Goal: Transaction & Acquisition: Purchase product/service

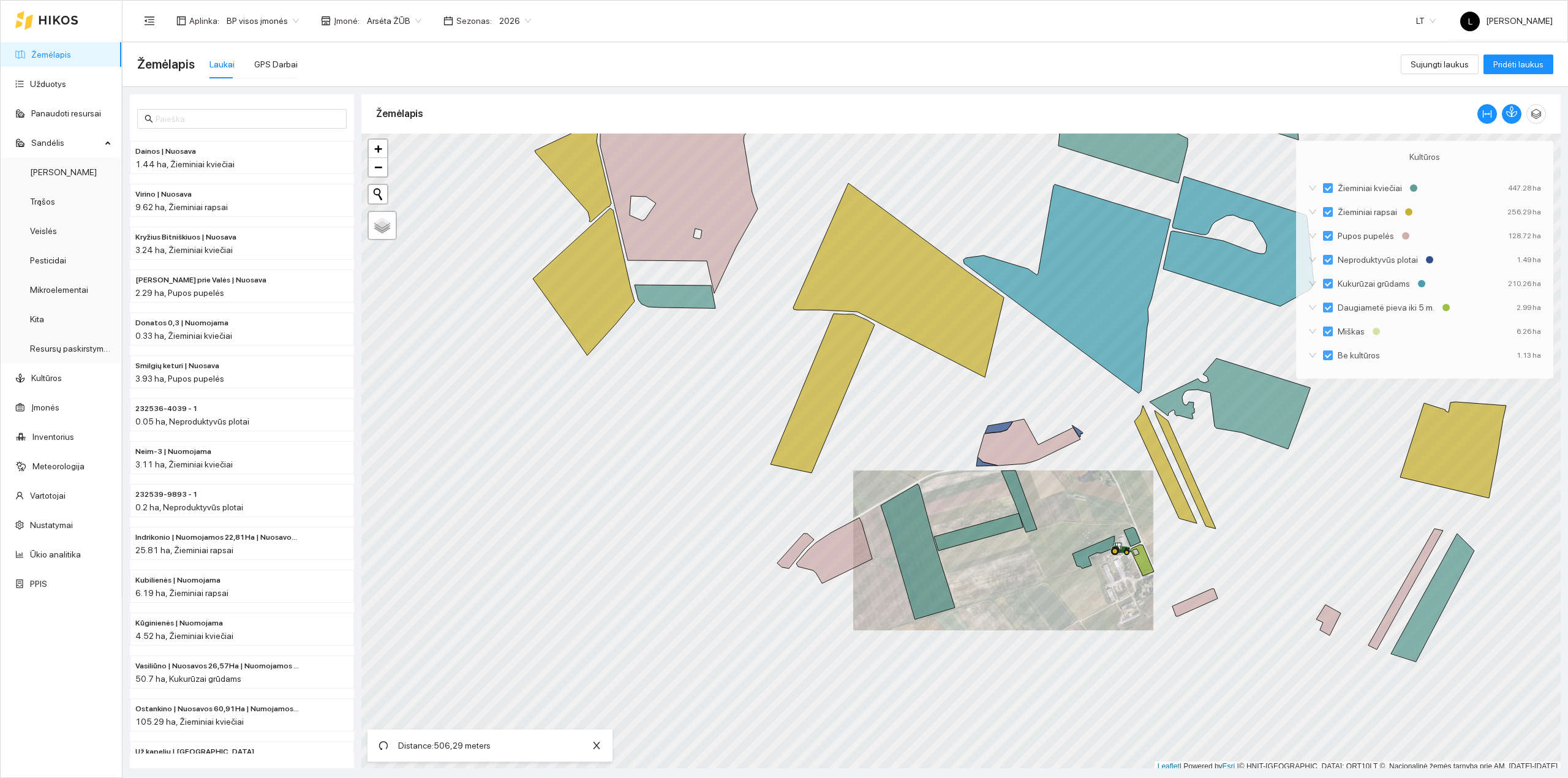
scroll to position [3, 0]
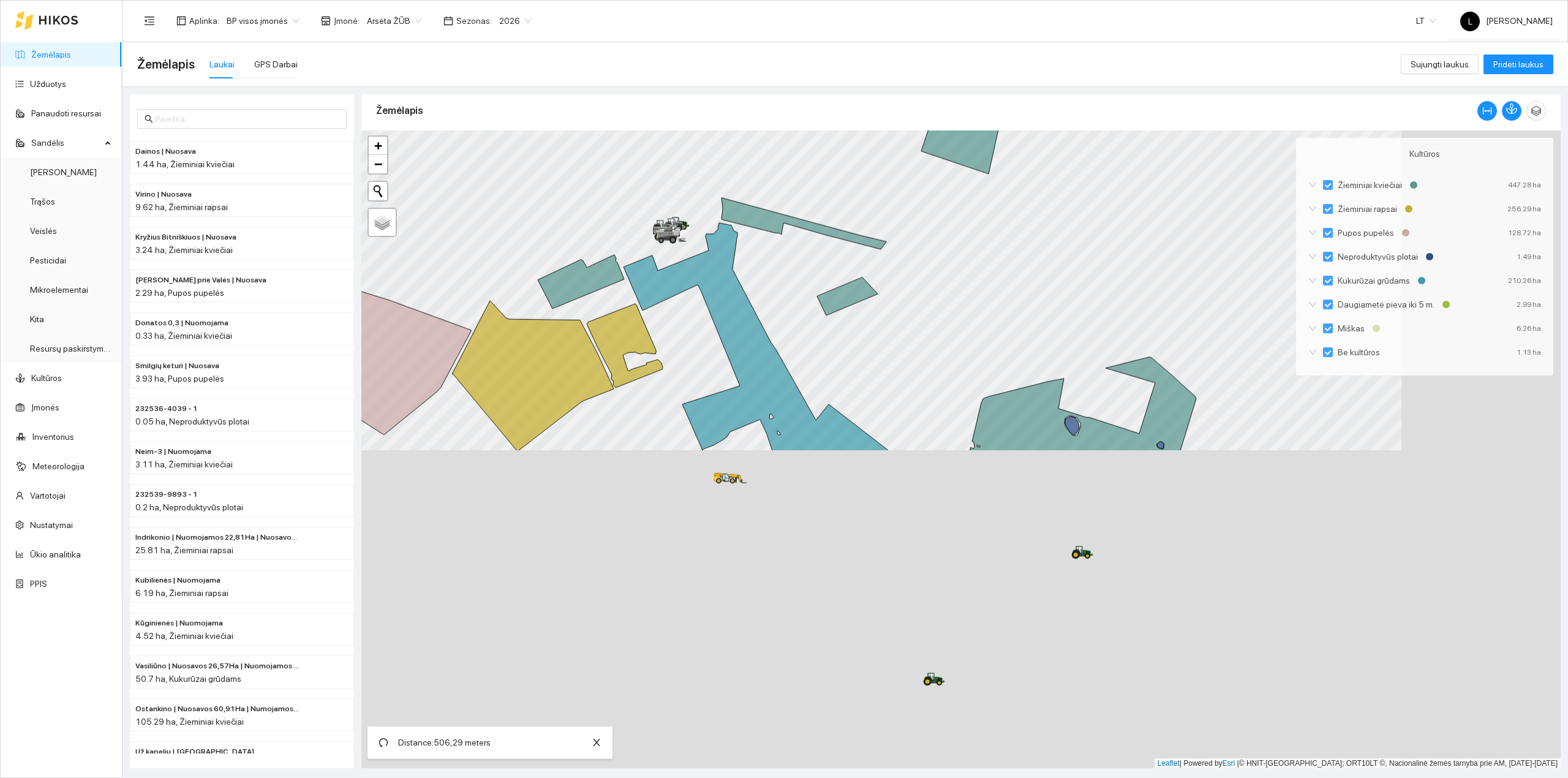
drag, startPoint x: 1029, startPoint y: 595, endPoint x: 751, endPoint y: 216, distance: 470.0
click at [751, 216] on icon at bounding box center [804, 223] width 165 height 52
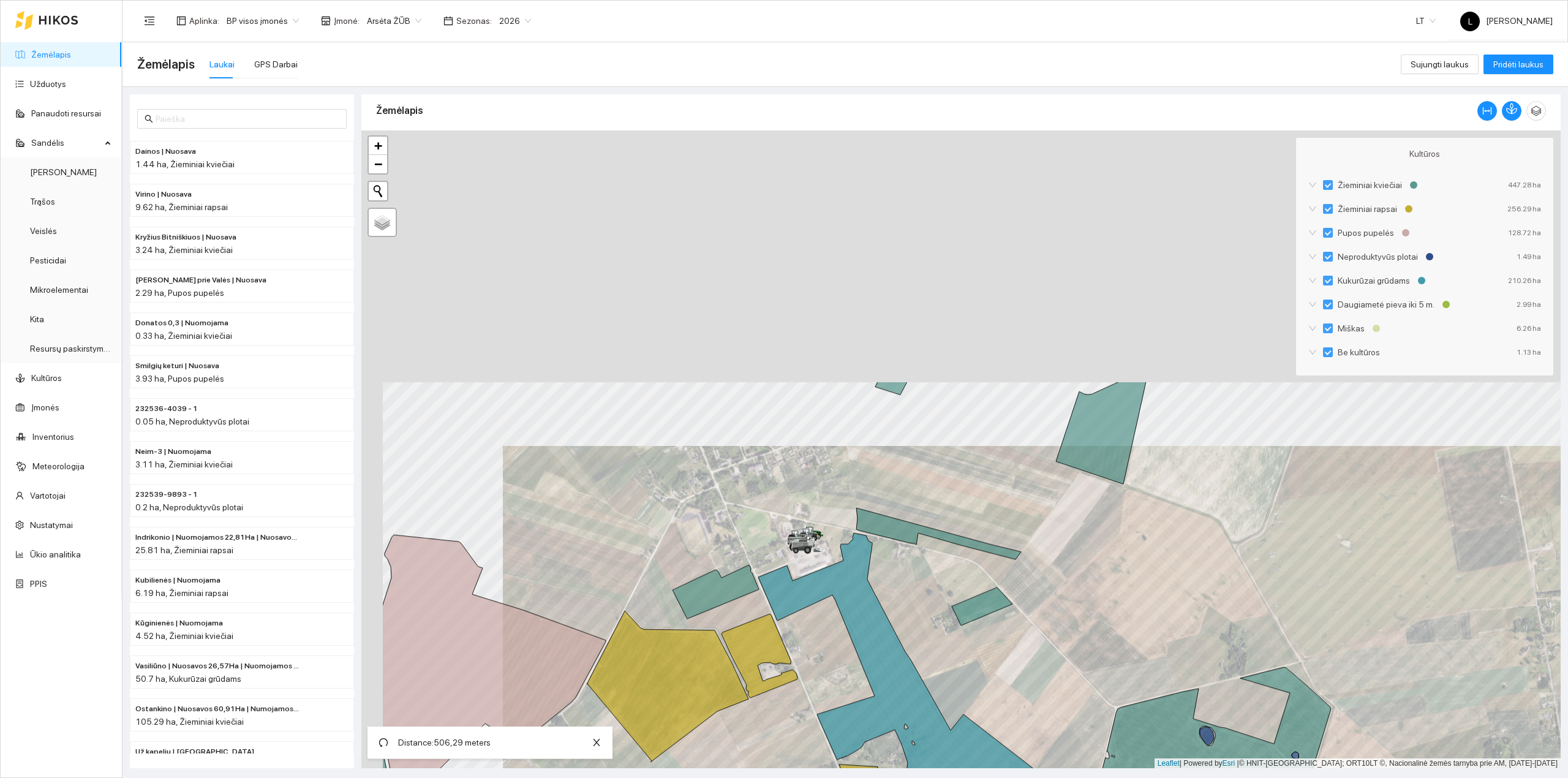
click at [1075, 777] on html "Žemėlapis Užduotys Panaudoti resursai Sandėlis Derlius Trąšos Veislės Pesticida…" at bounding box center [784, 389] width 1568 height 778
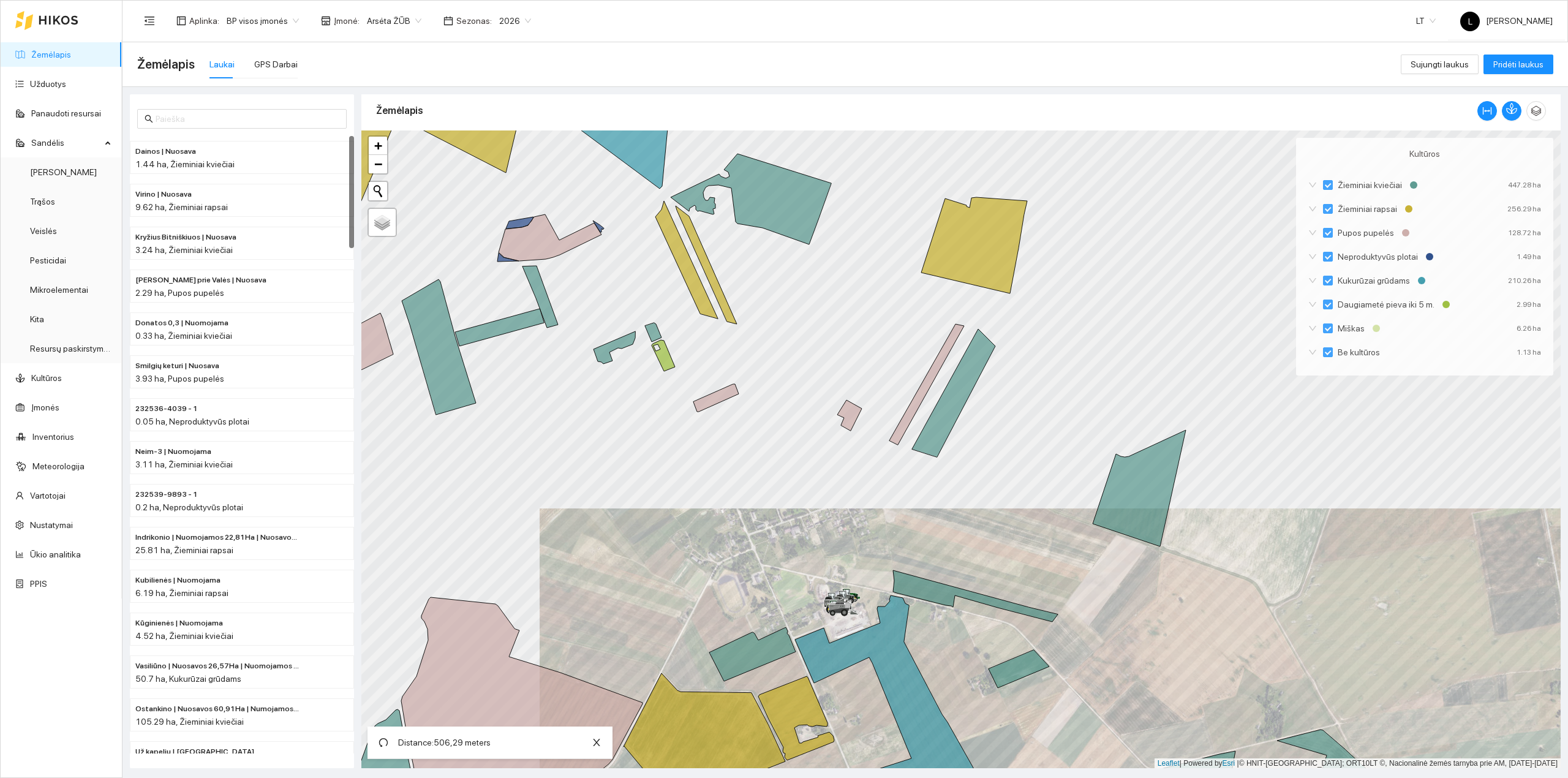
click at [40, 54] on link "Žemėlapis" at bounding box center [51, 54] width 39 height 10
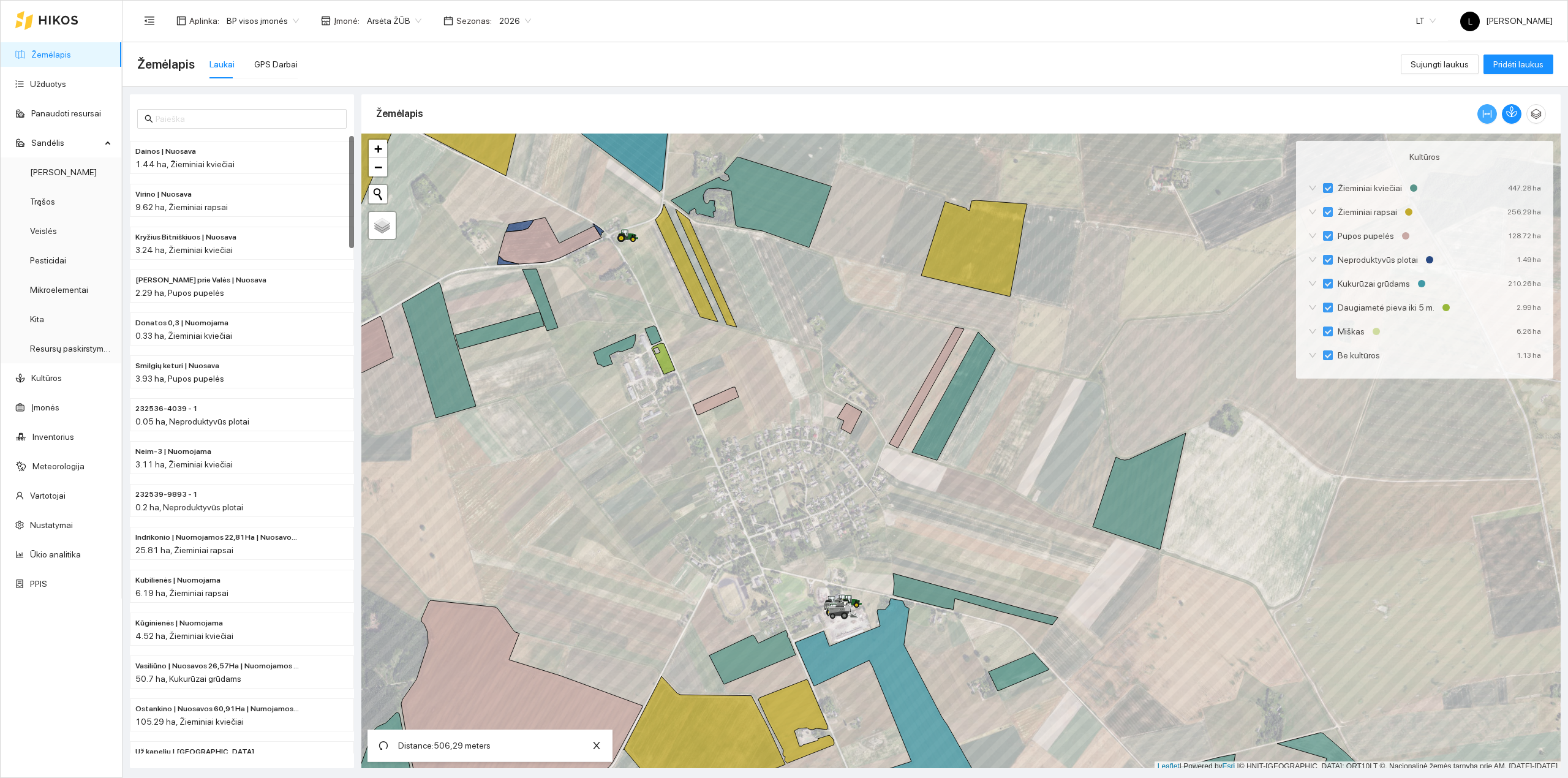
click at [1490, 114] on icon "column-width" at bounding box center [1488, 114] width 10 height 10
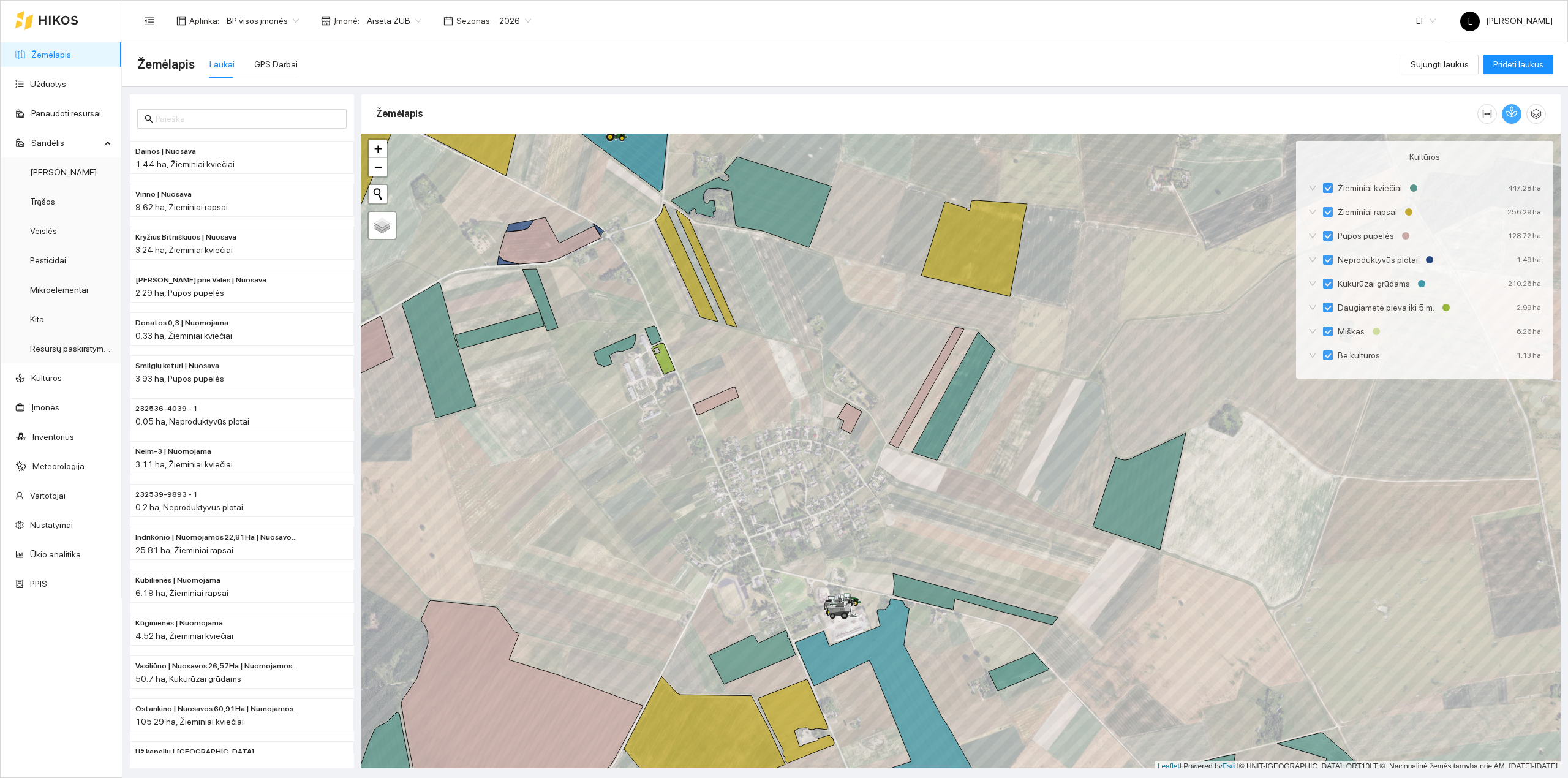
click at [1505, 114] on button "button" at bounding box center [1511, 114] width 20 height 20
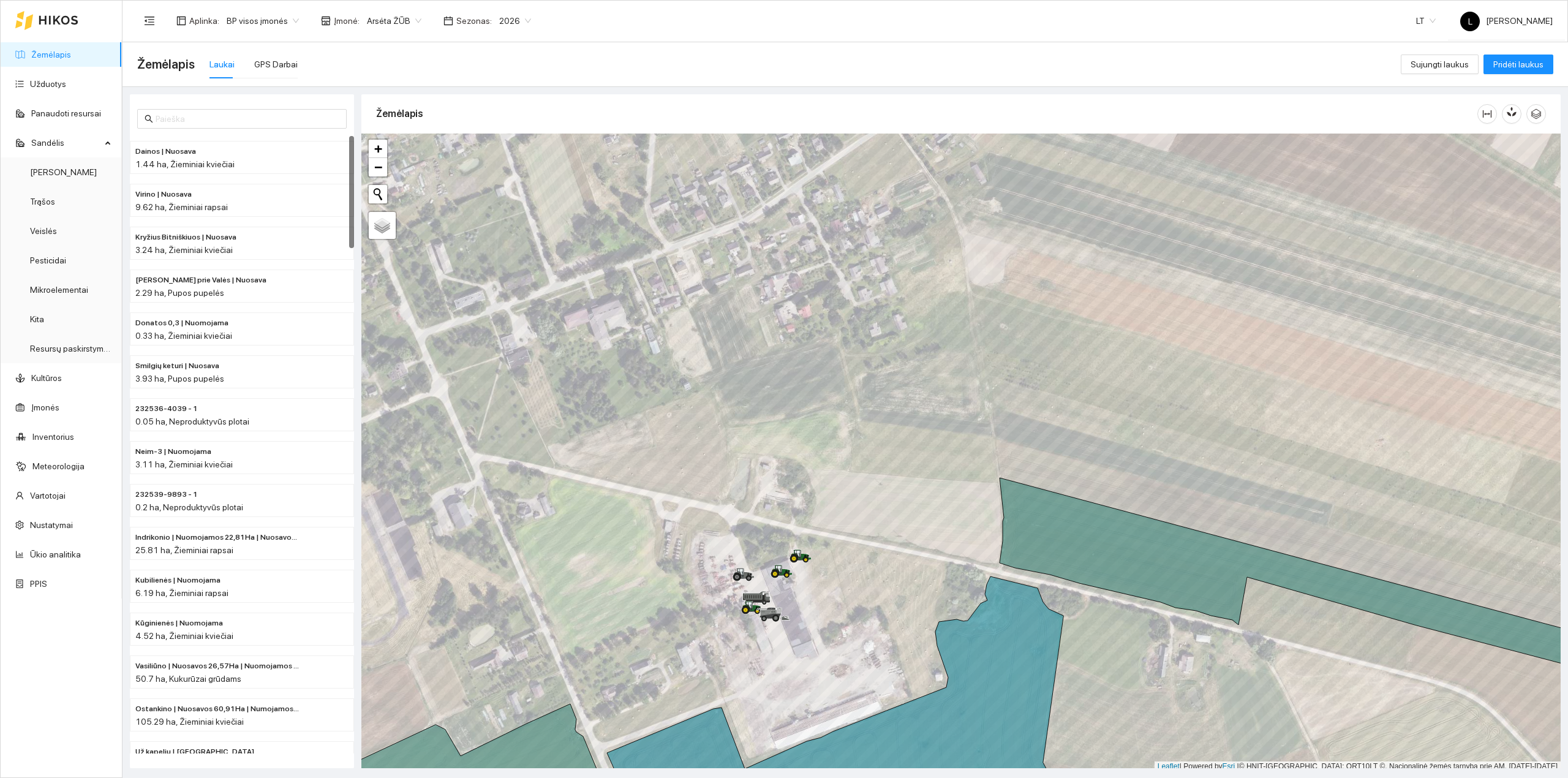
click at [42, 52] on link "Žemėlapis" at bounding box center [51, 54] width 39 height 10
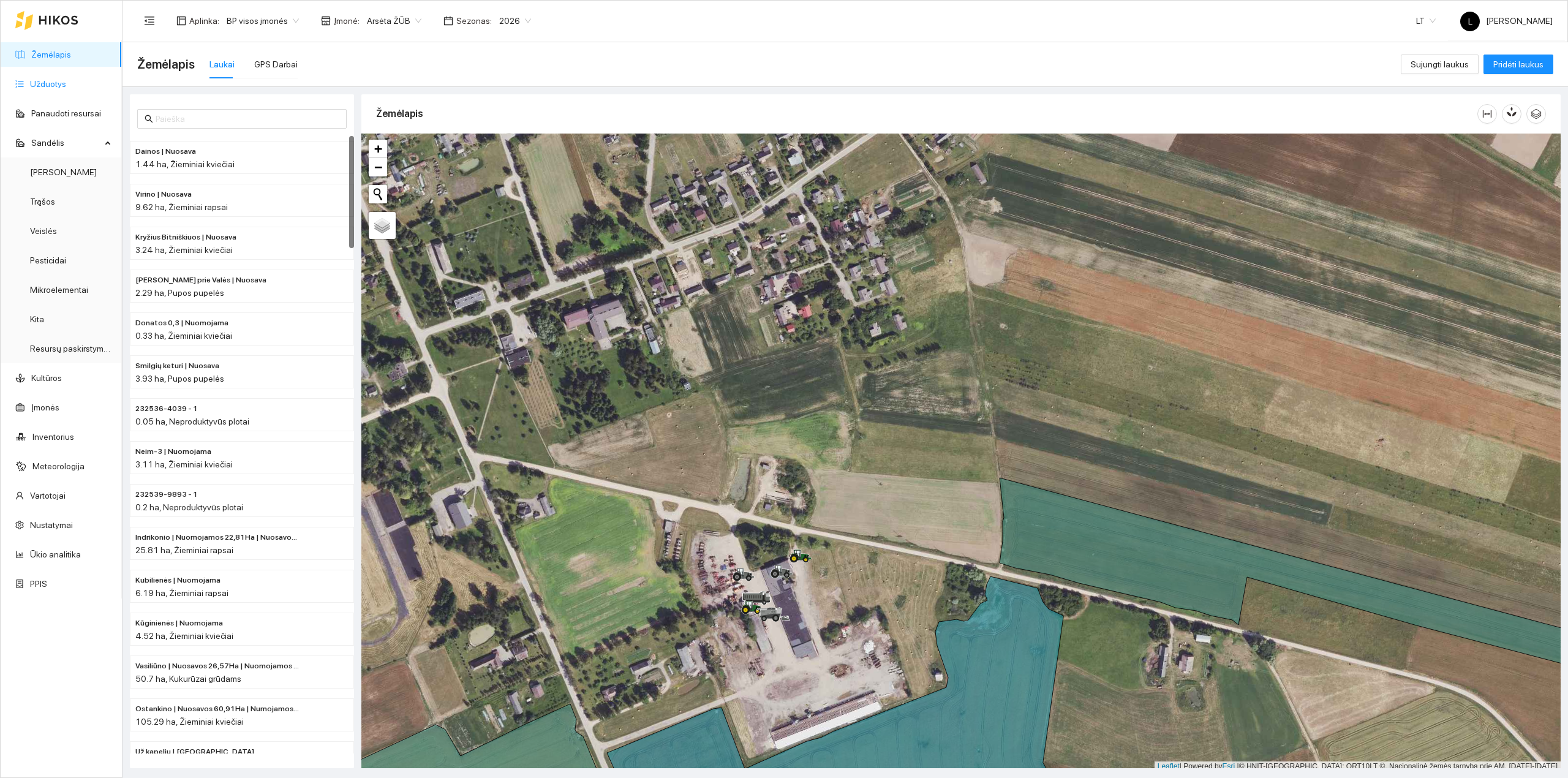
click at [32, 87] on link "Užduotys" at bounding box center [48, 84] width 36 height 10
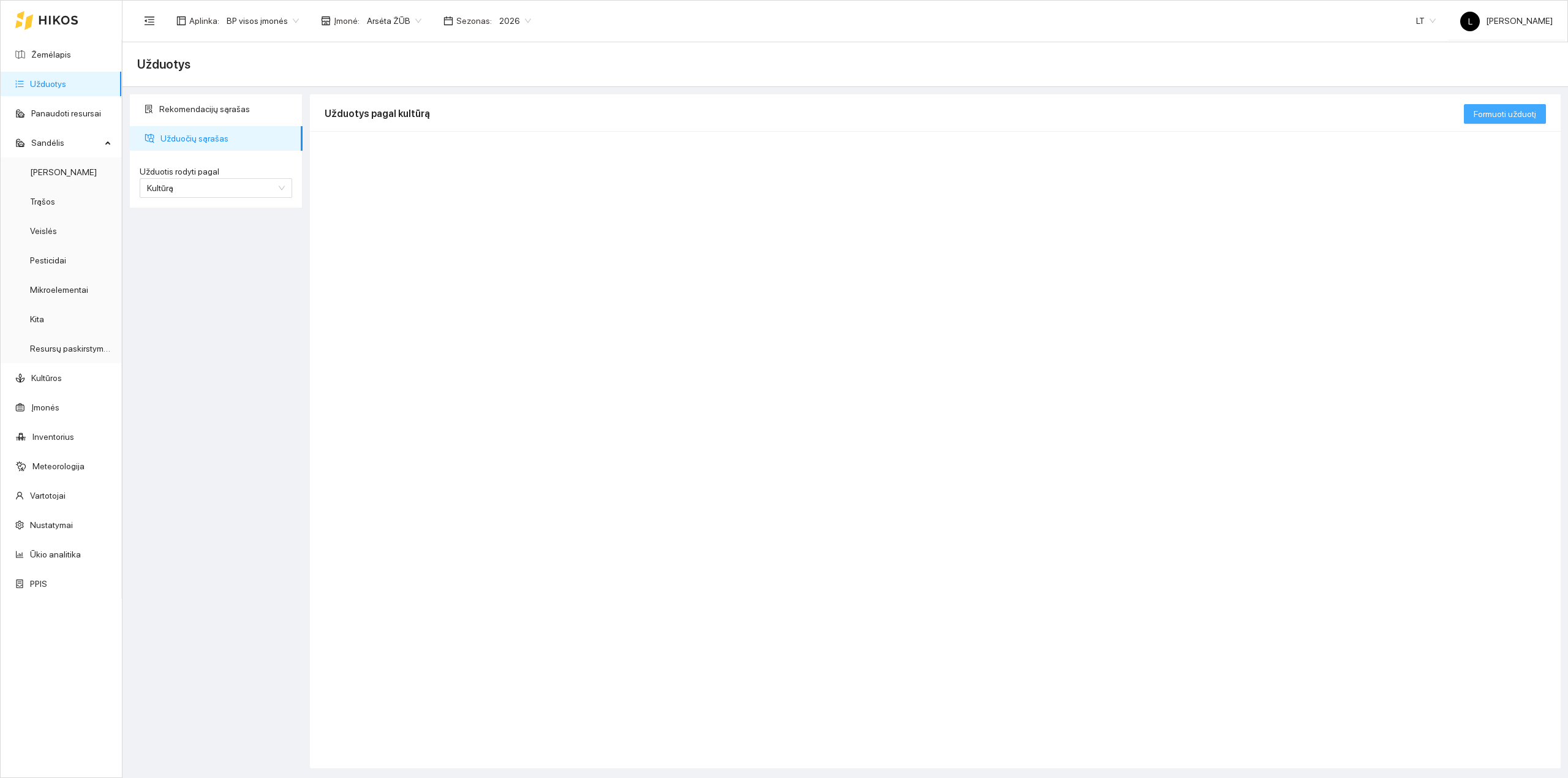
click at [1524, 114] on span "Formuoti užduotį" at bounding box center [1505, 114] width 62 height 13
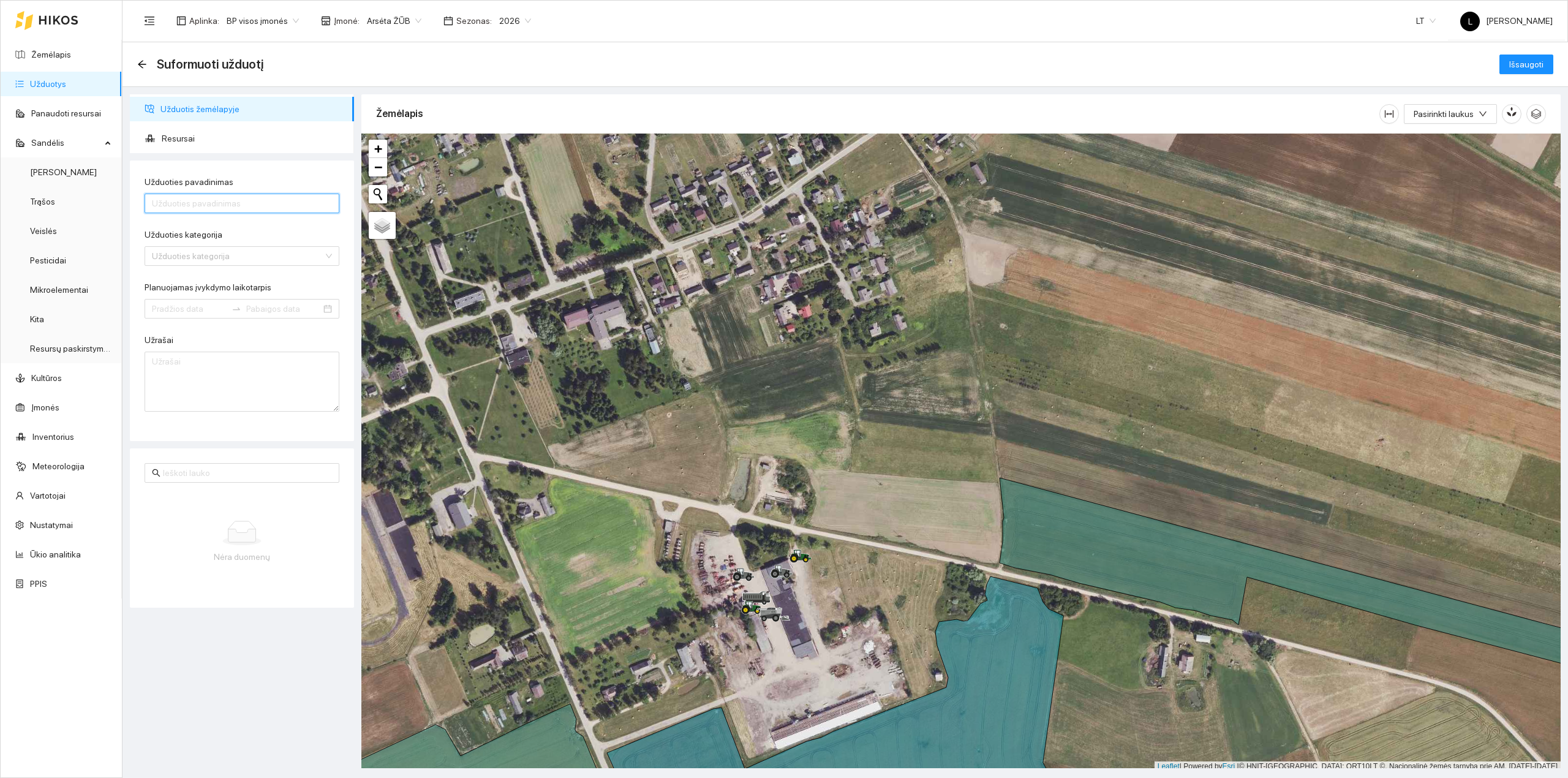
click at [213, 211] on input "Užduoties pavadinimas" at bounding box center [241, 204] width 195 height 20
type input "Kviečių sėja"
click at [244, 253] on input "Užduoties kategorija" at bounding box center [237, 256] width 172 height 18
type input "sėja"
drag, startPoint x: 59, startPoint y: 40, endPoint x: 59, endPoint y: 23, distance: 17.0
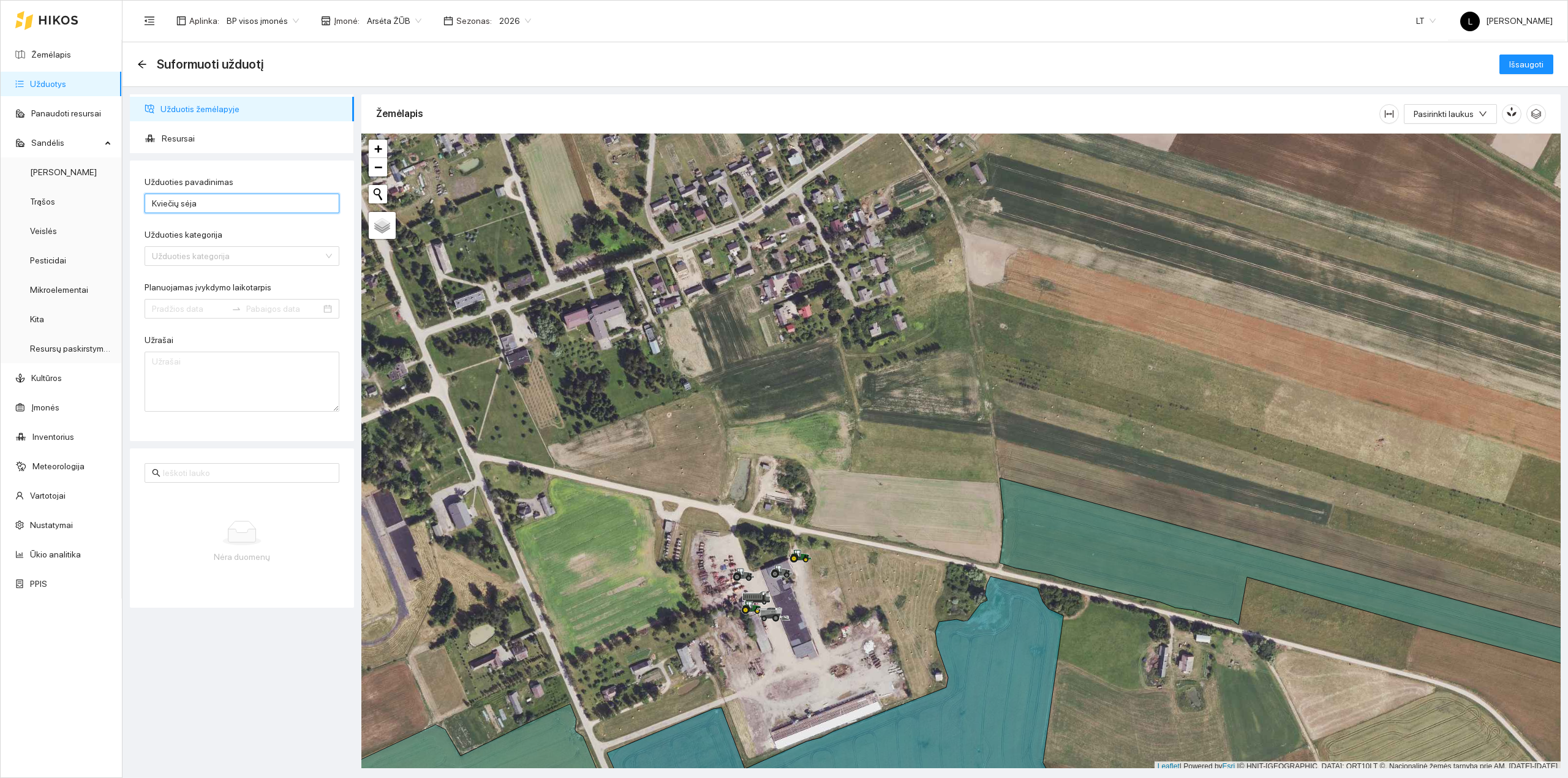
click at [212, 201] on input "Kviečių sėja" at bounding box center [241, 204] width 195 height 20
type input "Kviečių sėja"
click at [231, 254] on input "Užduoties kategorija" at bounding box center [237, 256] width 172 height 18
type input "sėja"
click at [224, 360] on div "Sėja. Strip till" at bounding box center [241, 359] width 180 height 13
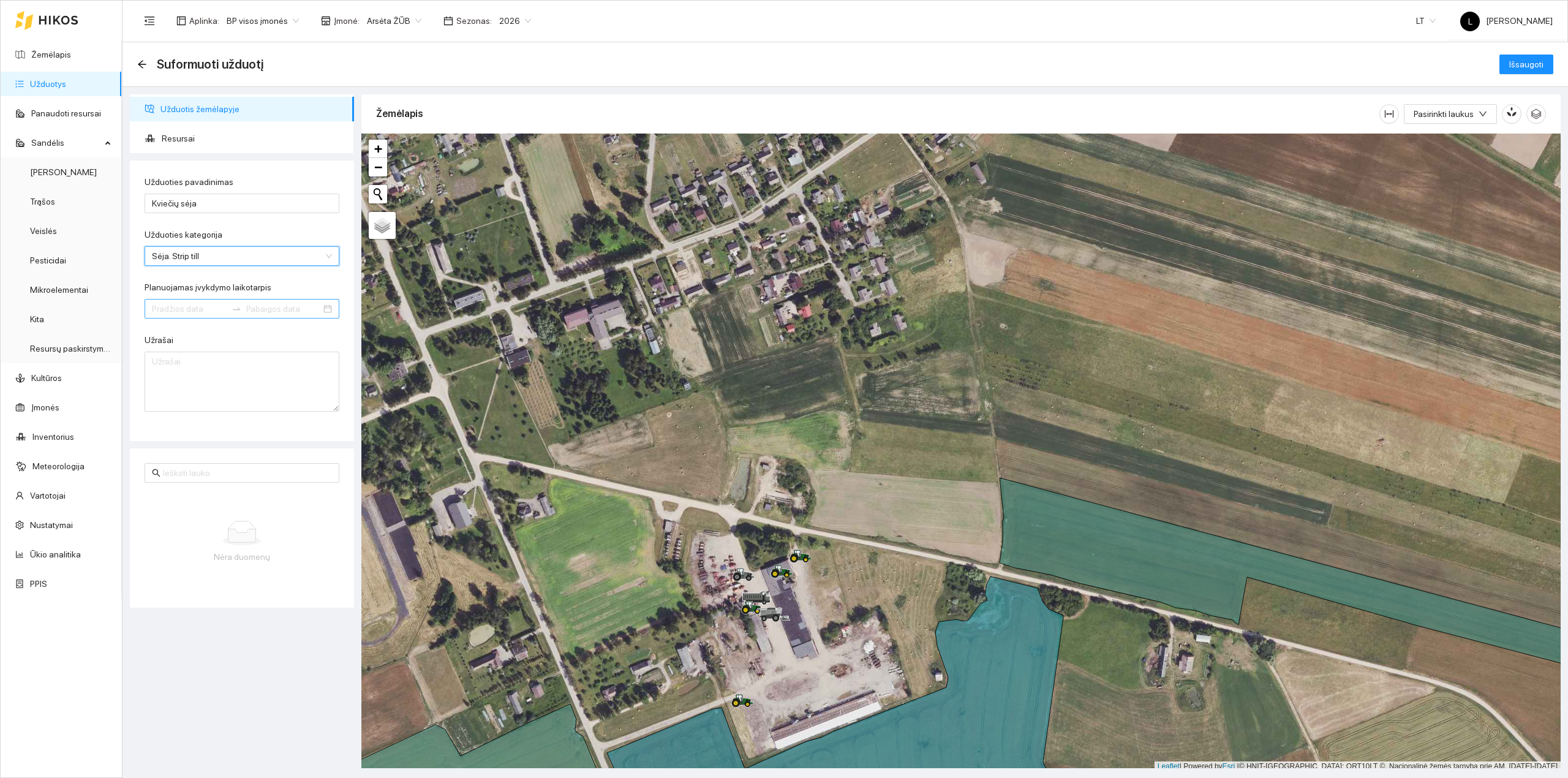
click at [207, 310] on input "Planuojamas įvykdymo laikotarpis" at bounding box center [189, 309] width 75 height 13
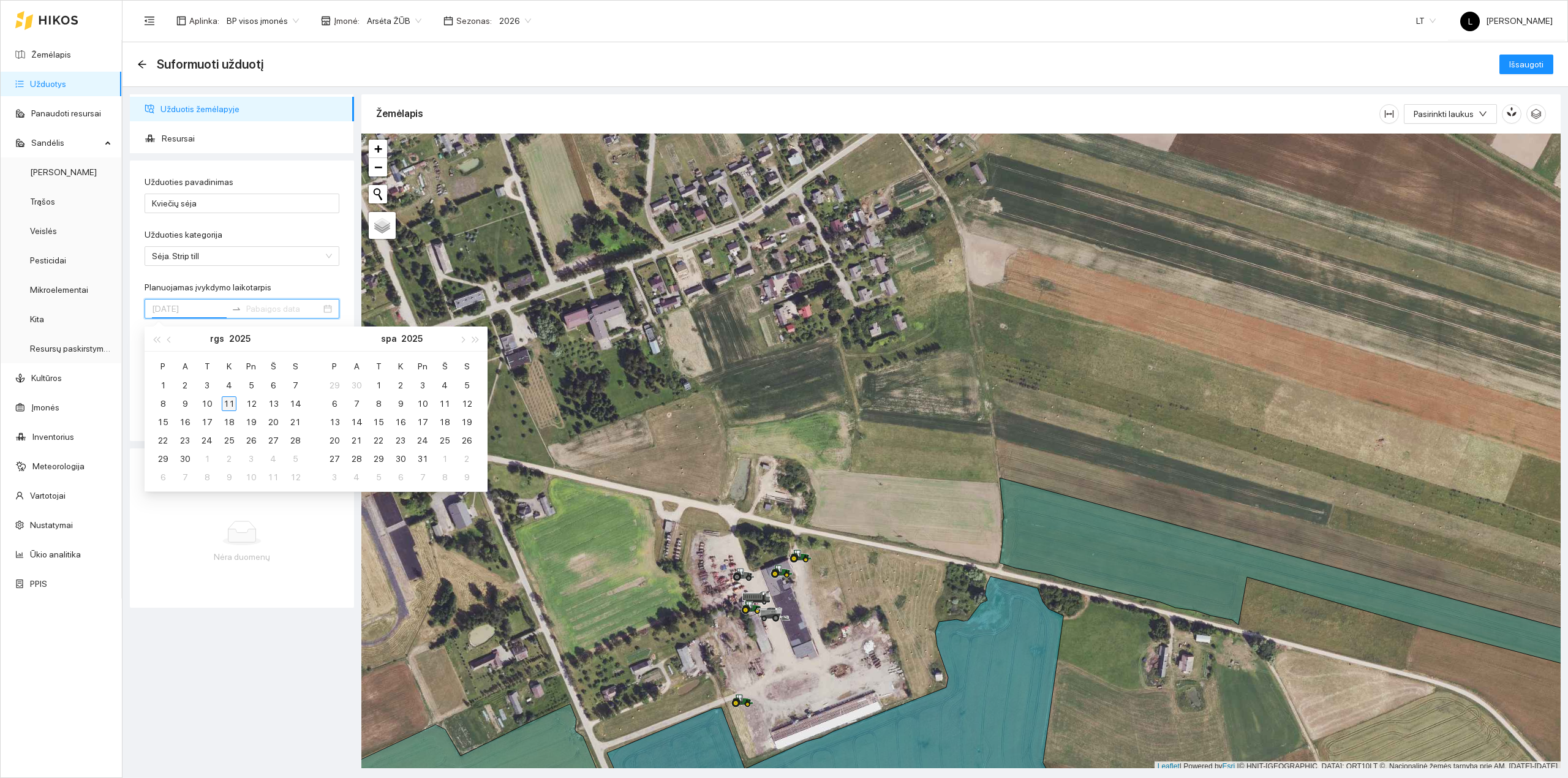
type input "2025-09-11"
click at [231, 405] on div "11" at bounding box center [229, 404] width 15 height 15
type input "2025-09-25"
click at [227, 444] on div "25" at bounding box center [229, 440] width 15 height 15
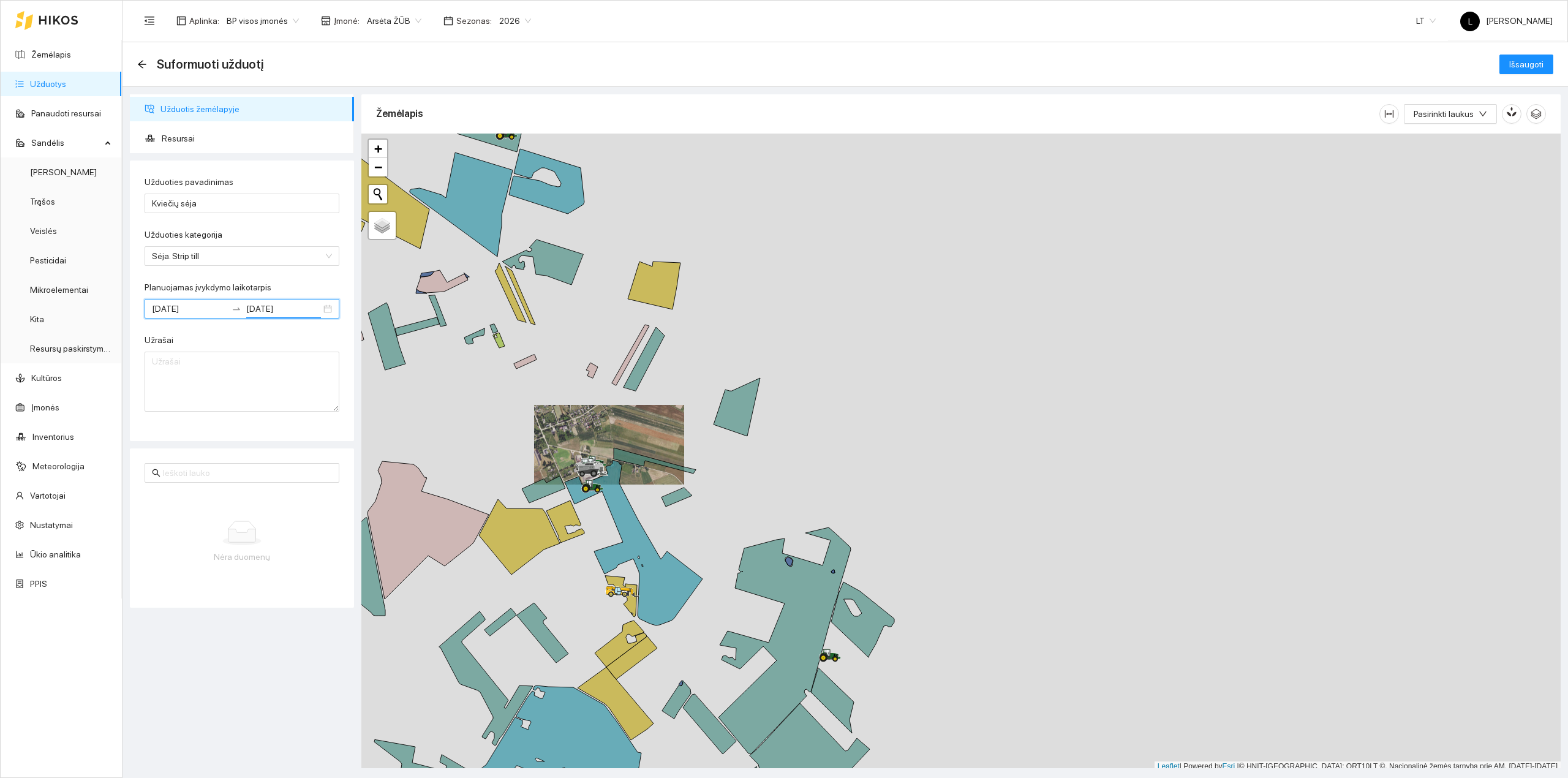
scroll to position [3, 0]
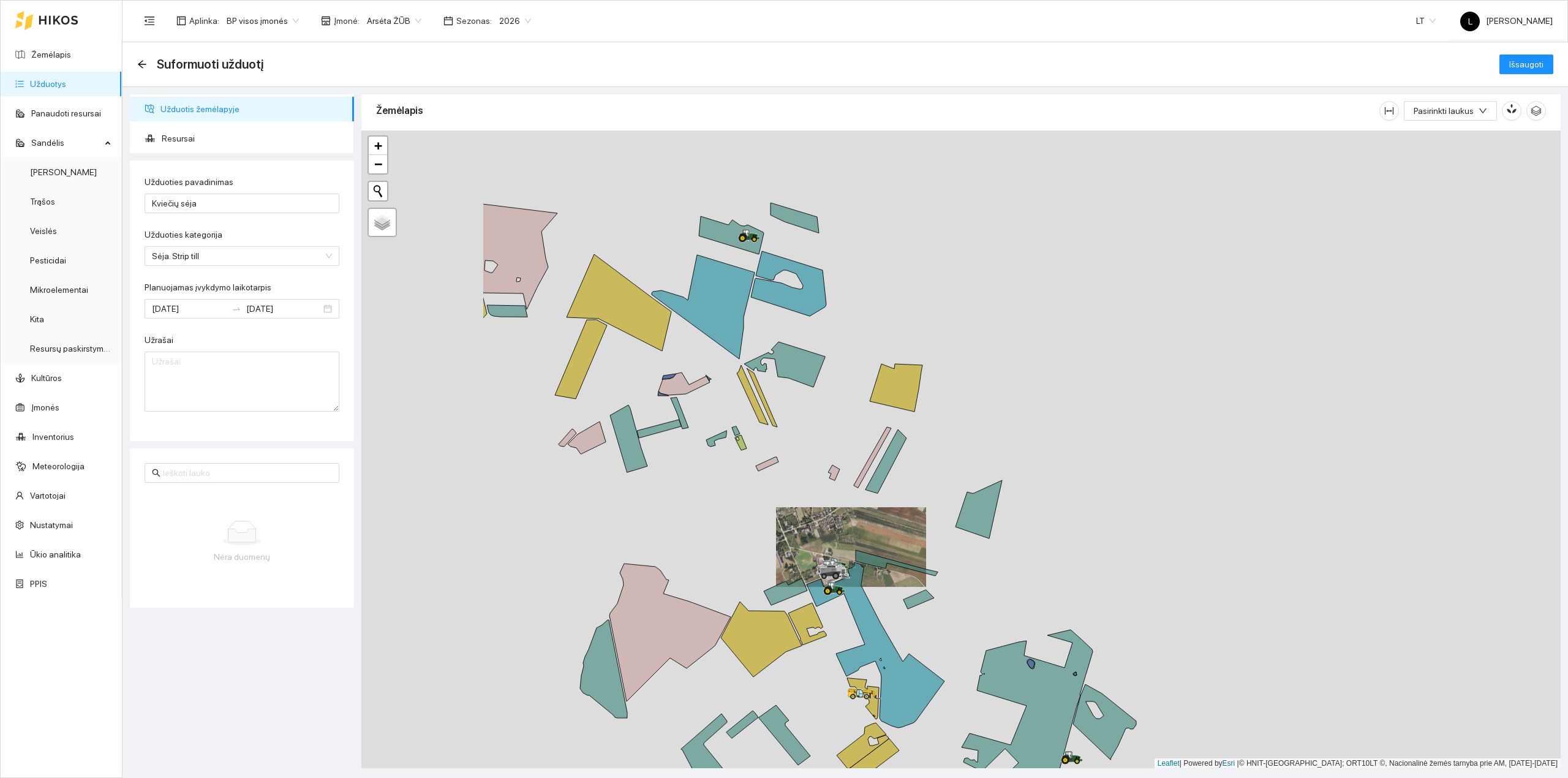
drag, startPoint x: 617, startPoint y: 431, endPoint x: 824, endPoint y: 493, distance: 216.1
click at [846, 505] on div at bounding box center [961, 449] width 1199 height 638
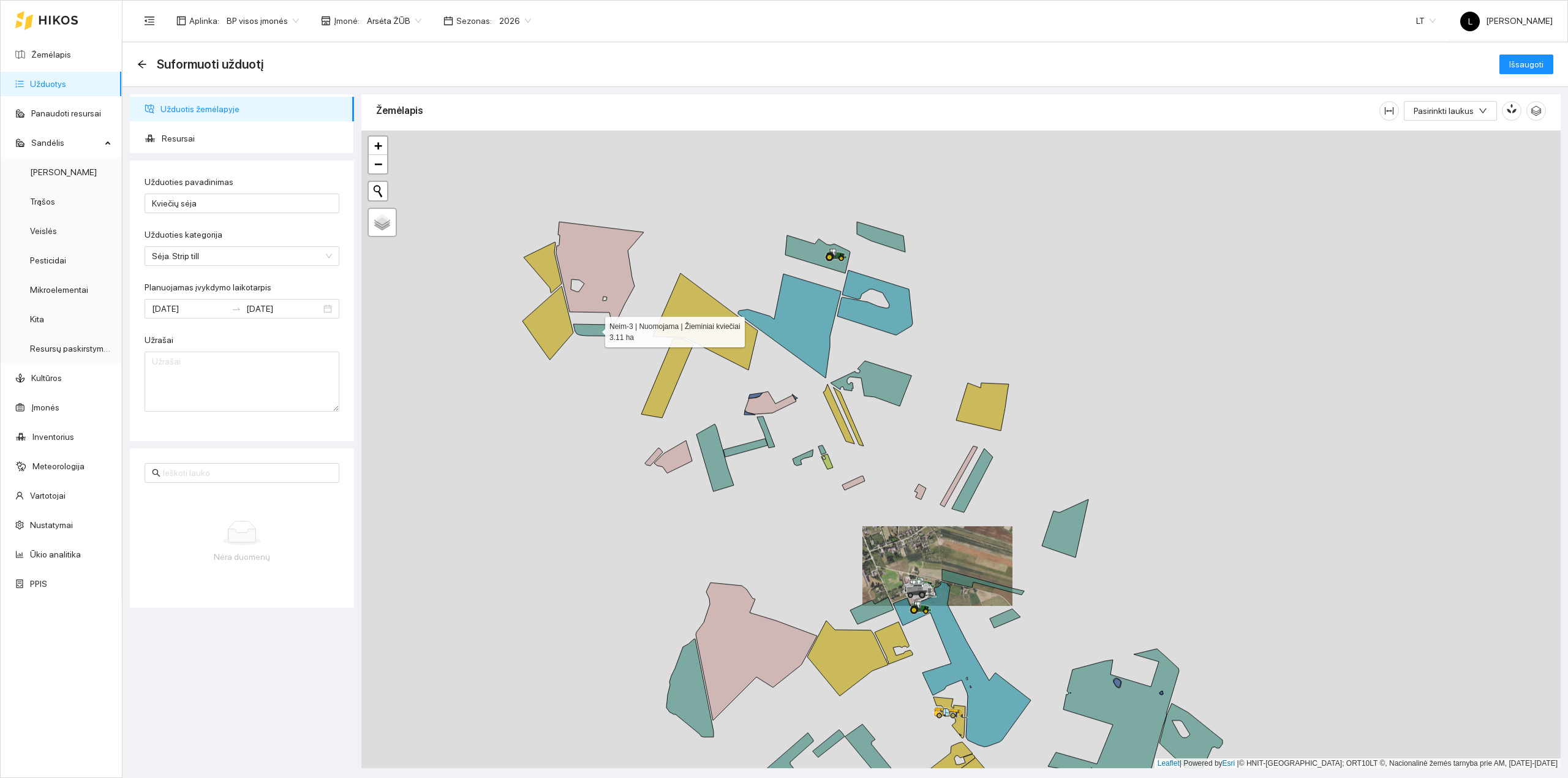
click at [590, 333] on icon at bounding box center [593, 330] width 40 height 11
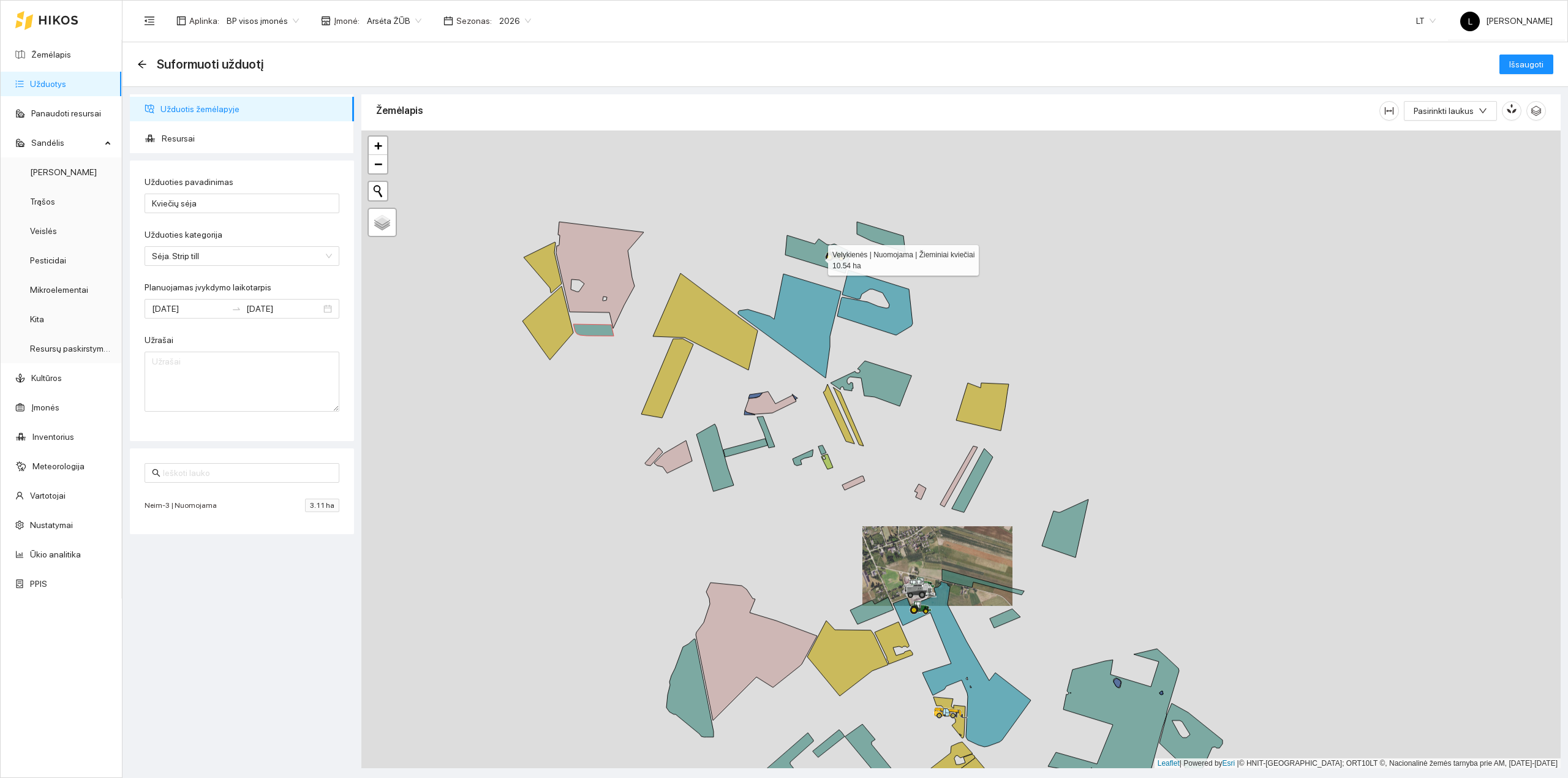
click at [817, 258] on icon at bounding box center [817, 254] width 65 height 38
click at [880, 239] on icon at bounding box center [881, 236] width 48 height 30
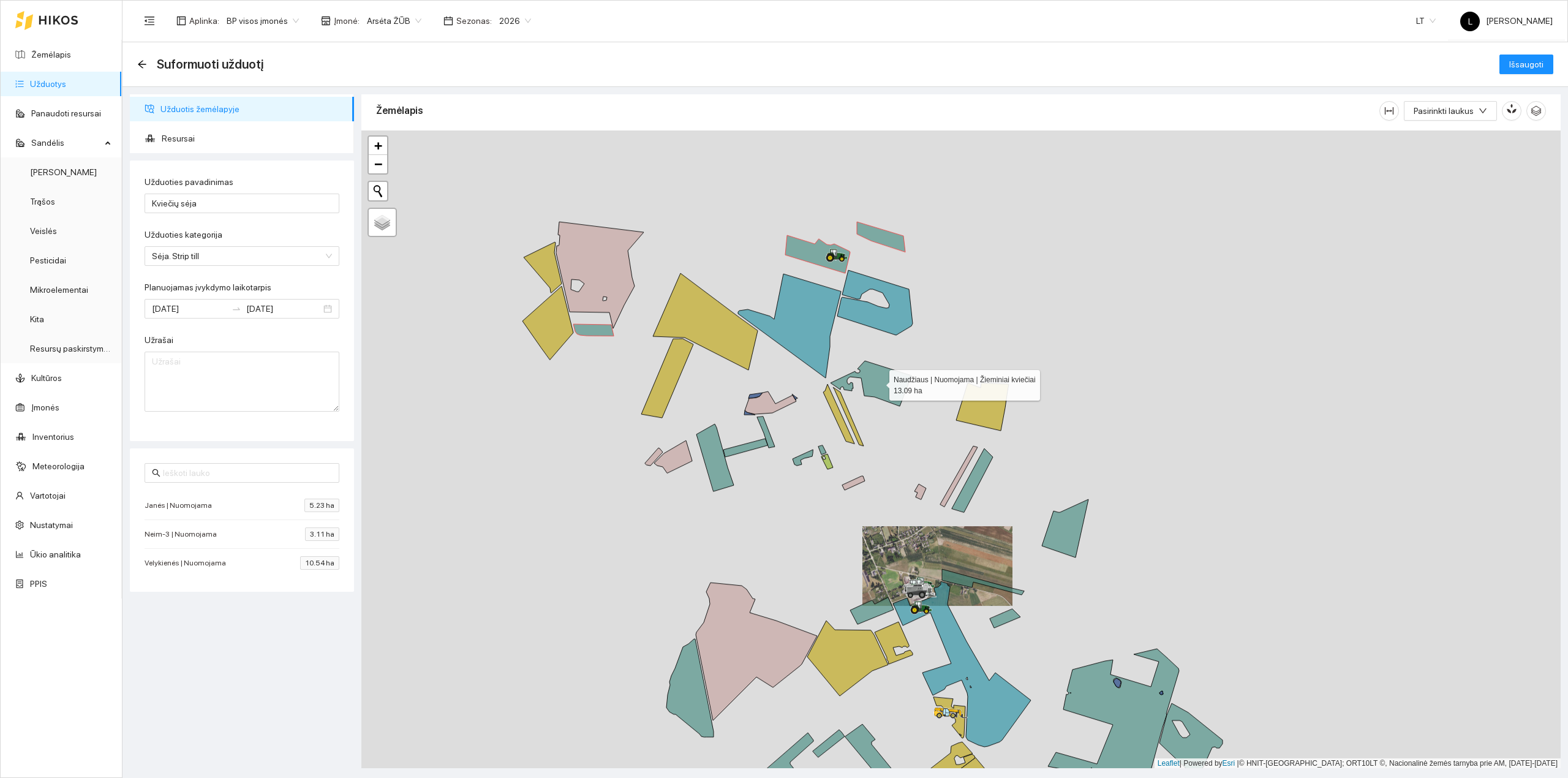
click at [887, 382] on icon at bounding box center [871, 382] width 80 height 45
click at [746, 443] on div at bounding box center [961, 449] width 1199 height 638
click at [759, 444] on icon at bounding box center [745, 447] width 44 height 18
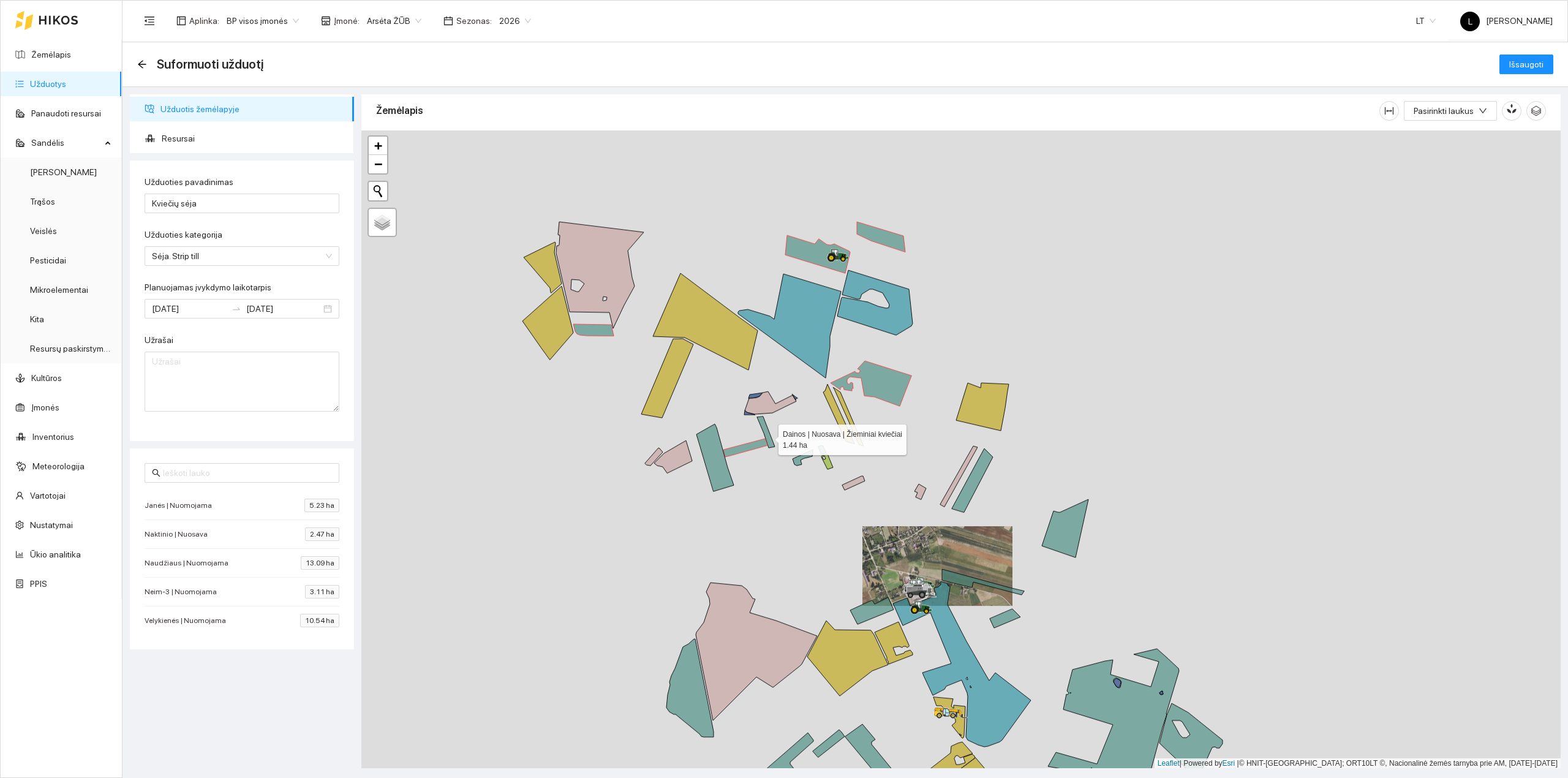
click at [768, 435] on icon at bounding box center [766, 432] width 18 height 31
click at [718, 460] on icon at bounding box center [715, 457] width 38 height 67
click at [802, 461] on div at bounding box center [961, 449] width 1199 height 638
click at [799, 459] on icon at bounding box center [802, 457] width 21 height 16
click at [821, 448] on icon at bounding box center [823, 449] width 8 height 9
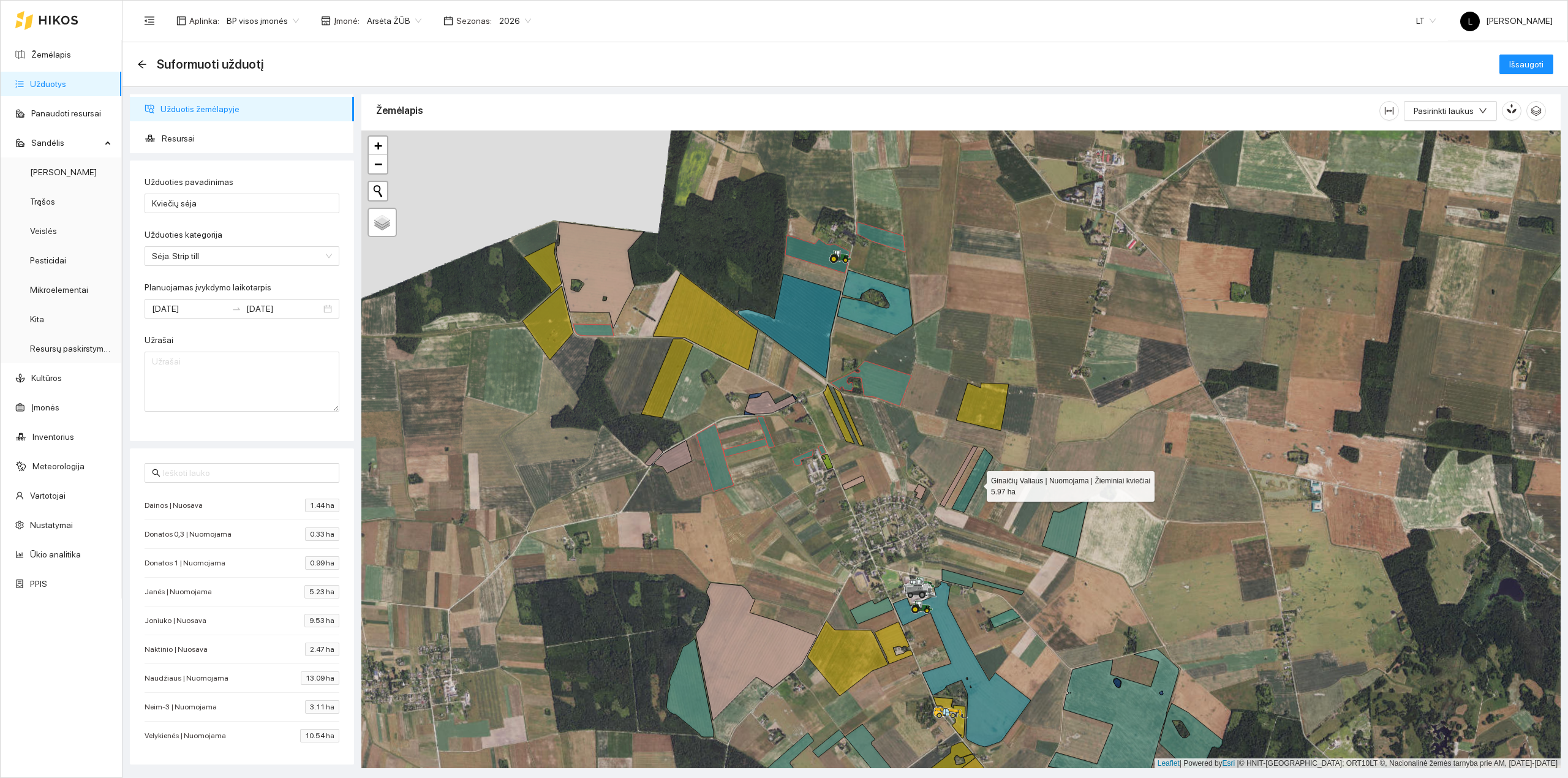
click at [974, 483] on icon at bounding box center [972, 480] width 41 height 64
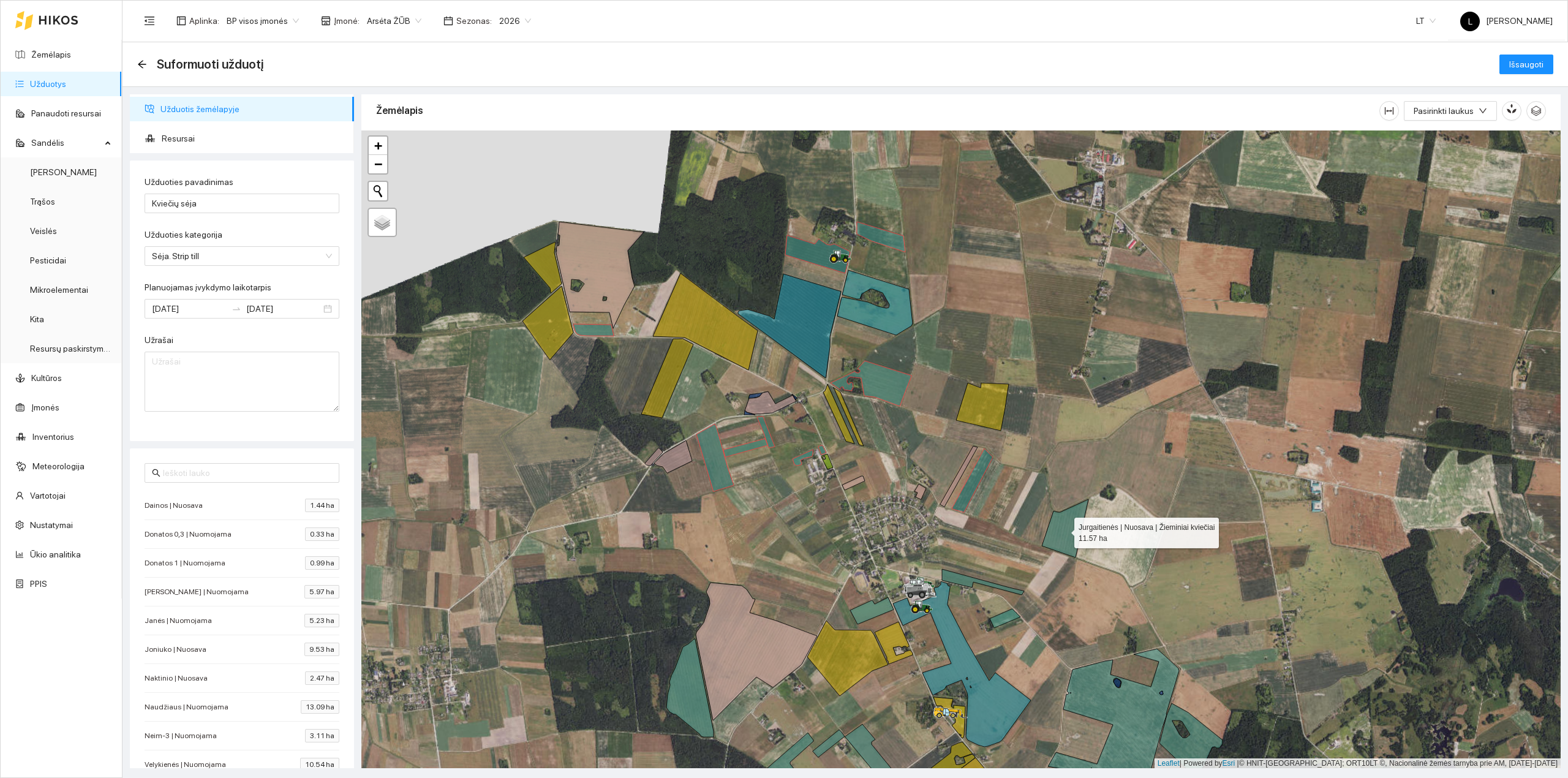
click at [1066, 534] on icon at bounding box center [1065, 528] width 47 height 58
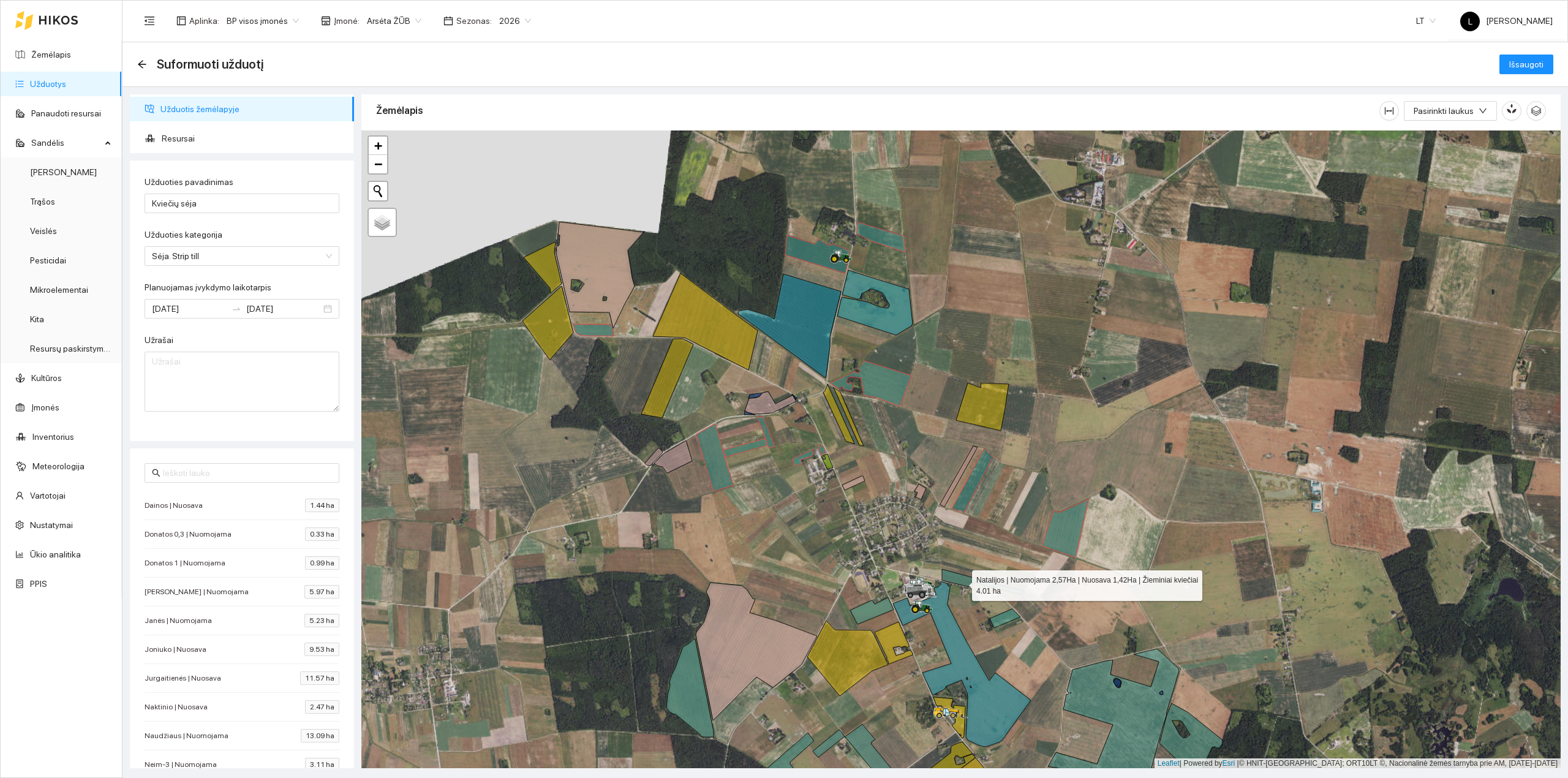
click at [961, 583] on icon at bounding box center [983, 581] width 82 height 25
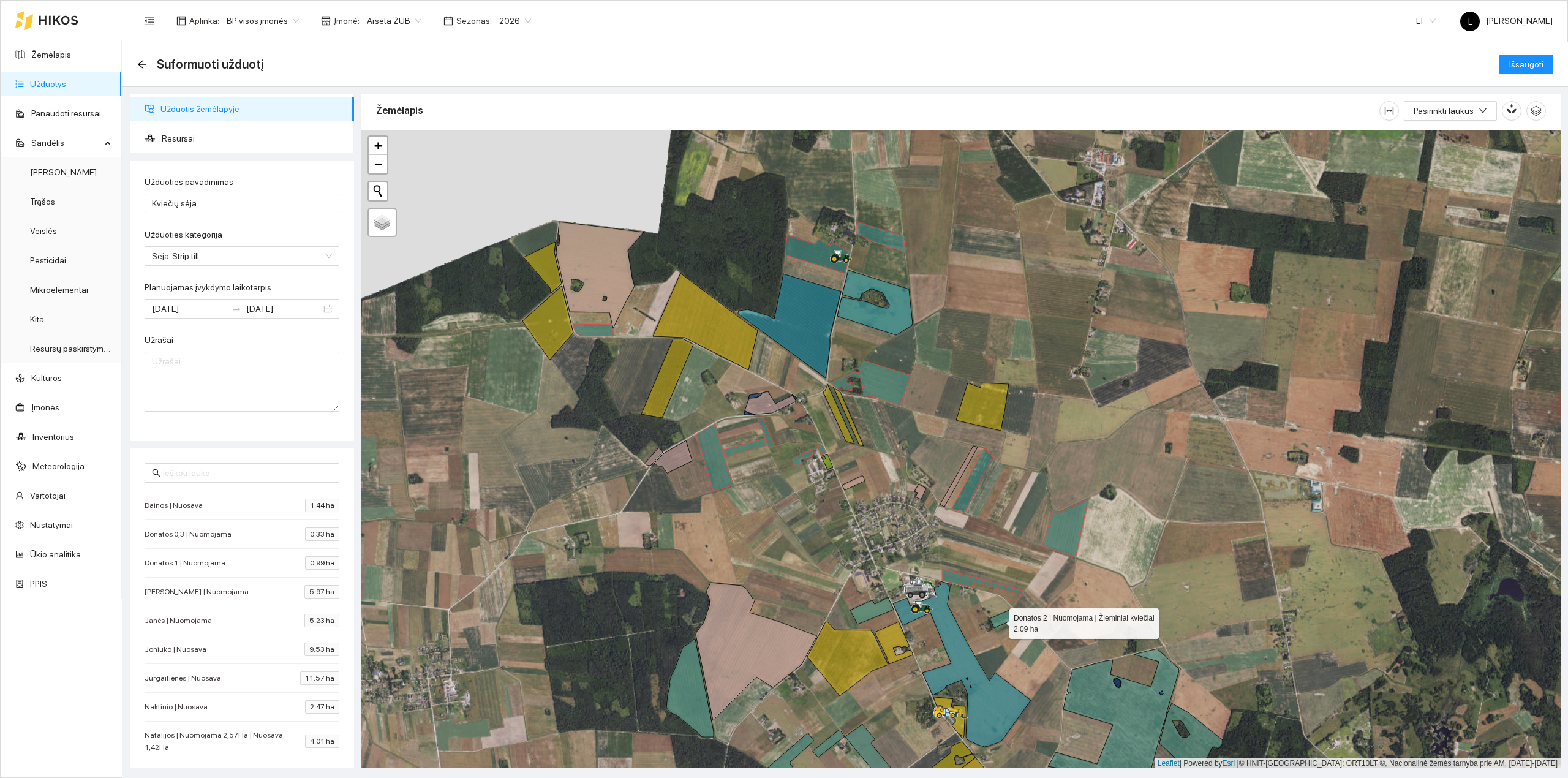
click at [997, 620] on icon at bounding box center [1005, 618] width 30 height 19
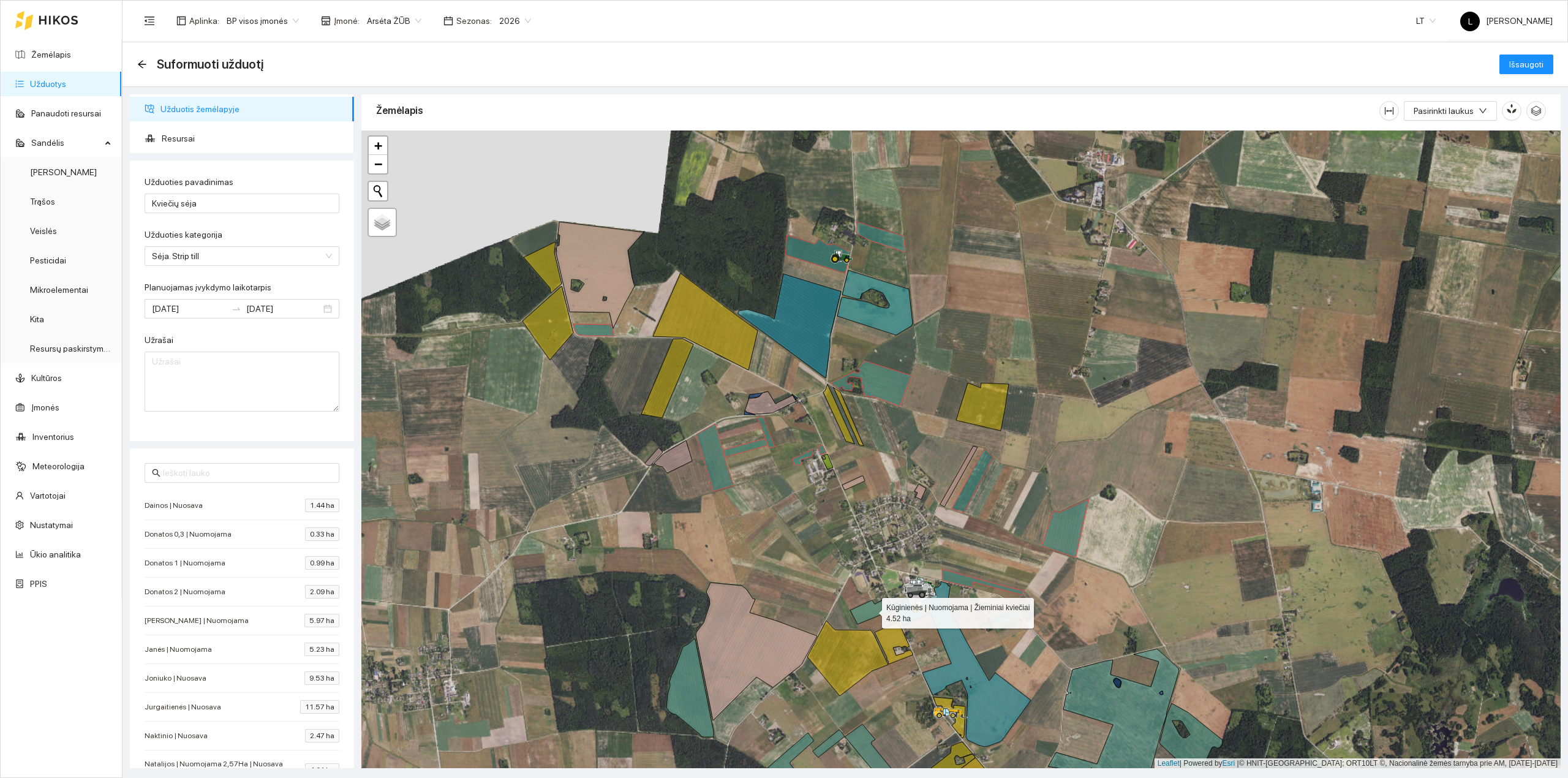
click at [878, 611] on icon at bounding box center [872, 610] width 44 height 27
click at [686, 680] on icon at bounding box center [690, 687] width 47 height 98
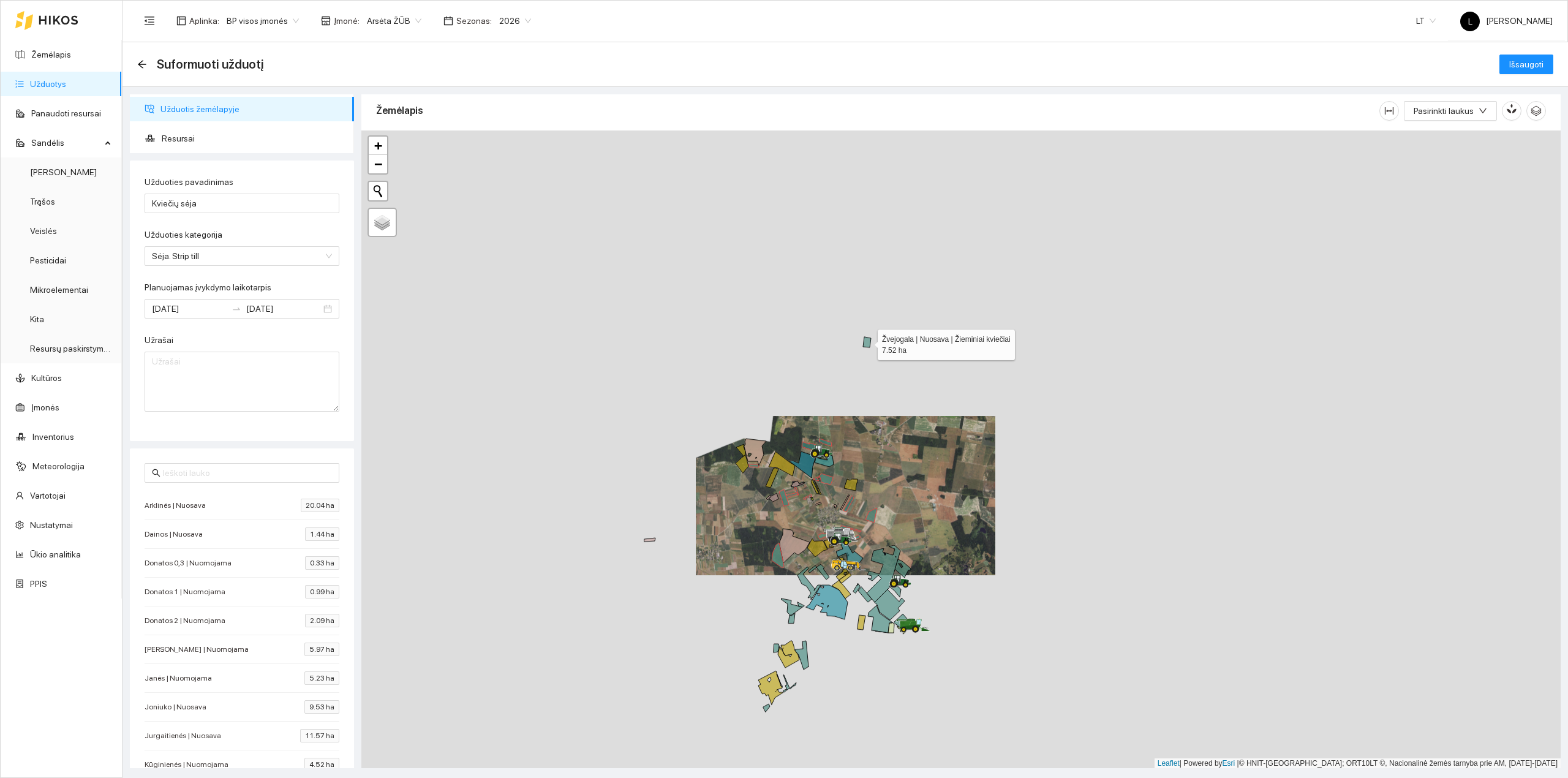
click at [866, 344] on icon at bounding box center [867, 341] width 8 height 11
drag, startPoint x: 855, startPoint y: 598, endPoint x: 854, endPoint y: 446, distance: 152.0
click at [854, 446] on div at bounding box center [961, 449] width 1199 height 638
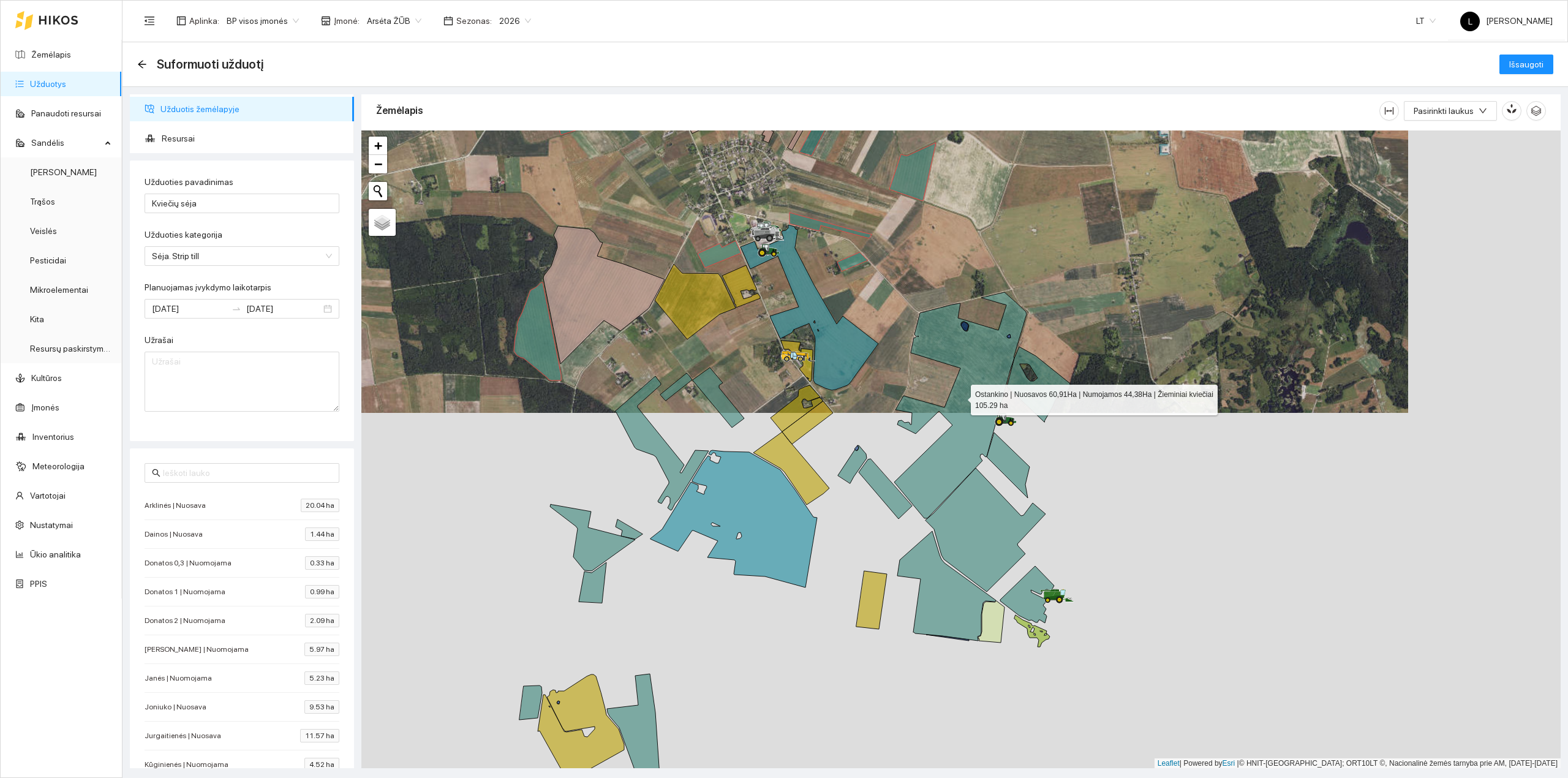
click at [964, 353] on icon at bounding box center [960, 405] width 132 height 226
click at [1024, 390] on icon at bounding box center [1038, 384] width 63 height 76
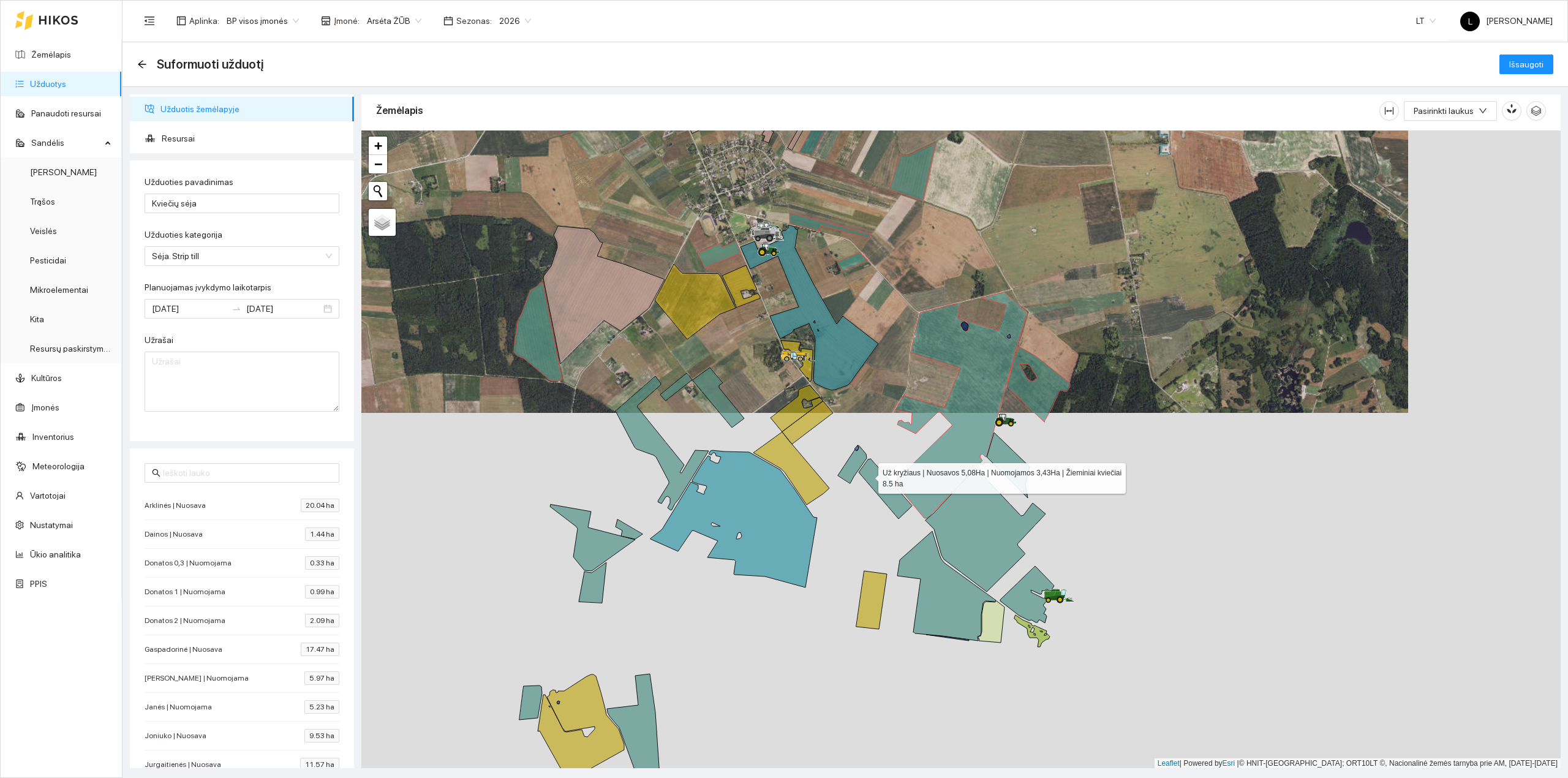
click at [870, 476] on icon at bounding box center [885, 488] width 53 height 60
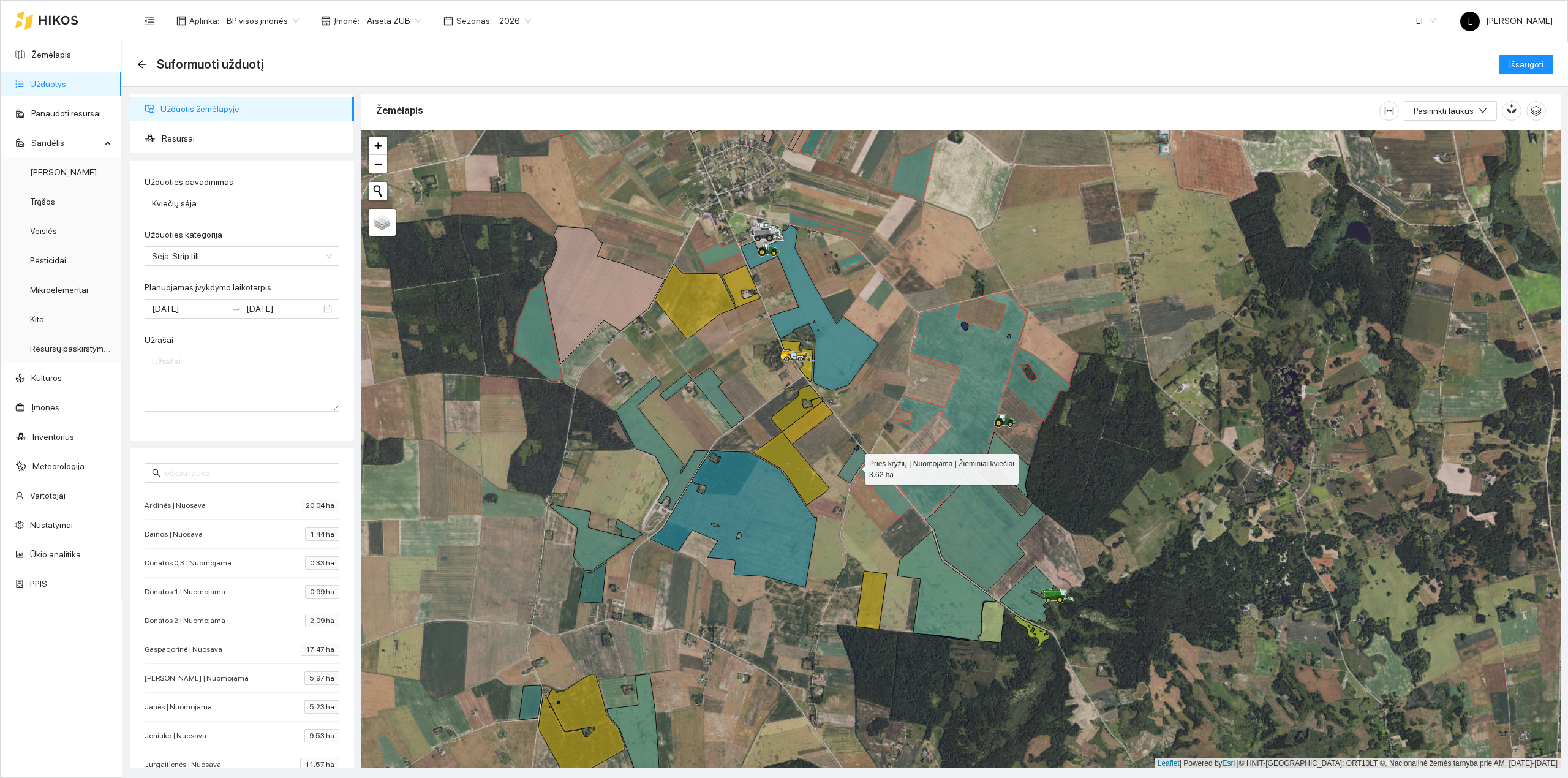
click at [850, 465] on icon at bounding box center [852, 464] width 29 height 38
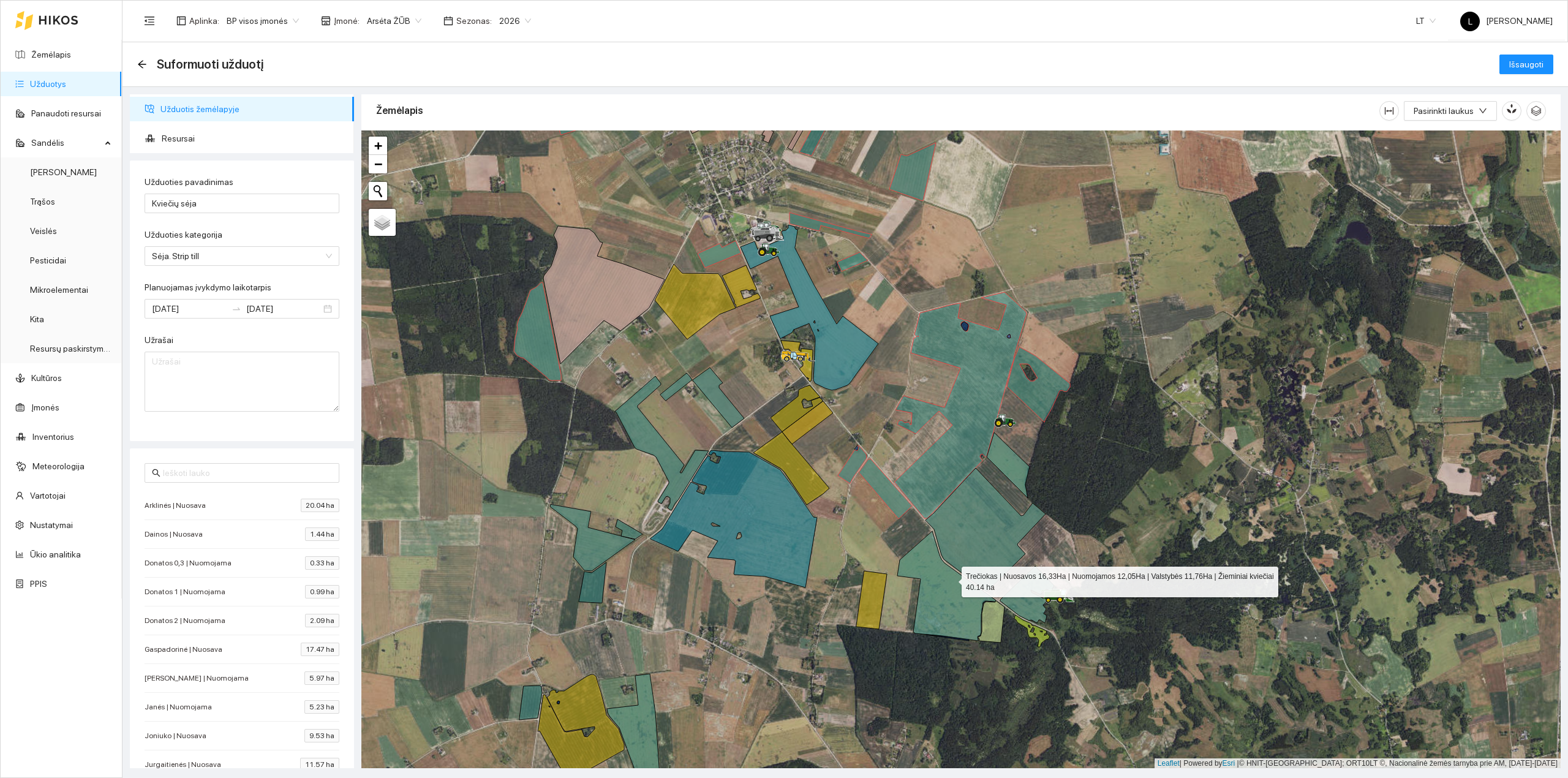
click at [951, 579] on icon at bounding box center [947, 586] width 99 height 110
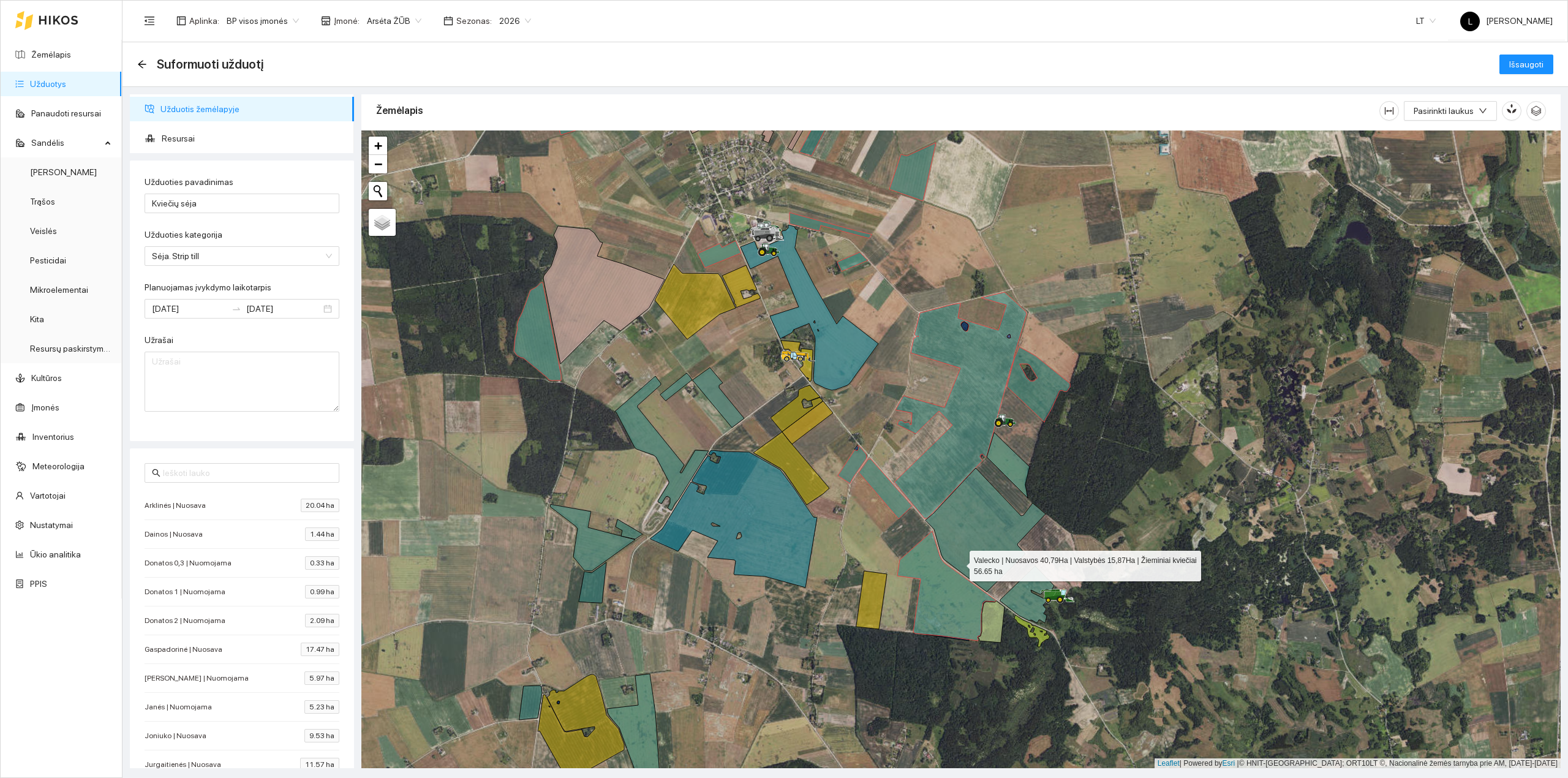
click at [964, 553] on icon at bounding box center [985, 529] width 120 height 124
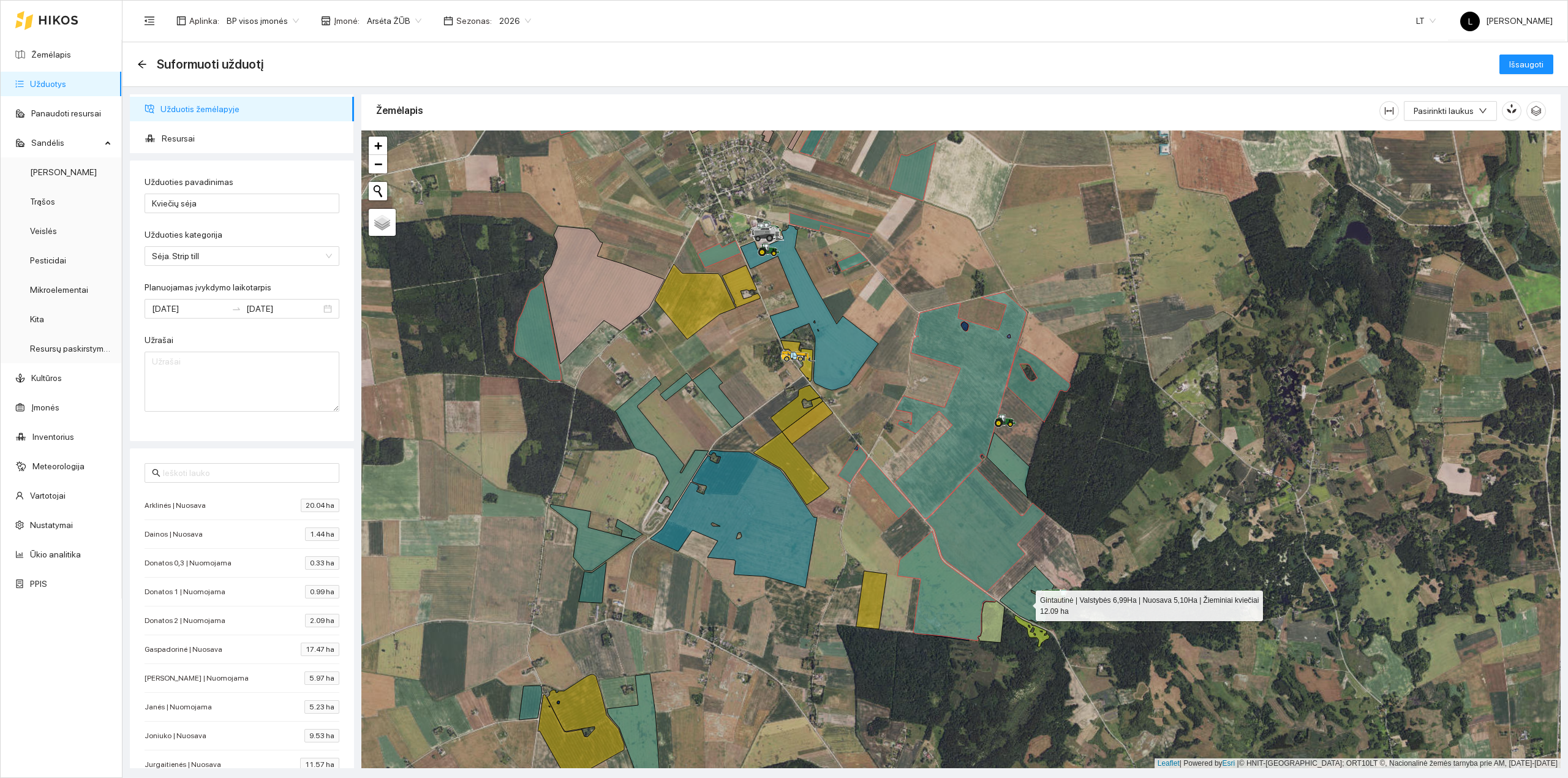
click at [1022, 603] on icon at bounding box center [1027, 593] width 54 height 57
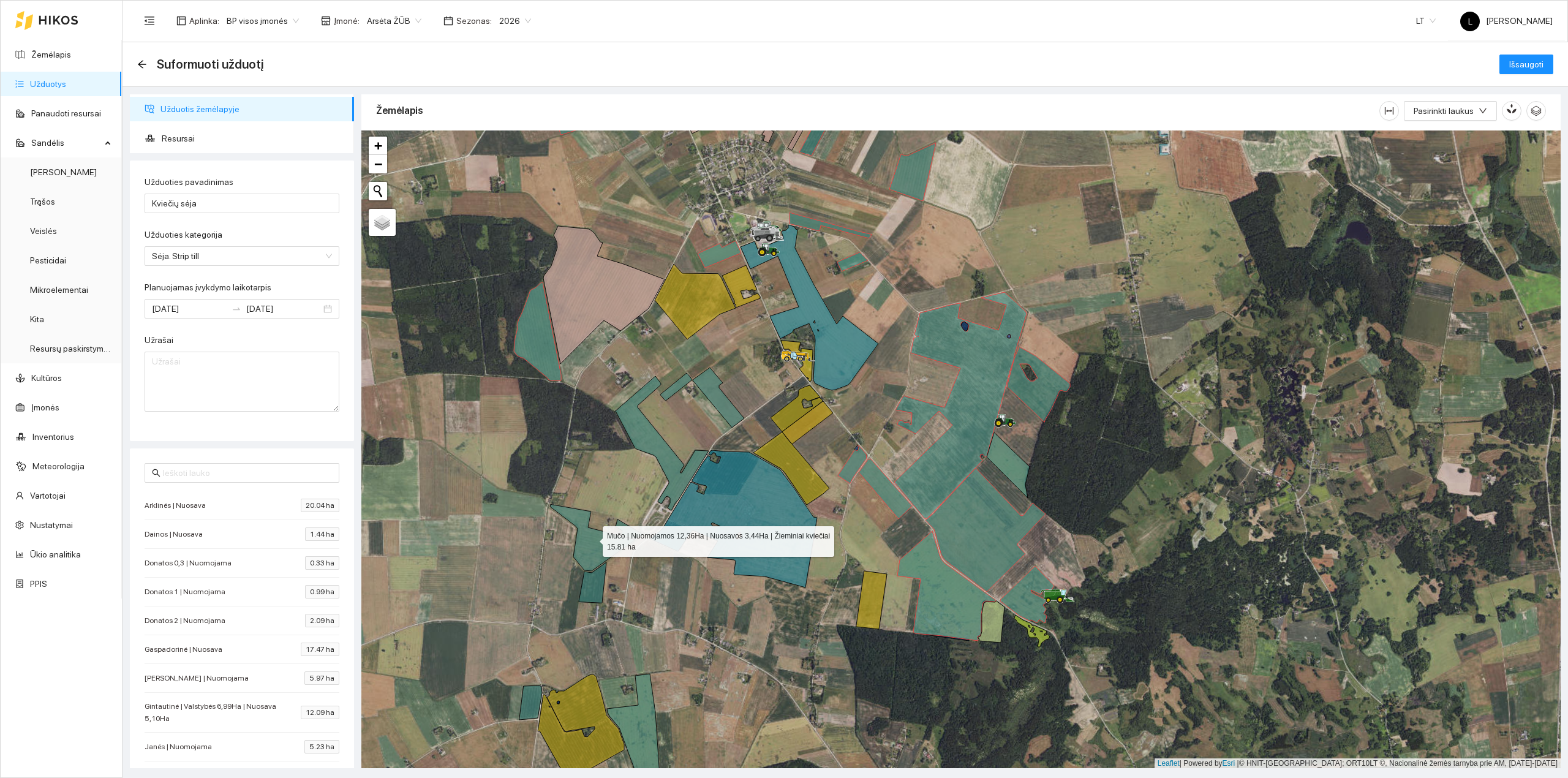
click at [603, 551] on icon at bounding box center [593, 537] width 85 height 66
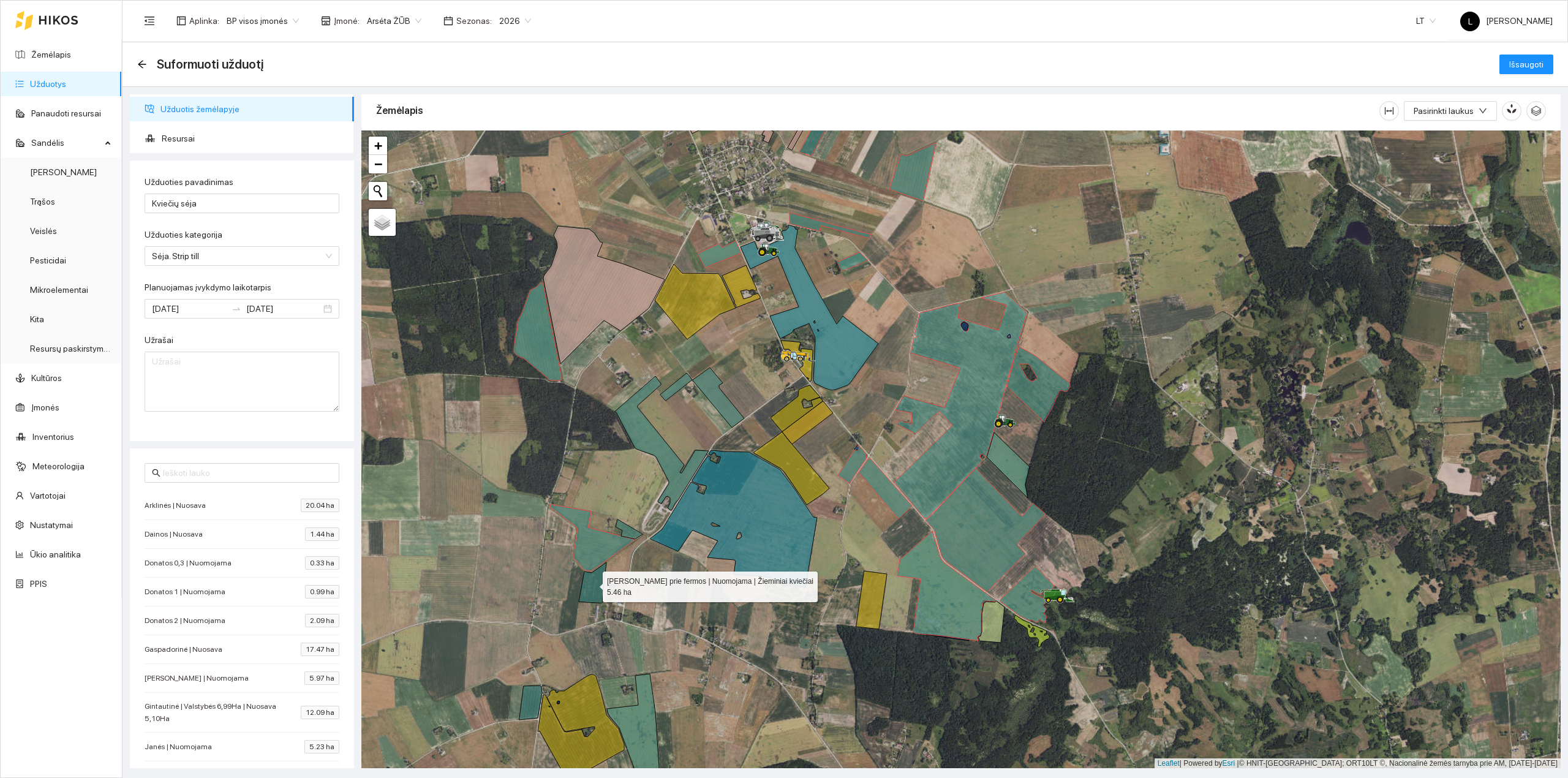
click at [592, 584] on icon at bounding box center [593, 582] width 28 height 40
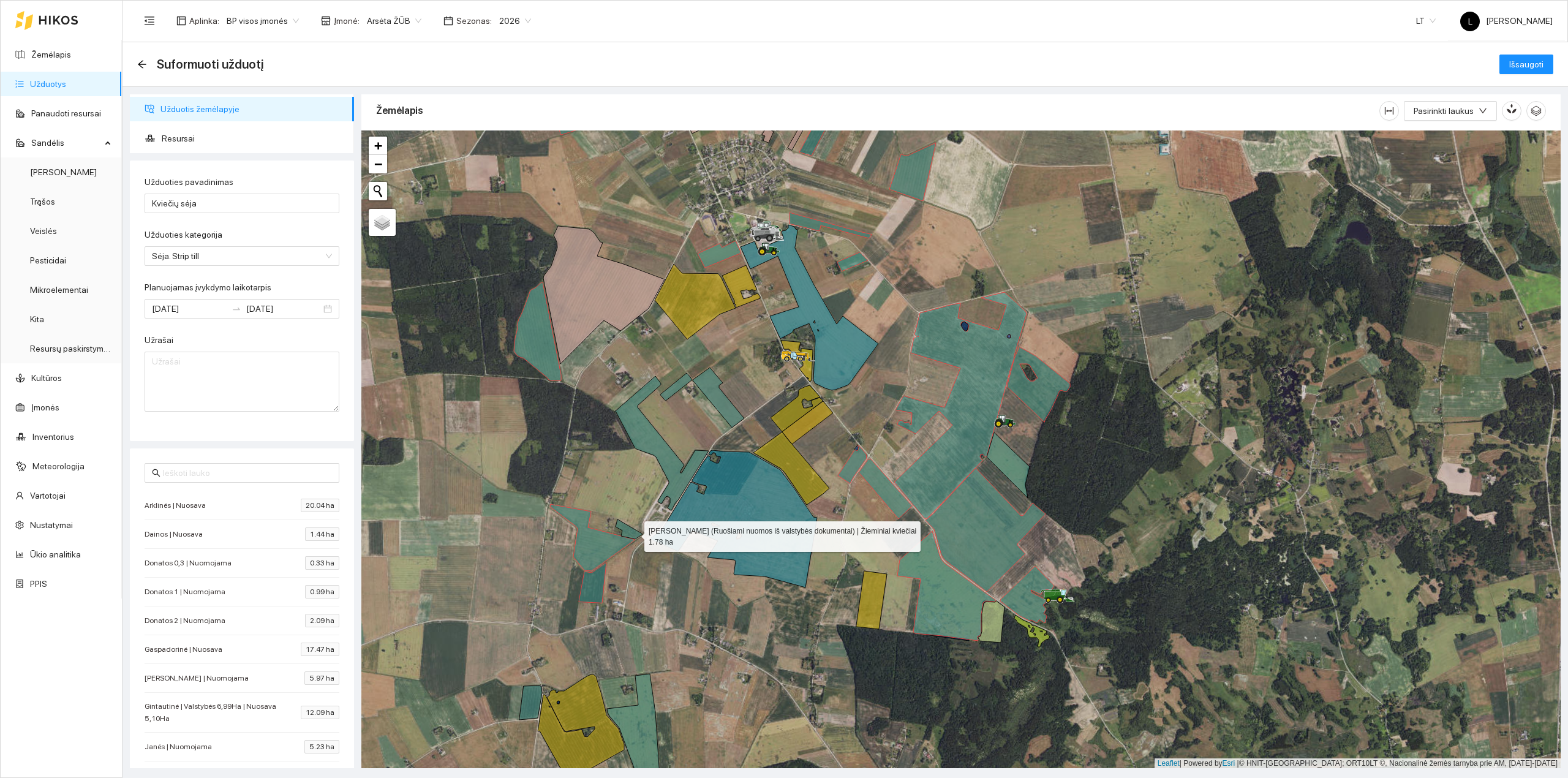
click at [633, 534] on icon at bounding box center [629, 529] width 27 height 20
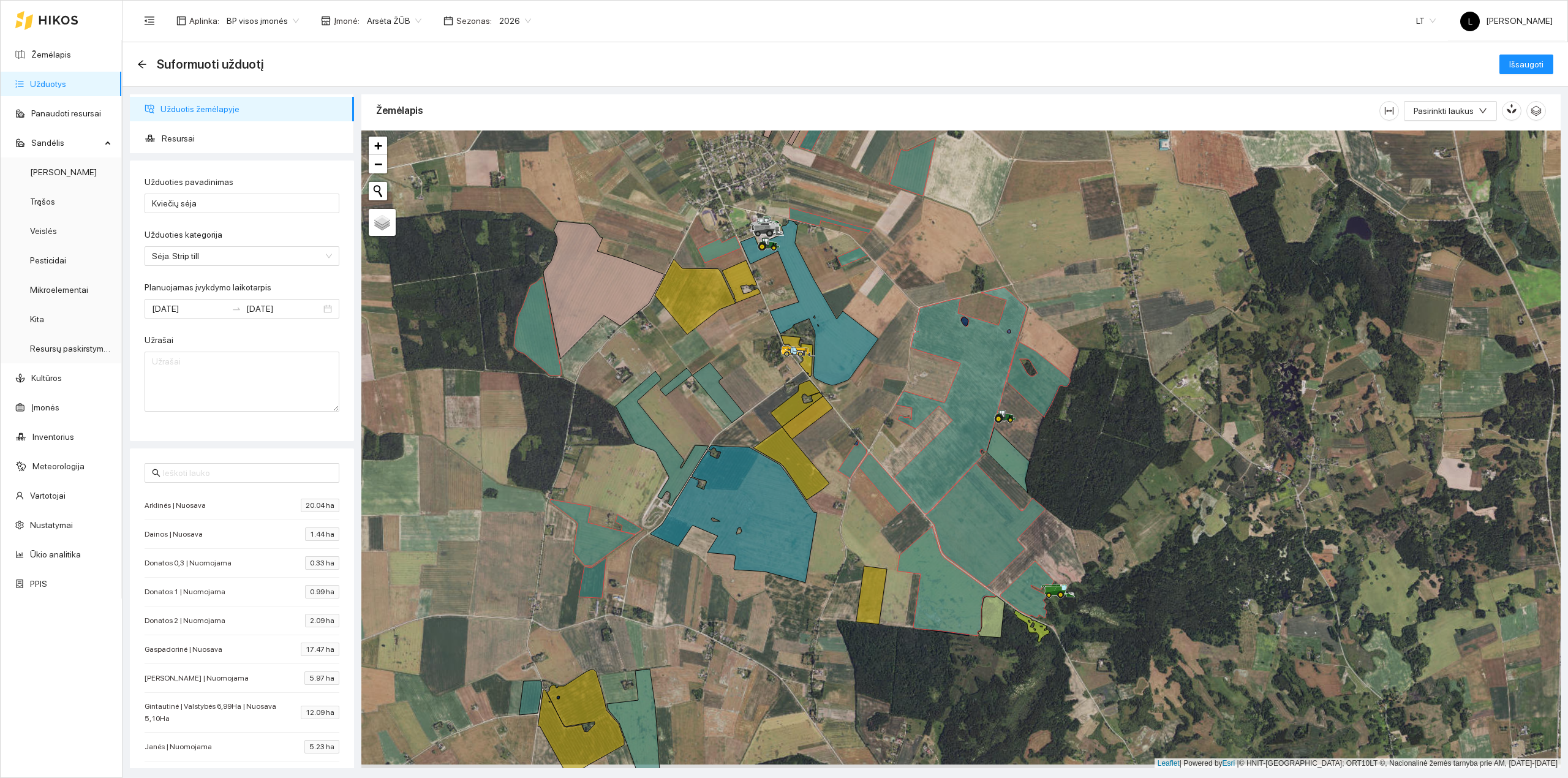
drag, startPoint x: 672, startPoint y: 617, endPoint x: 681, endPoint y: 445, distance: 172.2
click at [691, 424] on div at bounding box center [961, 449] width 1199 height 638
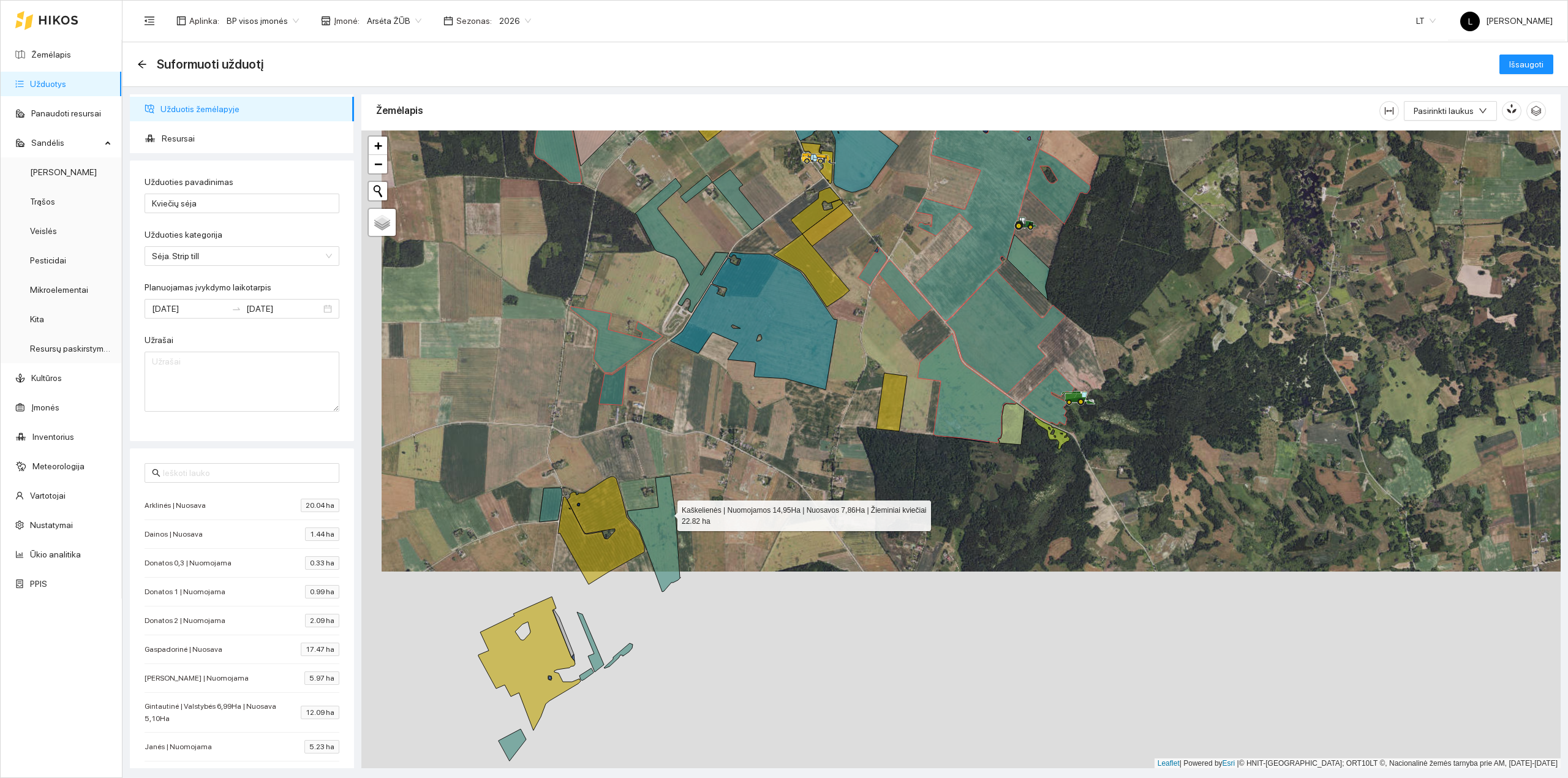
click at [667, 515] on icon at bounding box center [653, 533] width 53 height 116
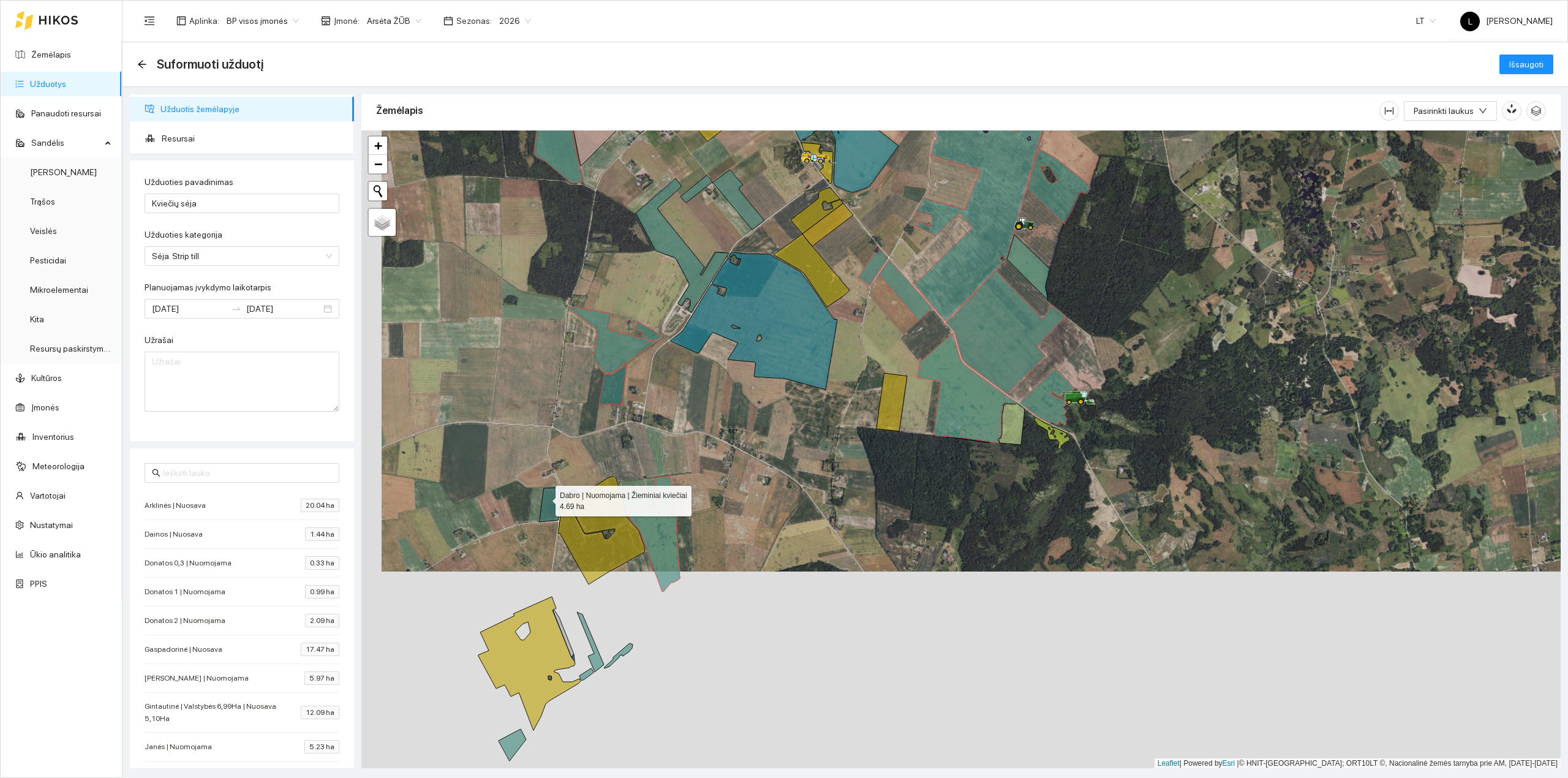
click at [544, 498] on icon at bounding box center [551, 505] width 23 height 34
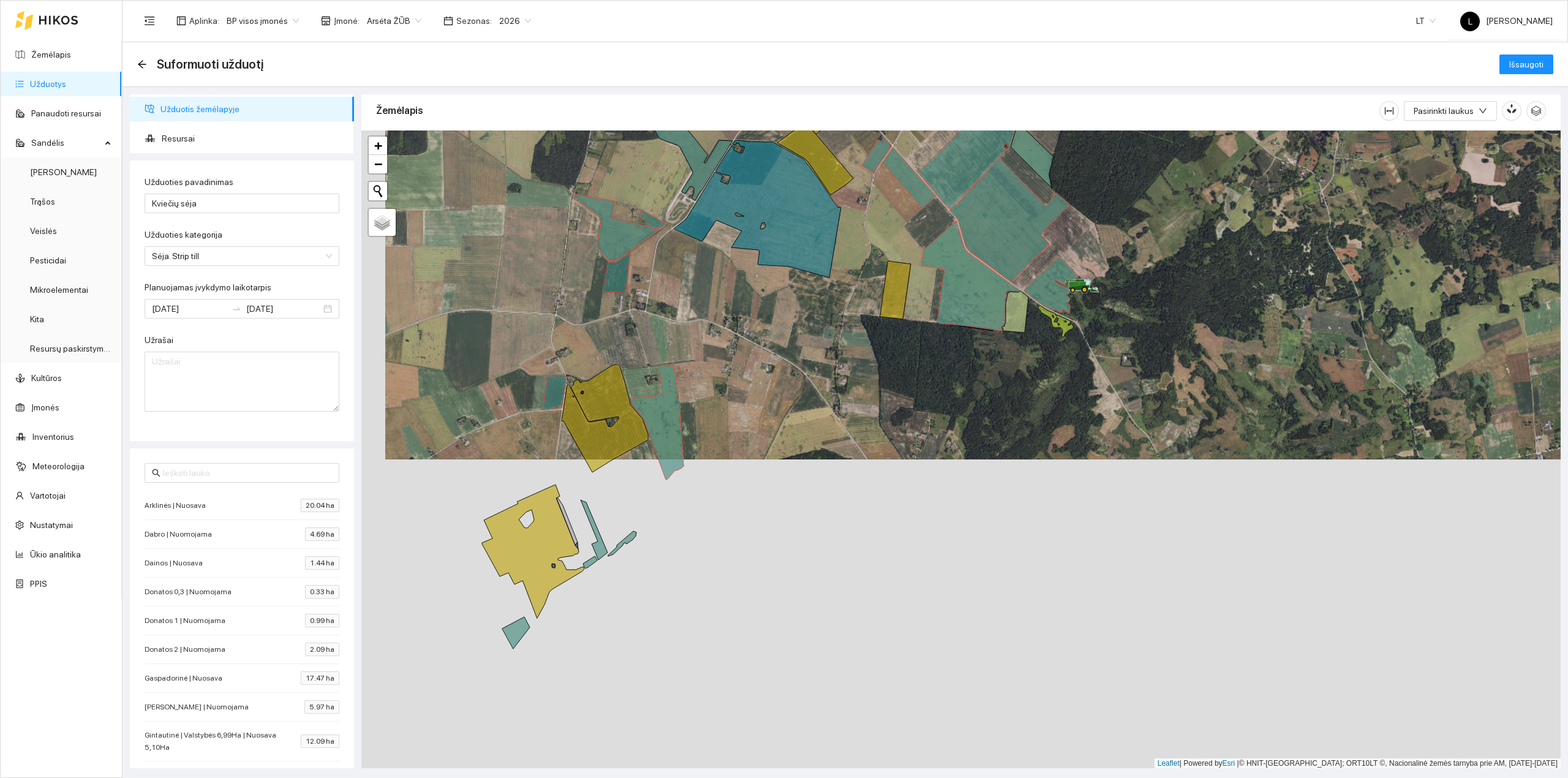
drag, startPoint x: 608, startPoint y: 391, endPoint x: 604, endPoint y: 302, distance: 89.1
click at [604, 303] on div at bounding box center [961, 449] width 1199 height 638
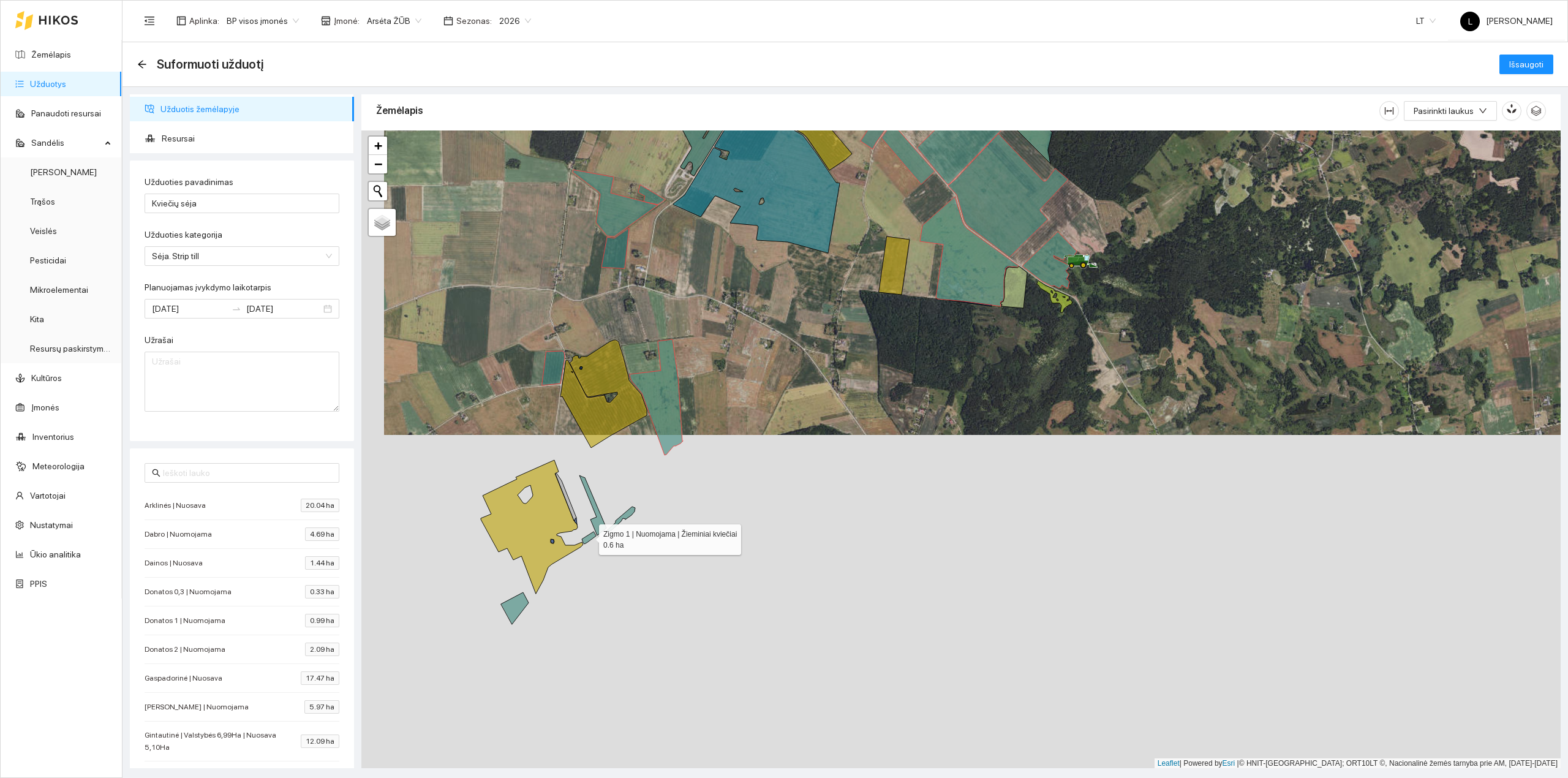
click at [587, 537] on icon at bounding box center [589, 538] width 14 height 12
click at [599, 522] on icon at bounding box center [593, 505] width 27 height 60
click at [619, 522] on icon at bounding box center [621, 519] width 29 height 25
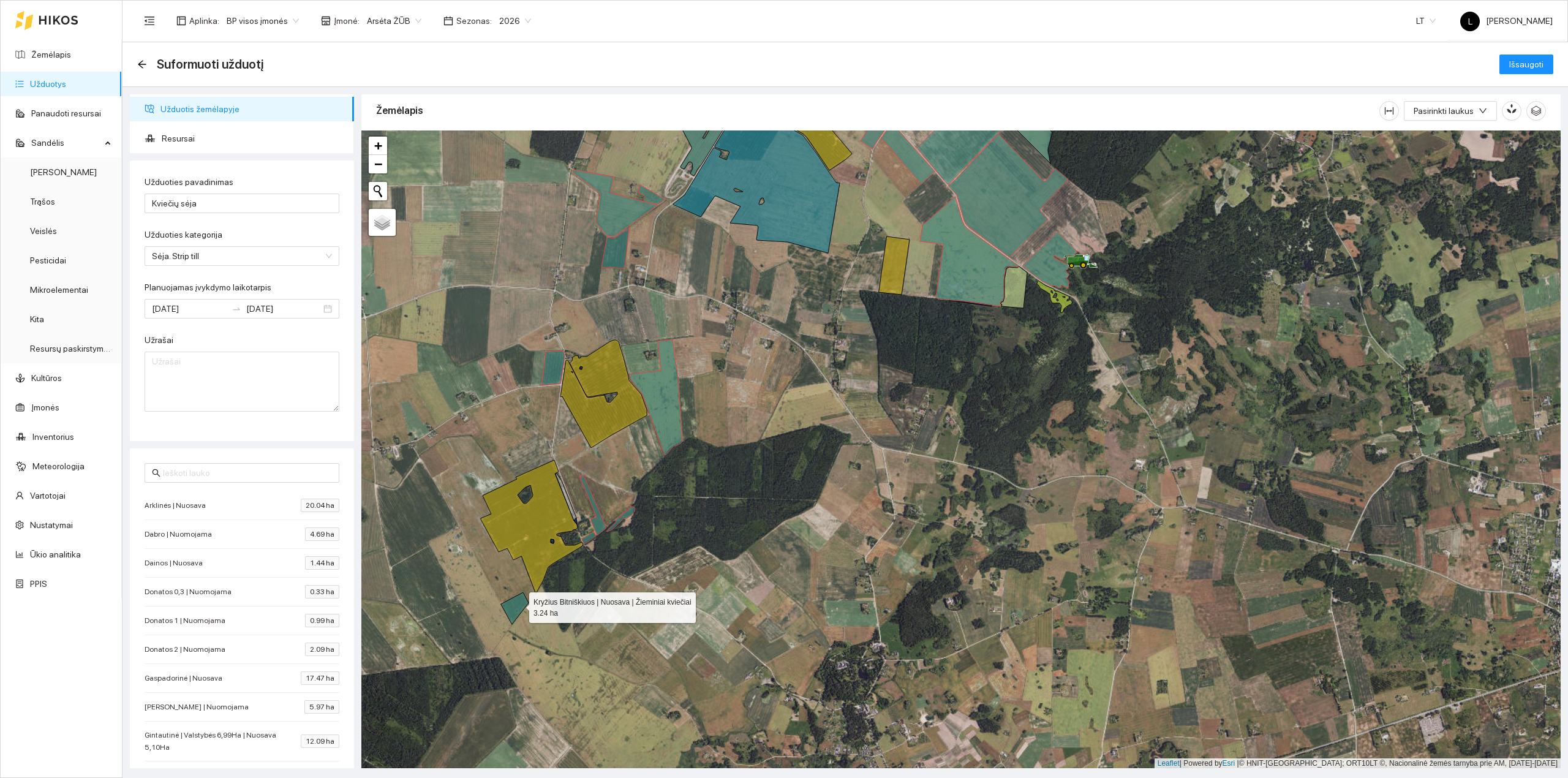
click at [517, 606] on icon at bounding box center [515, 607] width 28 height 32
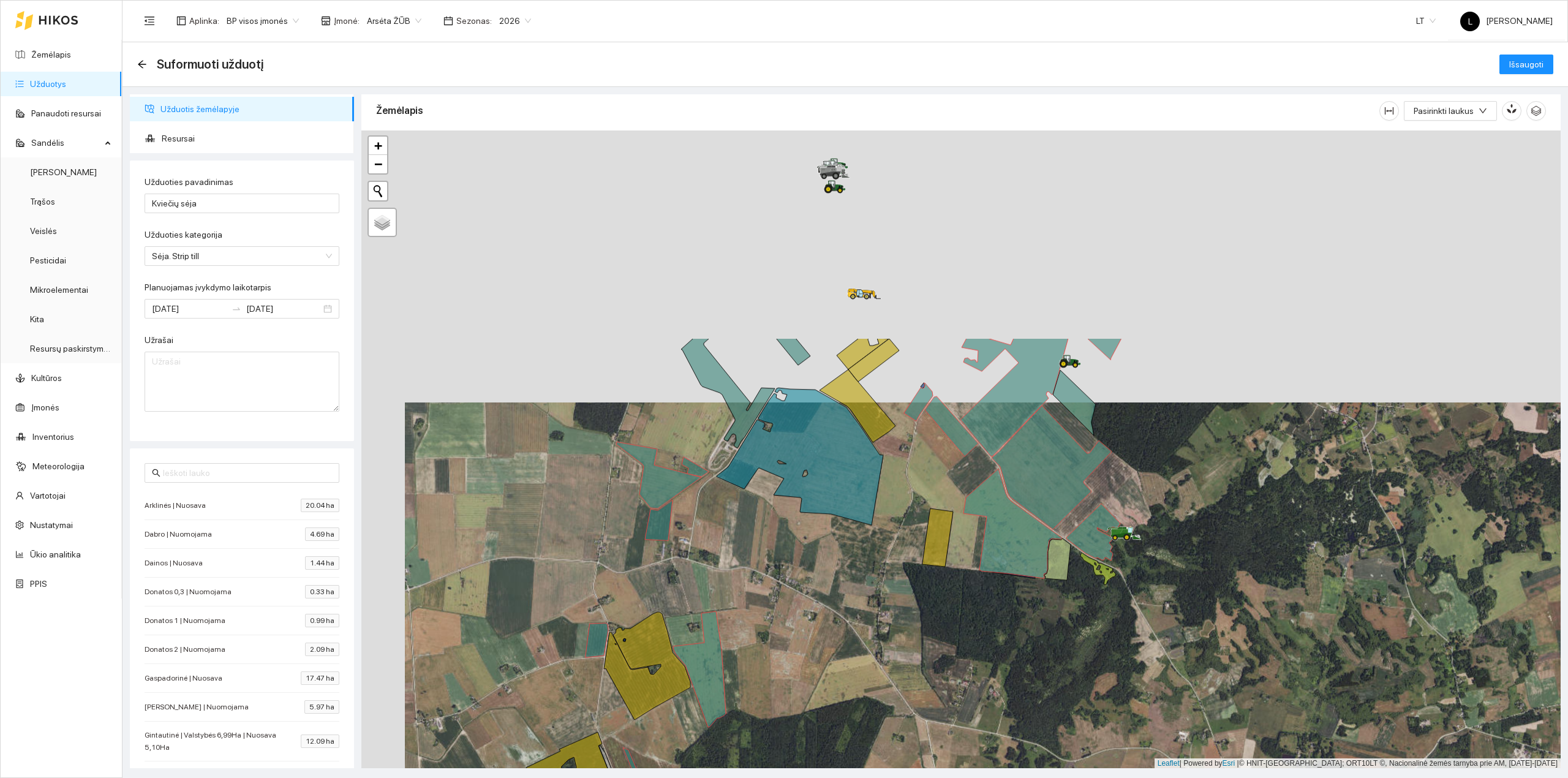
drag, startPoint x: 755, startPoint y: 349, endPoint x: 797, endPoint y: 621, distance: 275.2
click at [797, 621] on div at bounding box center [961, 449] width 1199 height 638
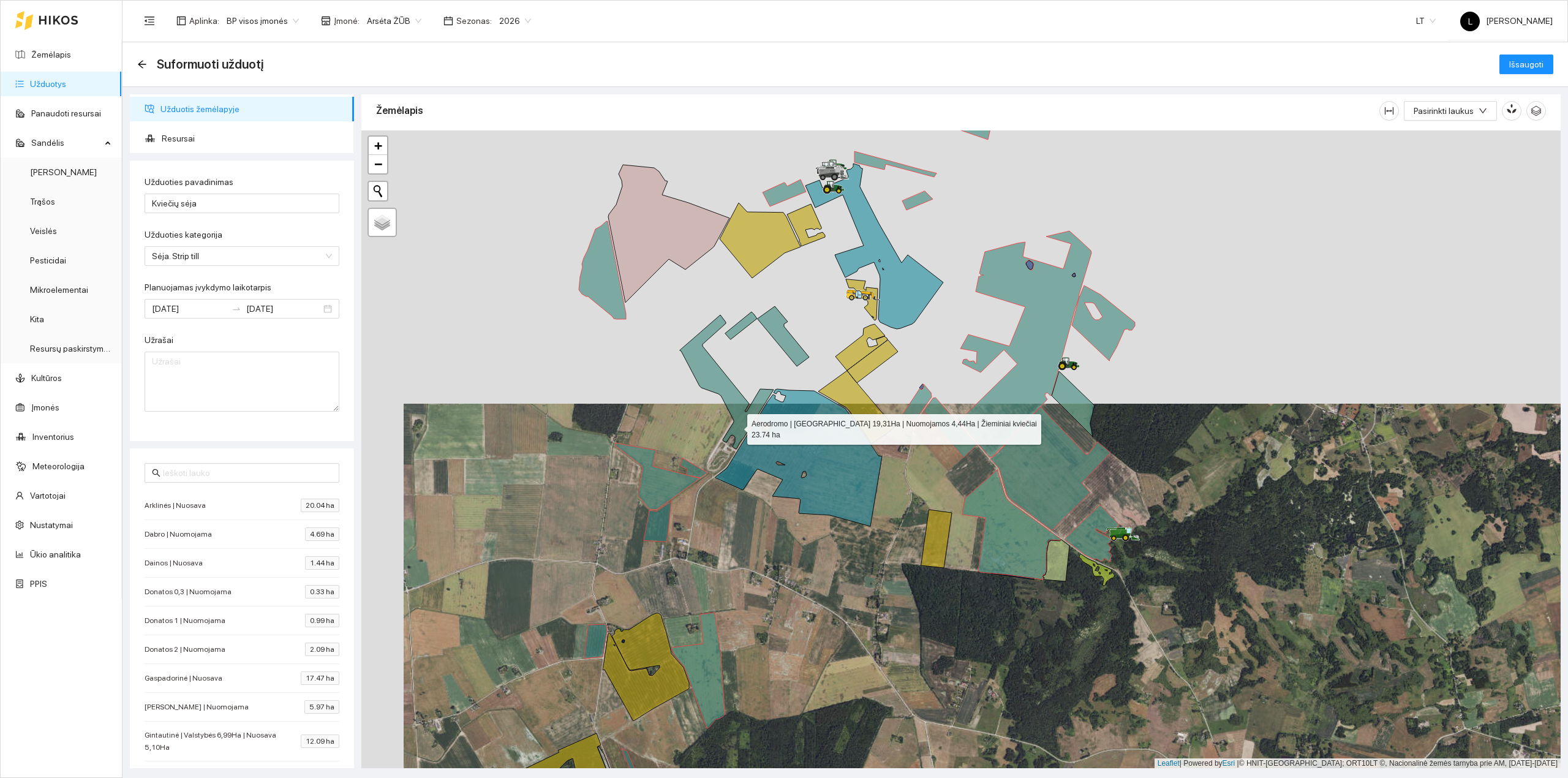
click at [736, 427] on icon at bounding box center [727, 381] width 94 height 134
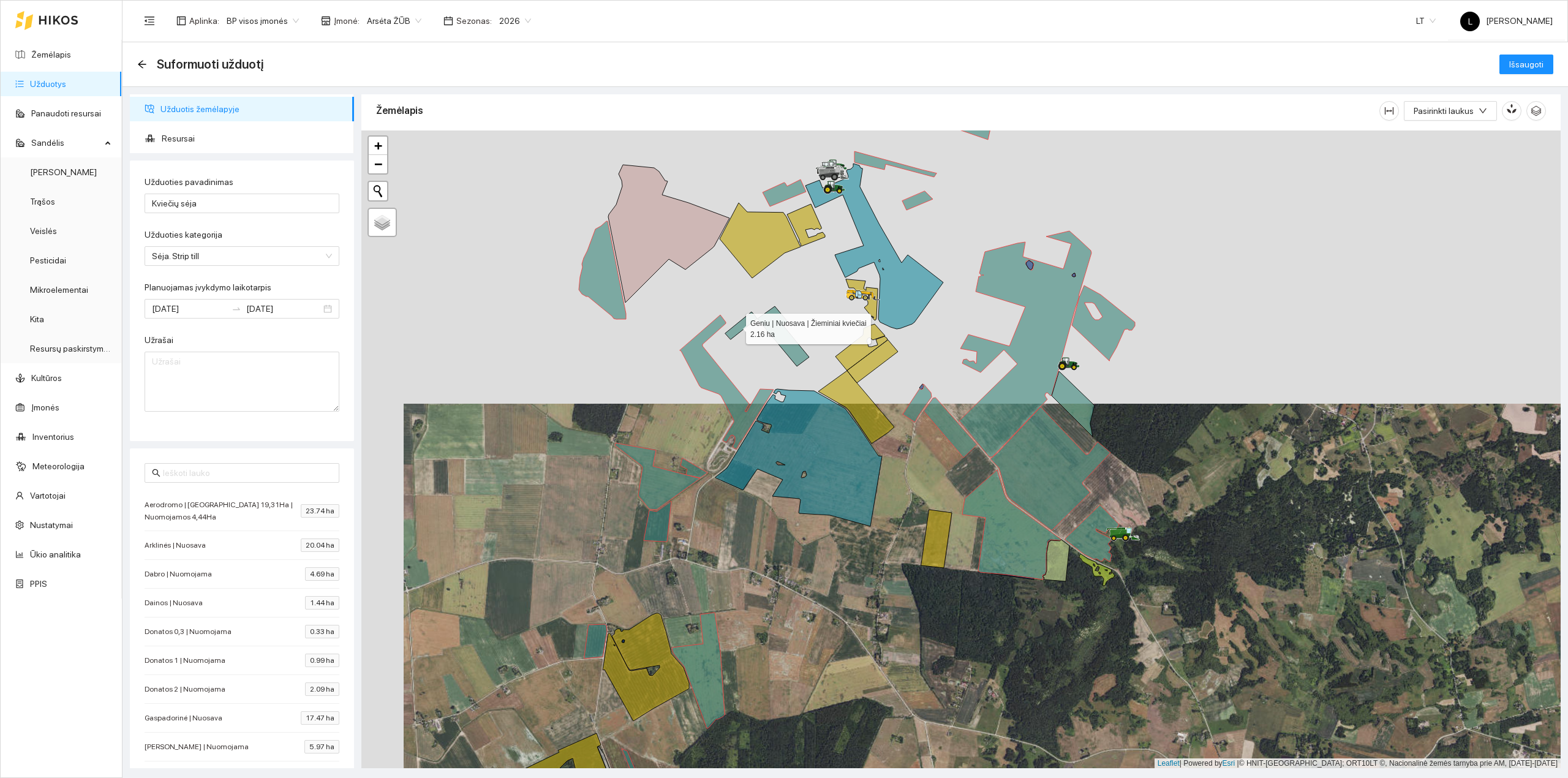
click at [735, 327] on icon at bounding box center [740, 326] width 32 height 28
click at [773, 328] on icon at bounding box center [783, 336] width 52 height 60
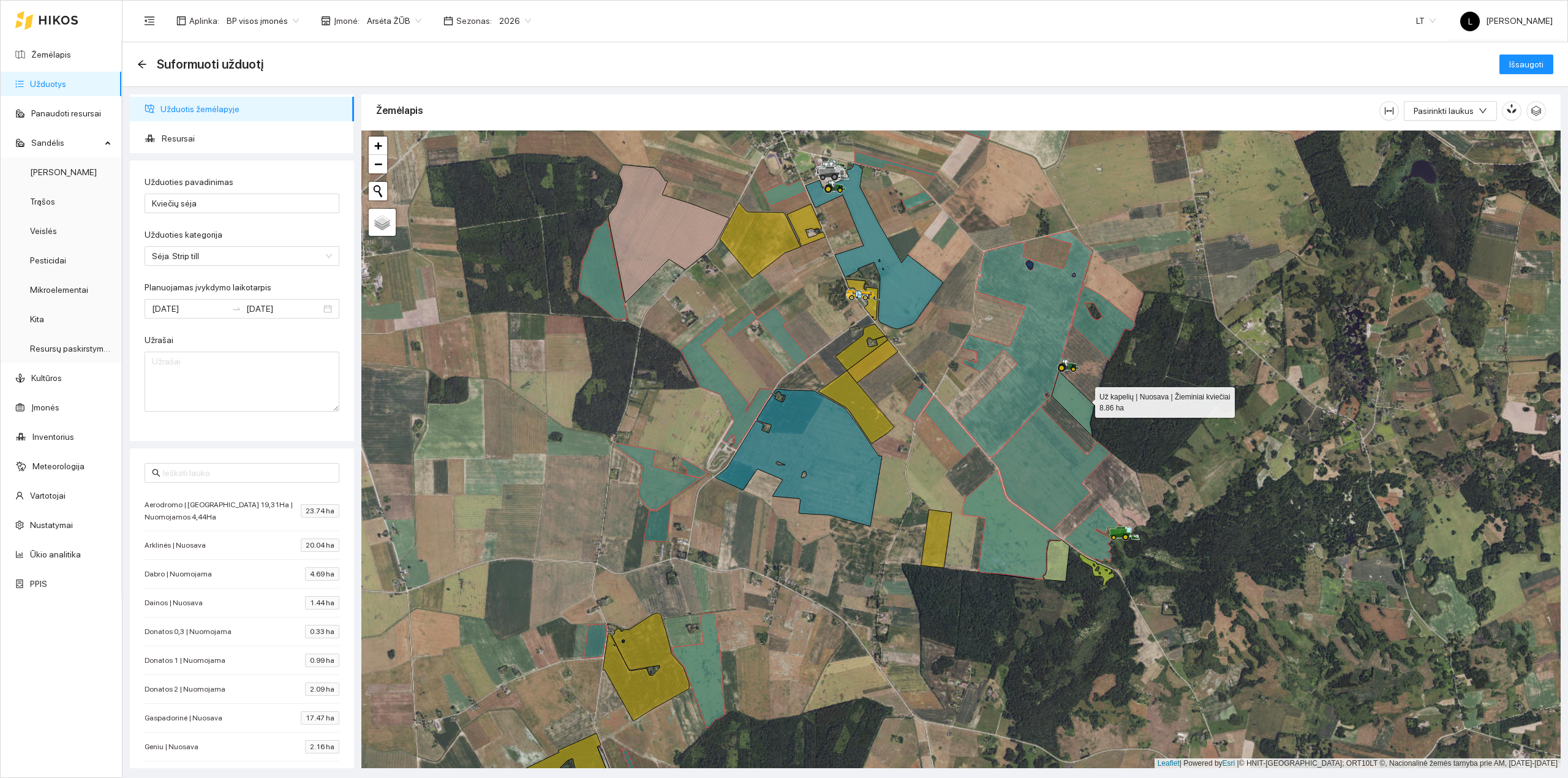
click at [1080, 402] on icon at bounding box center [1073, 404] width 43 height 66
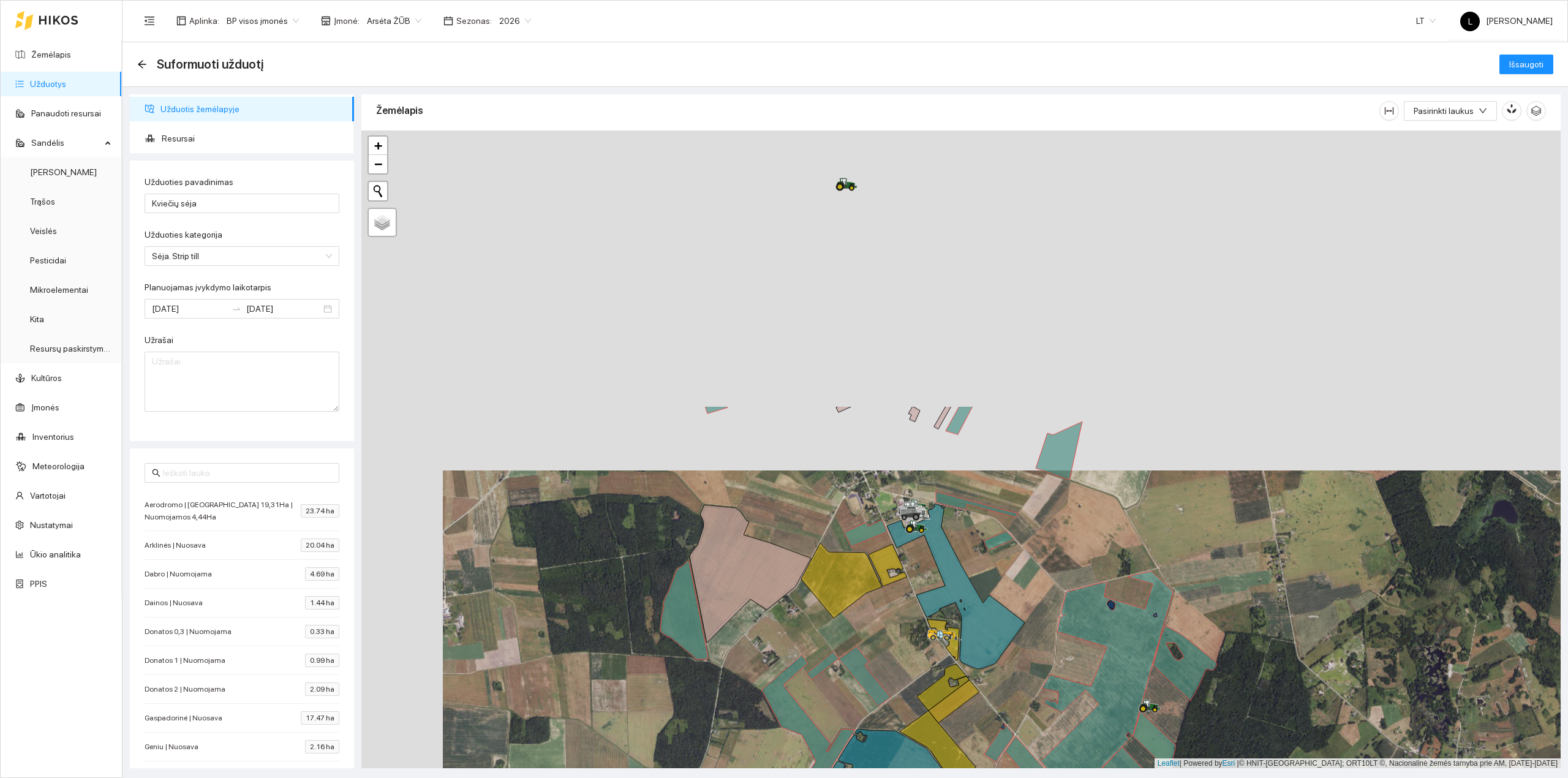
drag, startPoint x: 1098, startPoint y: 366, endPoint x: 1185, endPoint y: 736, distance: 380.1
click at [1185, 736] on div at bounding box center [961, 449] width 1199 height 638
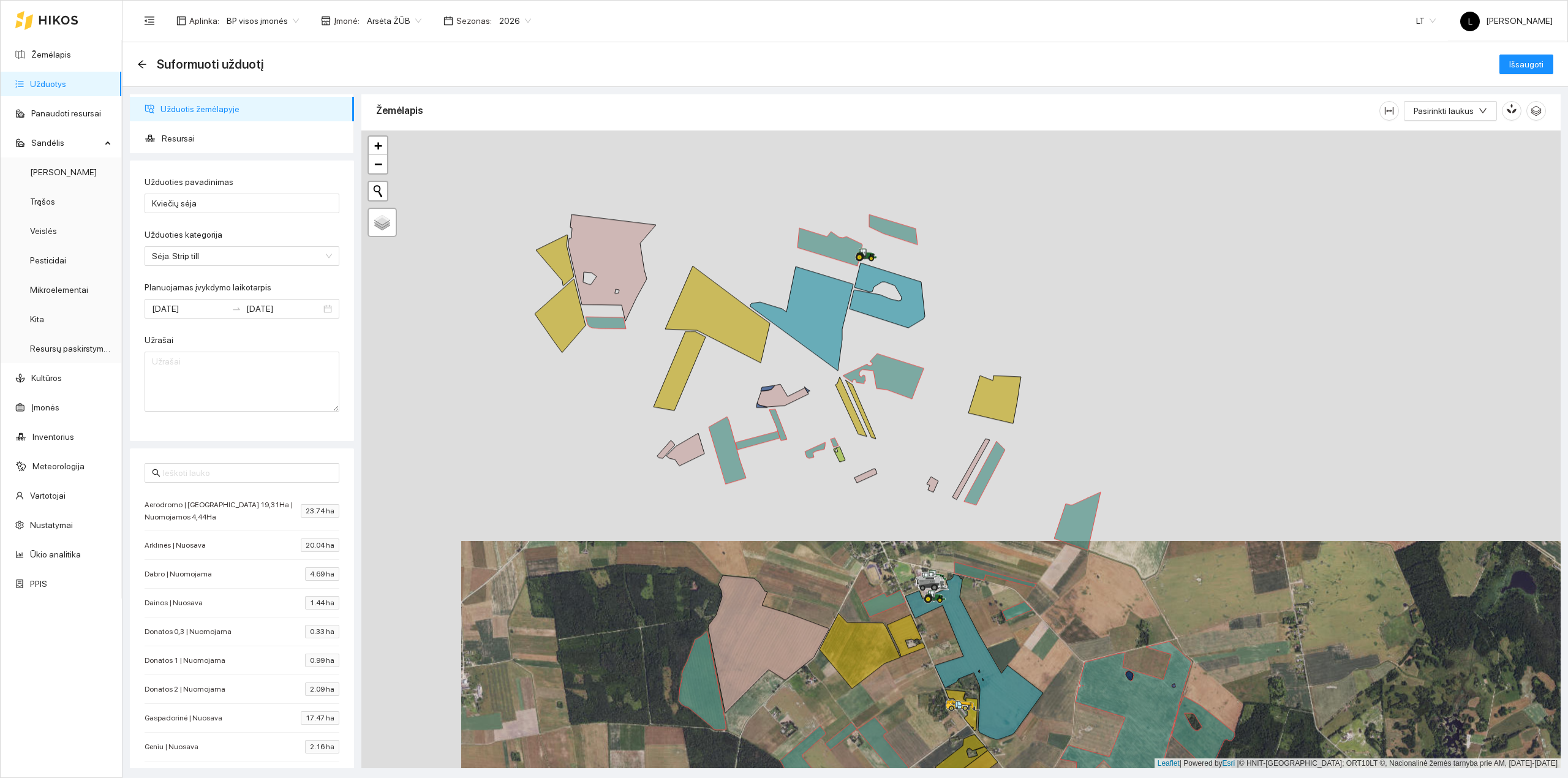
drag, startPoint x: 805, startPoint y: 465, endPoint x: 826, endPoint y: 534, distance: 72.1
click at [821, 524] on div at bounding box center [961, 449] width 1199 height 638
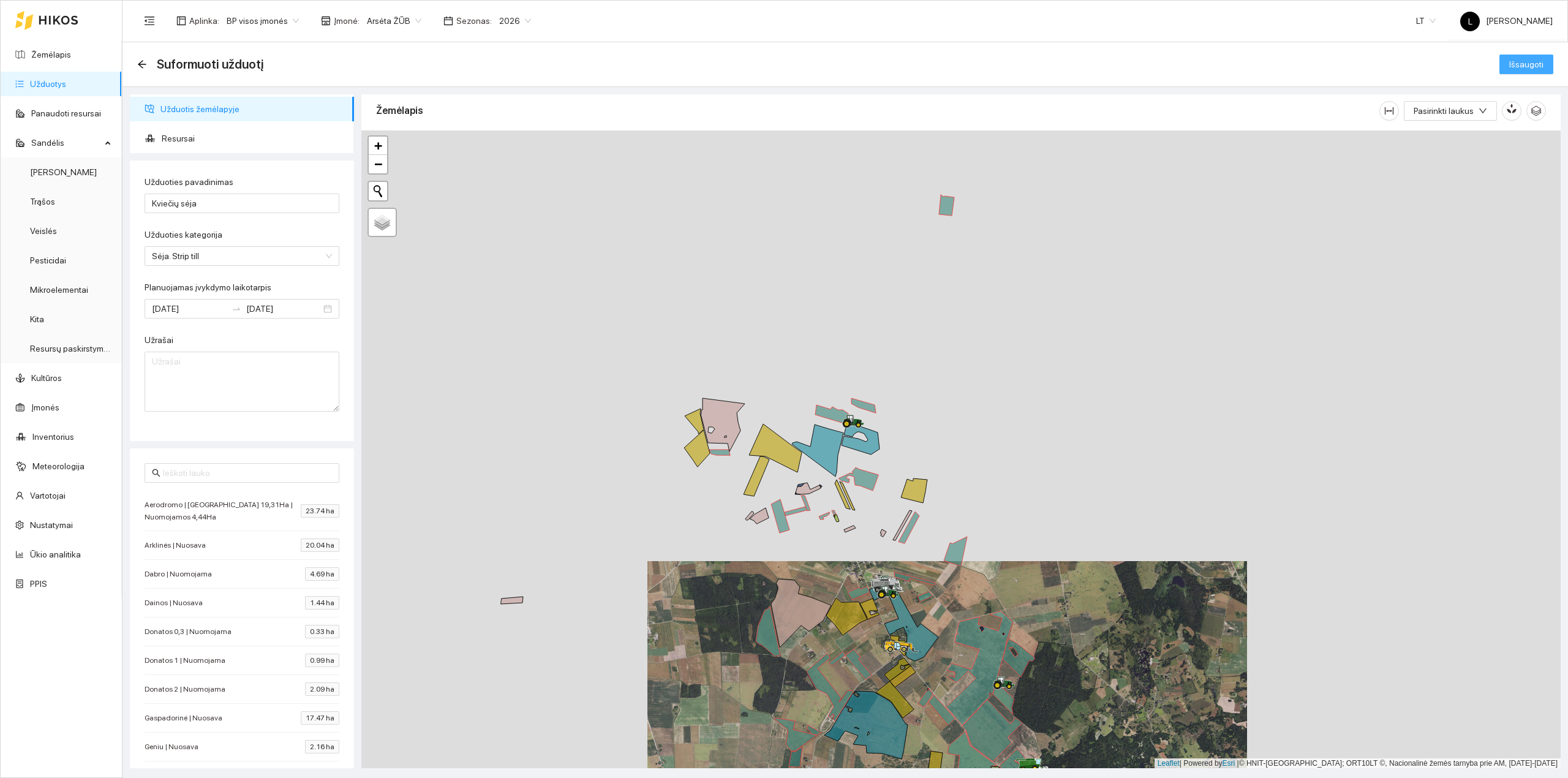
click at [1529, 66] on span "Išsaugoti" at bounding box center [1526, 64] width 34 height 13
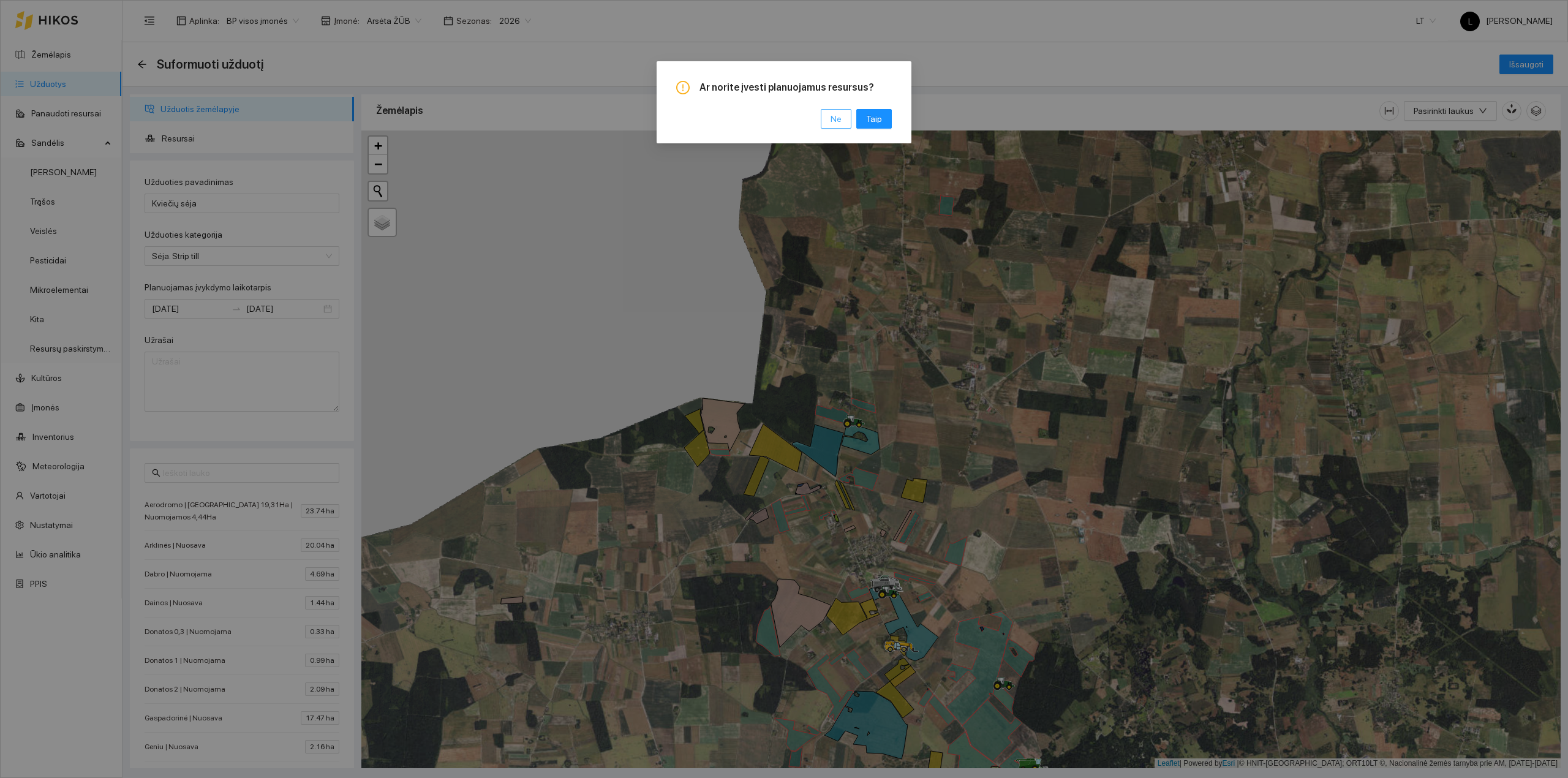
click at [831, 118] on button "Ne" at bounding box center [836, 119] width 30 height 20
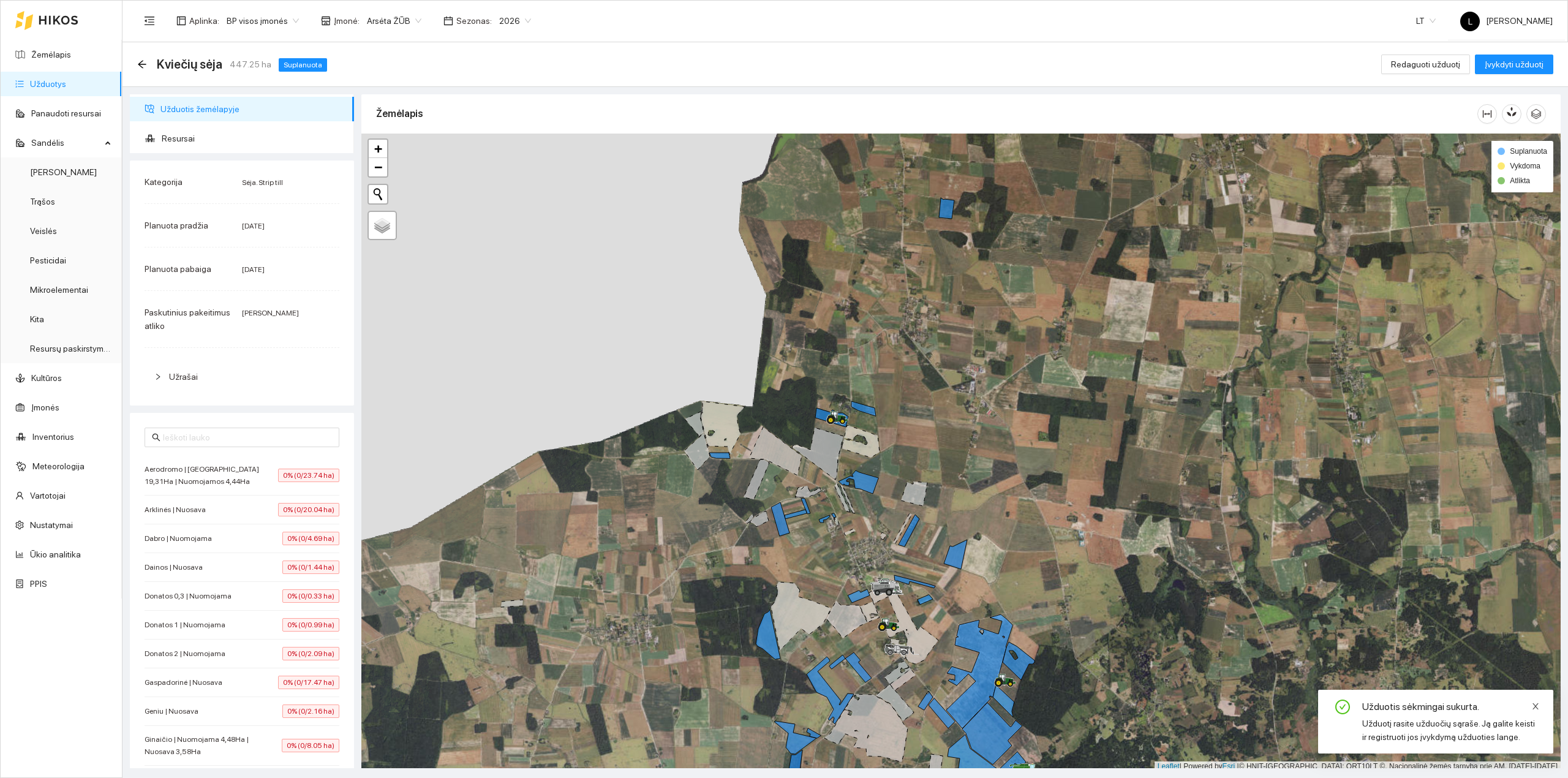
click at [1534, 705] on icon "close" at bounding box center [1535, 706] width 8 height 8
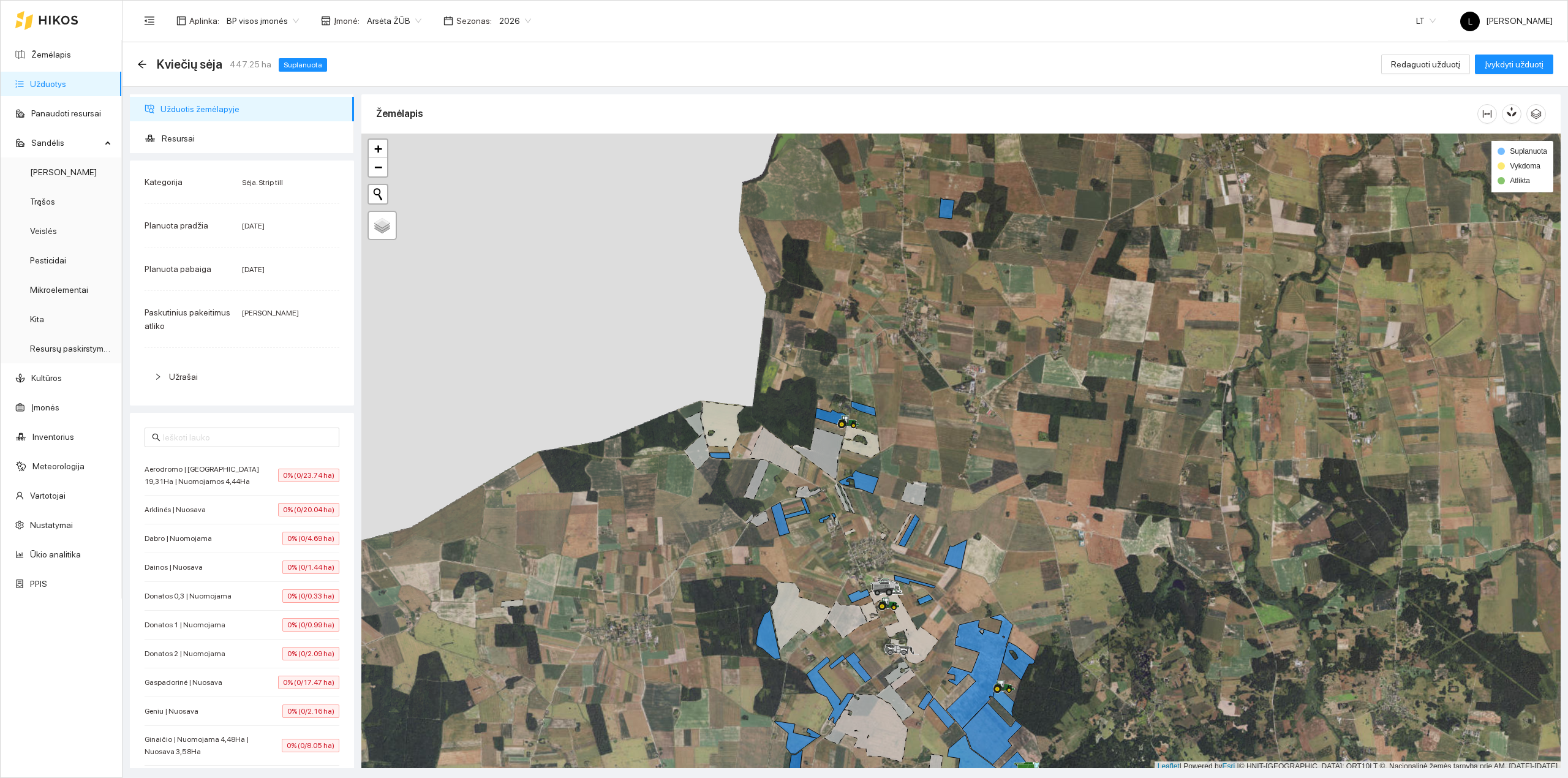
click at [64, 89] on link "Užduotys" at bounding box center [48, 84] width 36 height 10
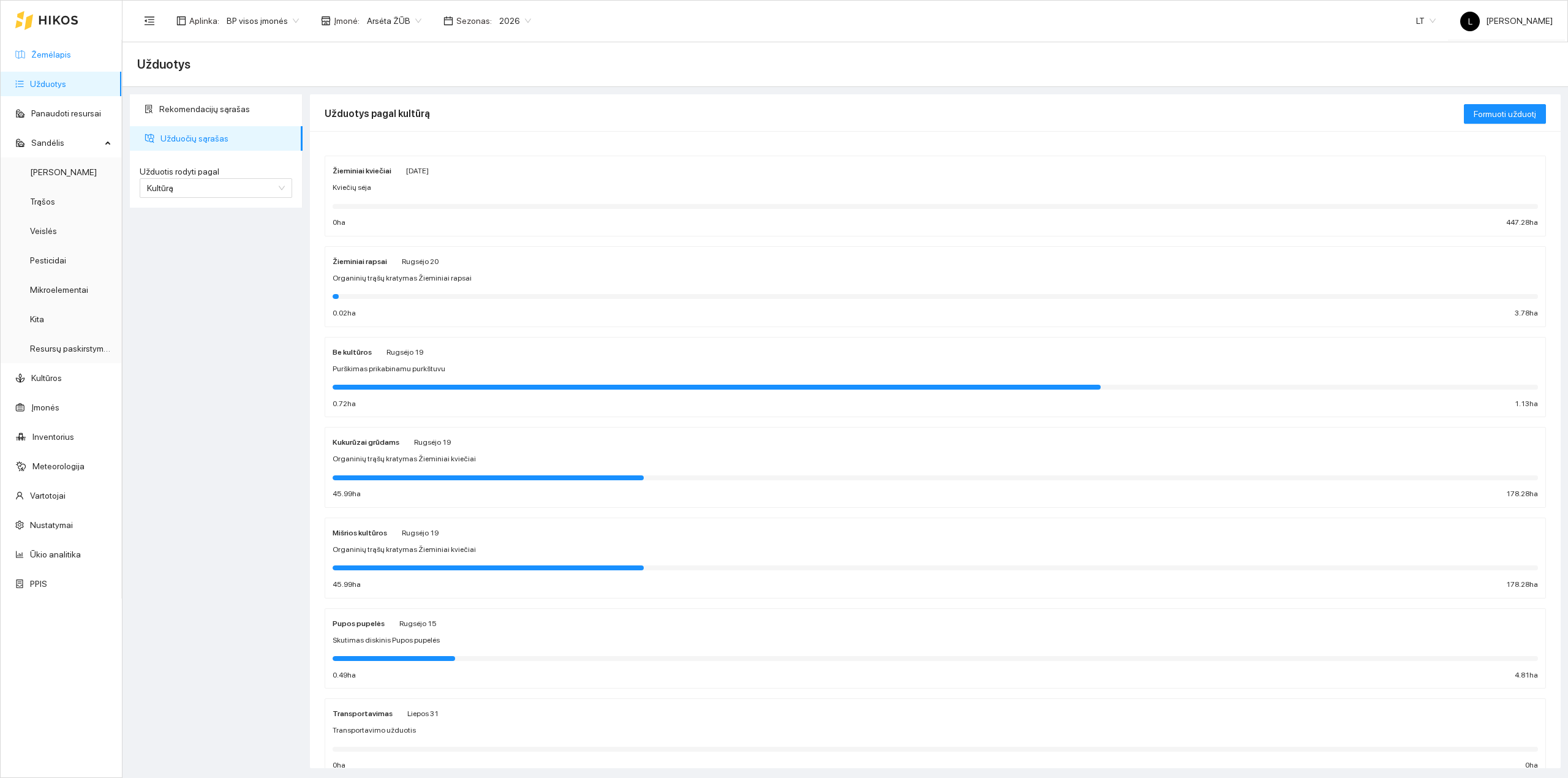
click at [64, 49] on link "Žemėlapis" at bounding box center [51, 54] width 39 height 10
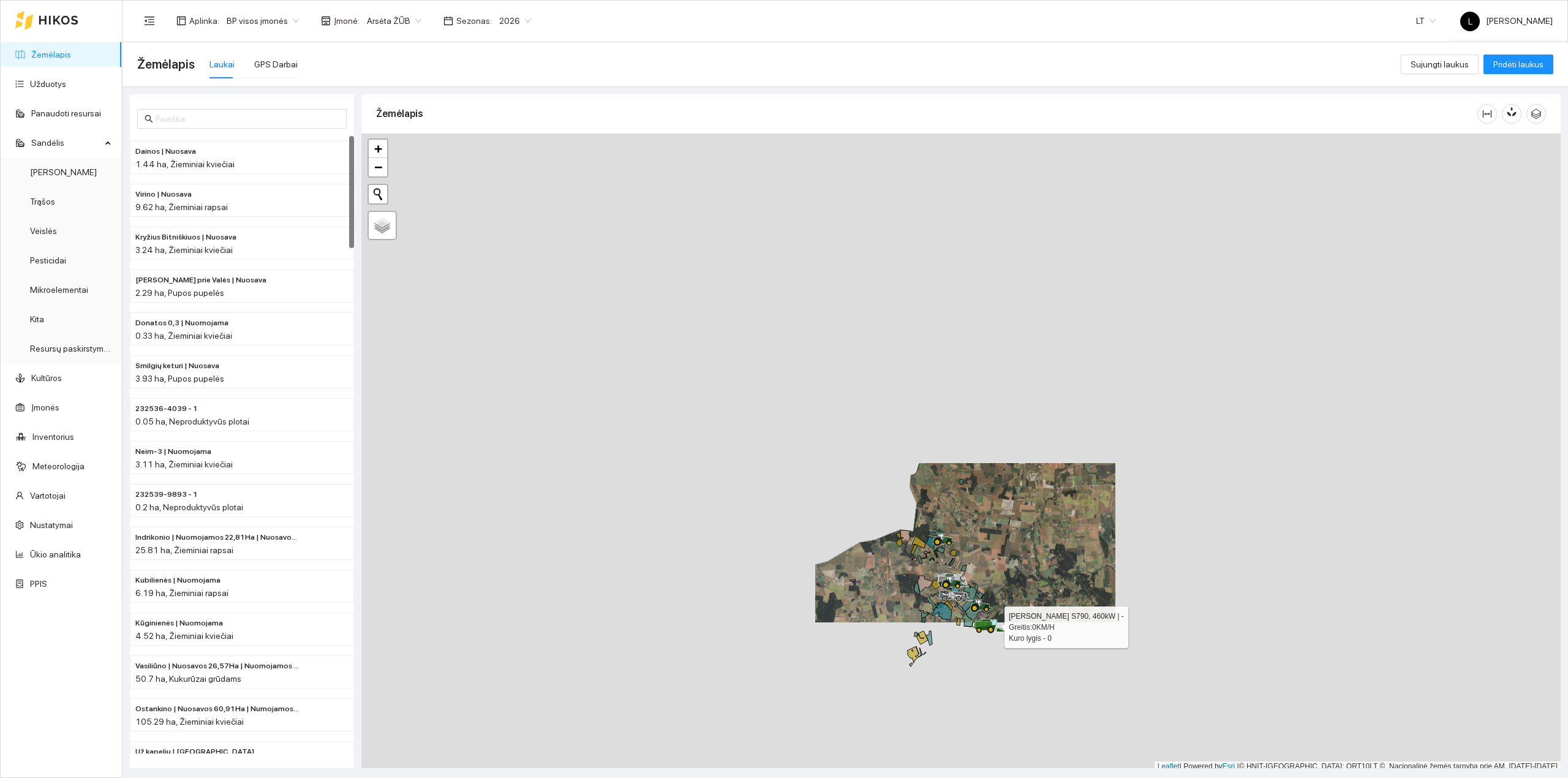
scroll to position [3, 0]
drag, startPoint x: 981, startPoint y: 597, endPoint x: 872, endPoint y: 414, distance: 213.0
click at [978, 614] on div at bounding box center [988, 623] width 22 height 18
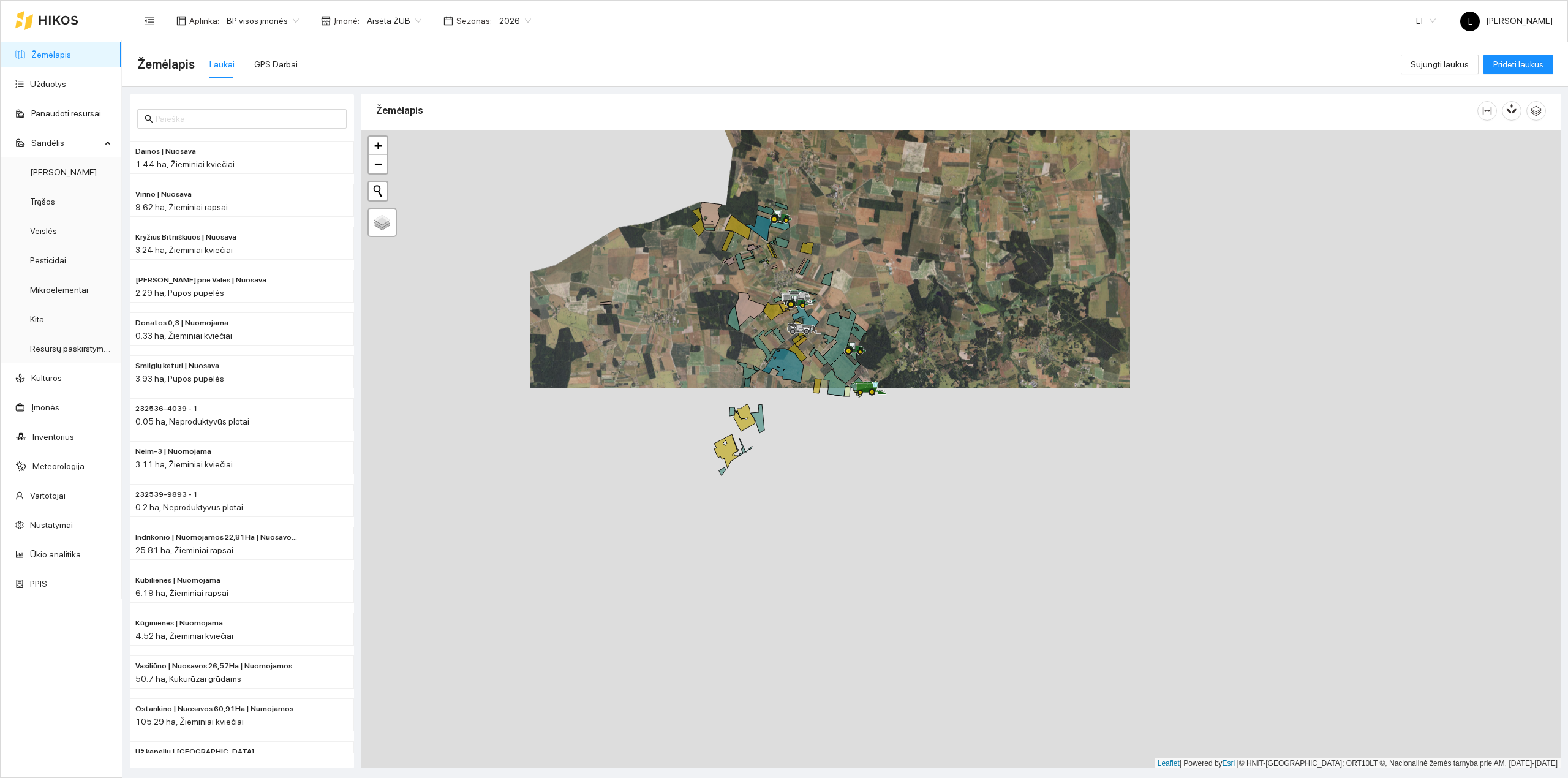
drag, startPoint x: 841, startPoint y: 486, endPoint x: 856, endPoint y: 517, distance: 34.4
click at [856, 517] on div at bounding box center [961, 449] width 1199 height 638
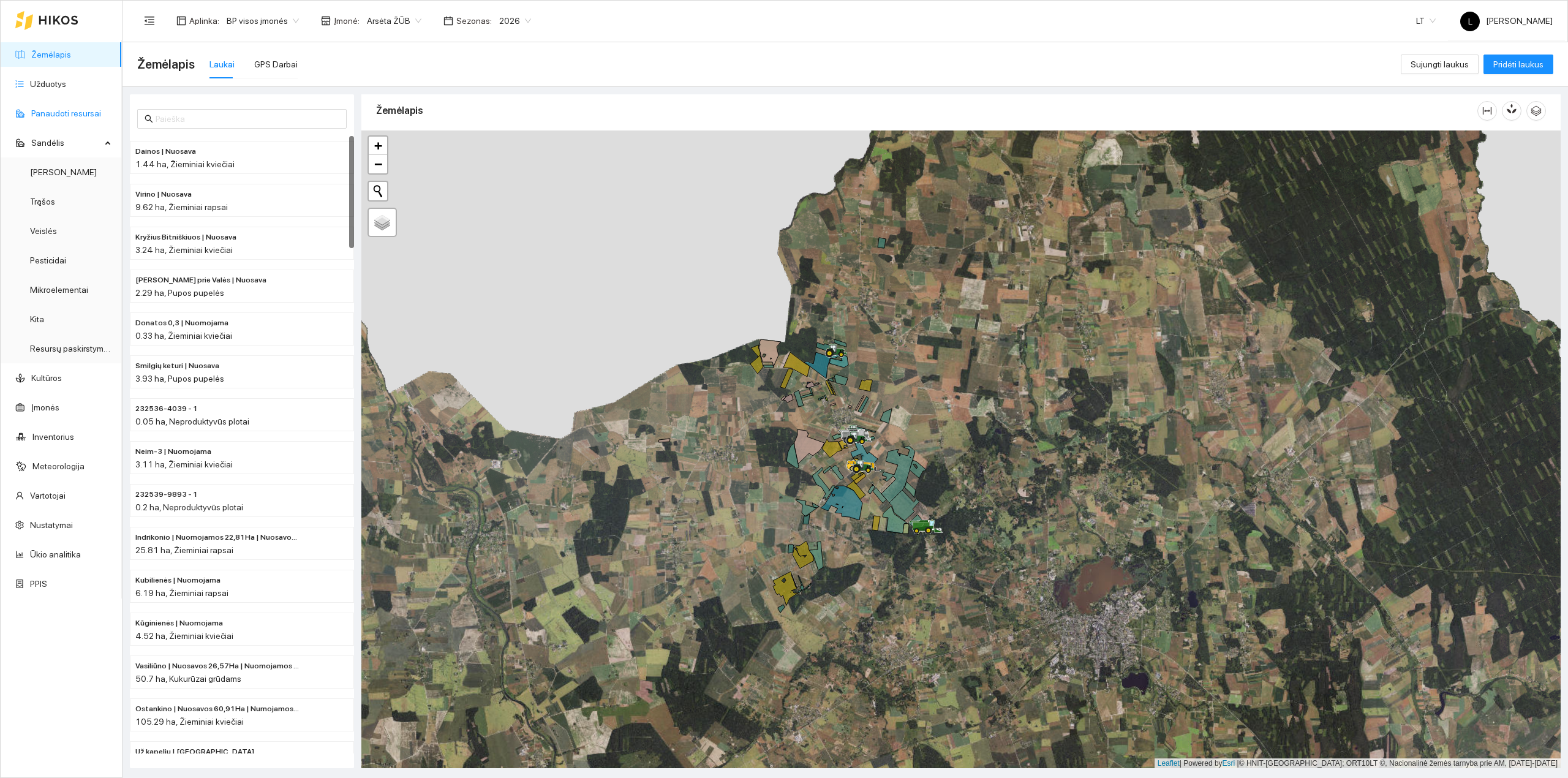
drag, startPoint x: 35, startPoint y: 78, endPoint x: 78, endPoint y: 101, distance: 48.8
click at [35, 79] on link "Užduotys" at bounding box center [48, 84] width 36 height 10
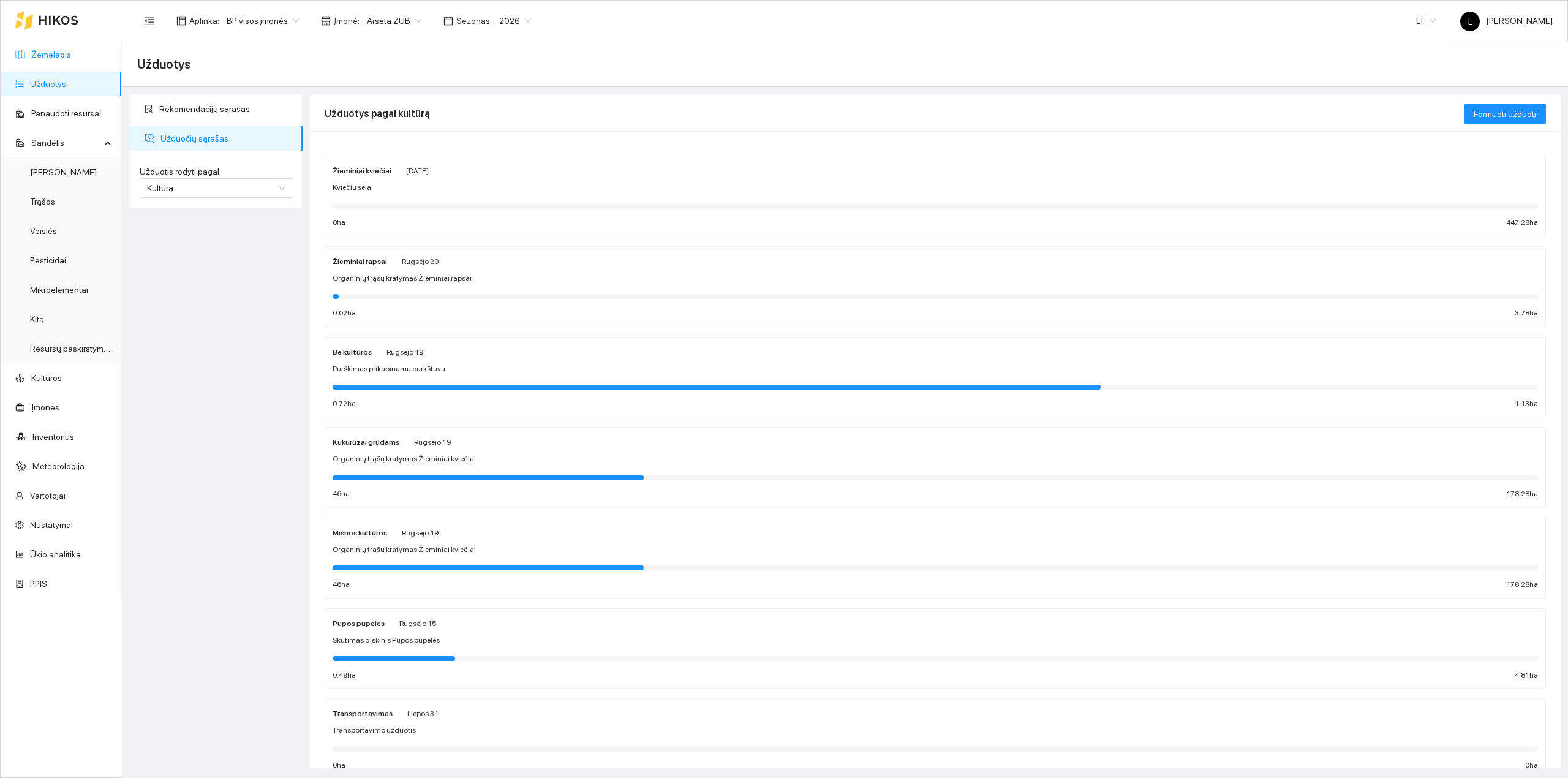
click at [62, 57] on link "Žemėlapis" at bounding box center [51, 54] width 39 height 10
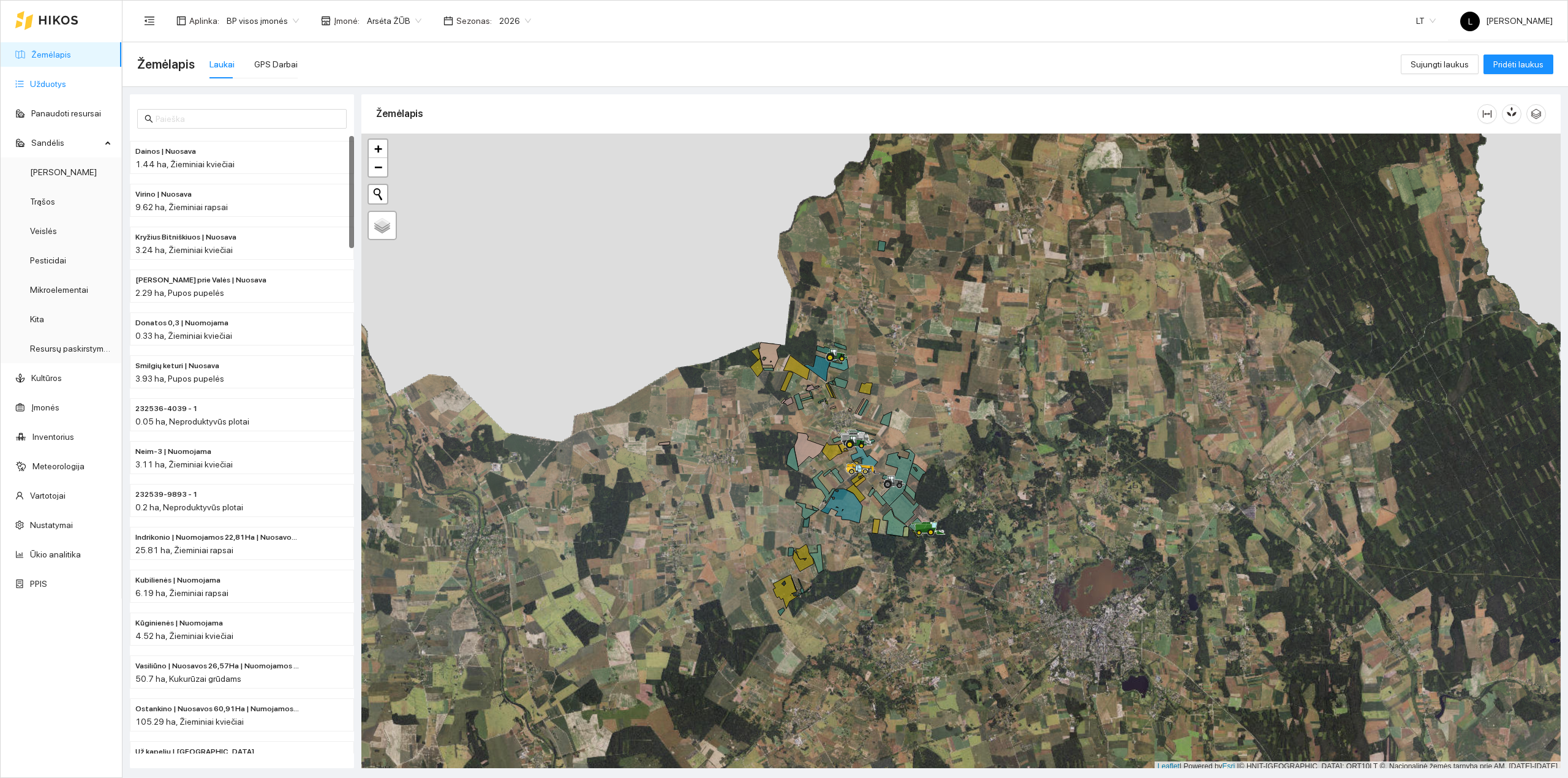
click at [60, 79] on link "Užduotys" at bounding box center [48, 84] width 36 height 10
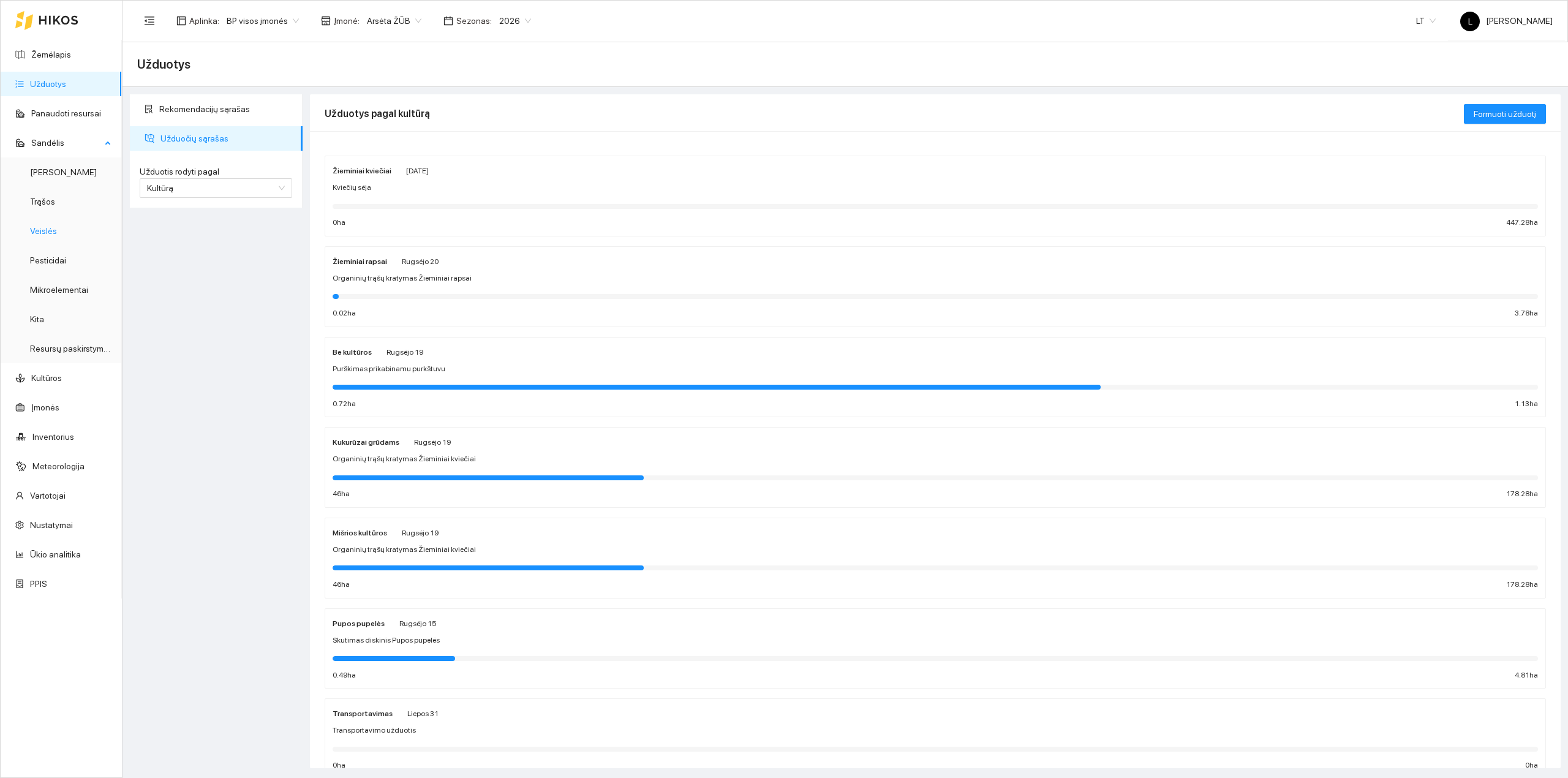
click at [39, 236] on link "Veislės" at bounding box center [44, 231] width 27 height 10
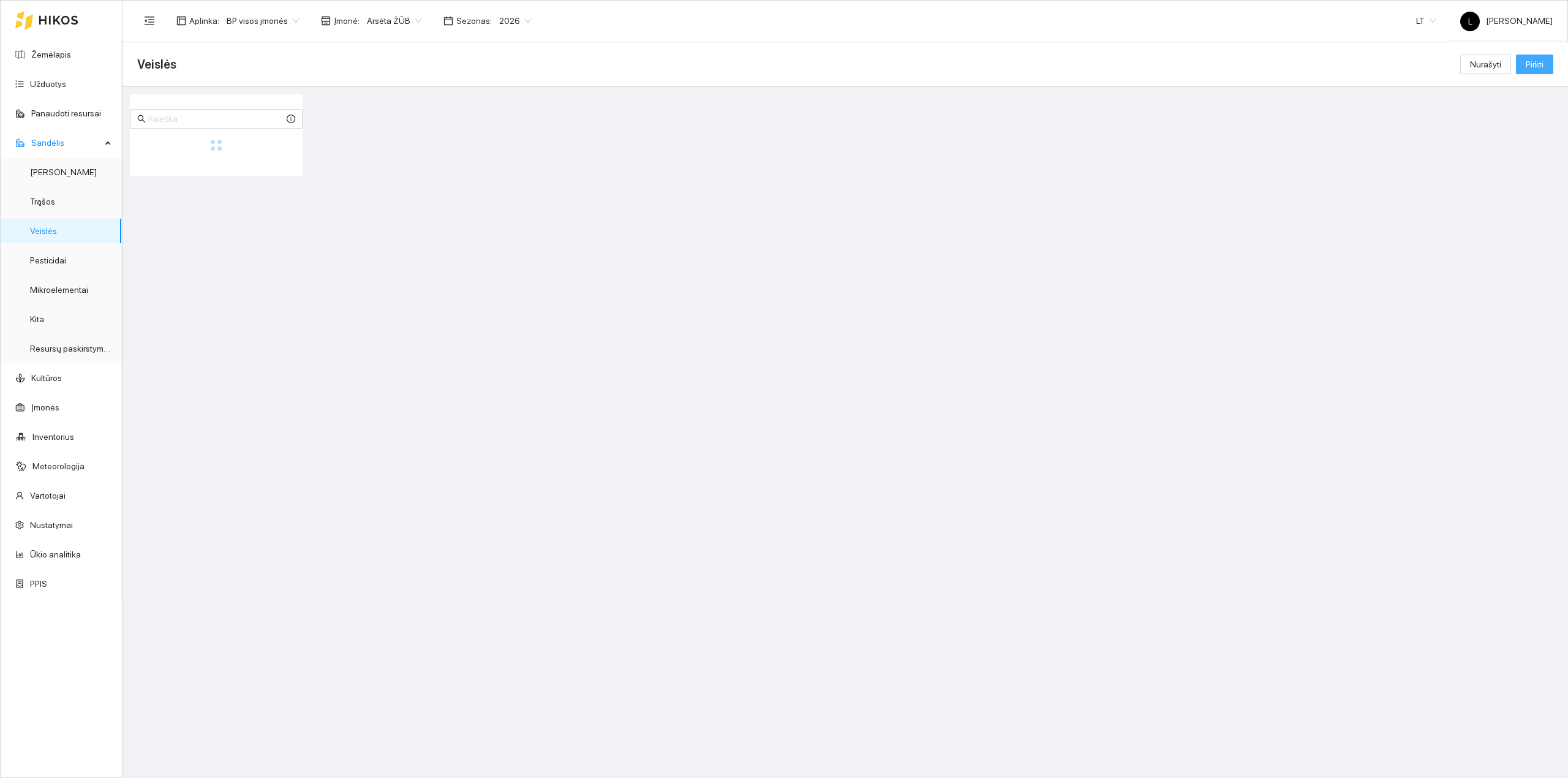
click at [1538, 64] on span "Pirkti" at bounding box center [1534, 64] width 18 height 13
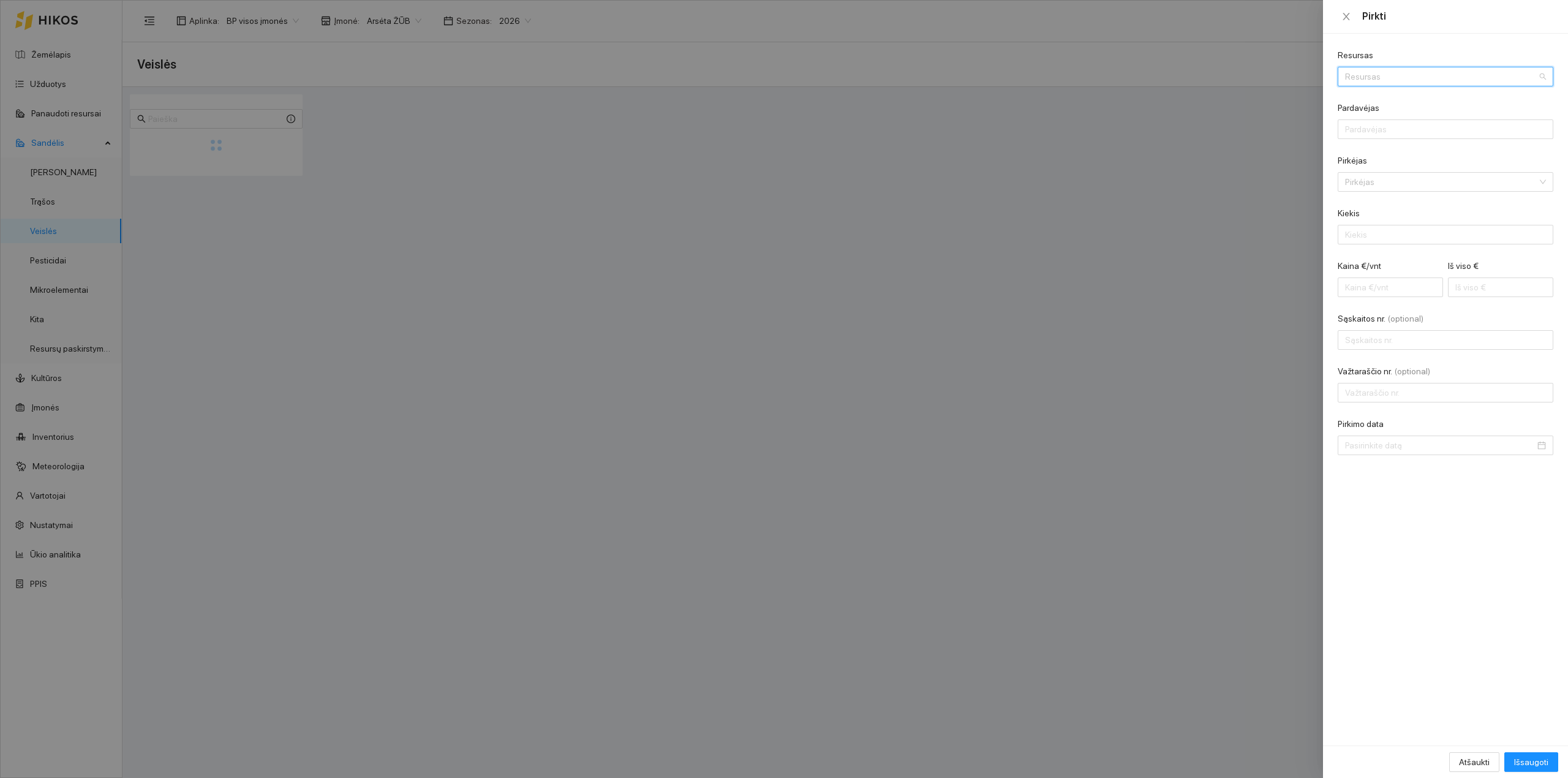
click at [1380, 76] on input "Resursas" at bounding box center [1441, 76] width 192 height 18
type input "skagen"
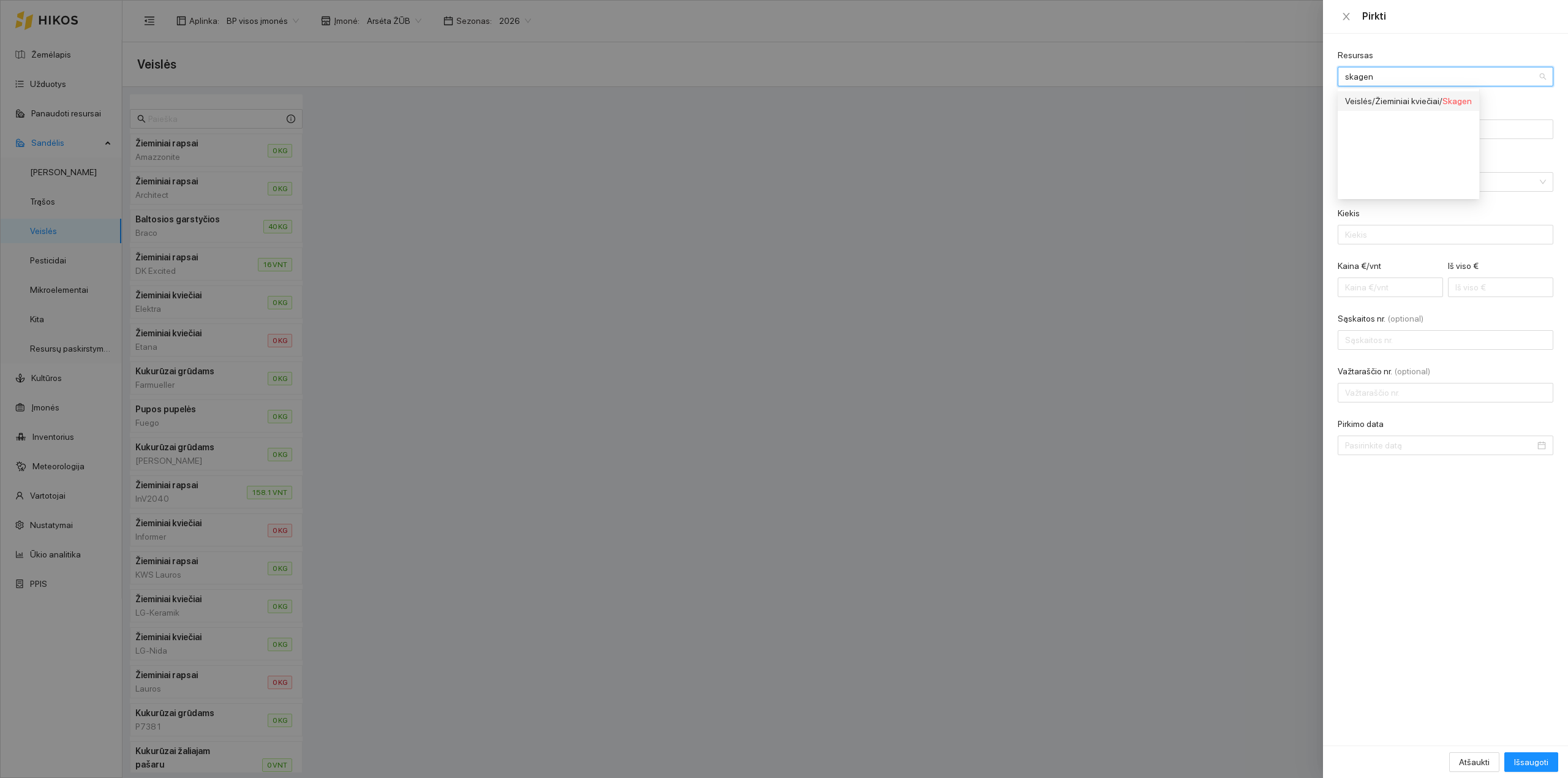
click at [1360, 99] on div "Veislės / Žieminiai kviečiai / Skagen" at bounding box center [1408, 101] width 126 height 13
click at [1451, 136] on input "Pardavėjas" at bounding box center [1445, 129] width 216 height 20
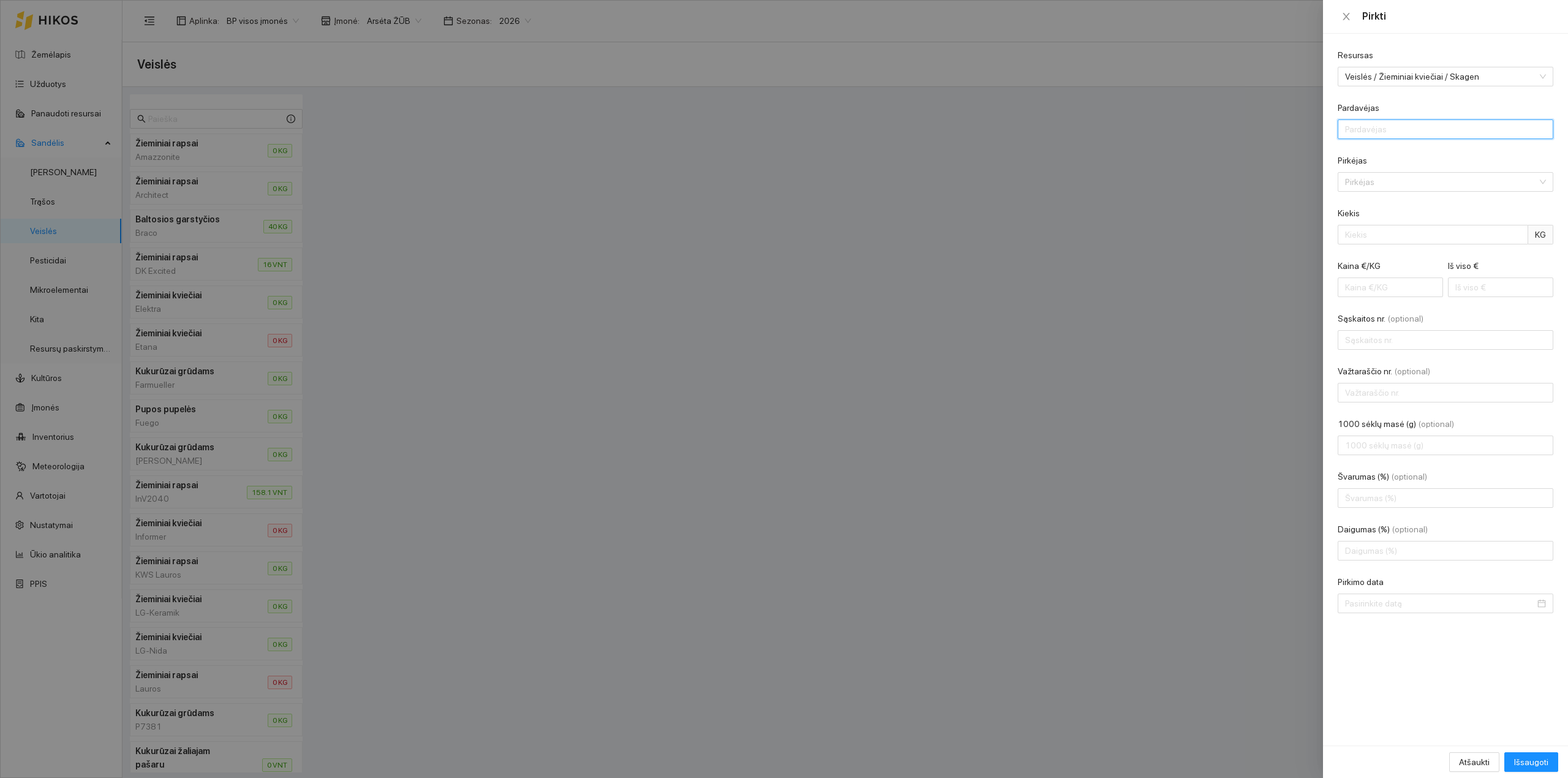
type input "AB "Linas Agro""
drag, startPoint x: 1438, startPoint y: 126, endPoint x: 1198, endPoint y: 137, distance: 240.3
click at [1198, 137] on div "Pirkti Resursas Veislės / Žieminiai kviečiai / Skagen Pardavėjas AB "Linas Agro…" at bounding box center [784, 389] width 1568 height 778
click at [1364, 129] on input "Pardavėjas" at bounding box center [1445, 129] width 216 height 20
type input "UAB "Baltic Agro""
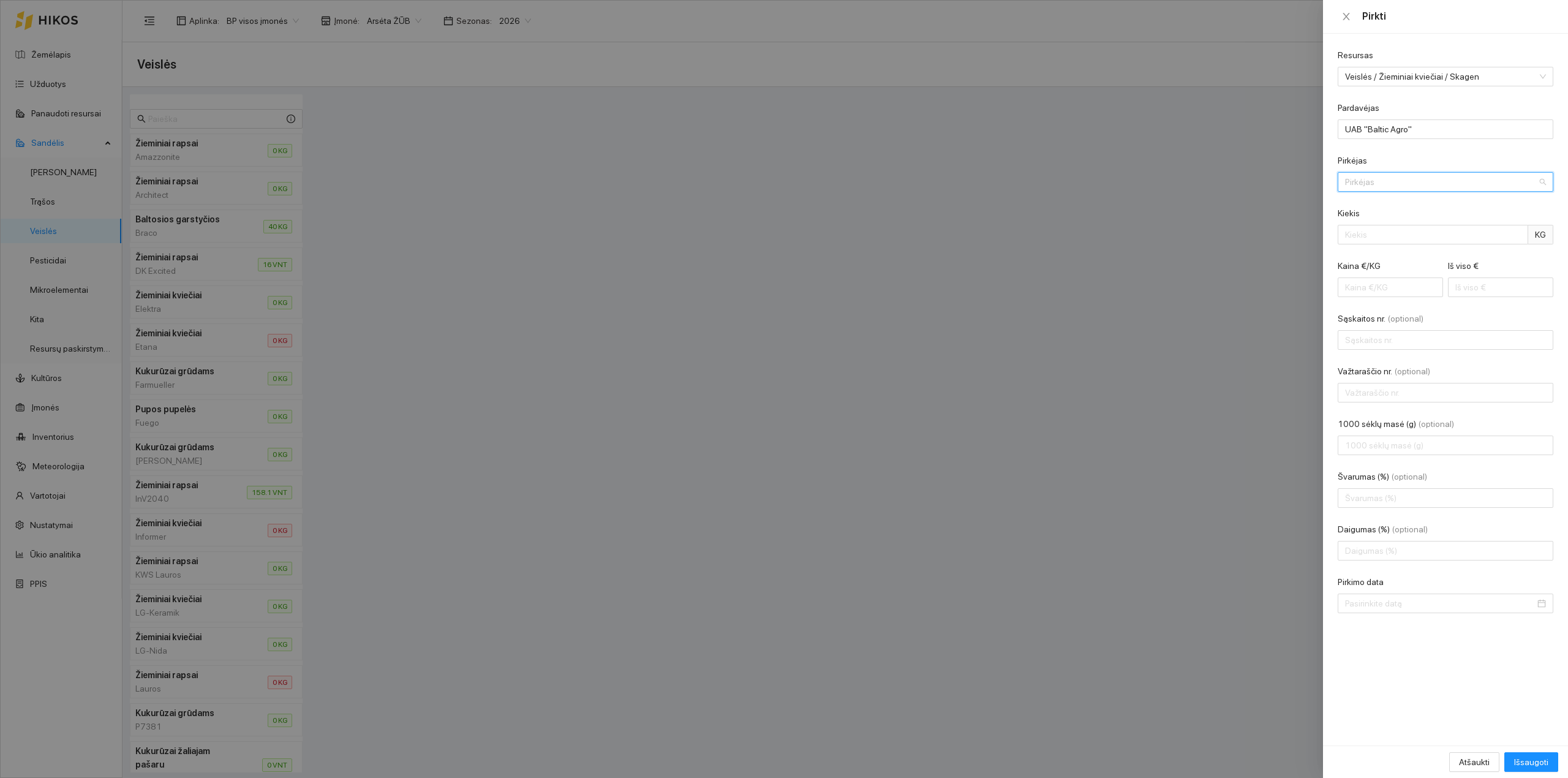
drag, startPoint x: 1378, startPoint y: 189, endPoint x: 1370, endPoint y: 185, distance: 8.9
click at [1375, 186] on input "Pirkėjas" at bounding box center [1441, 181] width 192 height 18
click at [1378, 199] on div "Arsėta ŽŪB" at bounding box center [1445, 206] width 216 height 20
click at [1380, 229] on input "Kiekis" at bounding box center [1433, 235] width 190 height 20
type input "24000"
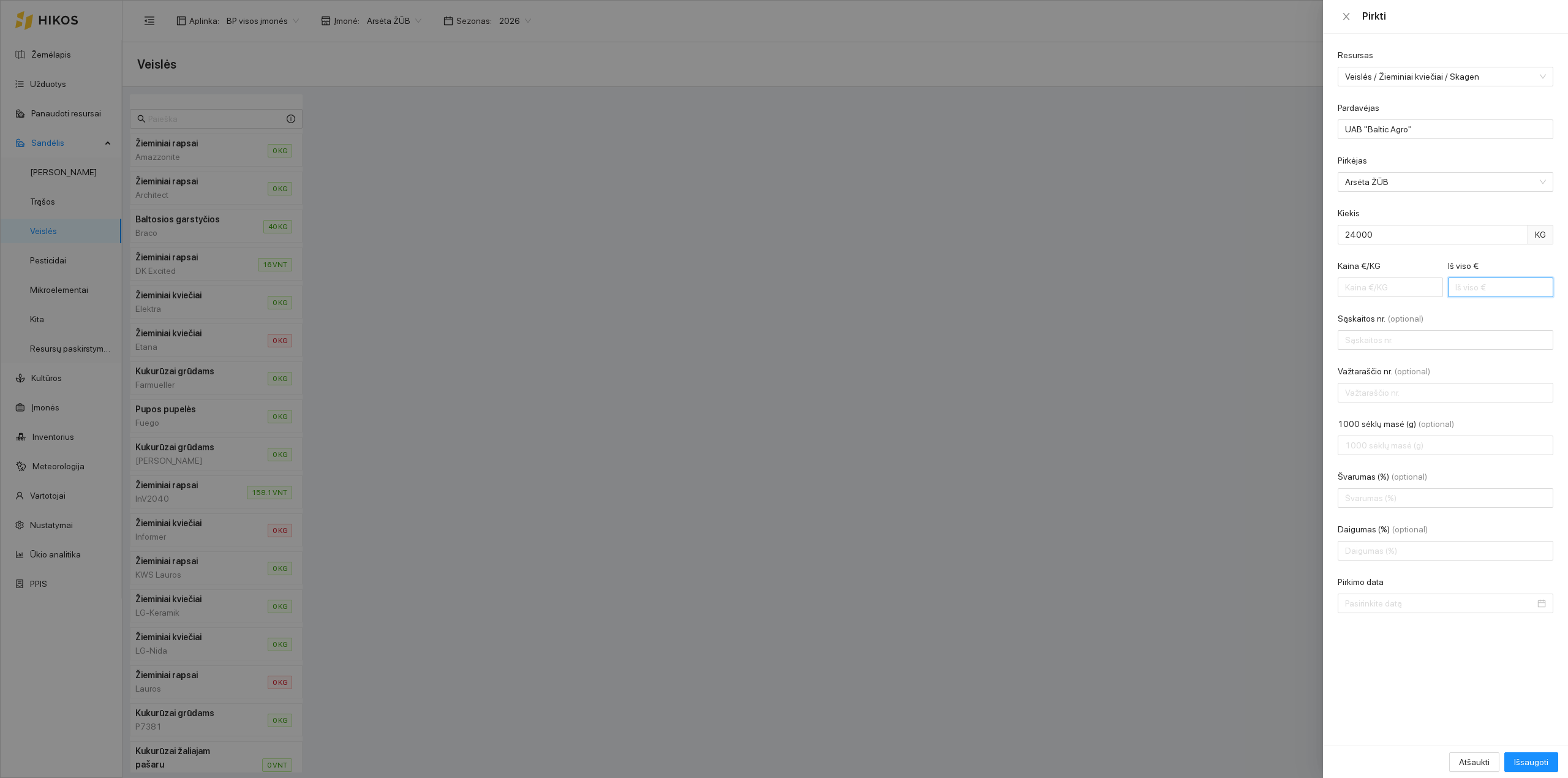
click at [1451, 280] on input "Iš viso €" at bounding box center [1501, 287] width 105 height 20
type input "0.00"
type input "103"
type input "0.04"
type input "1032"
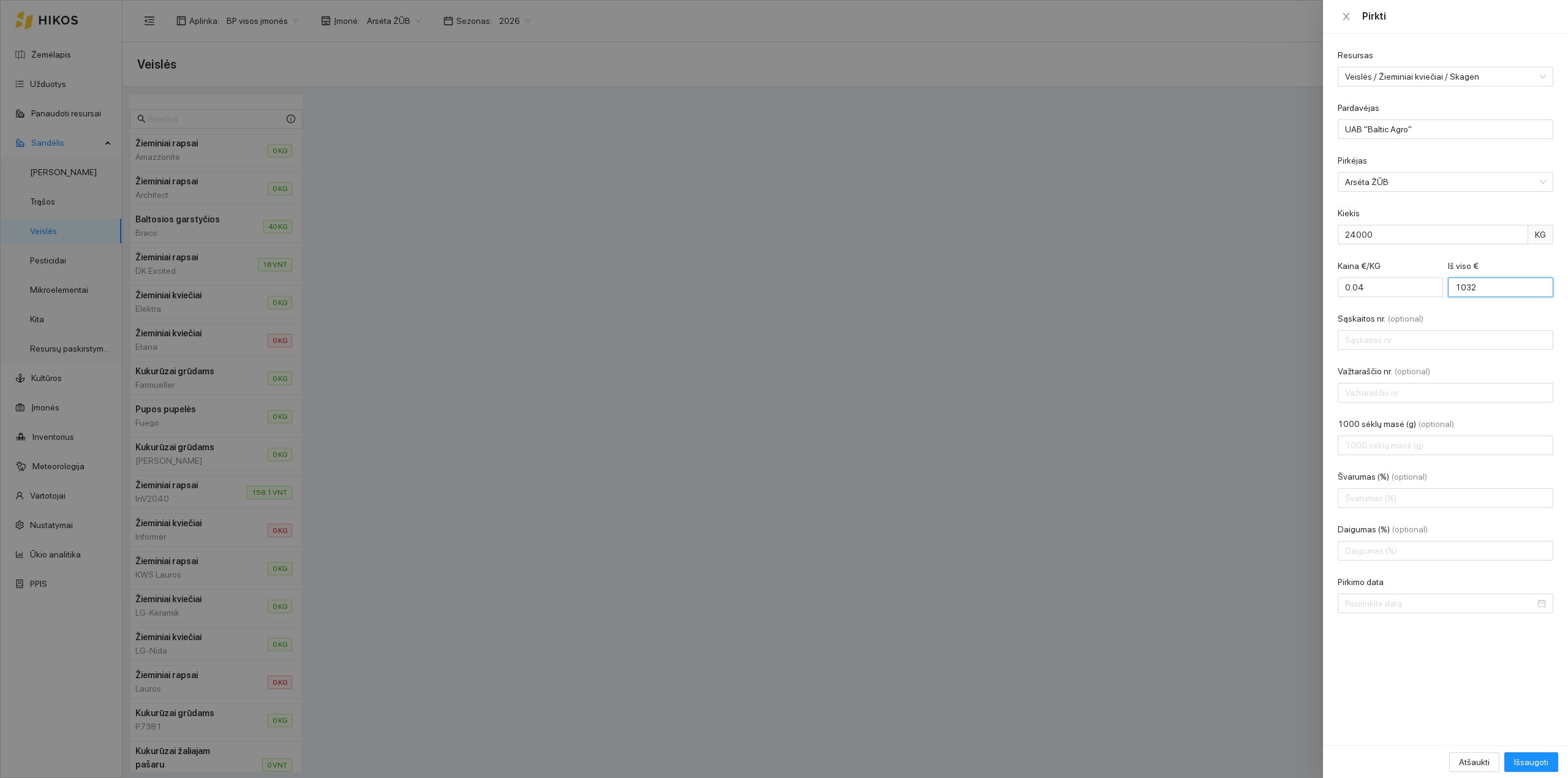
type input "0.43"
type input "10320"
click at [1411, 341] on input "Sąskaitos nr. (optional)" at bounding box center [1445, 340] width 216 height 20
type input "SS763483"
click at [1382, 387] on input "Važtaraščio nr. (optional)" at bounding box center [1445, 392] width 216 height 20
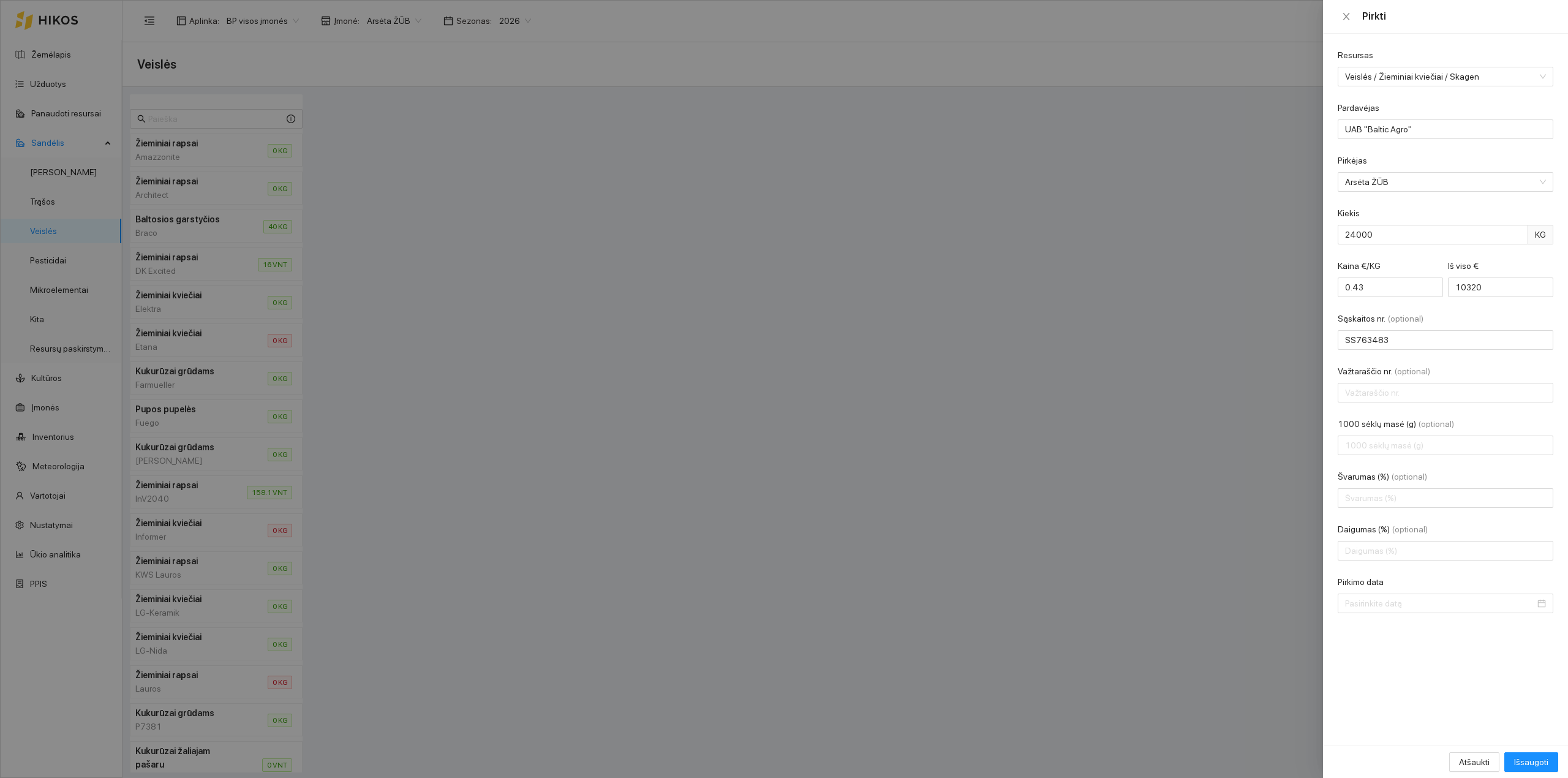
click at [1427, 696] on div "Resursas Veislės / Žieminiai kviečiai / Skagen Pardavėjas UAB "Baltic Agro" Pir…" at bounding box center [1446, 389] width 245 height 712
click at [1529, 762] on span "Išsaugoti" at bounding box center [1531, 762] width 34 height 13
click at [1431, 606] on input "Pirkimo data" at bounding box center [1439, 603] width 190 height 13
type input "2025-09-04"
click at [1422, 464] on div "4" at bounding box center [1422, 462] width 15 height 15
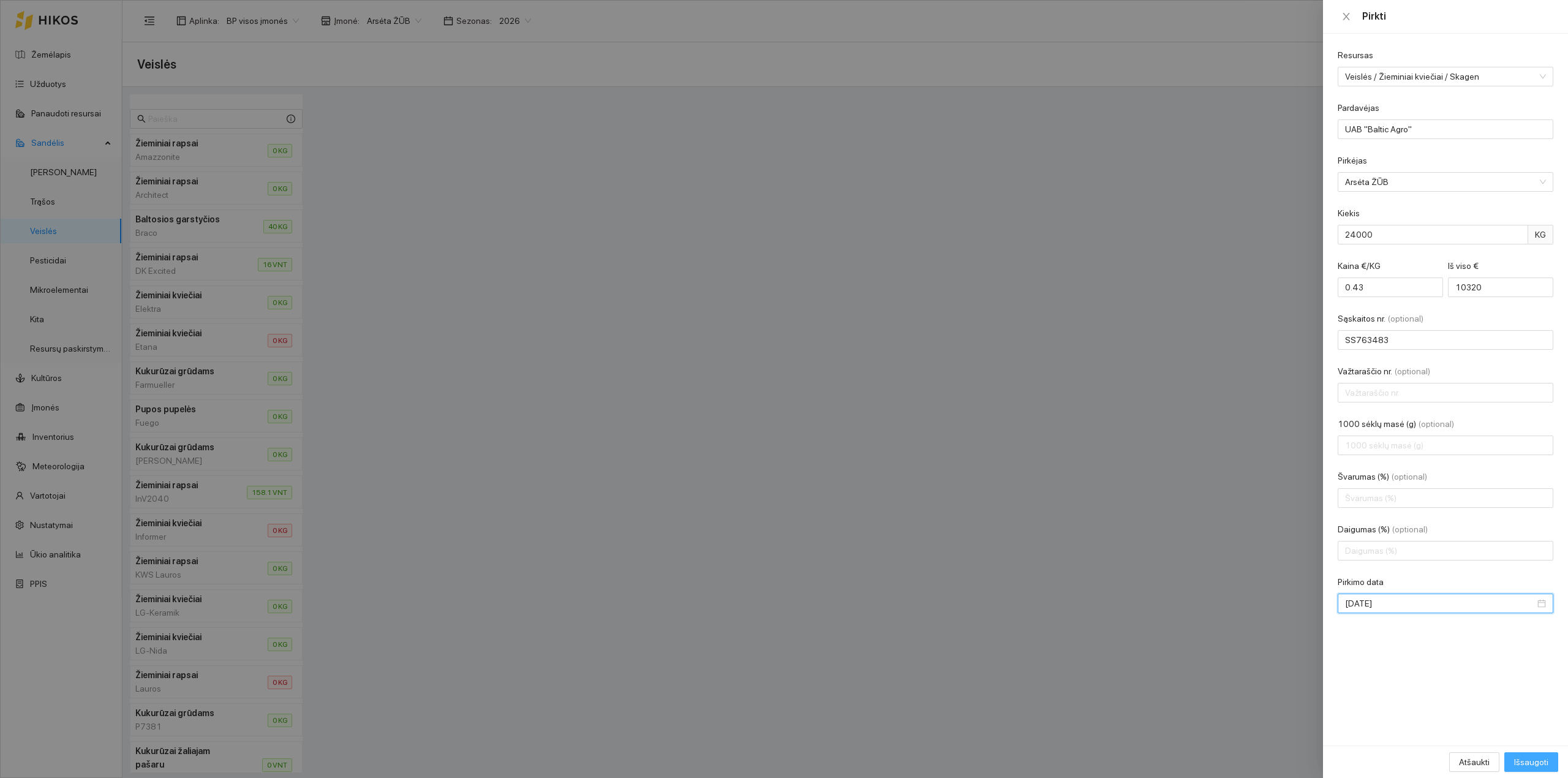
click at [1522, 760] on span "Išsaugoti" at bounding box center [1531, 762] width 34 height 13
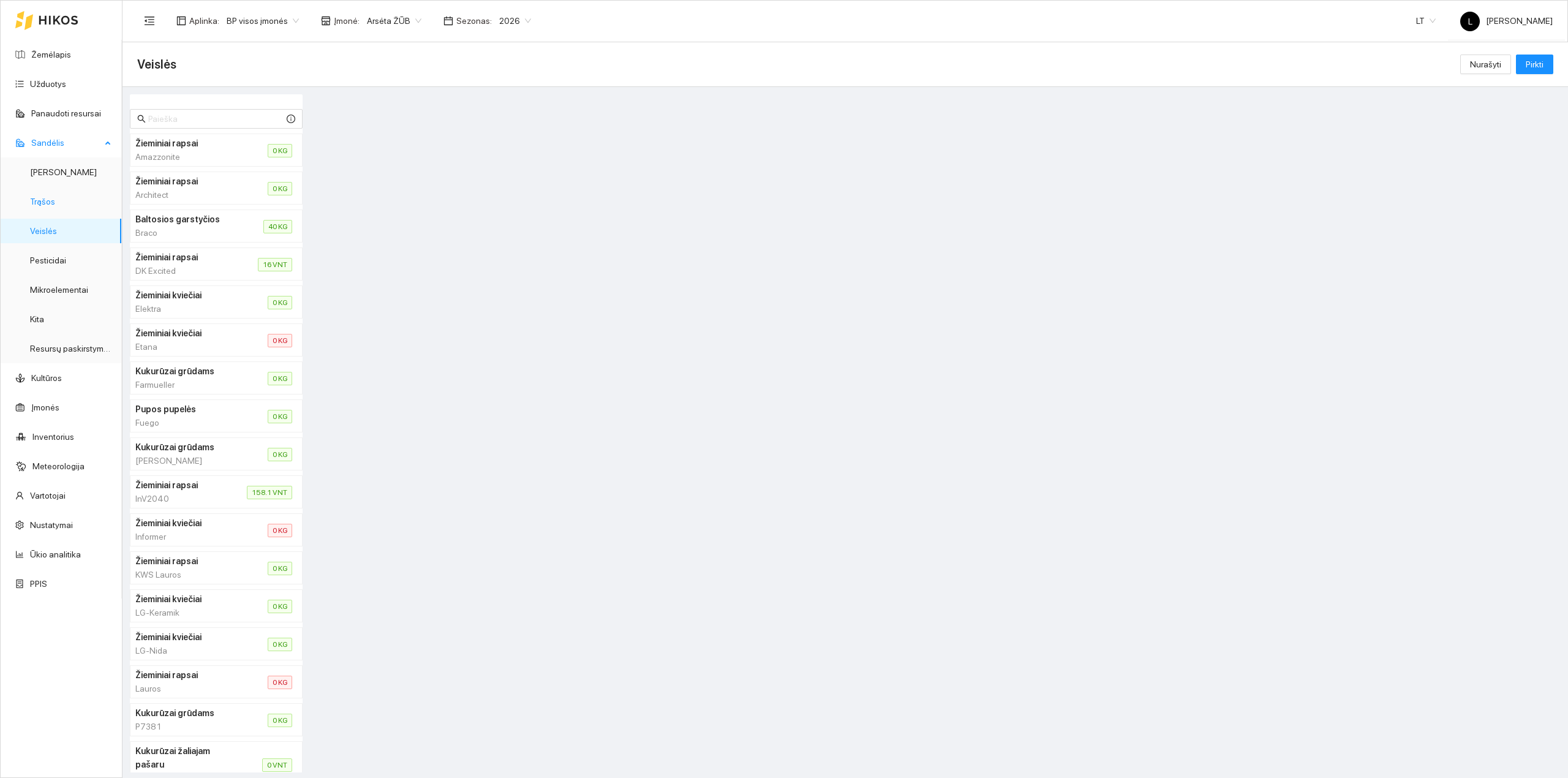
click at [55, 204] on link "Trąšos" at bounding box center [43, 201] width 25 height 10
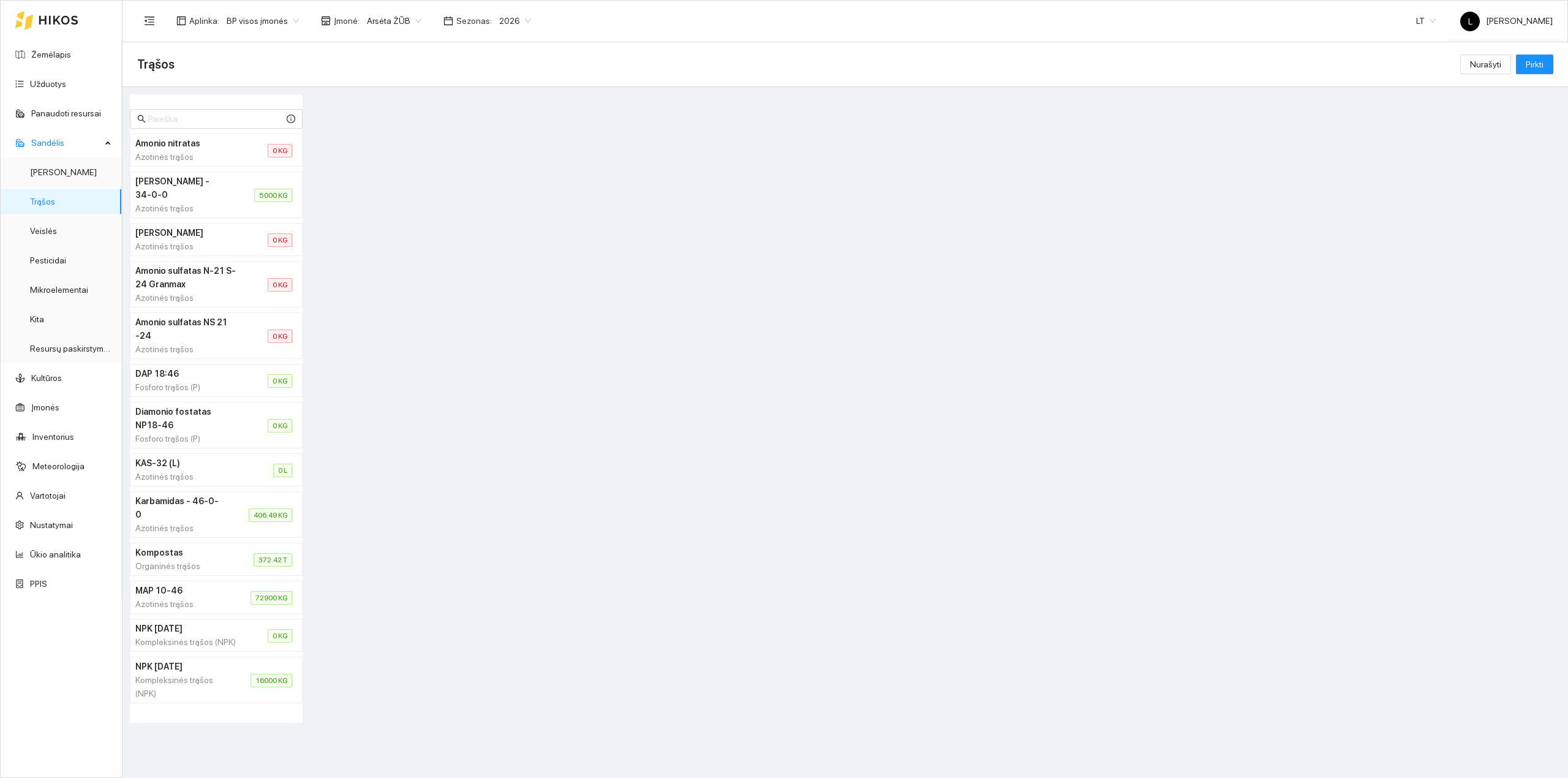
click at [216, 611] on div "Azotinės trąšos" at bounding box center [178, 603] width 85 height 13
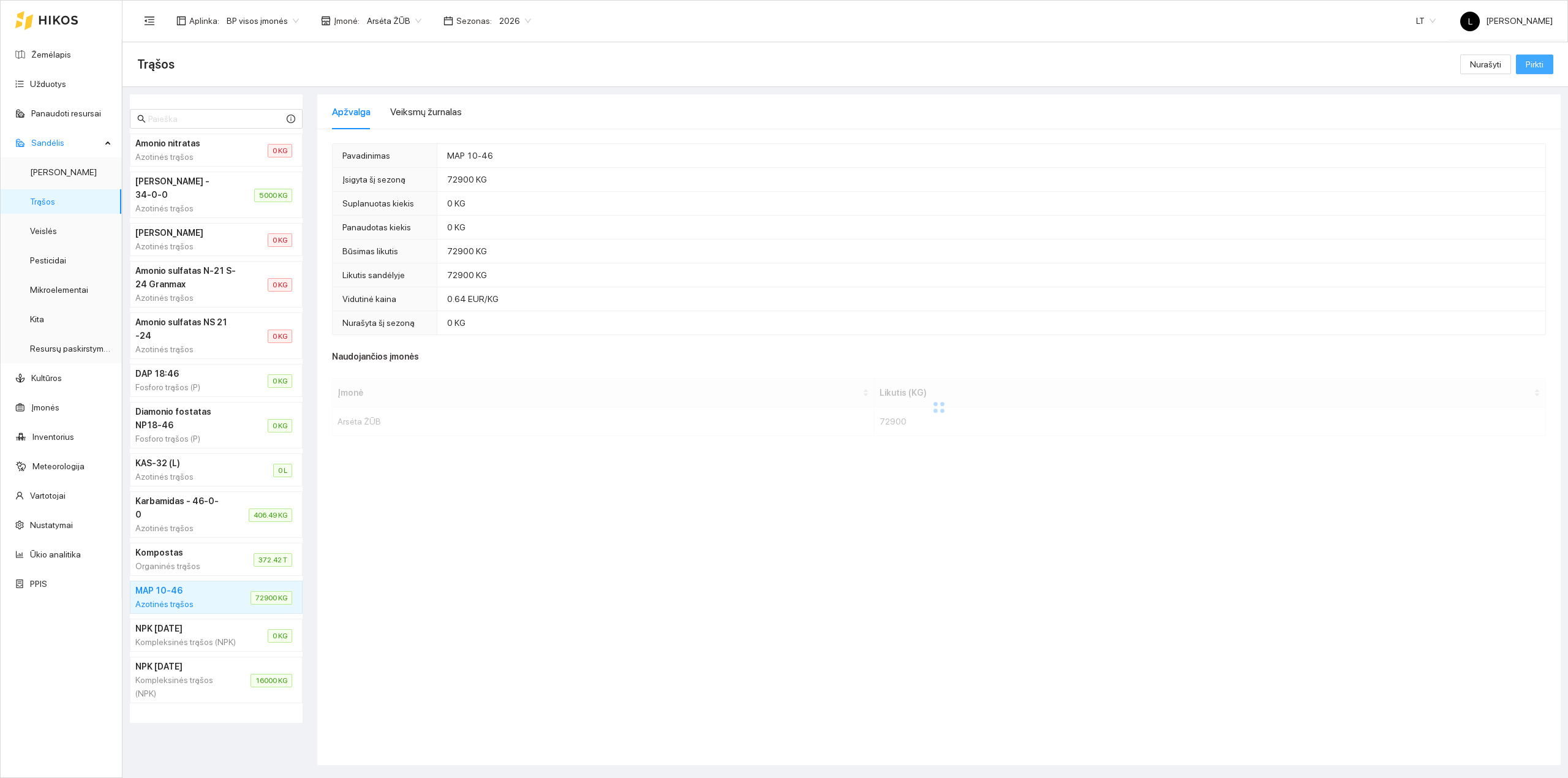
click at [1537, 66] on span "Pirkti" at bounding box center [1534, 64] width 18 height 13
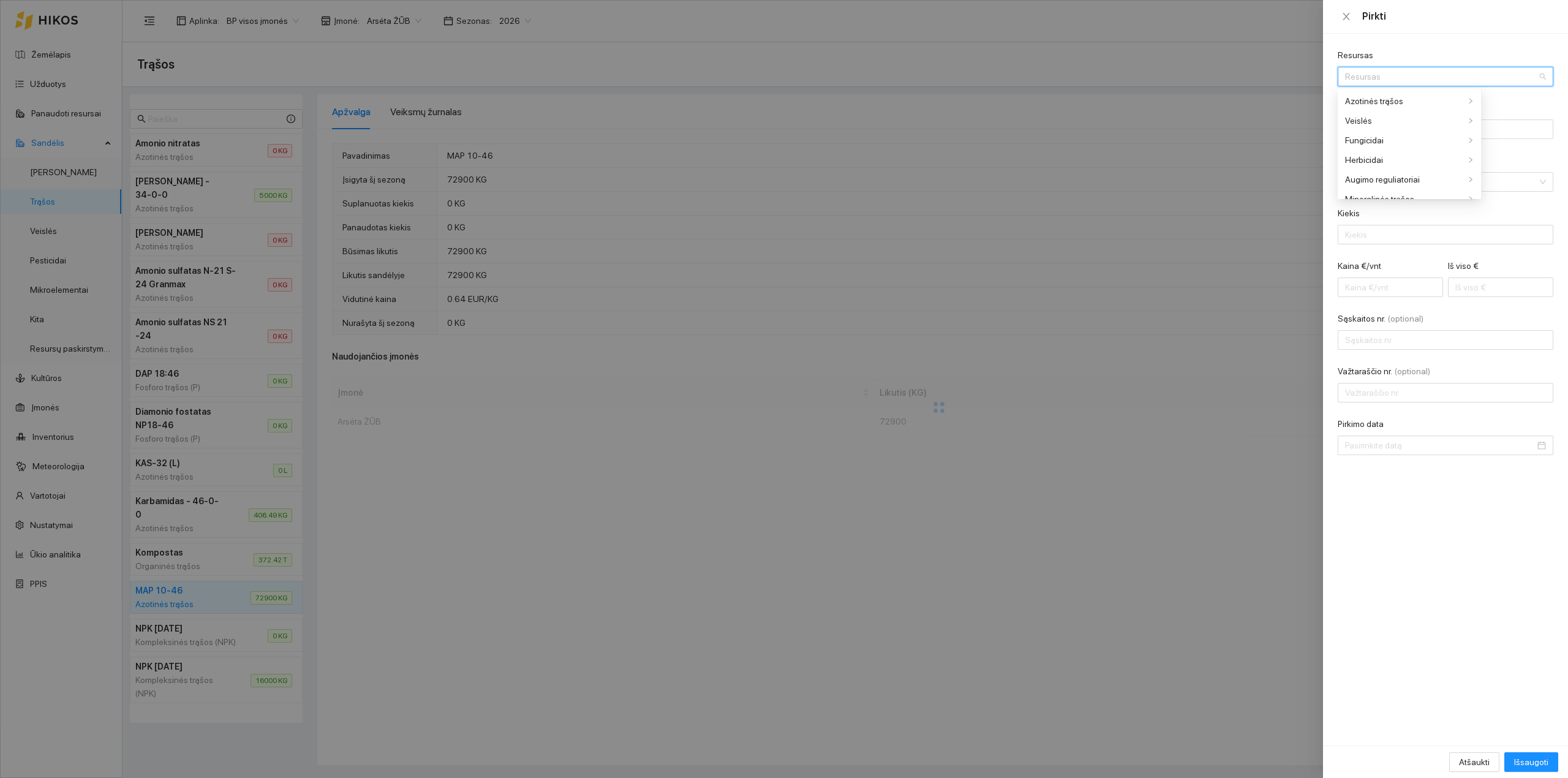
click at [1380, 81] on input "Resursas" at bounding box center [1441, 76] width 192 height 18
type input "MAP 10"
click at [1379, 98] on div "Azotinės trąšos / MAP 10 -46" at bounding box center [1398, 101] width 108 height 13
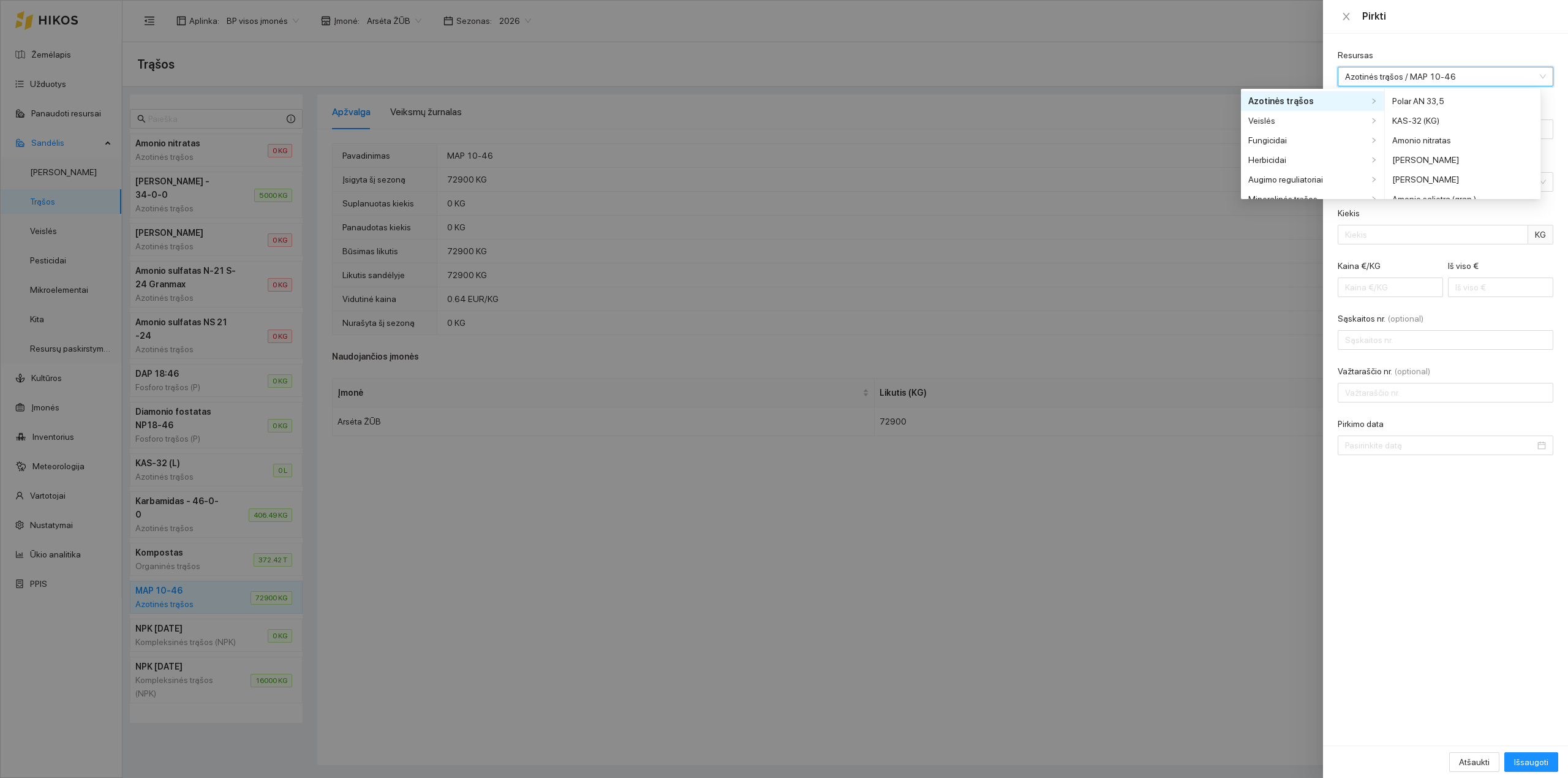
scroll to position [108, 0]
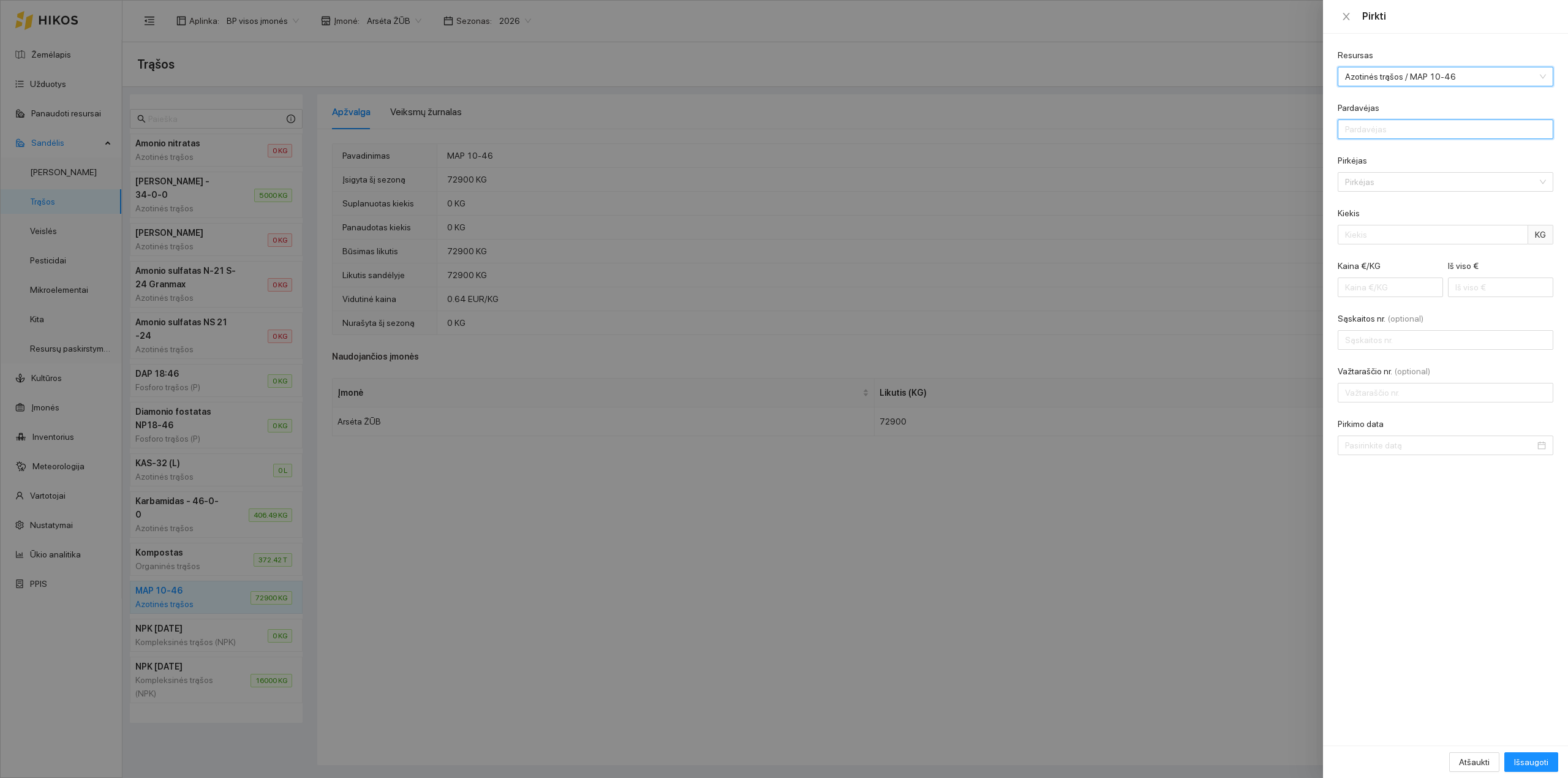
click at [1390, 135] on input "Pardavėjas" at bounding box center [1445, 129] width 216 height 20
type input "UAB "Agrogranos""
click at [1391, 187] on input "Pirkėjas" at bounding box center [1441, 181] width 192 height 18
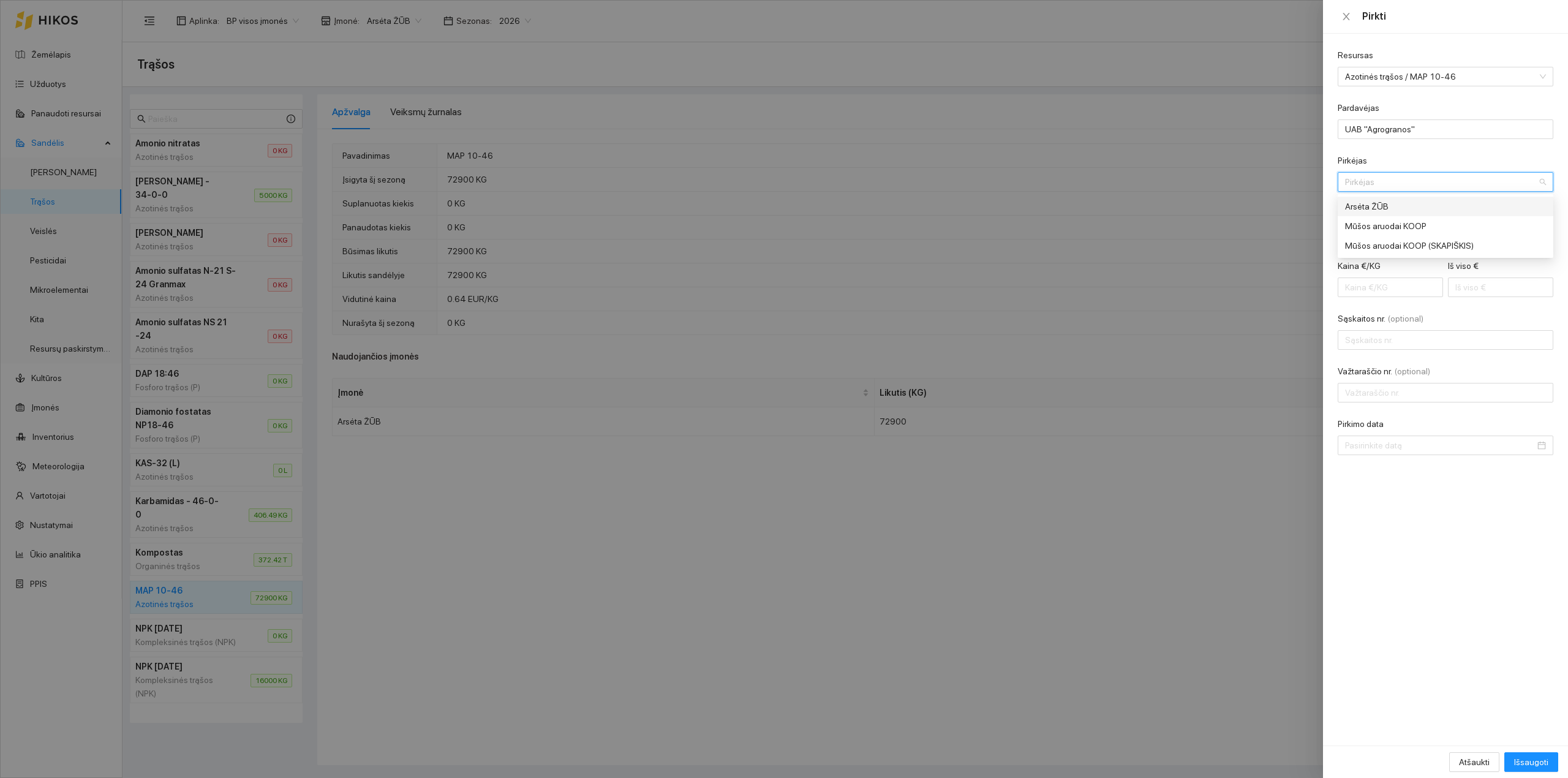
click at [1390, 204] on div "Arsėta ŽŪB" at bounding box center [1437, 206] width 184 height 13
click at [1369, 226] on input "Kiekis" at bounding box center [1433, 235] width 190 height 20
type input "48600"
click at [1488, 295] on input "Iš viso €" at bounding box center [1501, 287] width 105 height 20
type input "0.00"
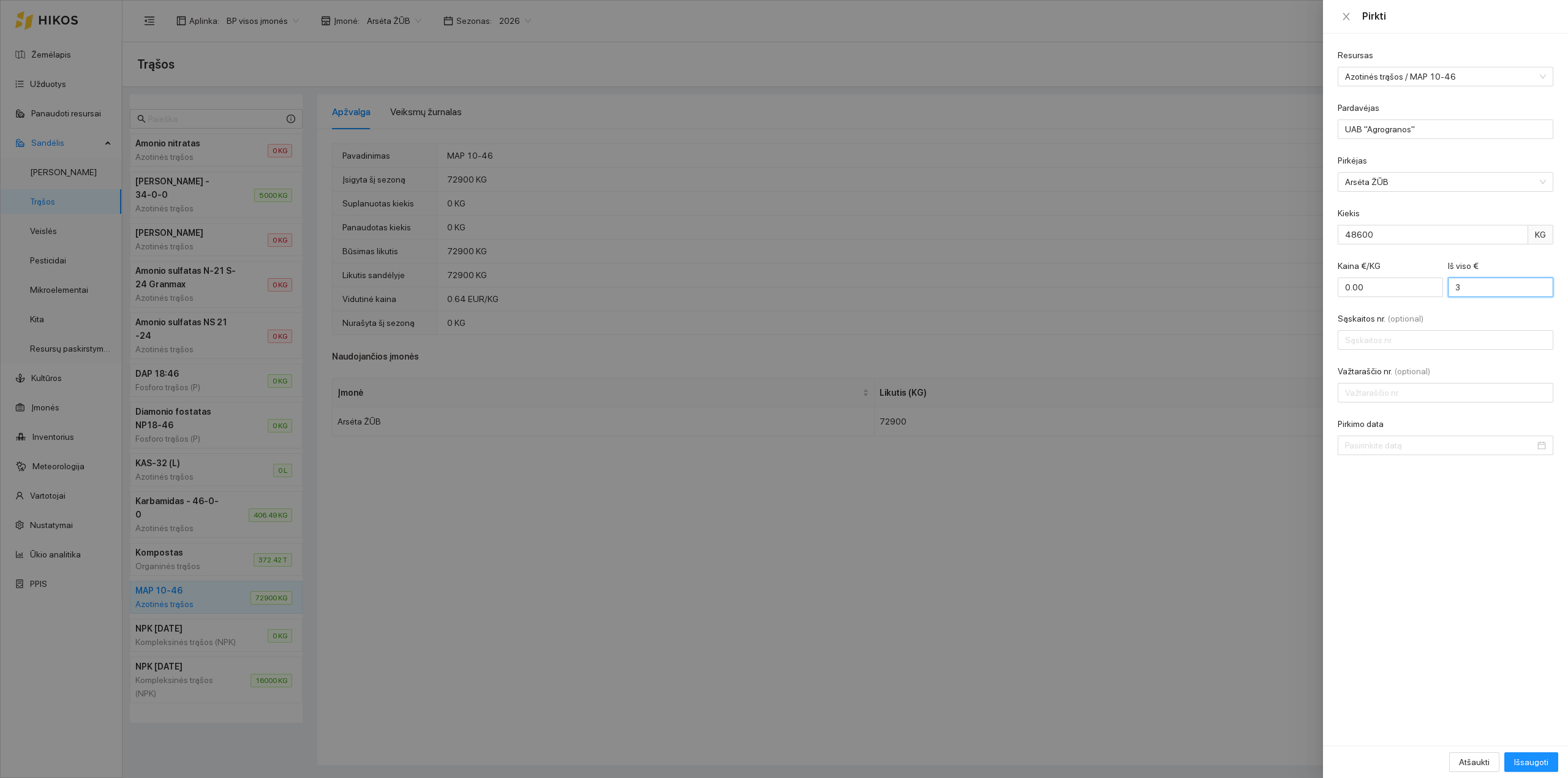
type input "30"
type input "0.01"
type input "308"
type input "0.06"
type input "3086"
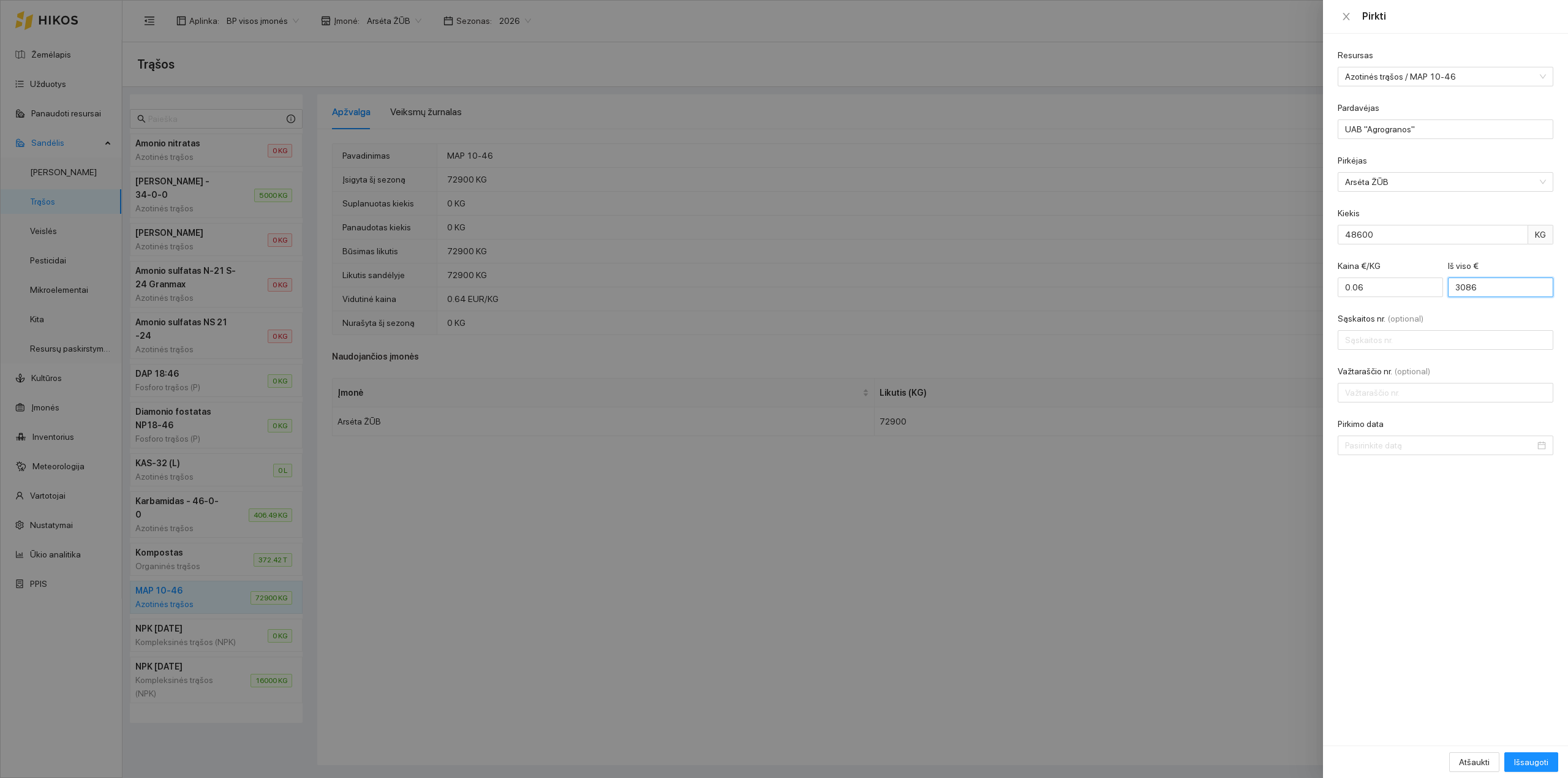
type input "0.64"
type input "30861"
click at [1466, 341] on input "Sąskaitos nr. (optional)" at bounding box center [1445, 340] width 216 height 20
type input "PRO000135"
click at [1398, 449] on input "Pirkimo data" at bounding box center [1439, 445] width 190 height 13
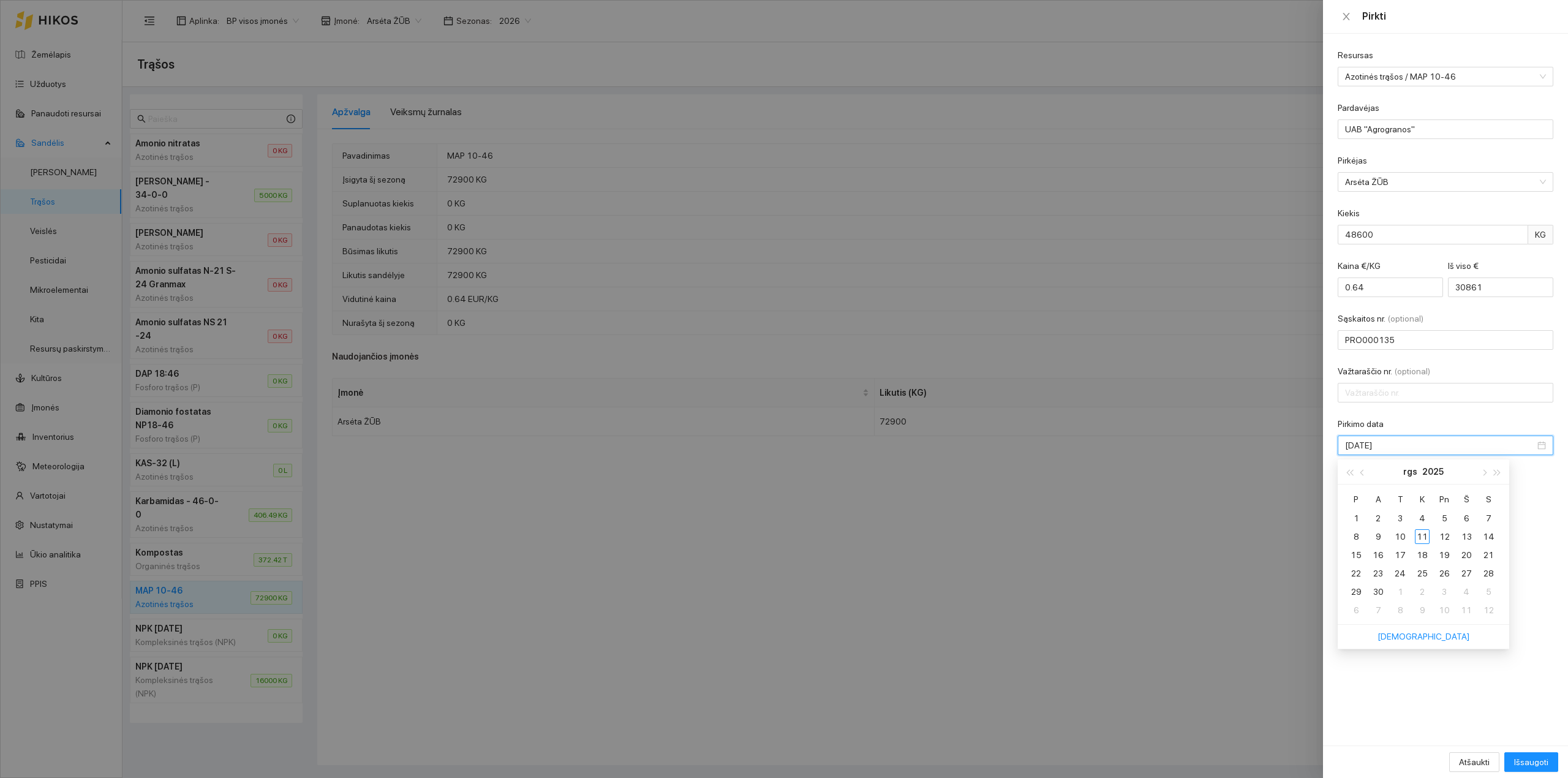
type input "2025-09-22"
type input "2025-09-04"
click at [1366, 475] on button "button" at bounding box center [1363, 472] width 13 height 25
click at [1361, 471] on span "button" at bounding box center [1363, 472] width 6 height 6
type input "2025-07-24"
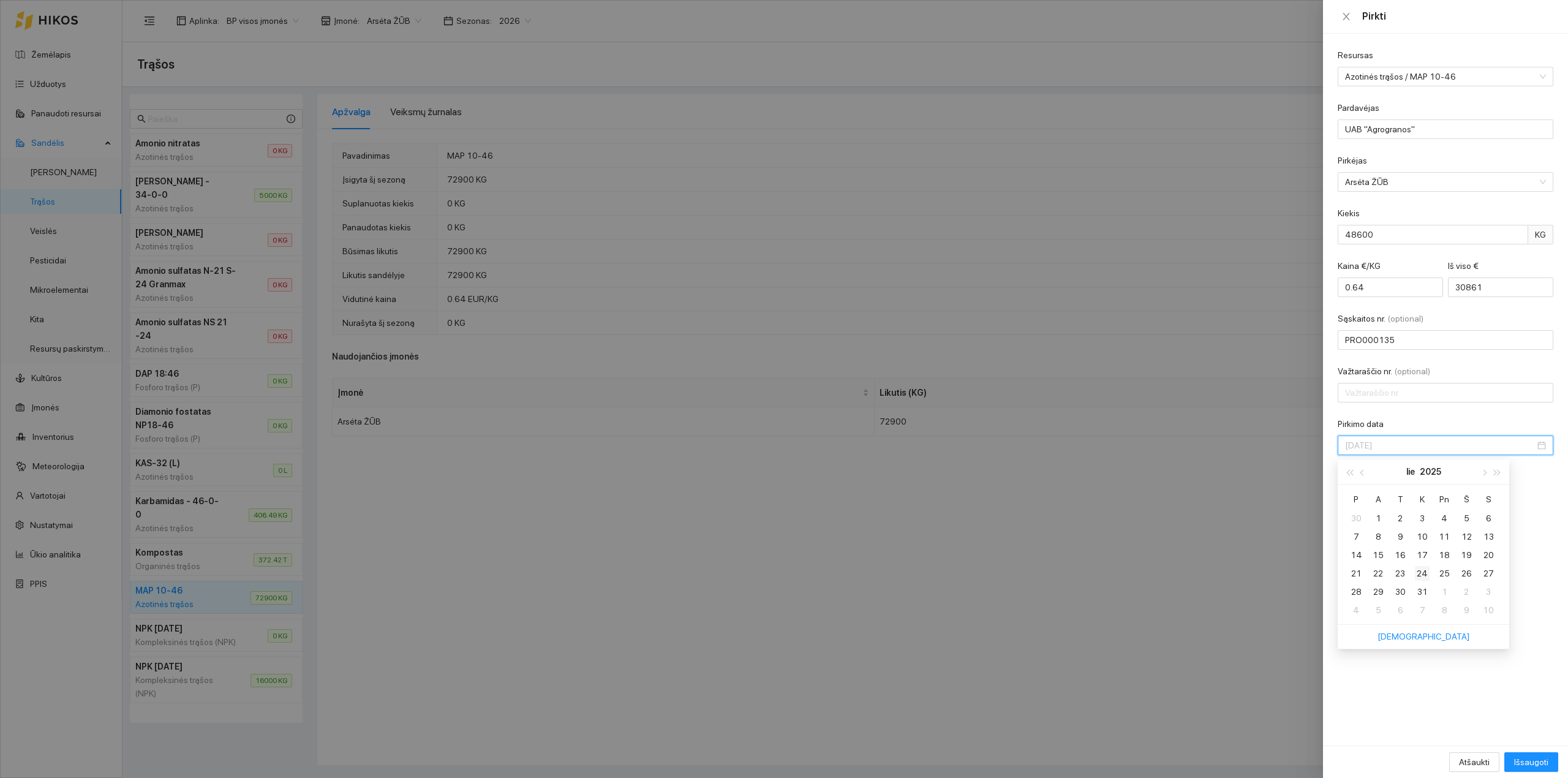
click at [1422, 575] on div "24" at bounding box center [1422, 573] width 15 height 15
click at [1523, 762] on span "Išsaugoti" at bounding box center [1531, 762] width 34 height 13
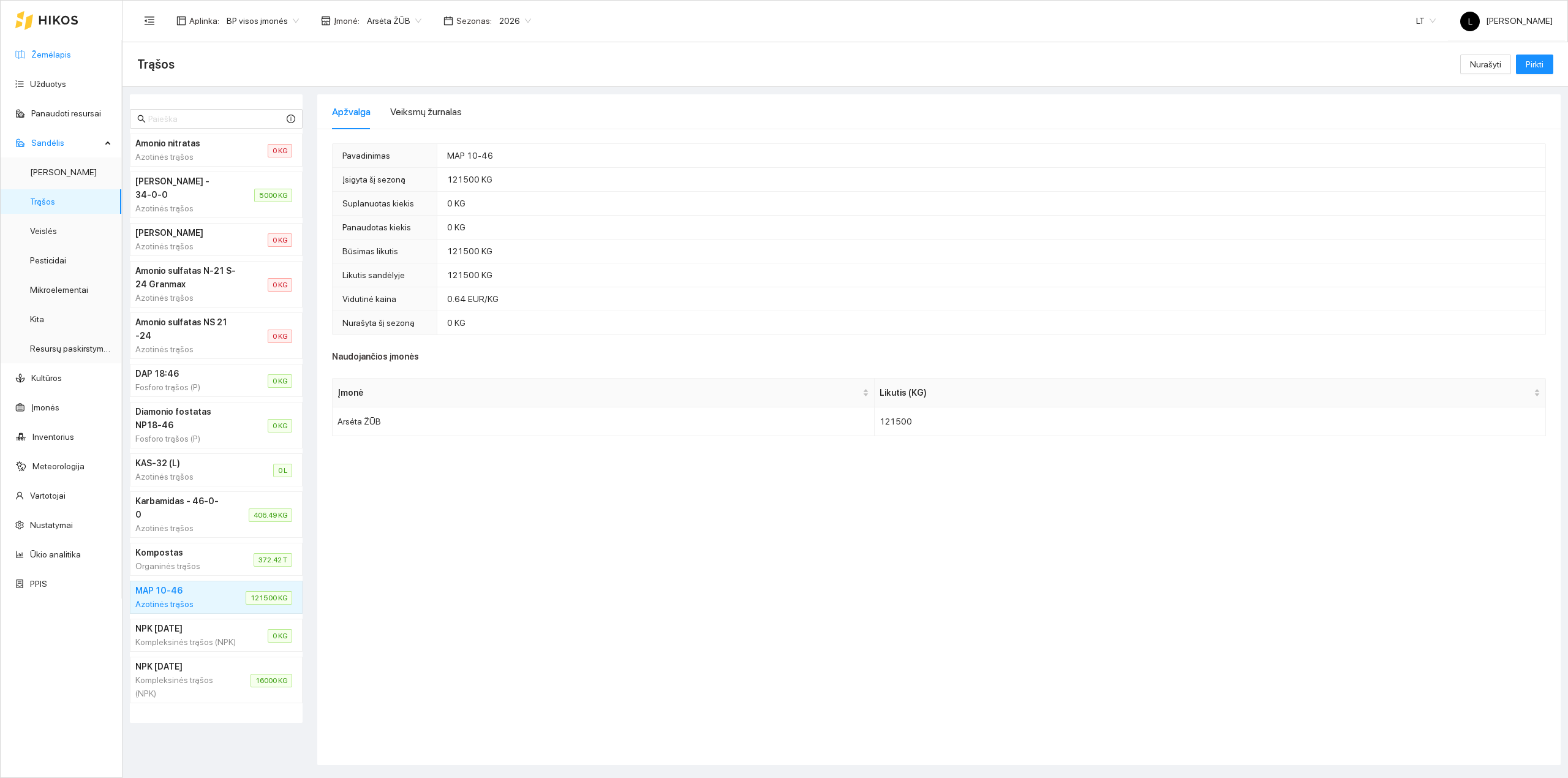
click at [34, 54] on link "Žemėlapis" at bounding box center [51, 54] width 39 height 10
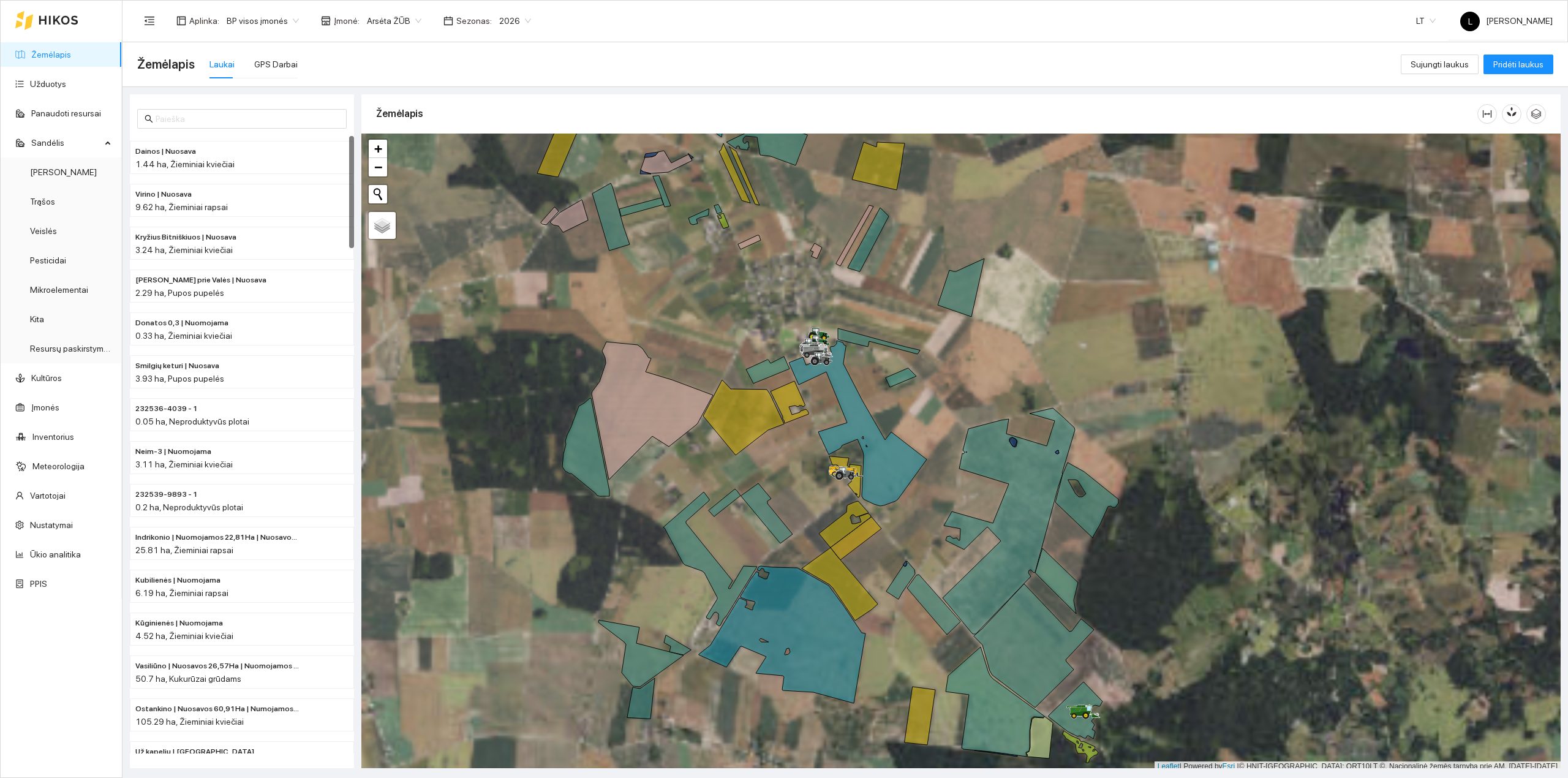
scroll to position [3, 0]
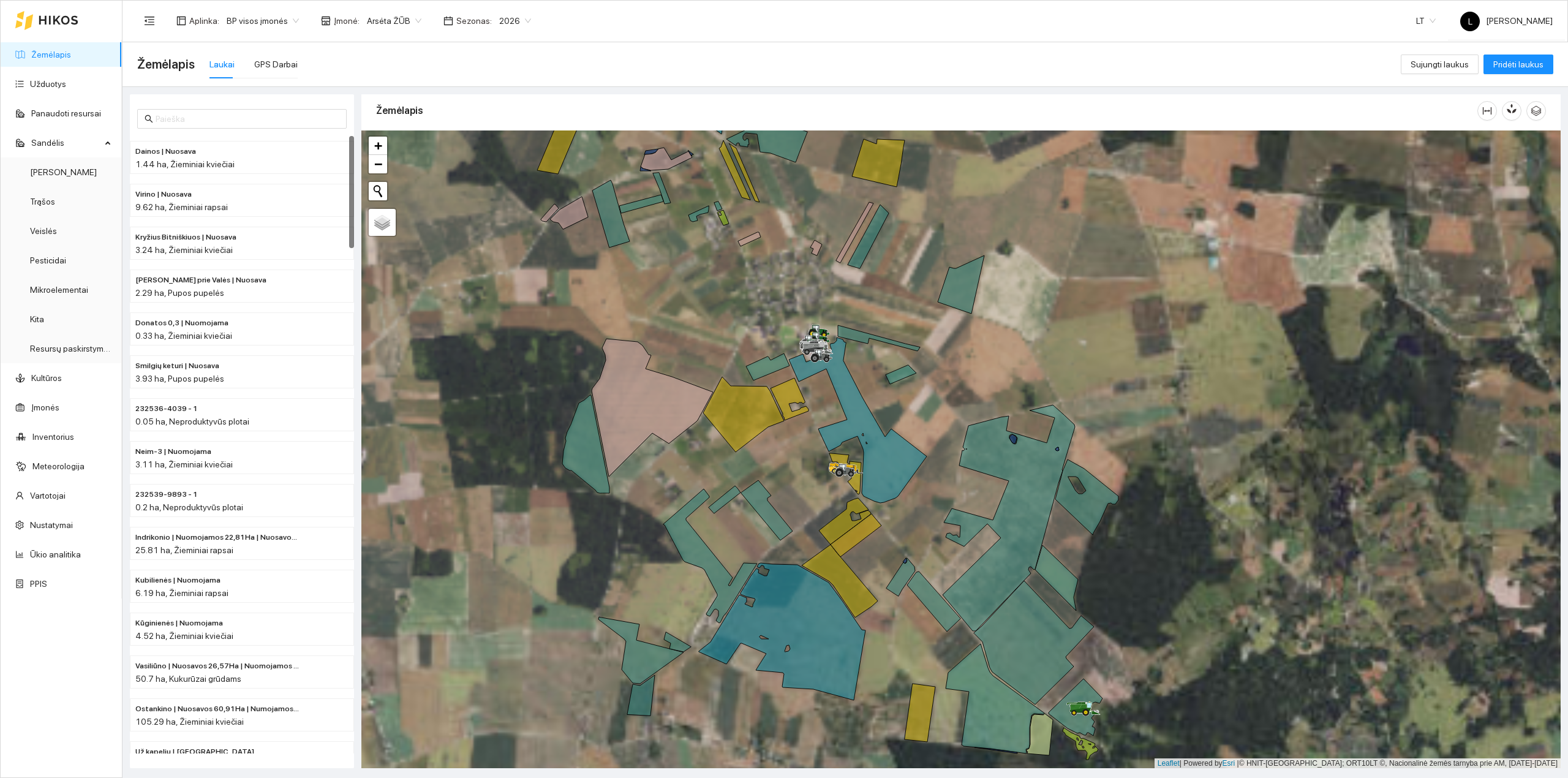
drag, startPoint x: 917, startPoint y: 551, endPoint x: 887, endPoint y: 329, distance: 224.0
click at [887, 329] on div at bounding box center [961, 449] width 1199 height 638
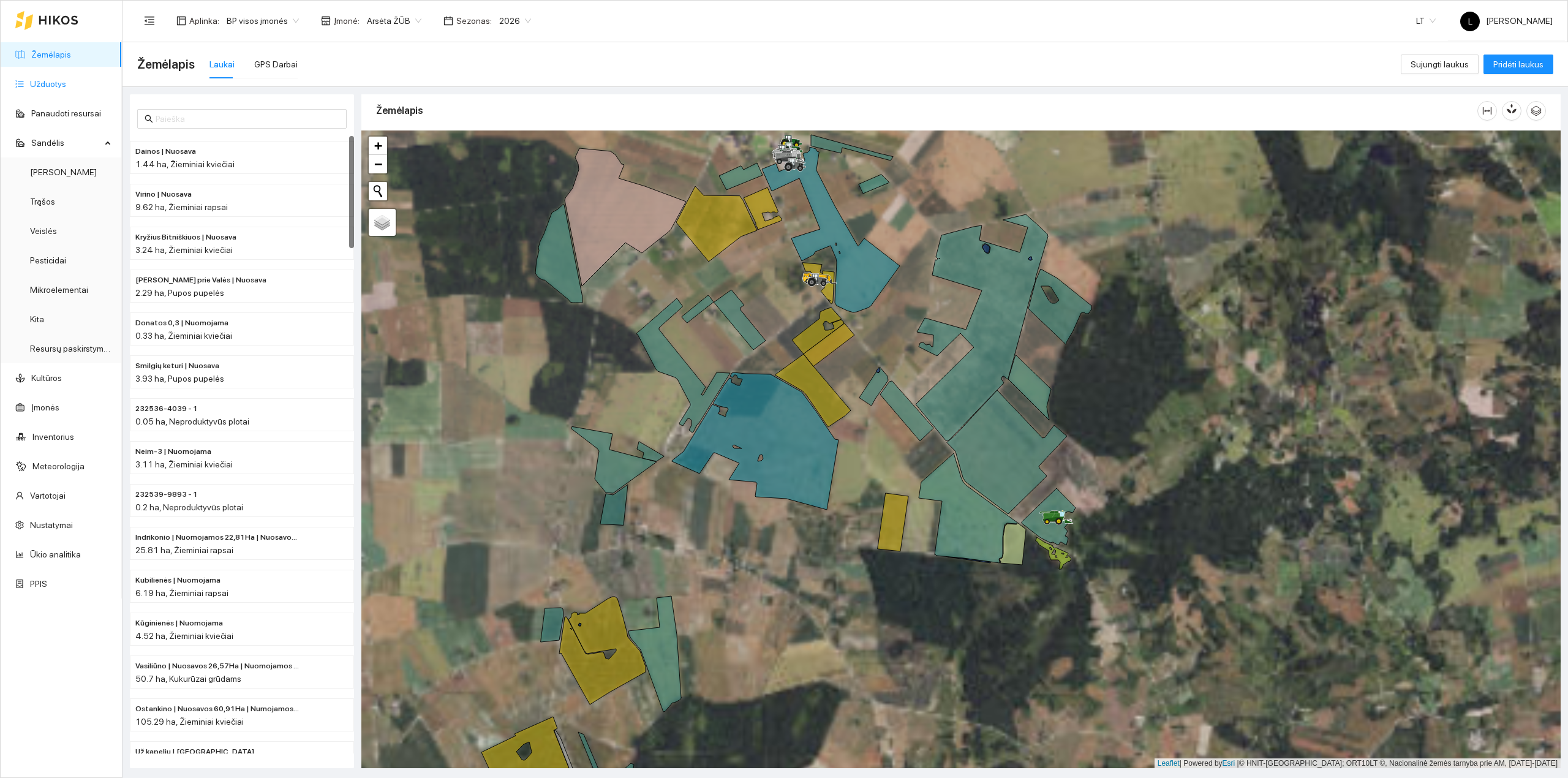
click at [40, 83] on link "Užduotys" at bounding box center [48, 84] width 36 height 10
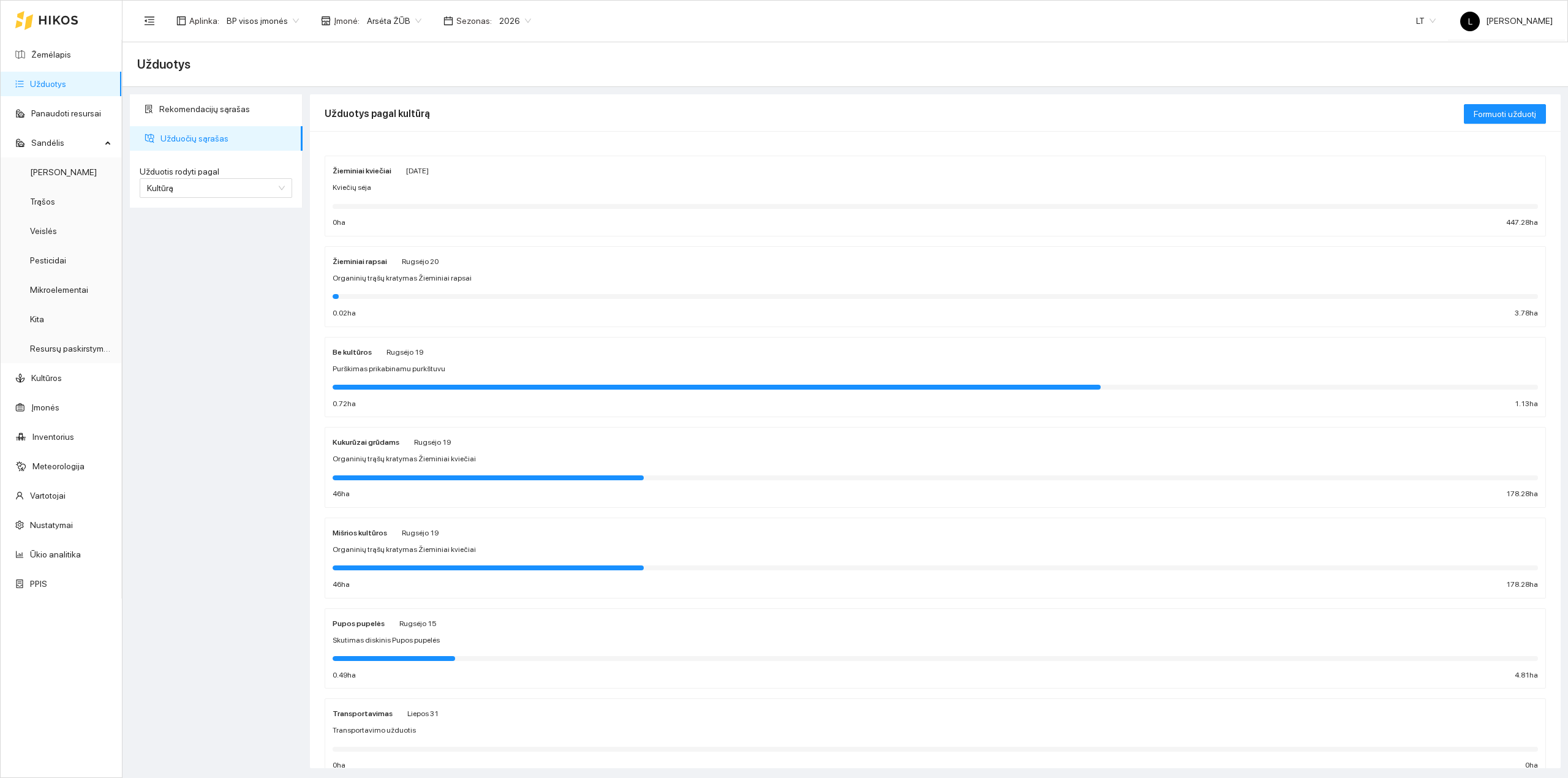
scroll to position [48, 0]
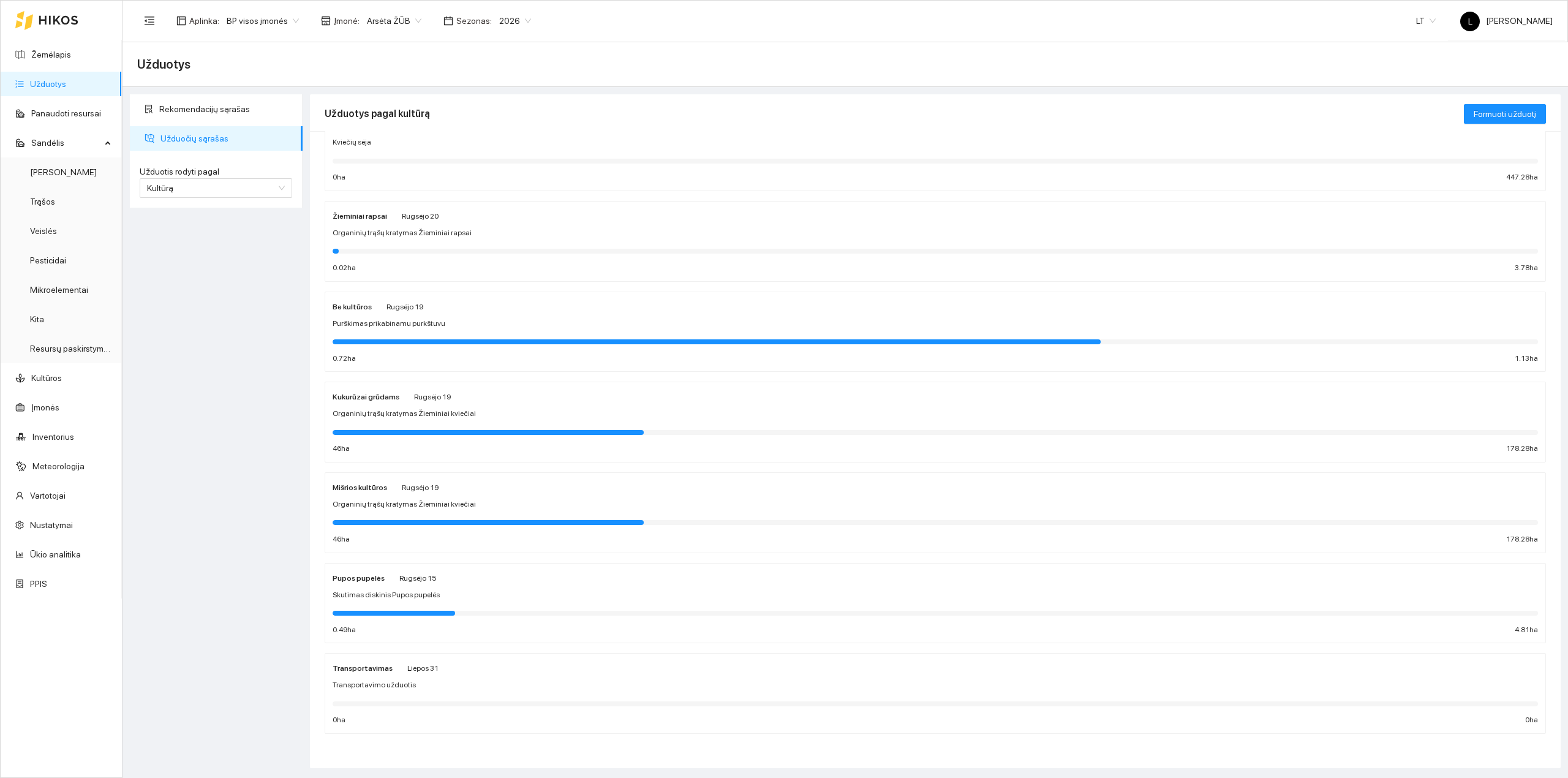
click at [432, 593] on span "Skutimas diskinis Pupos pupelės" at bounding box center [386, 595] width 108 height 11
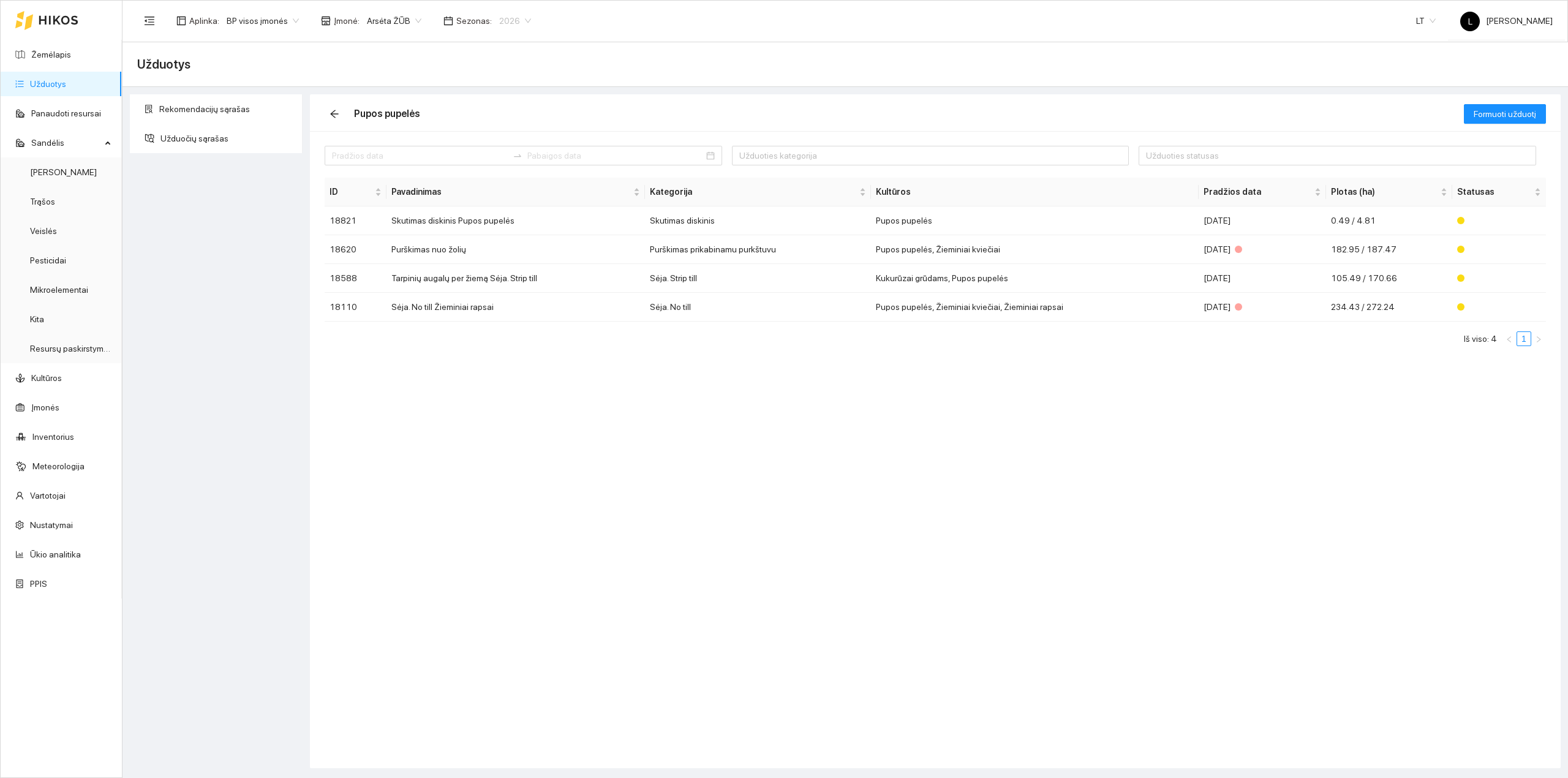
click at [499, 22] on span "2026" at bounding box center [515, 21] width 32 height 18
click at [501, 140] on div "2025" at bounding box center [506, 143] width 33 height 13
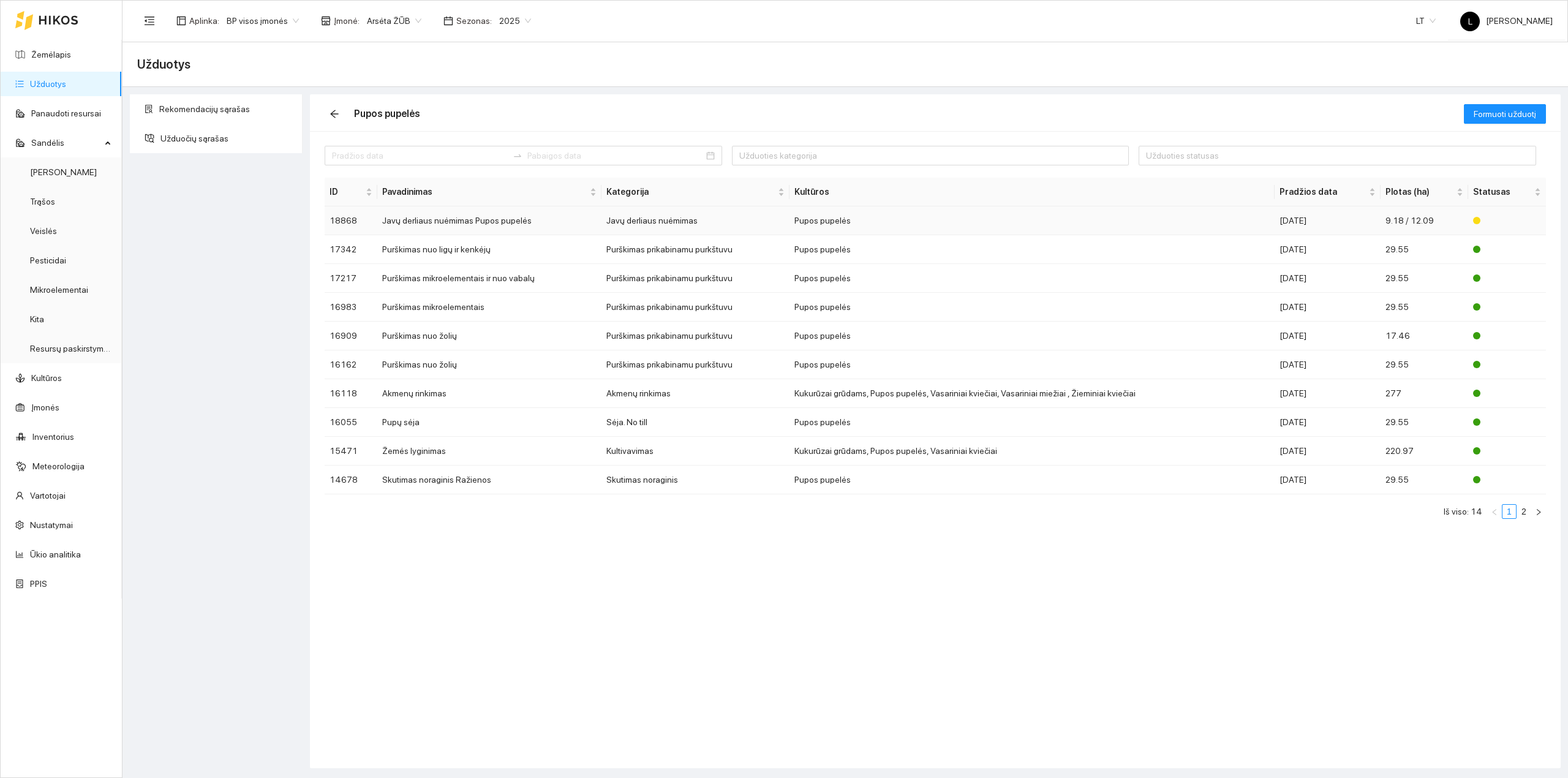
click at [550, 221] on td "Javų derliaus nuėmimas Pupos pupelės" at bounding box center [489, 220] width 224 height 29
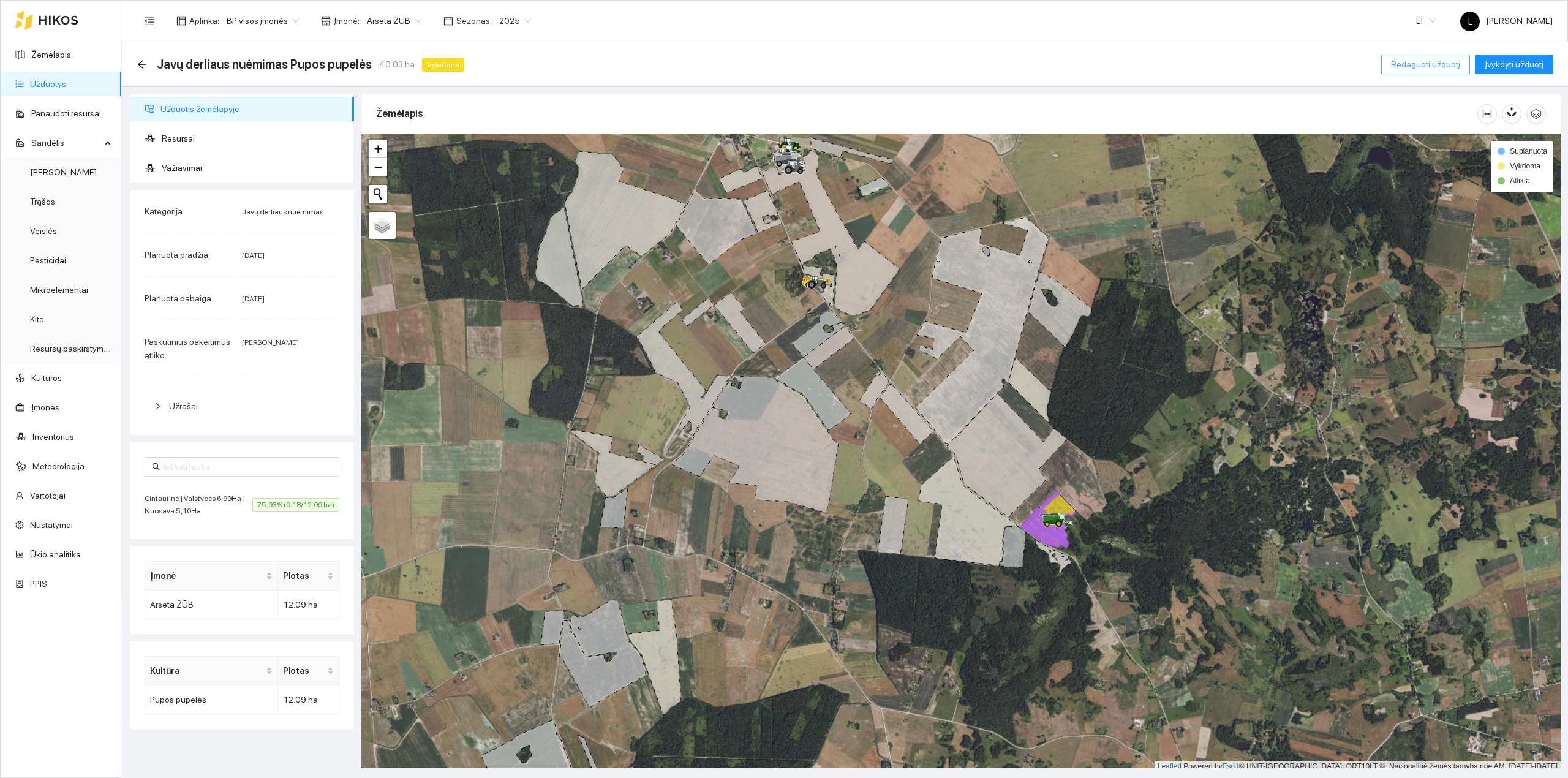
click at [1443, 65] on span "Redaguoti užduotį" at bounding box center [1425, 64] width 69 height 13
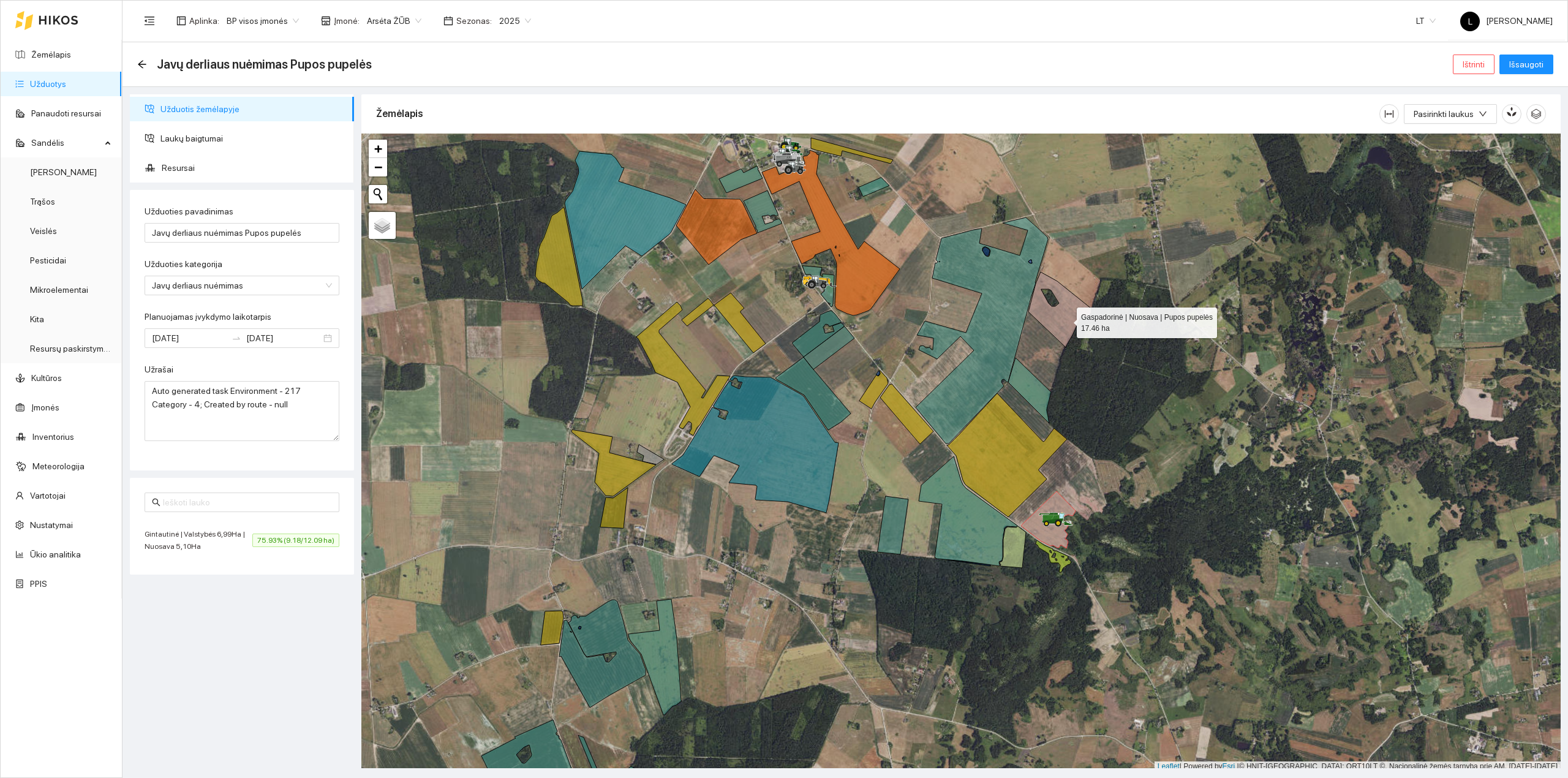
click at [1066, 321] on icon at bounding box center [1060, 309] width 63 height 76
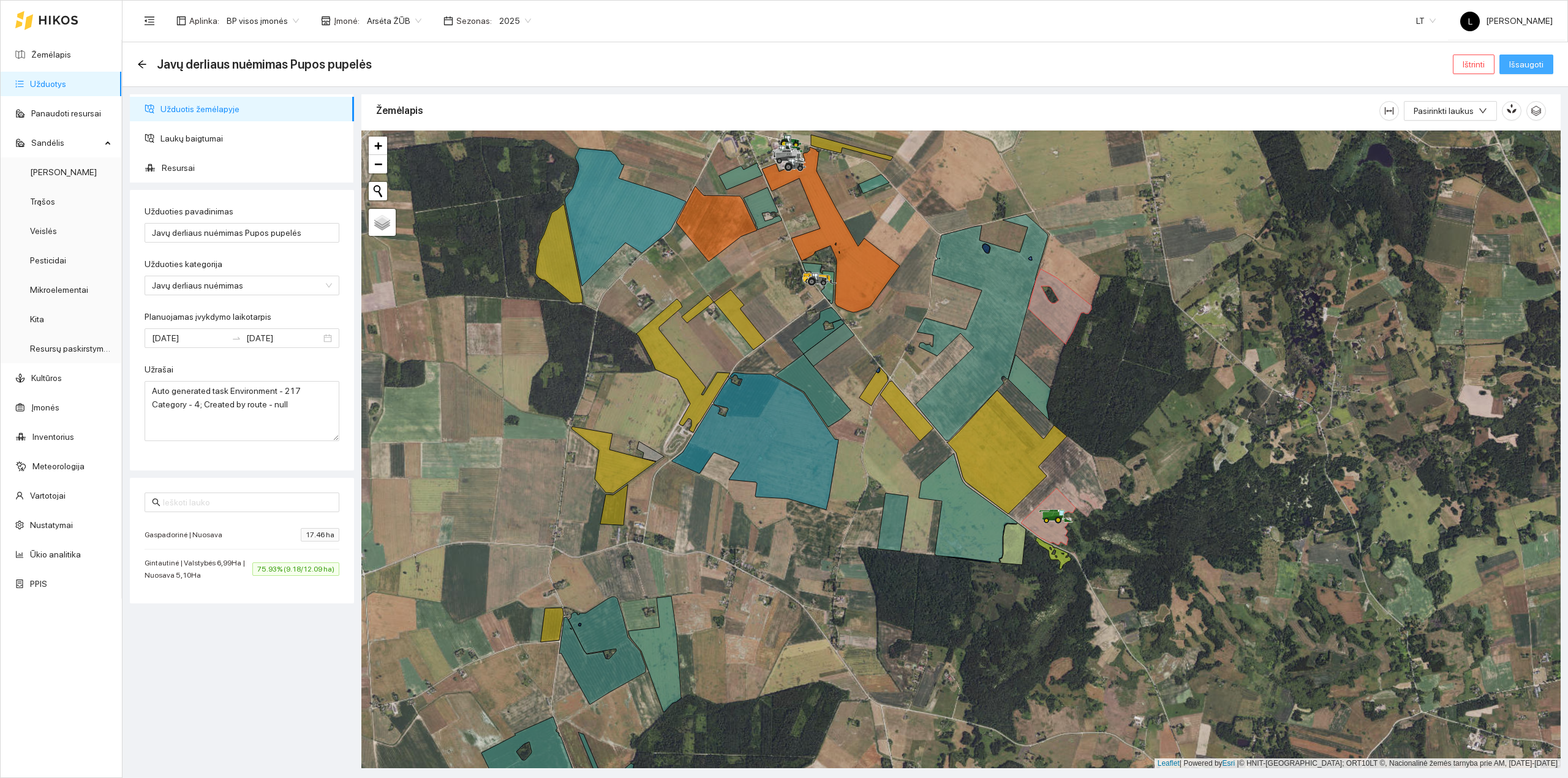
click at [1524, 62] on span "Išsaugoti" at bounding box center [1526, 64] width 34 height 13
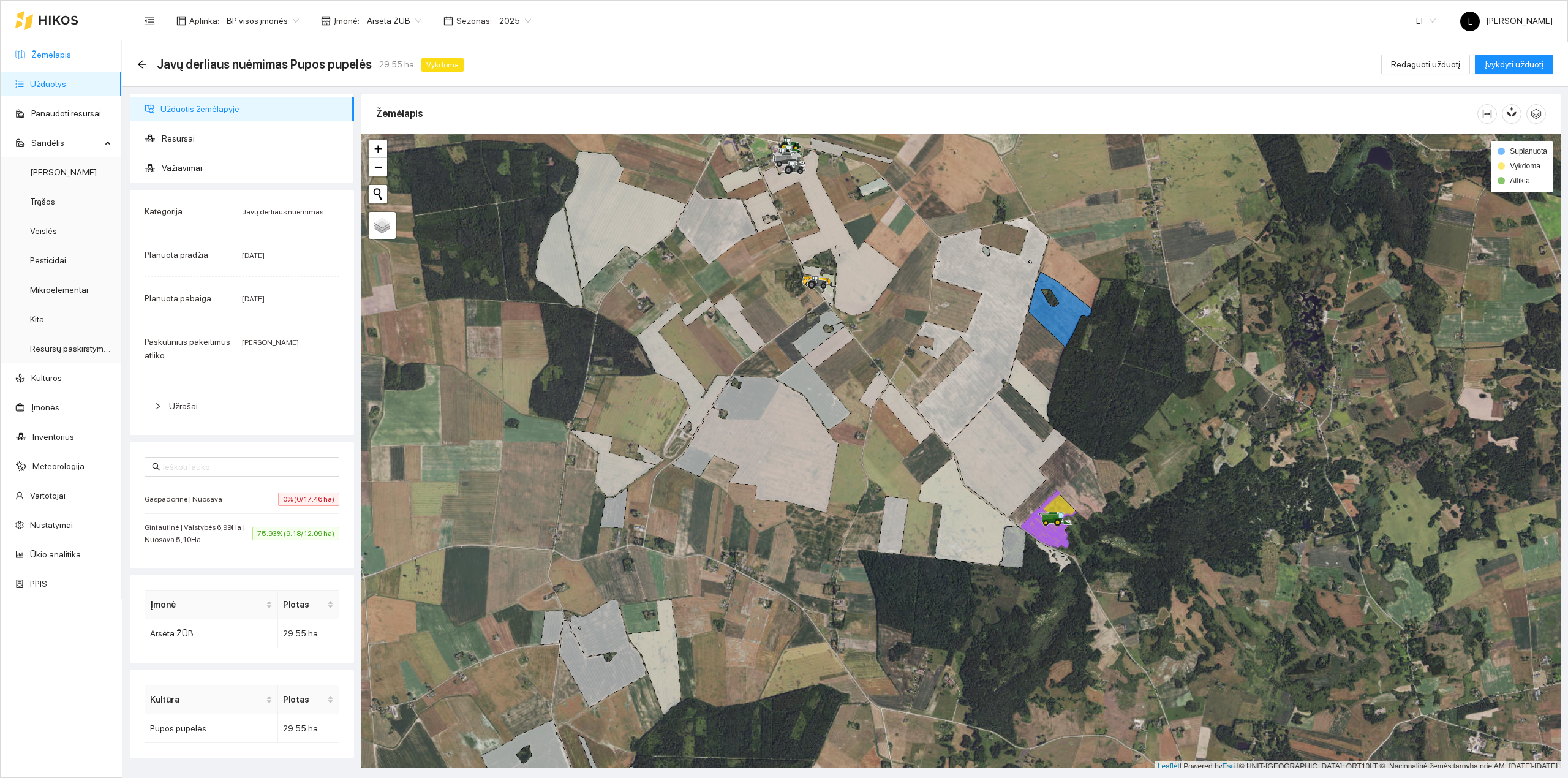
click at [45, 54] on link "Žemėlapis" at bounding box center [51, 54] width 39 height 10
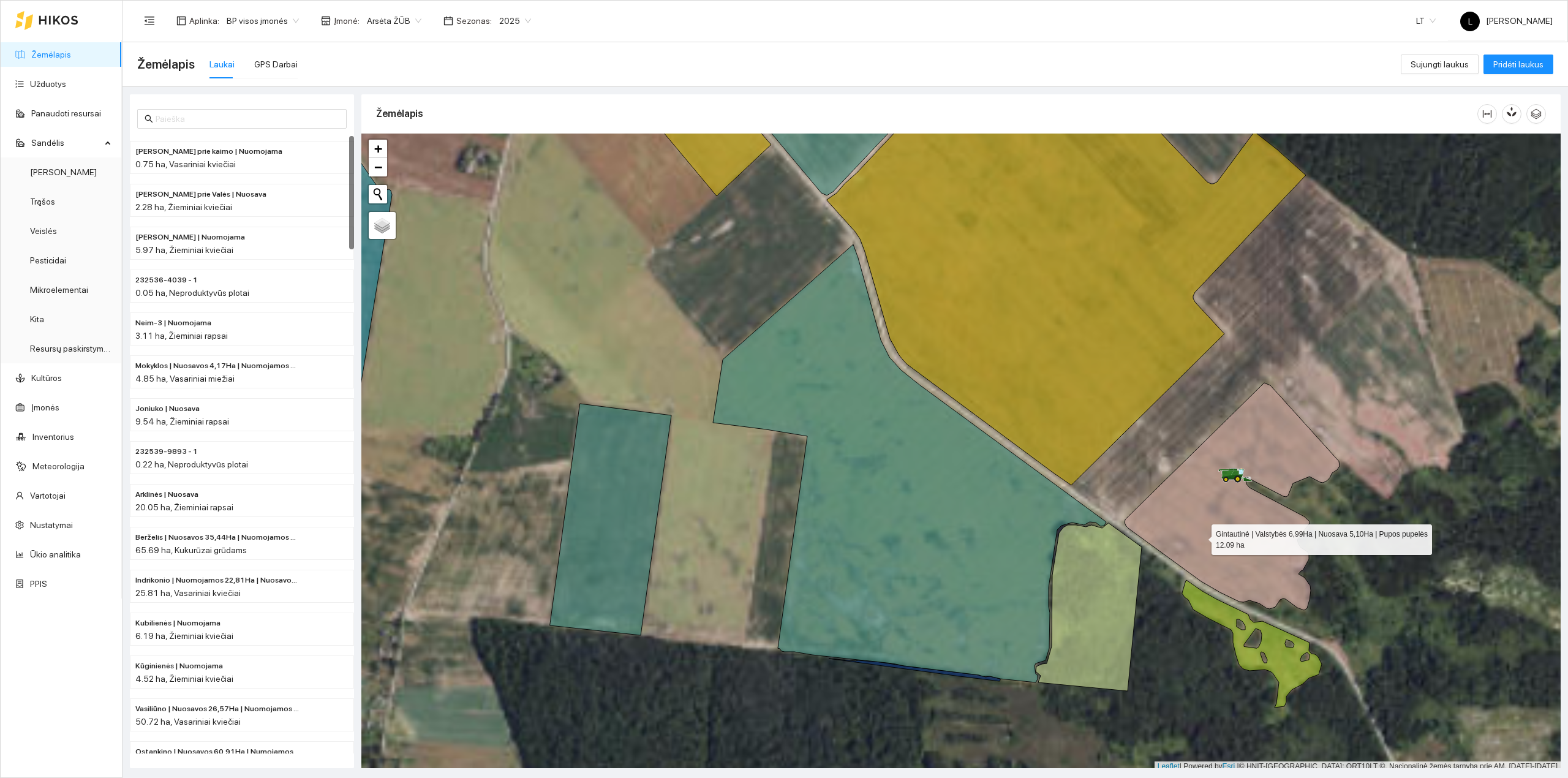
scroll to position [3, 0]
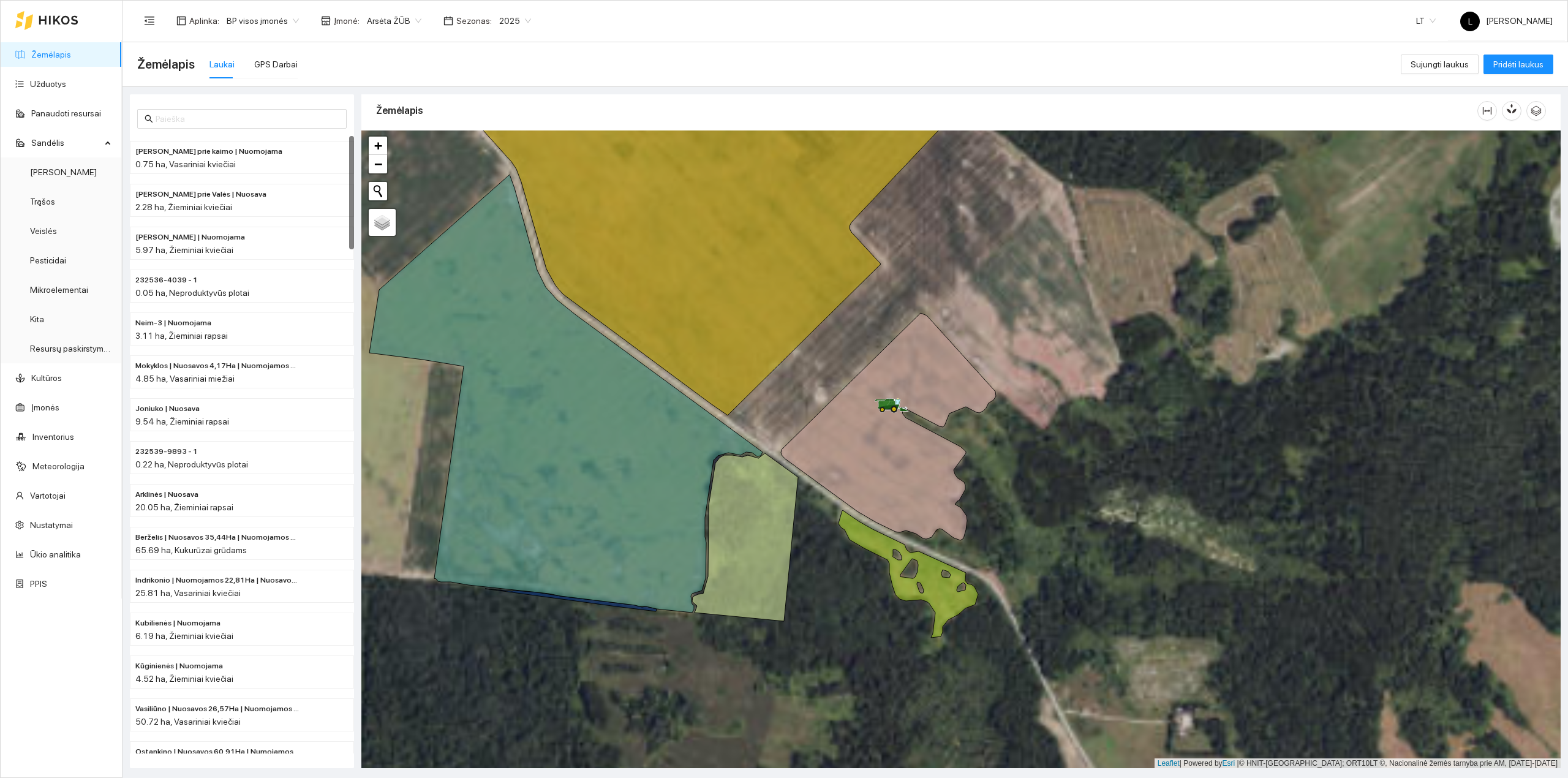
drag, startPoint x: 899, startPoint y: 474, endPoint x: 848, endPoint y: 465, distance: 51.8
click at [848, 465] on icon at bounding box center [888, 426] width 215 height 227
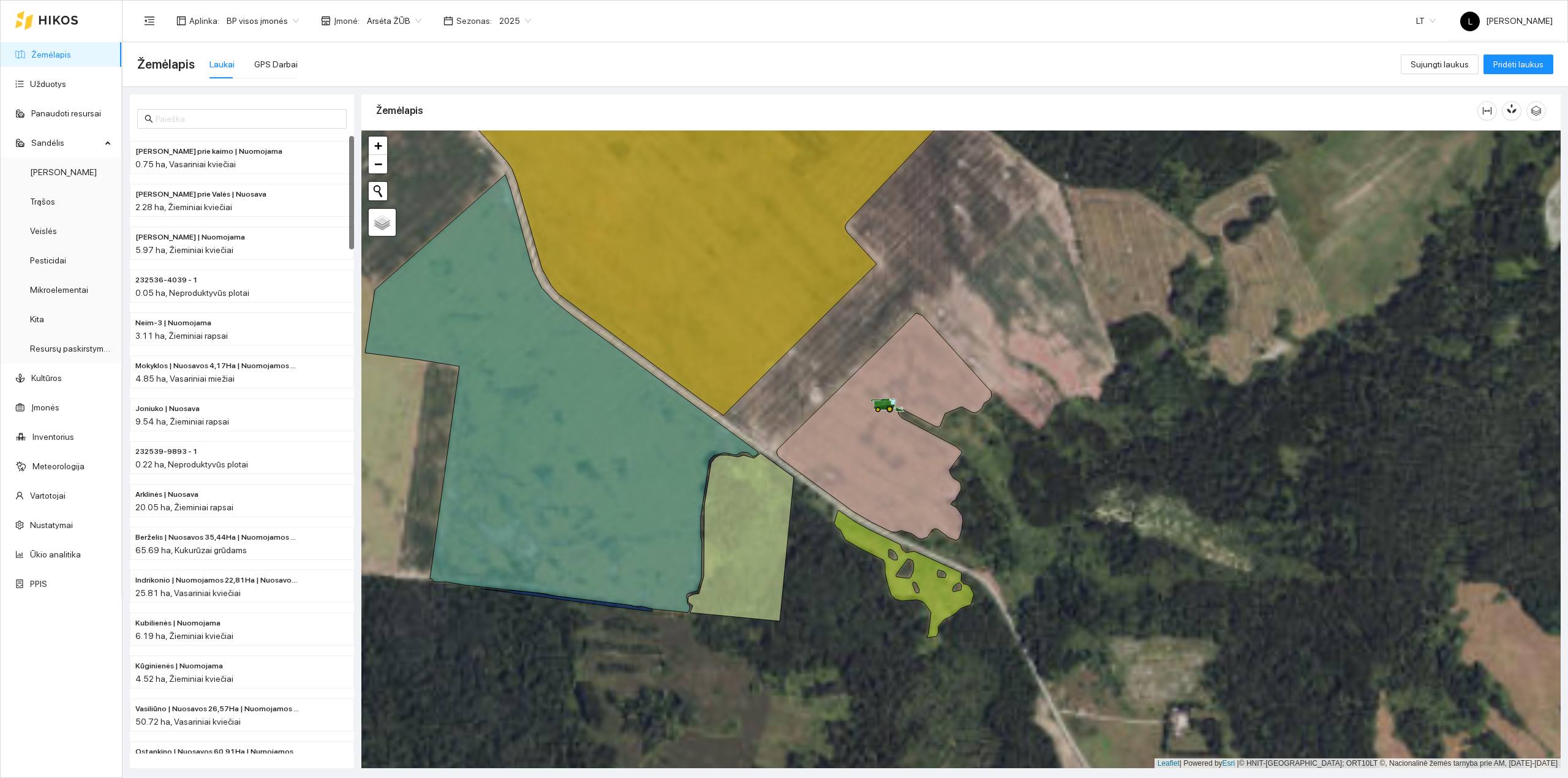
click at [860, 461] on icon at bounding box center [884, 426] width 215 height 227
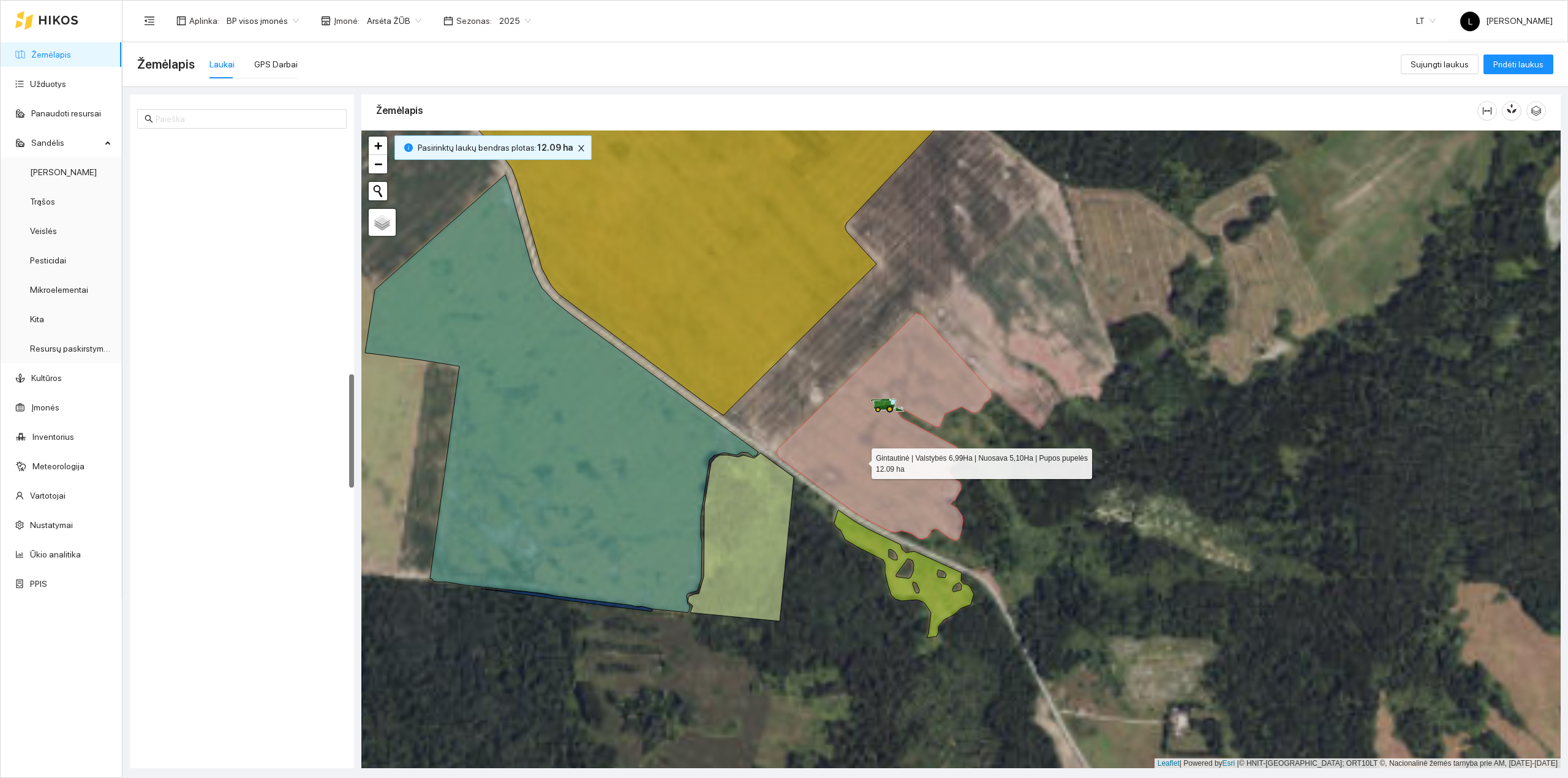
scroll to position [1294, 0]
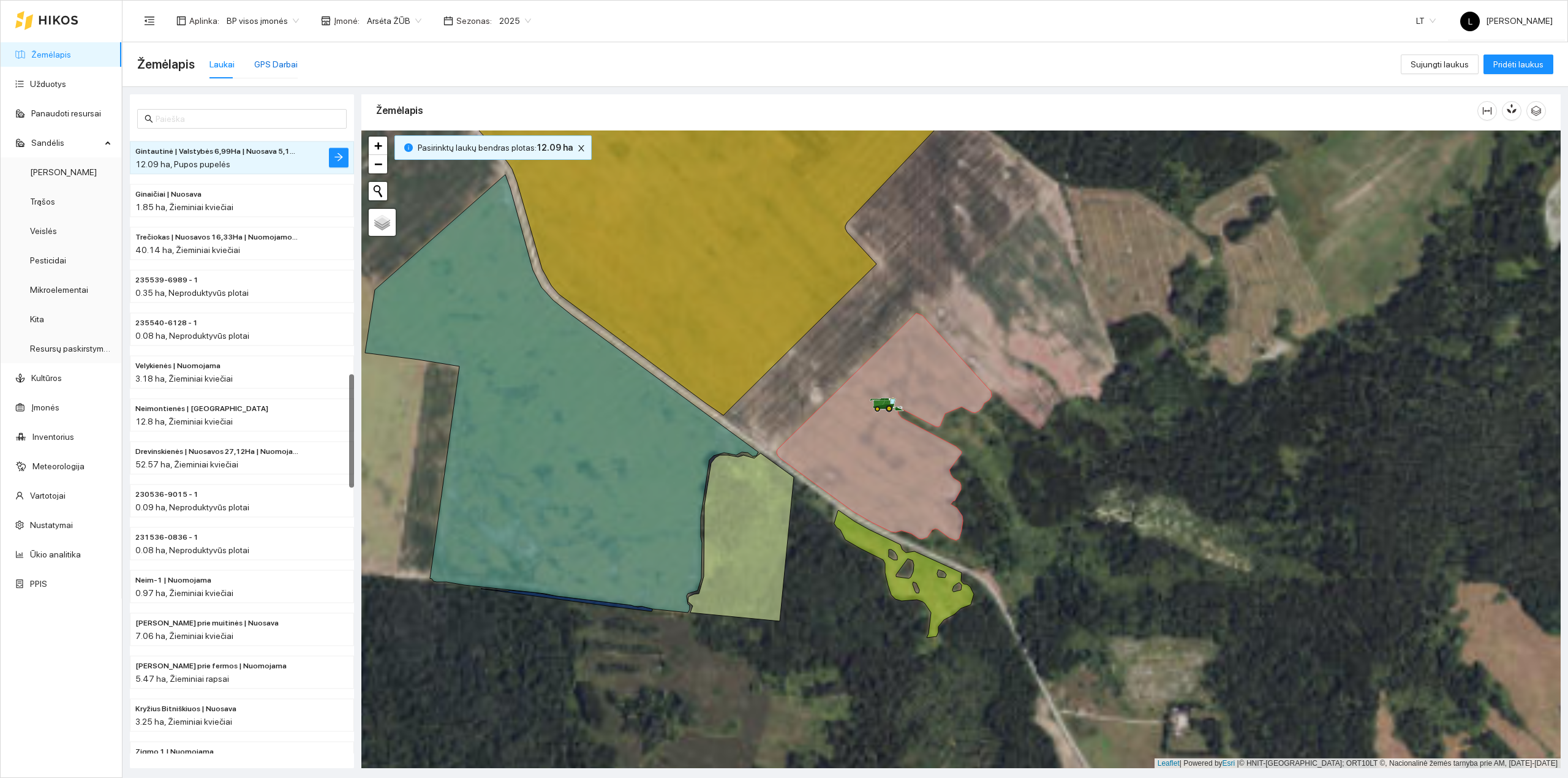
click at [288, 64] on div "GPS Darbai" at bounding box center [276, 64] width 44 height 13
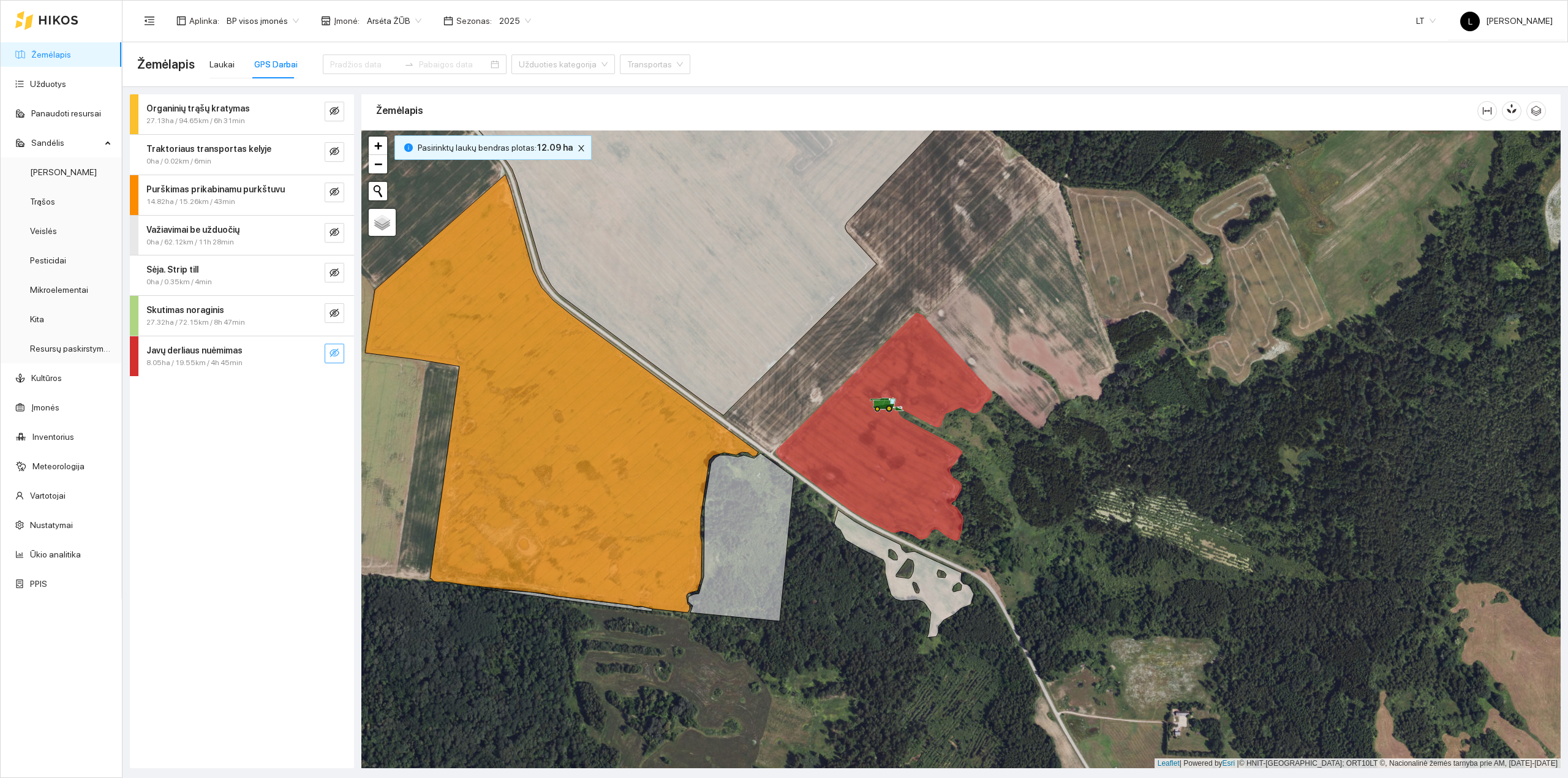
click at [334, 353] on icon "eye-invisible" at bounding box center [334, 353] width 10 height 8
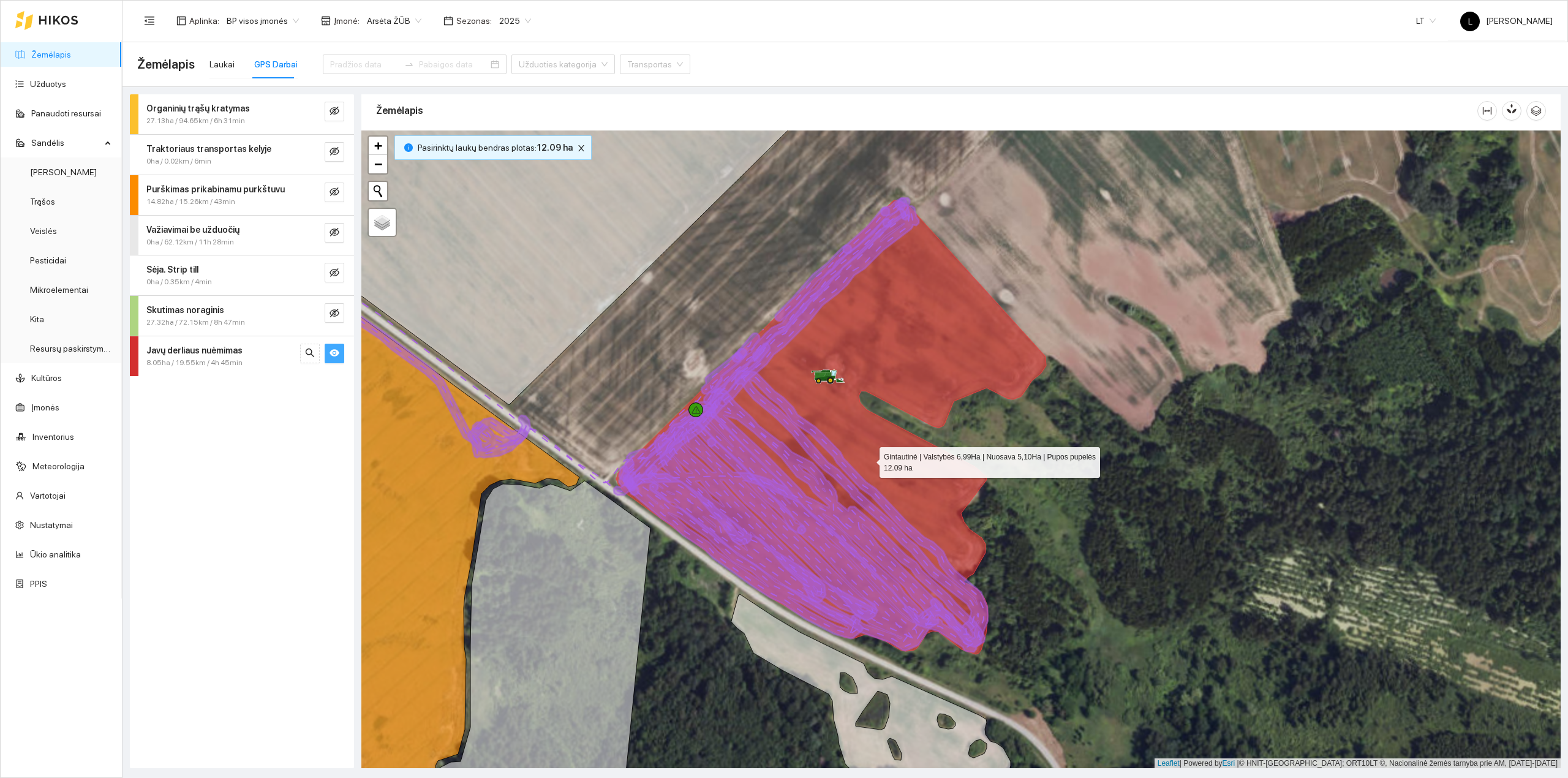
click at [870, 460] on icon at bounding box center [832, 427] width 430 height 454
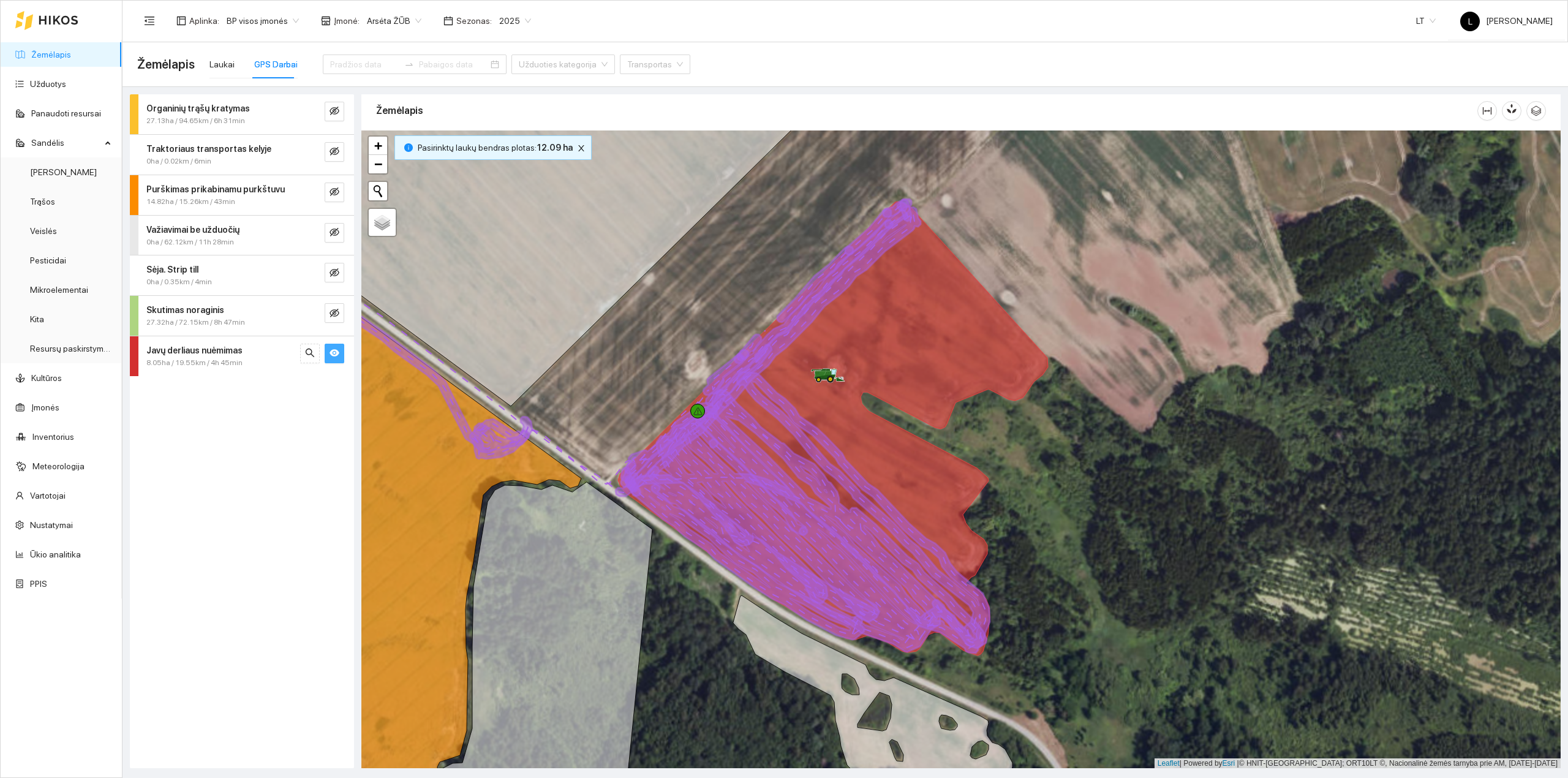
click at [368, 76] on div at bounding box center [415, 64] width 184 height 49
click at [355, 65] on input at bounding box center [364, 64] width 69 height 13
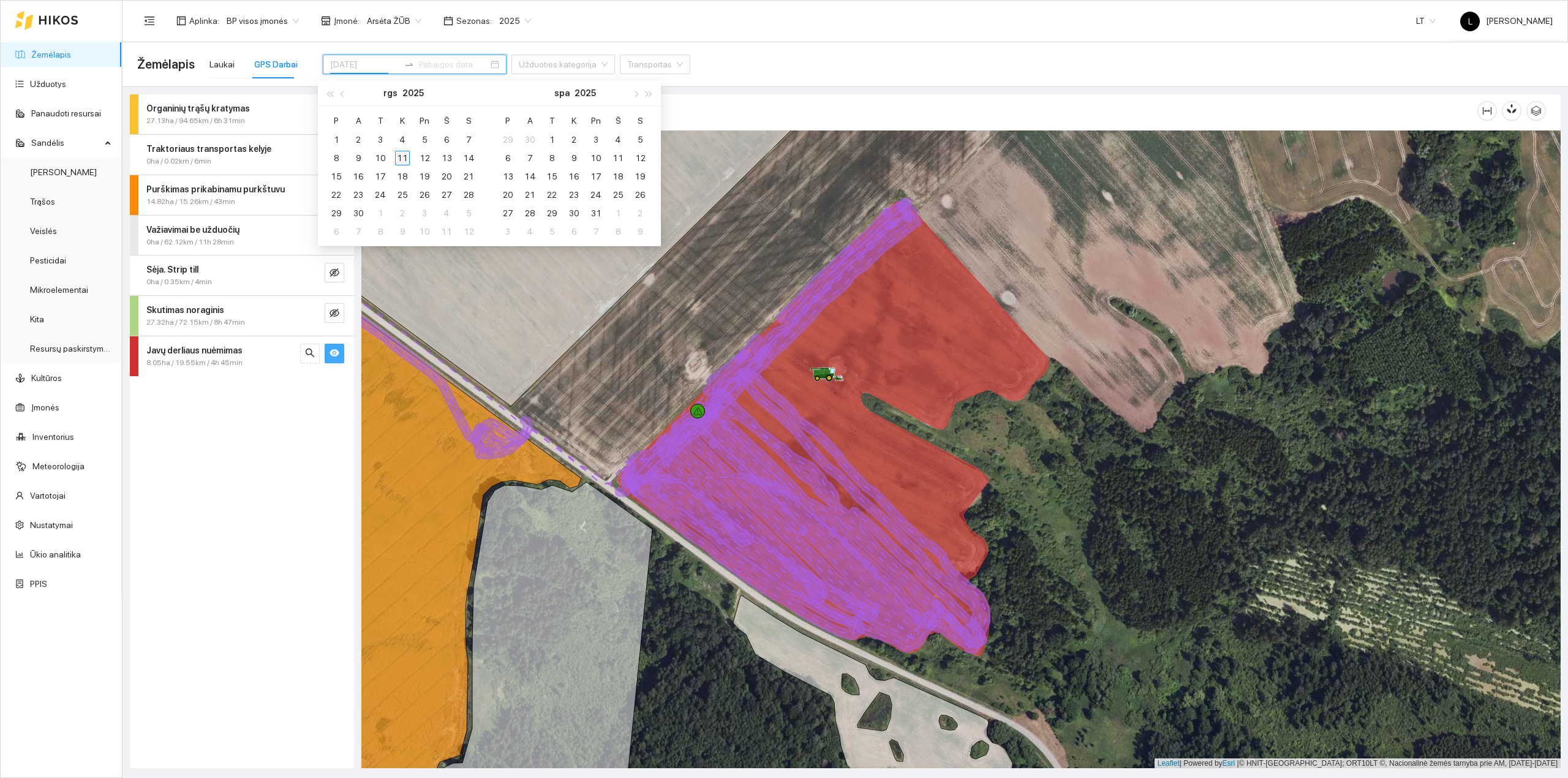
type input "2025-09-11"
click at [406, 151] on div "11" at bounding box center [402, 158] width 15 height 15
click at [406, 156] on div "11" at bounding box center [402, 158] width 15 height 15
type input "2025-09-11"
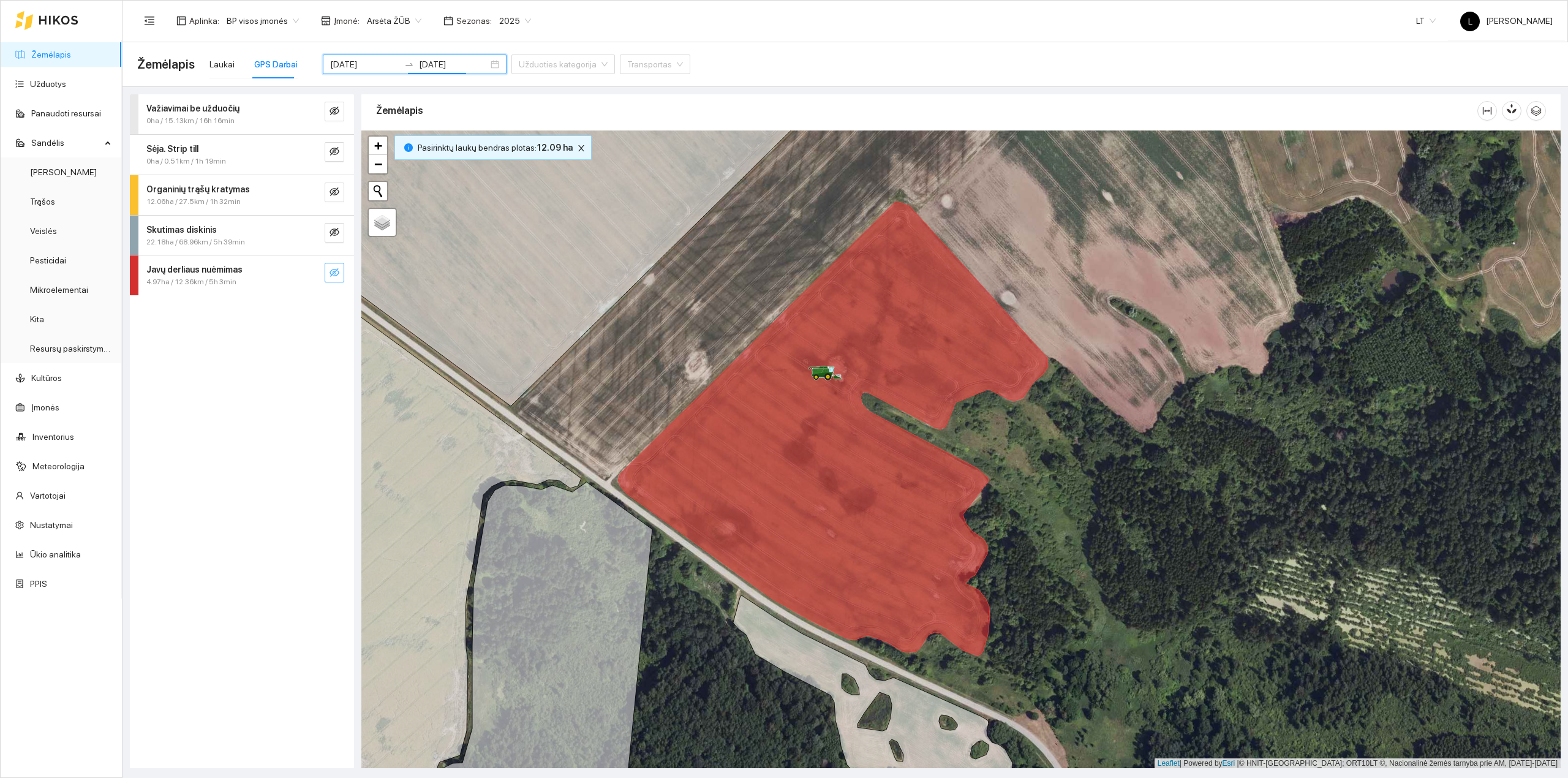
click at [334, 275] on icon "eye-invisible" at bounding box center [334, 272] width 10 height 10
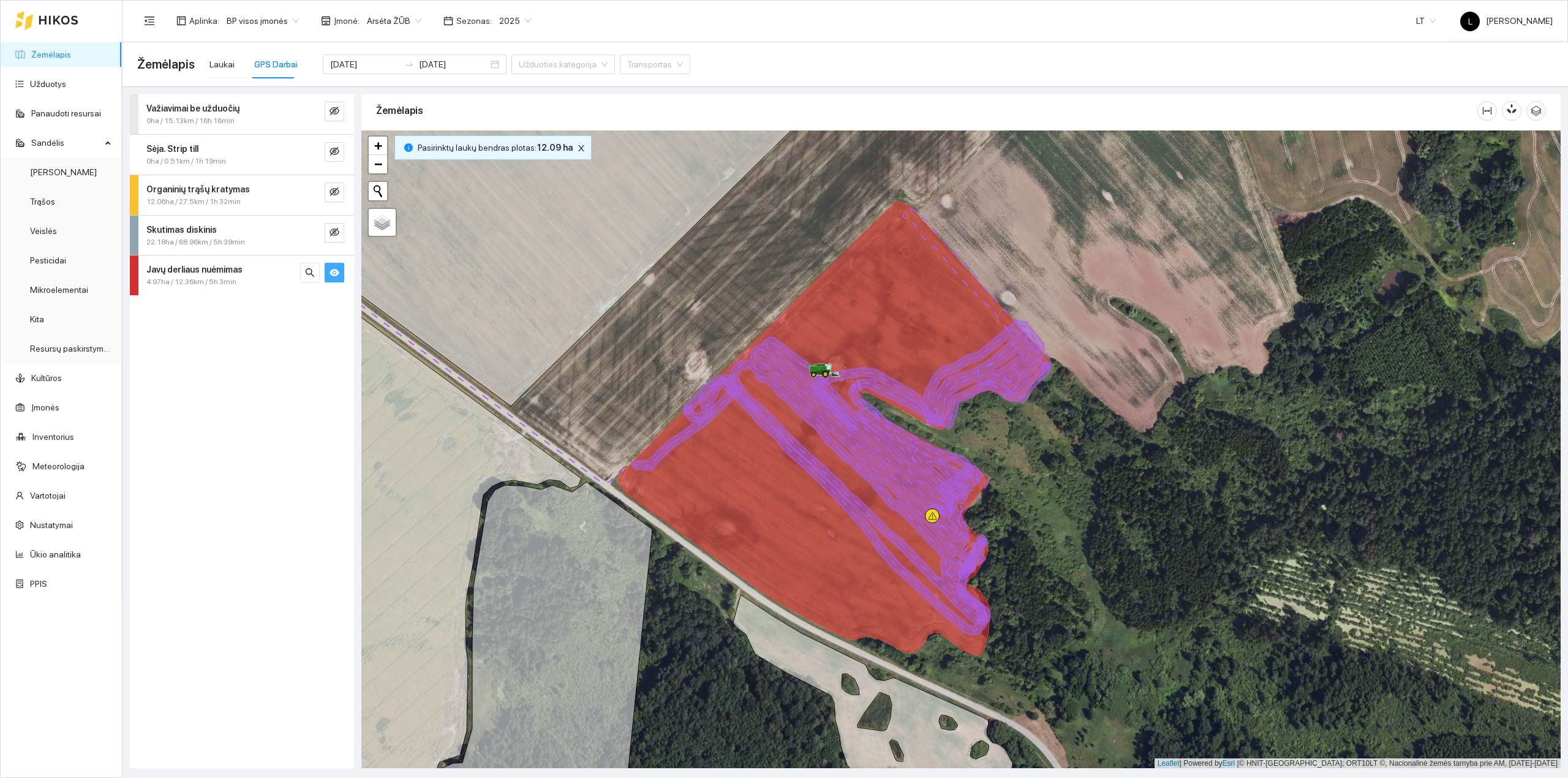
drag, startPoint x: 59, startPoint y: 47, endPoint x: 113, endPoint y: 48, distance: 54.0
click at [57, 49] on link "Žemėlapis" at bounding box center [51, 54] width 39 height 10
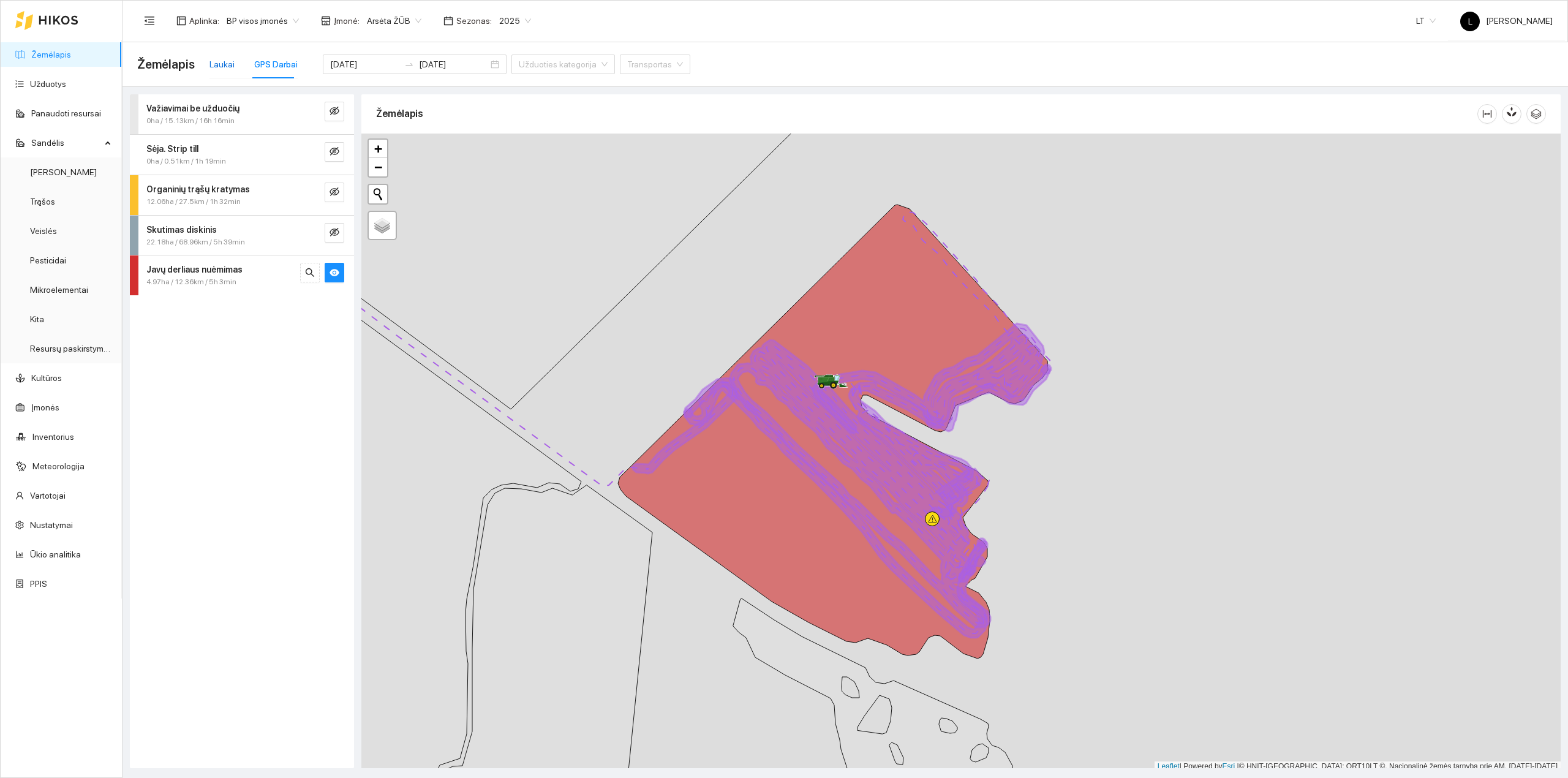
click at [227, 62] on div "Laukai" at bounding box center [222, 64] width 25 height 13
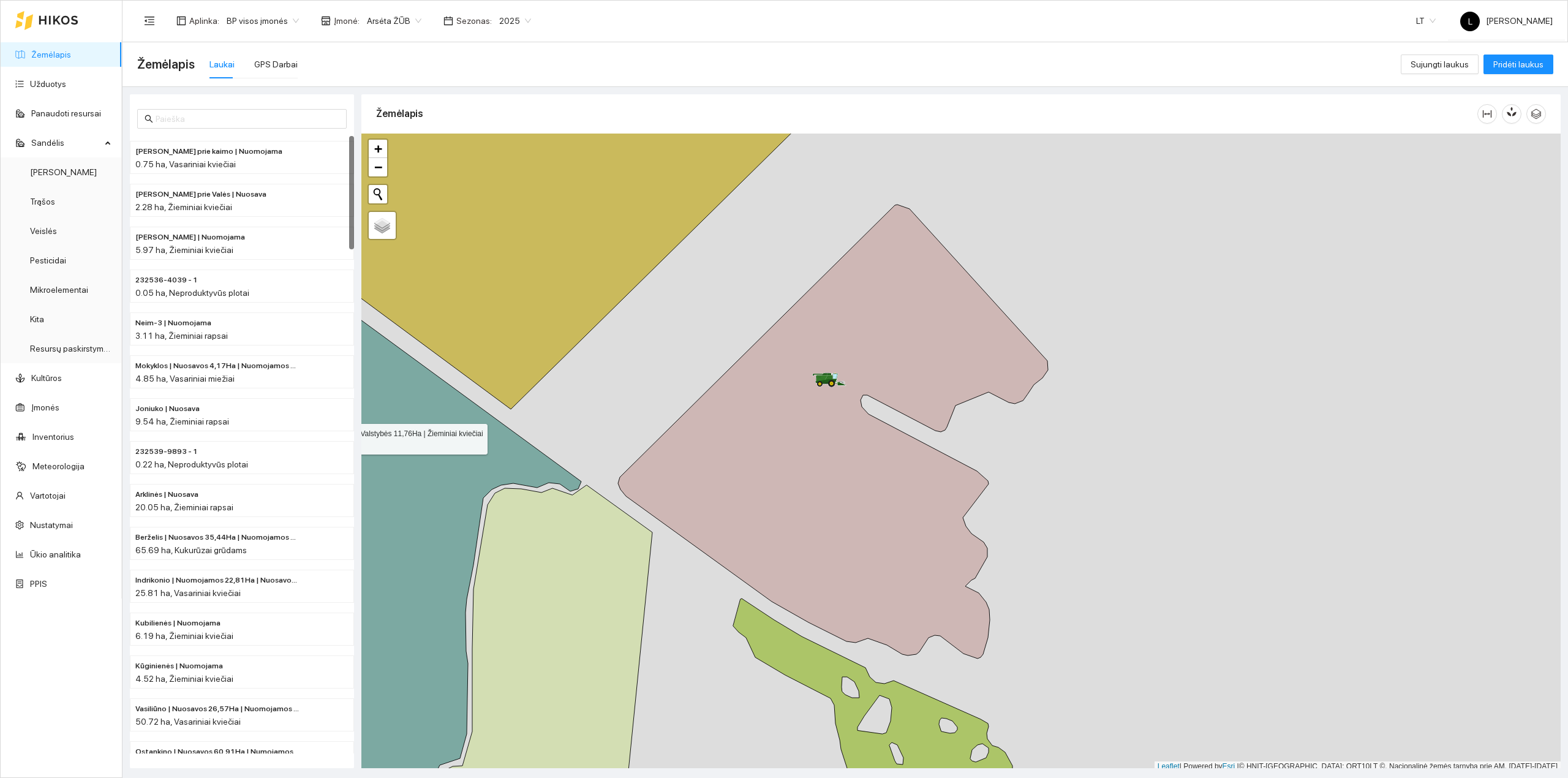
scroll to position [3, 0]
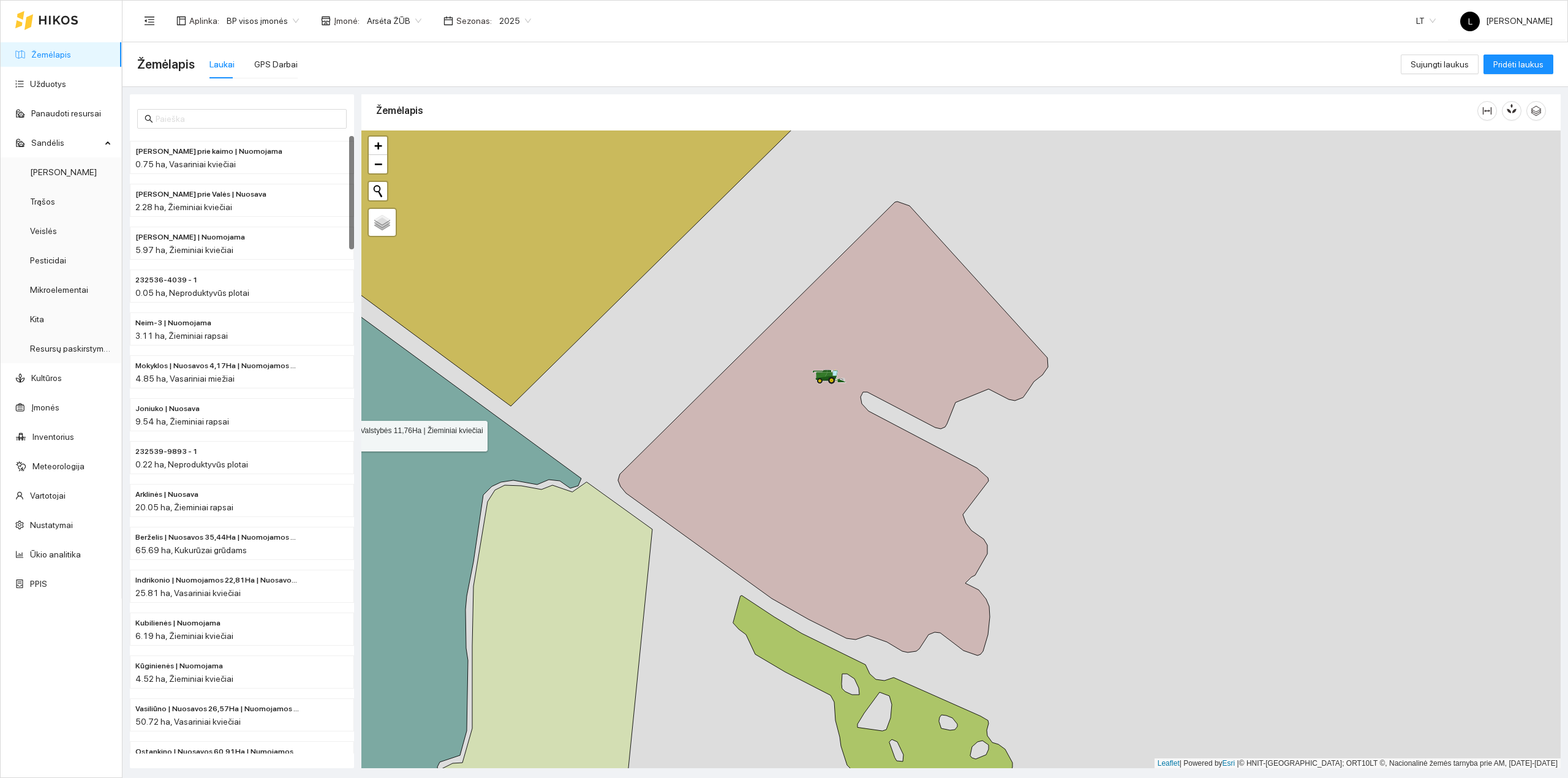
drag, startPoint x: 486, startPoint y: 420, endPoint x: 510, endPoint y: 462, distance: 48.4
click at [506, 455] on icon at bounding box center [410, 515] width 342 height 573
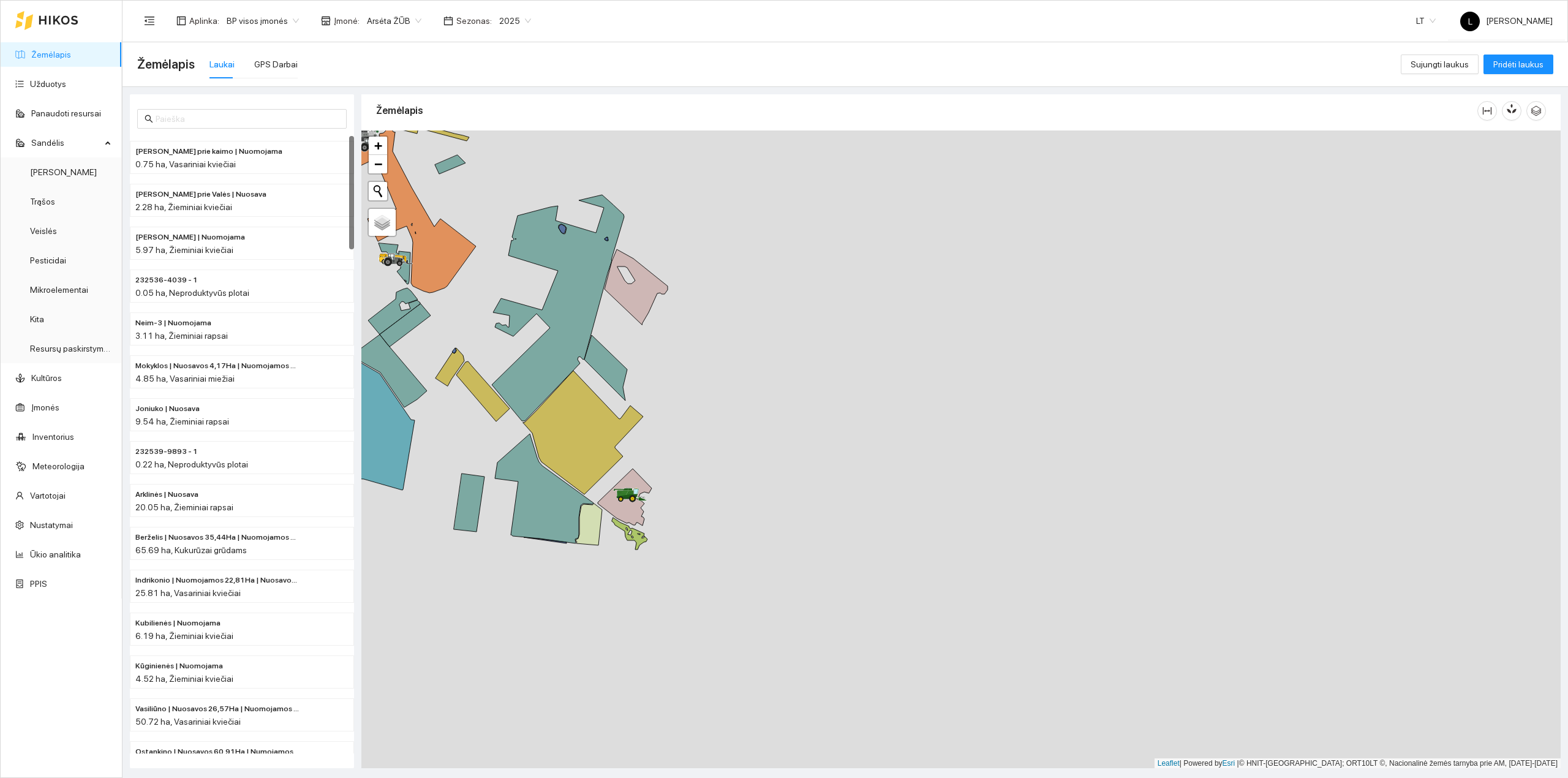
drag, startPoint x: 588, startPoint y: 537, endPoint x: 878, endPoint y: 593, distance: 295.4
click at [602, 545] on icon at bounding box center [589, 524] width 26 height 42
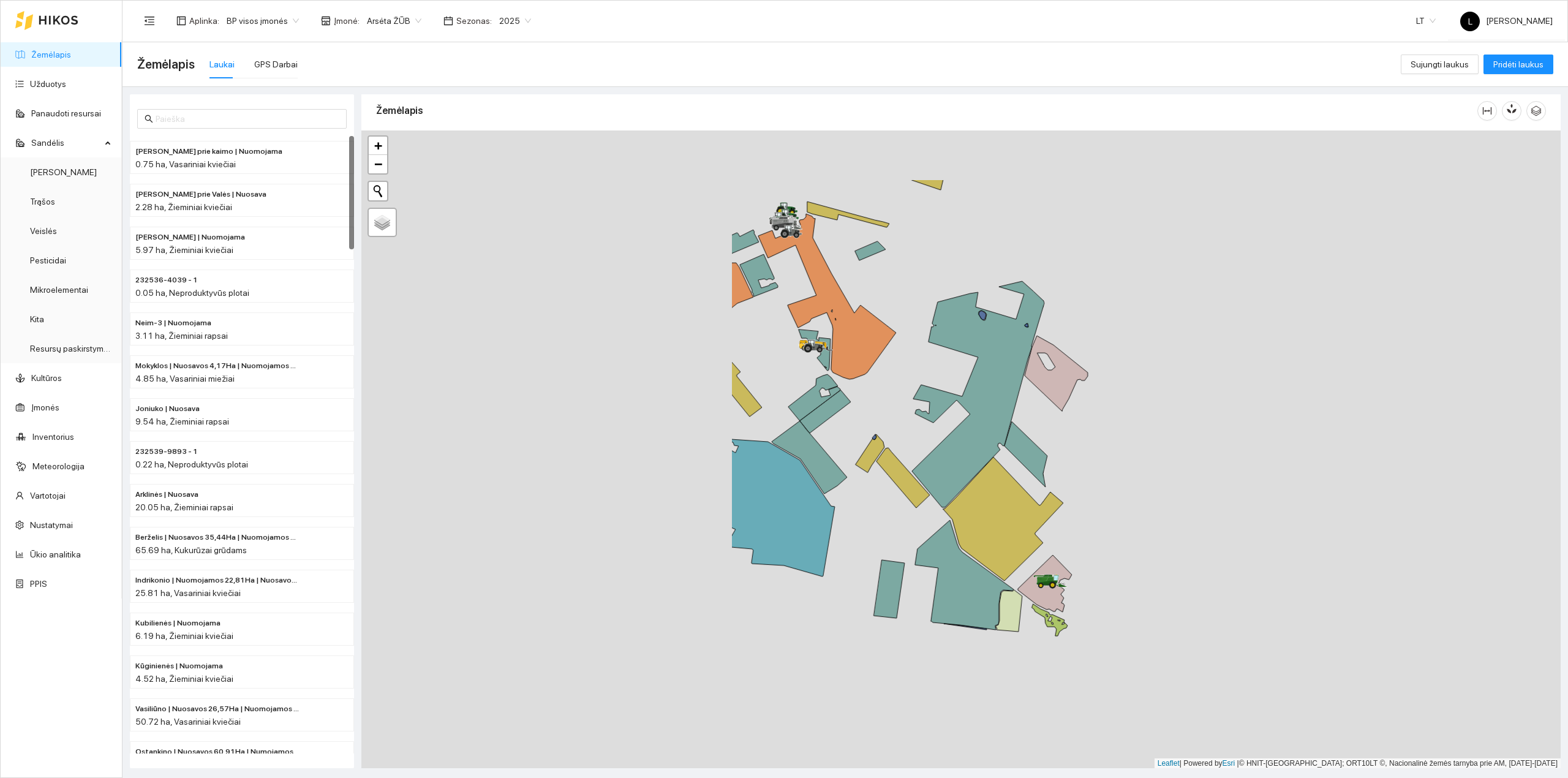
drag, startPoint x: 715, startPoint y: 480, endPoint x: 691, endPoint y: 503, distance: 33.2
click at [694, 501] on div at bounding box center [961, 449] width 1199 height 638
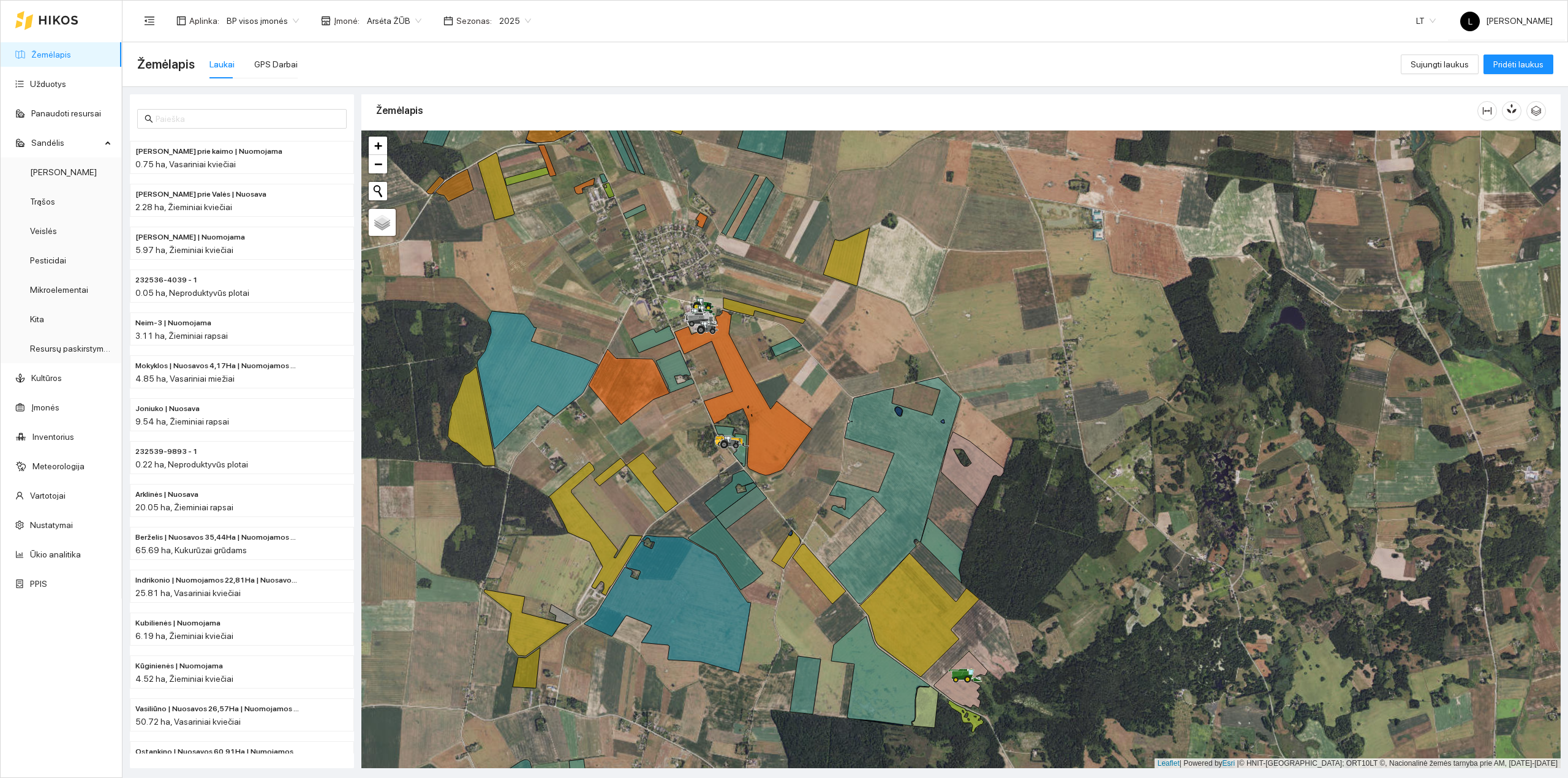
click at [53, 54] on link "Žemėlapis" at bounding box center [51, 54] width 39 height 10
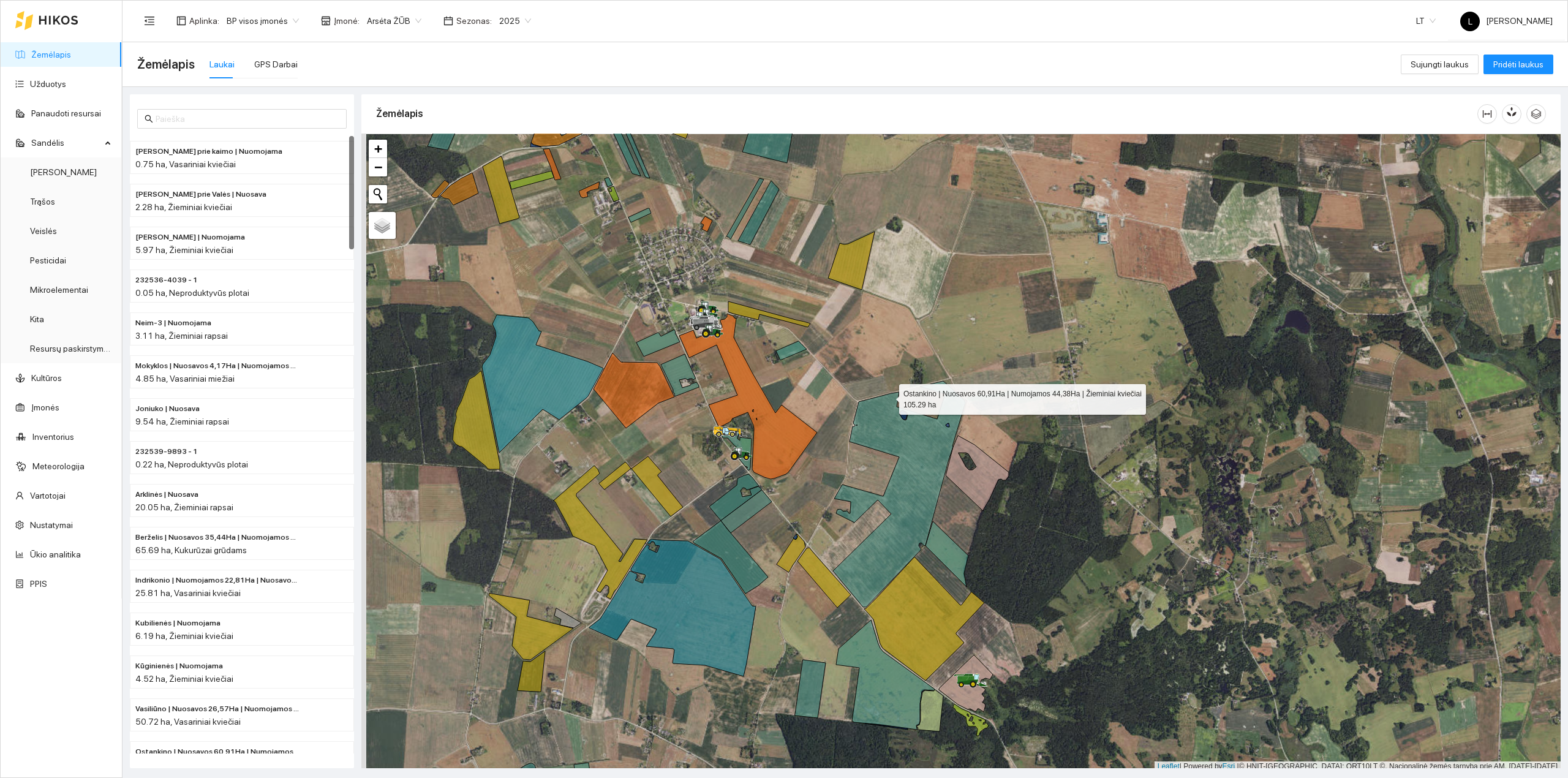
scroll to position [3, 0]
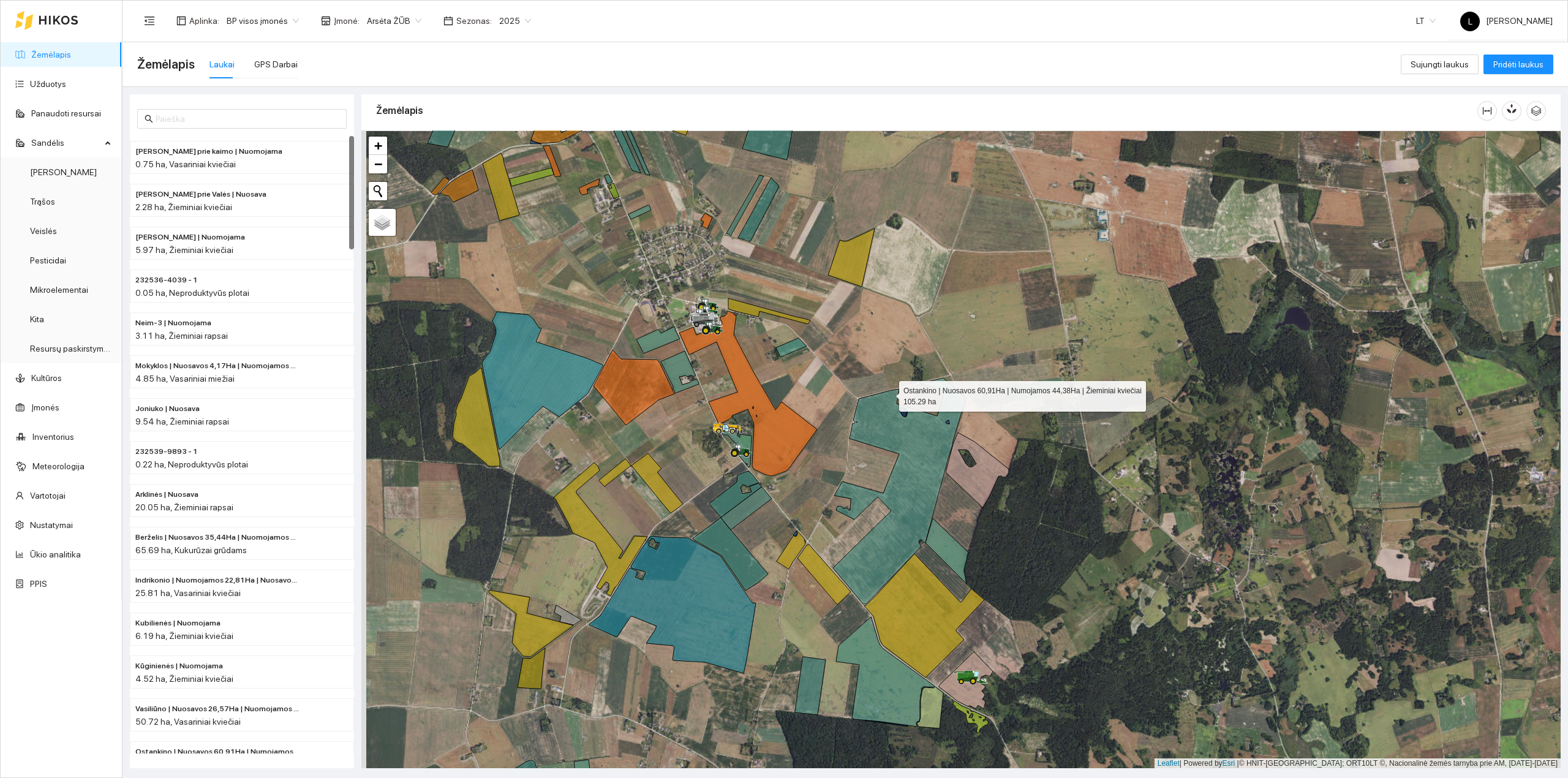
drag, startPoint x: 883, startPoint y: 393, endPoint x: 941, endPoint y: 403, distance: 58.9
click at [941, 403] on div at bounding box center [961, 449] width 1199 height 638
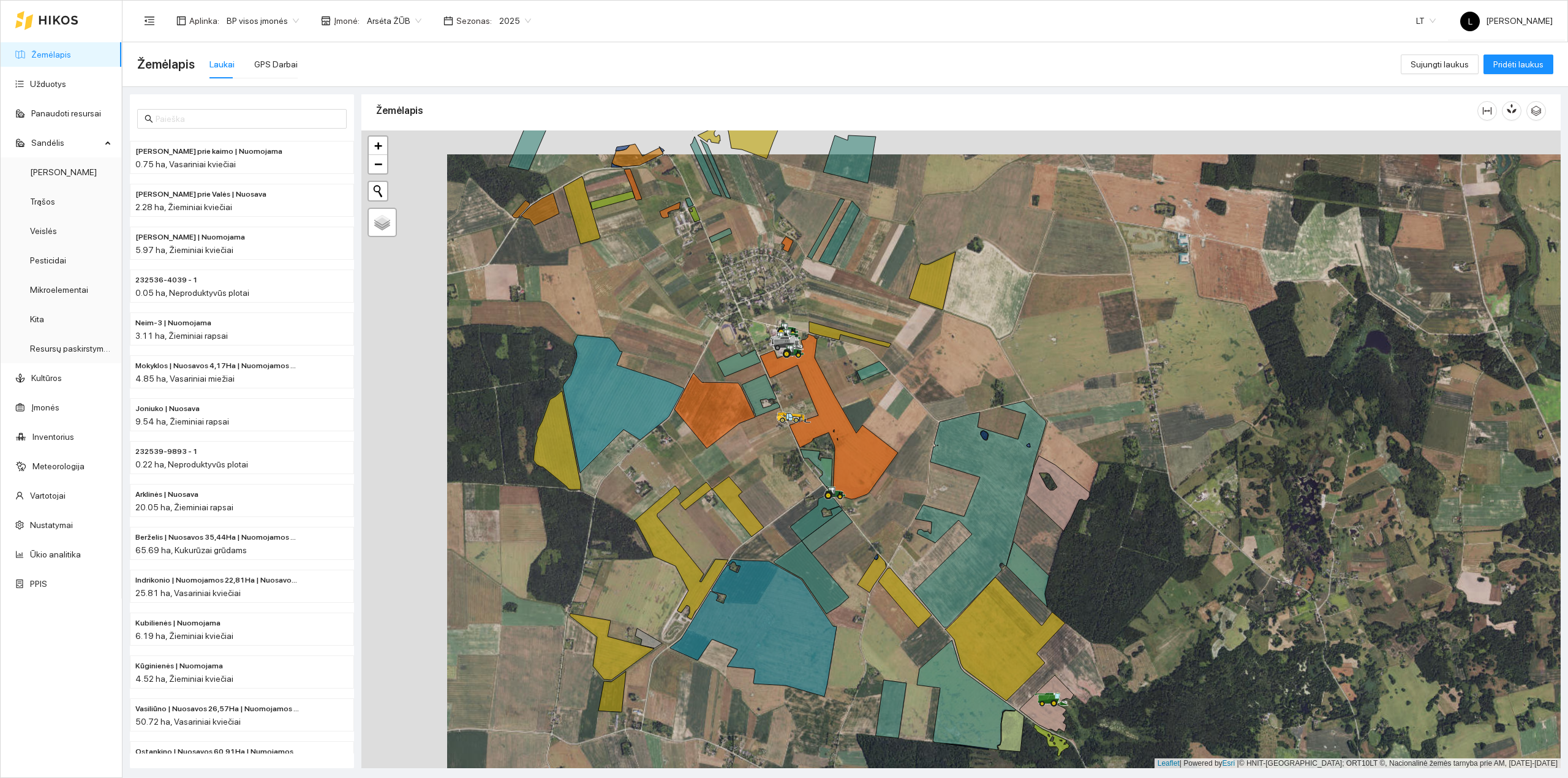
drag, startPoint x: 805, startPoint y: 361, endPoint x: 878, endPoint y: 395, distance: 80.5
click at [878, 395] on div at bounding box center [961, 449] width 1199 height 638
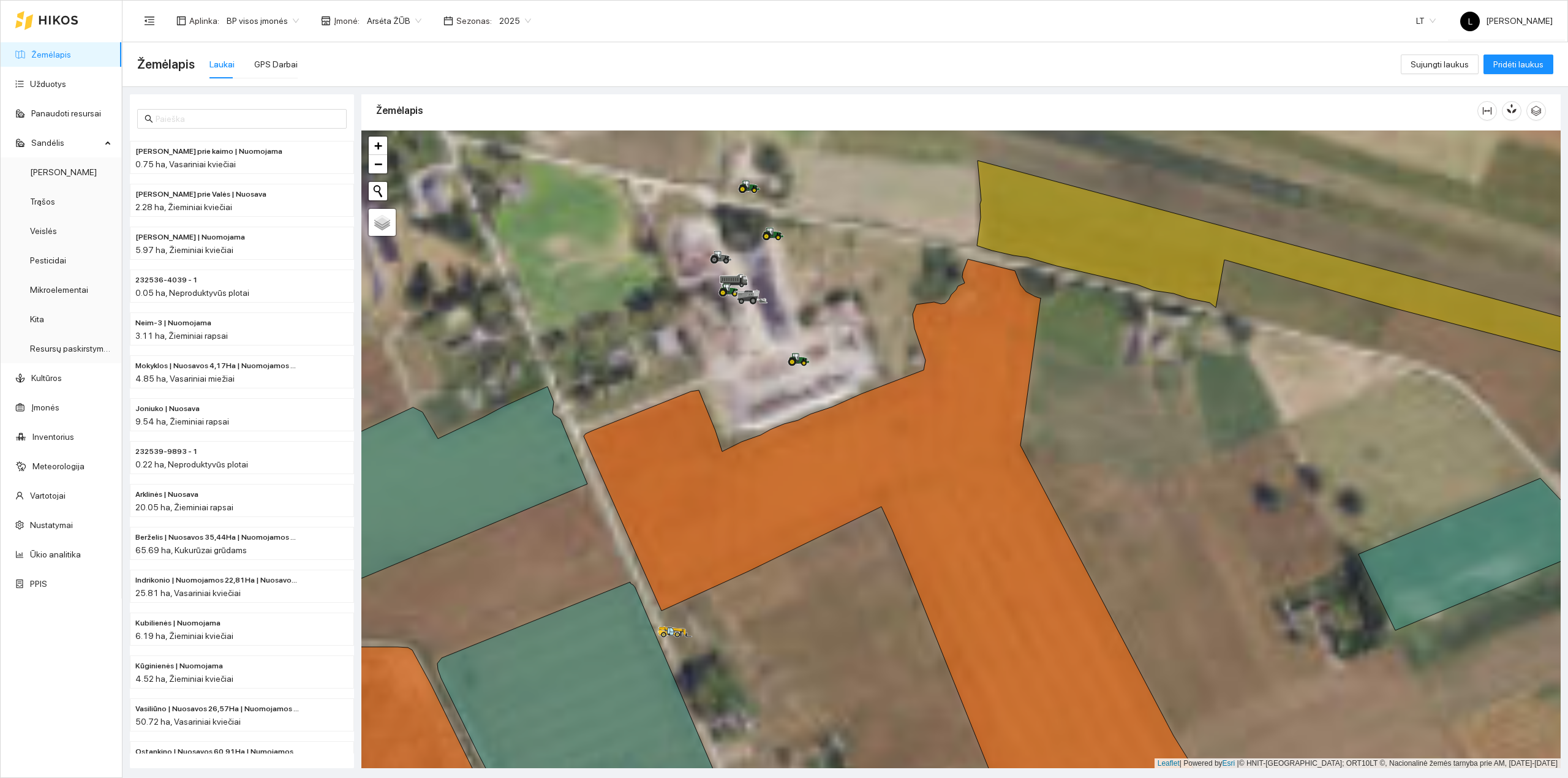
drag, startPoint x: 822, startPoint y: 346, endPoint x: 870, endPoint y: 403, distance: 74.5
click at [883, 395] on div at bounding box center [961, 449] width 1199 height 638
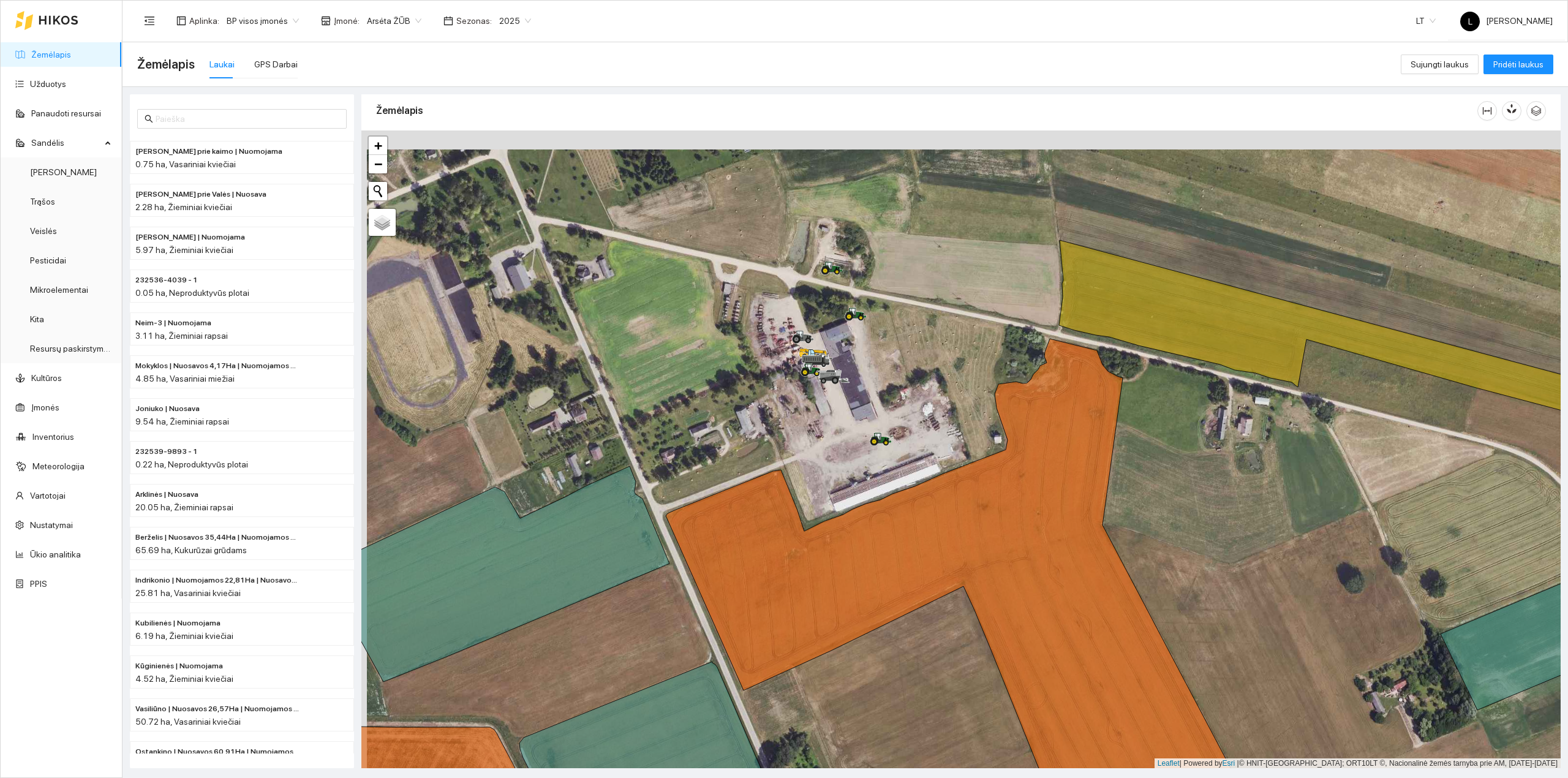
drag, startPoint x: 947, startPoint y: 368, endPoint x: 978, endPoint y: 448, distance: 85.8
click at [978, 448] on div at bounding box center [961, 449] width 1199 height 638
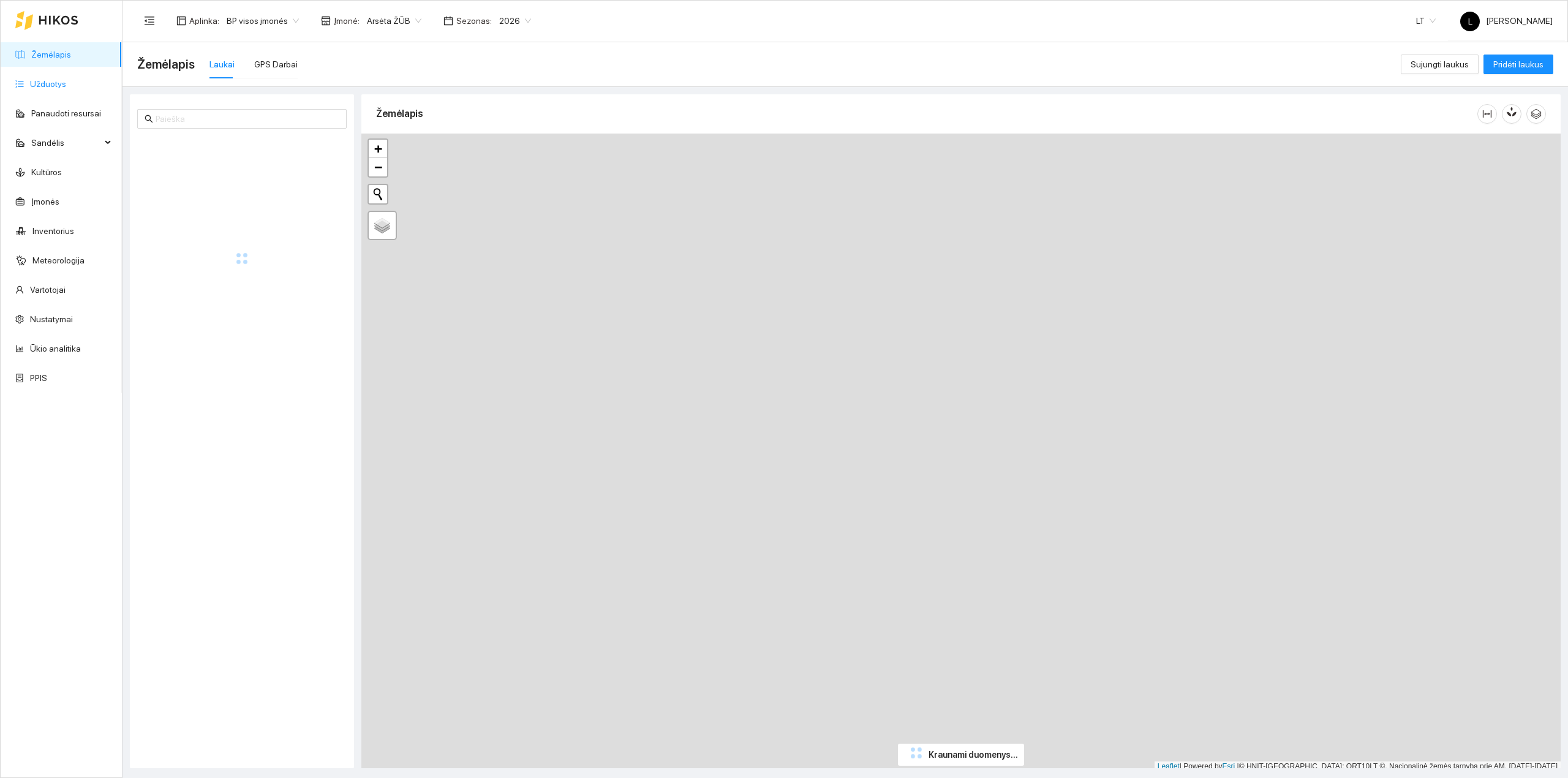
click at [47, 88] on link "Užduotys" at bounding box center [48, 84] width 36 height 10
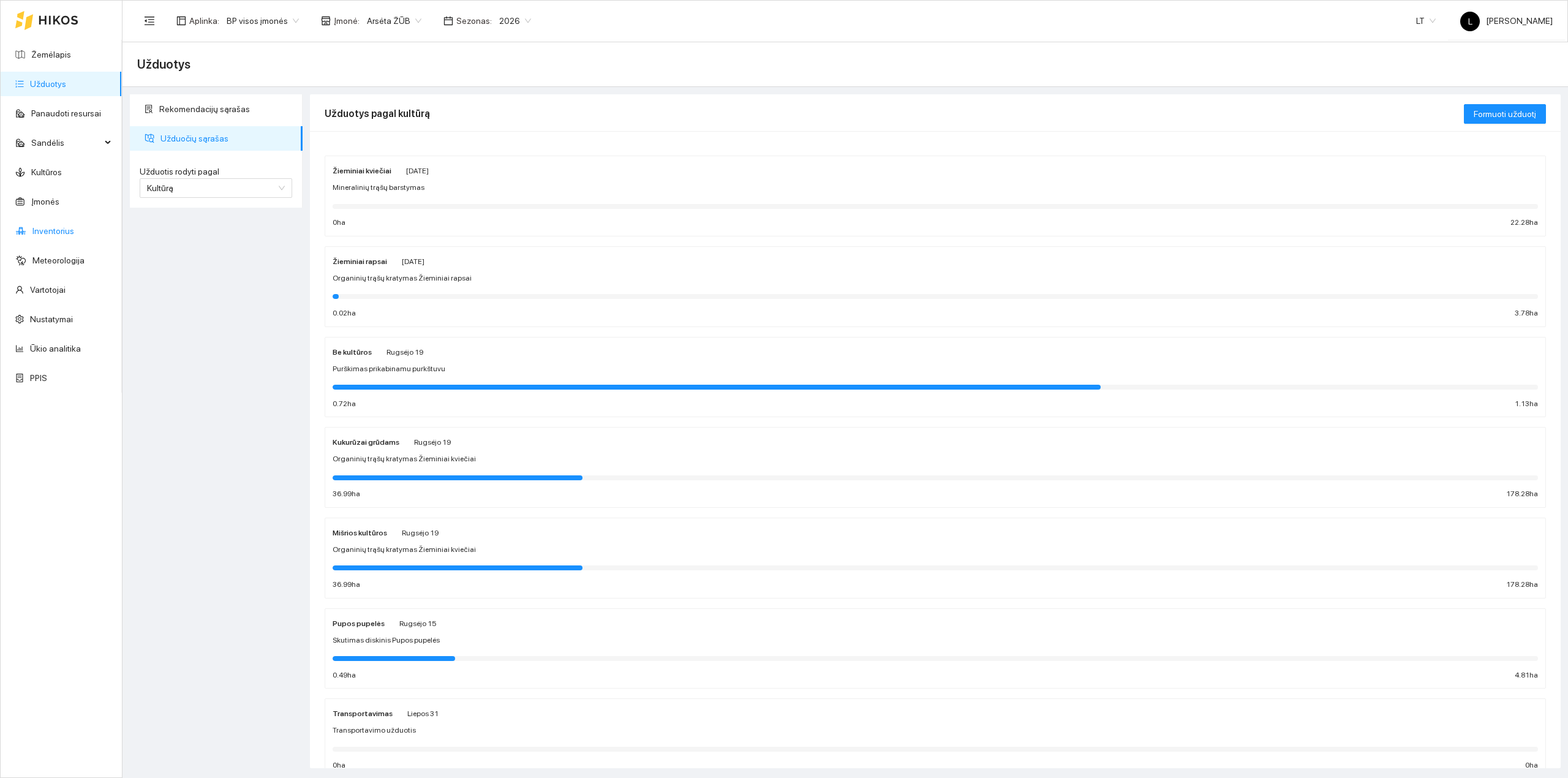
click at [50, 231] on link "Inventorius" at bounding box center [53, 231] width 42 height 10
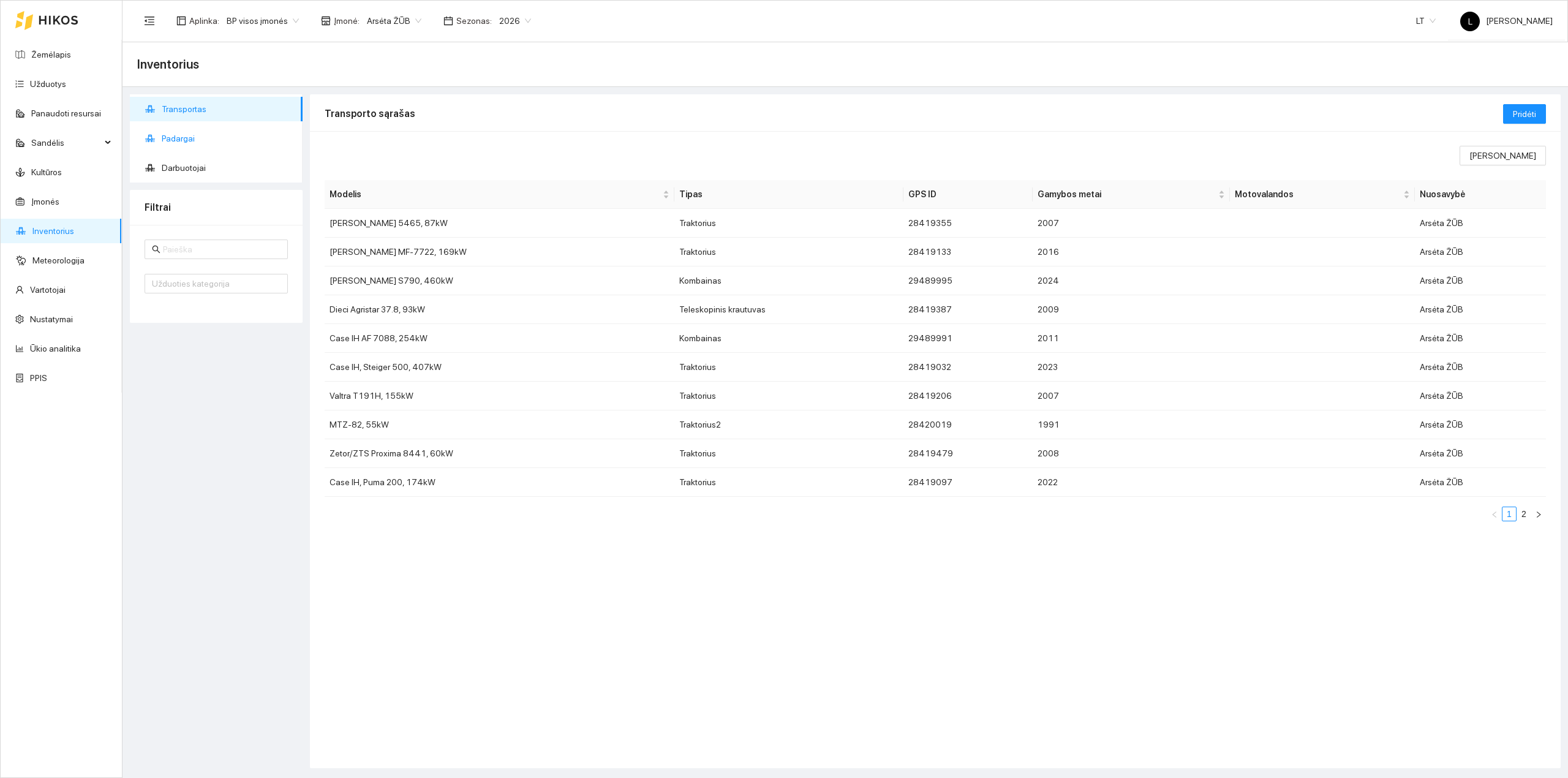
click at [179, 144] on span "Padargai" at bounding box center [227, 139] width 131 height 25
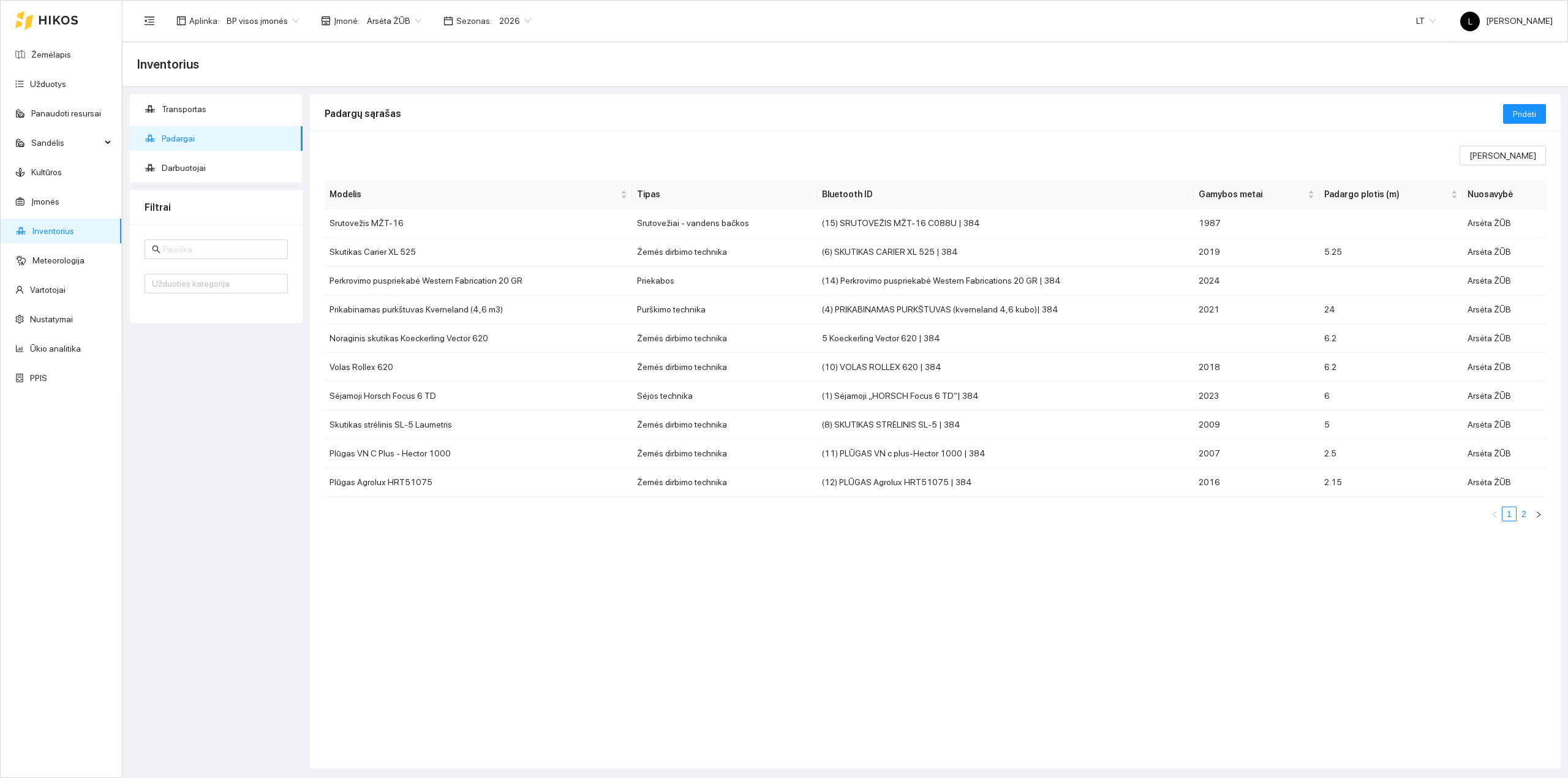
click at [1524, 517] on link "2" at bounding box center [1524, 514] width 13 height 13
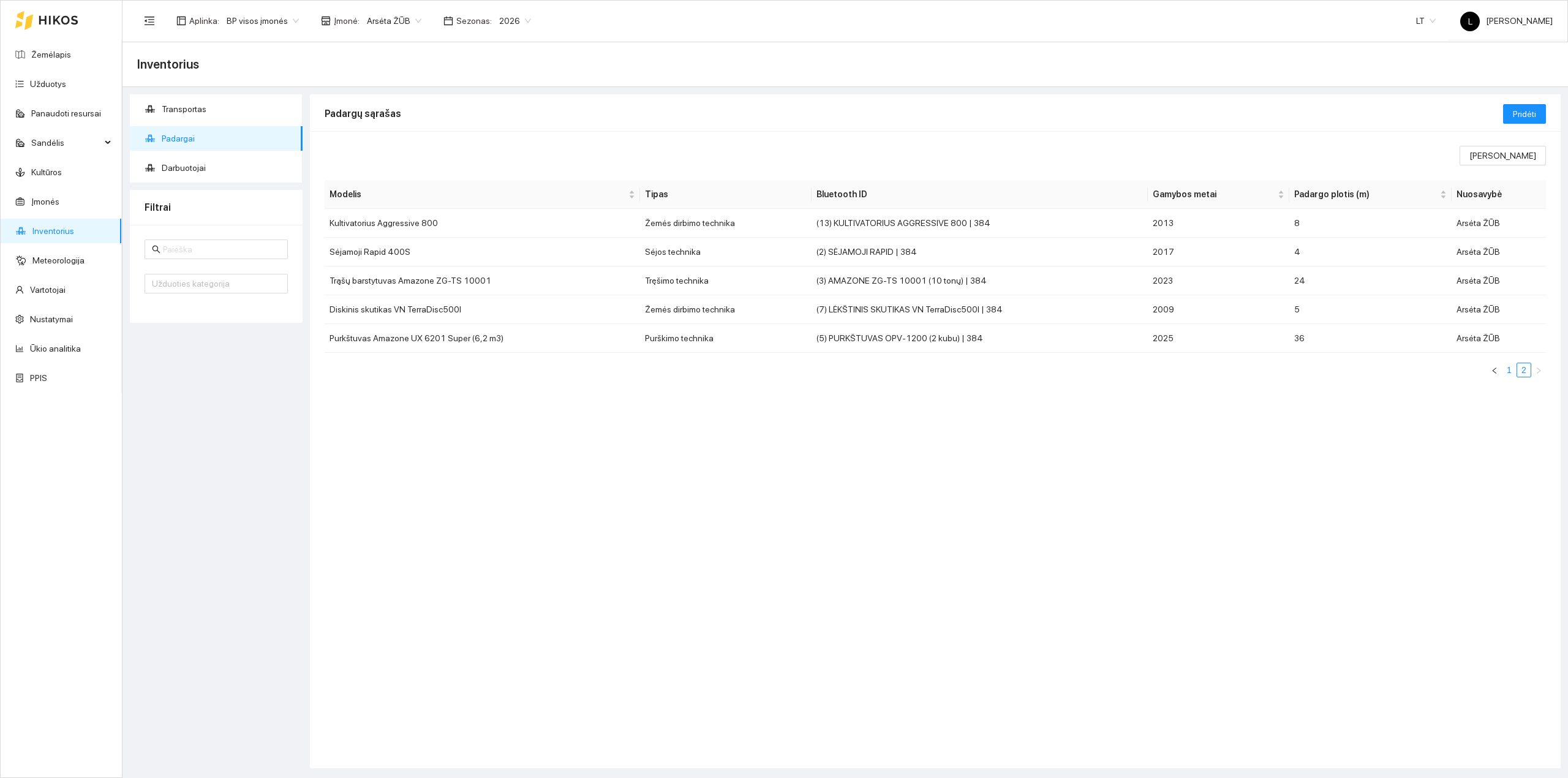
click at [1509, 371] on link "1" at bounding box center [1509, 369] width 13 height 13
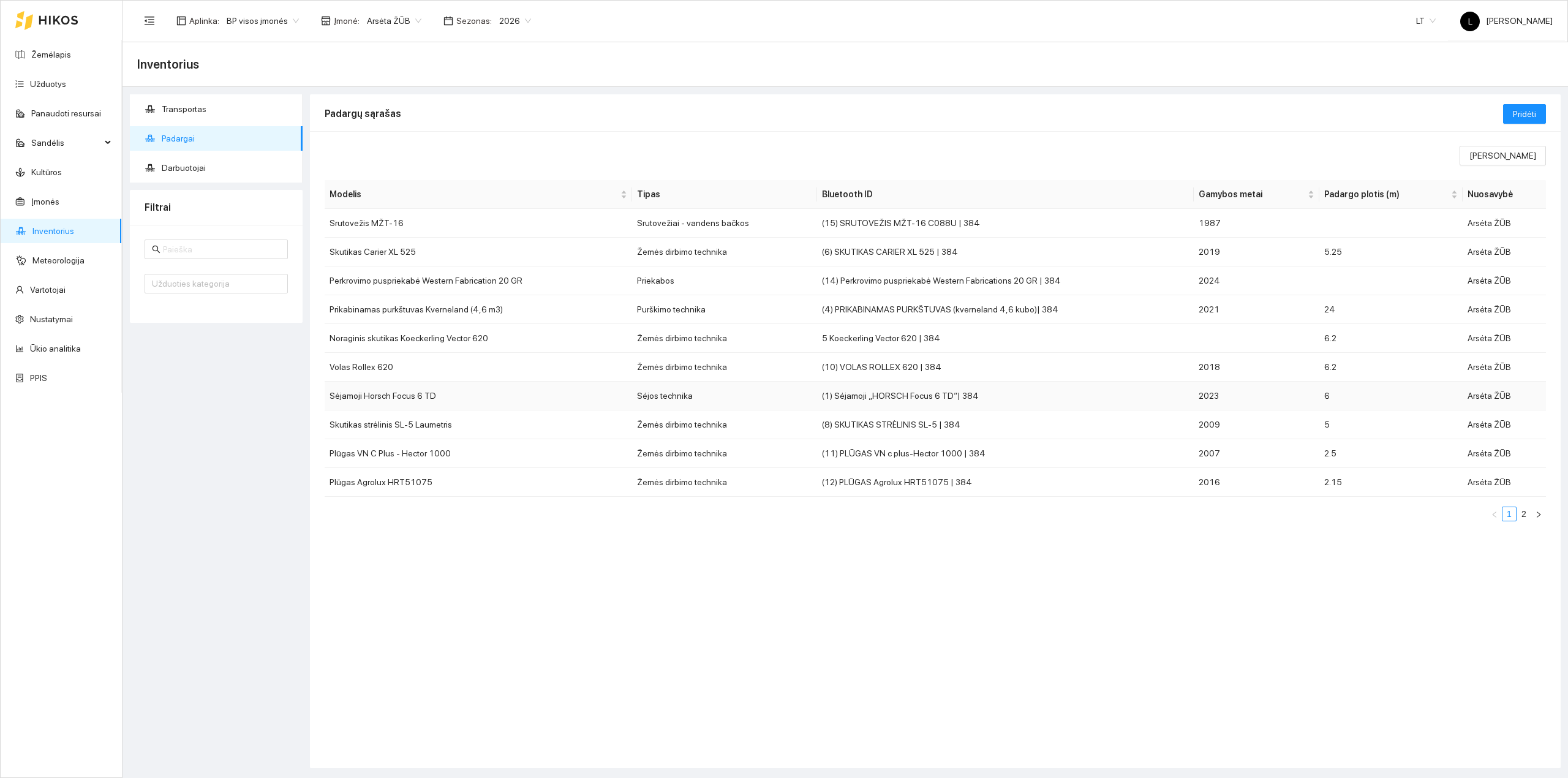
click at [486, 400] on td "Sėjamoji Horsch Focus 6 TD" at bounding box center [478, 396] width 308 height 29
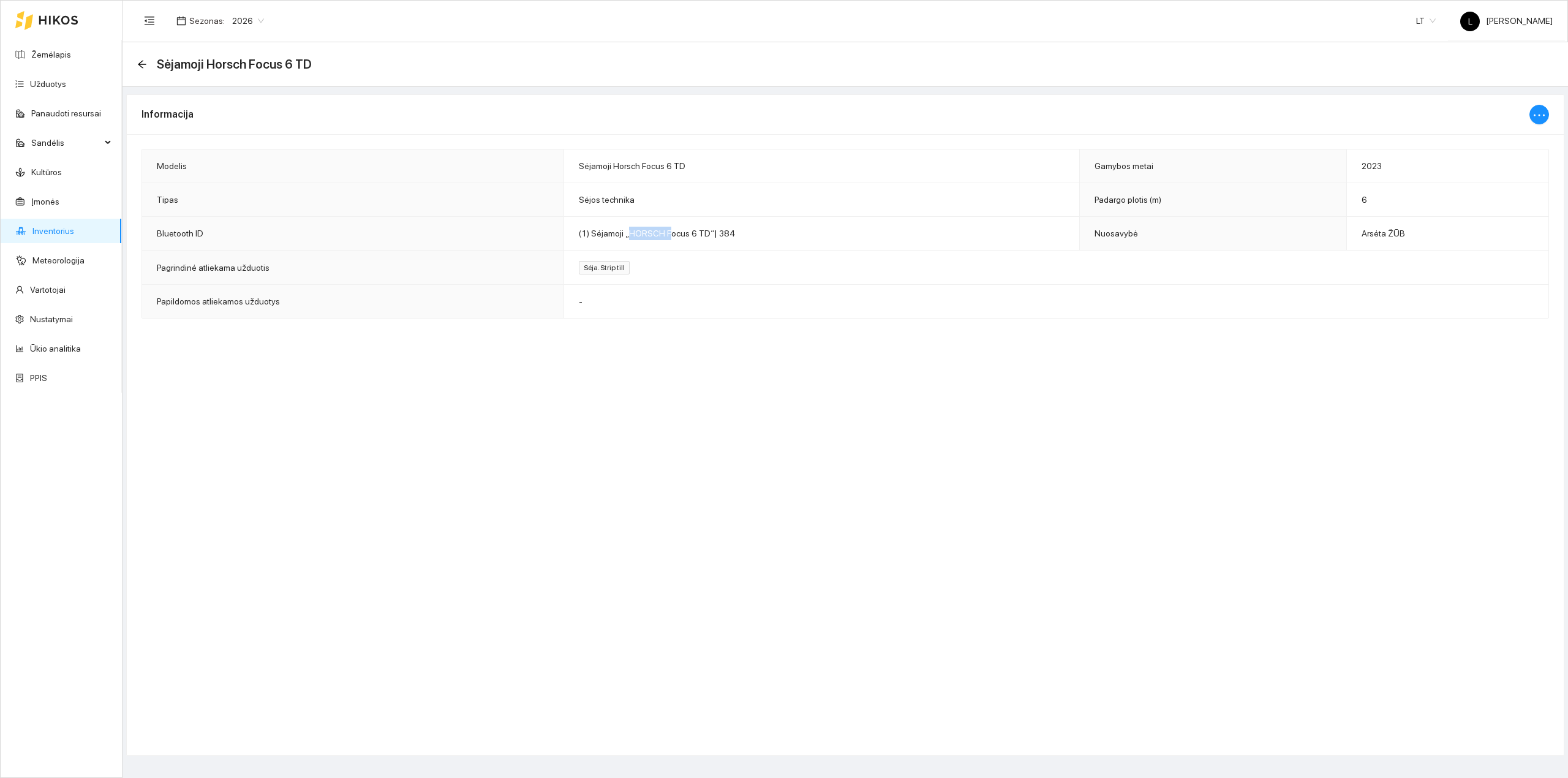
drag, startPoint x: 626, startPoint y: 235, endPoint x: 664, endPoint y: 236, distance: 38.0
click at [664, 236] on span "(1) Sėjamoji „HORSCH Focus 6 TD“| 384" at bounding box center [657, 233] width 157 height 10
click at [138, 62] on icon "arrow-left" at bounding box center [142, 64] width 10 height 10
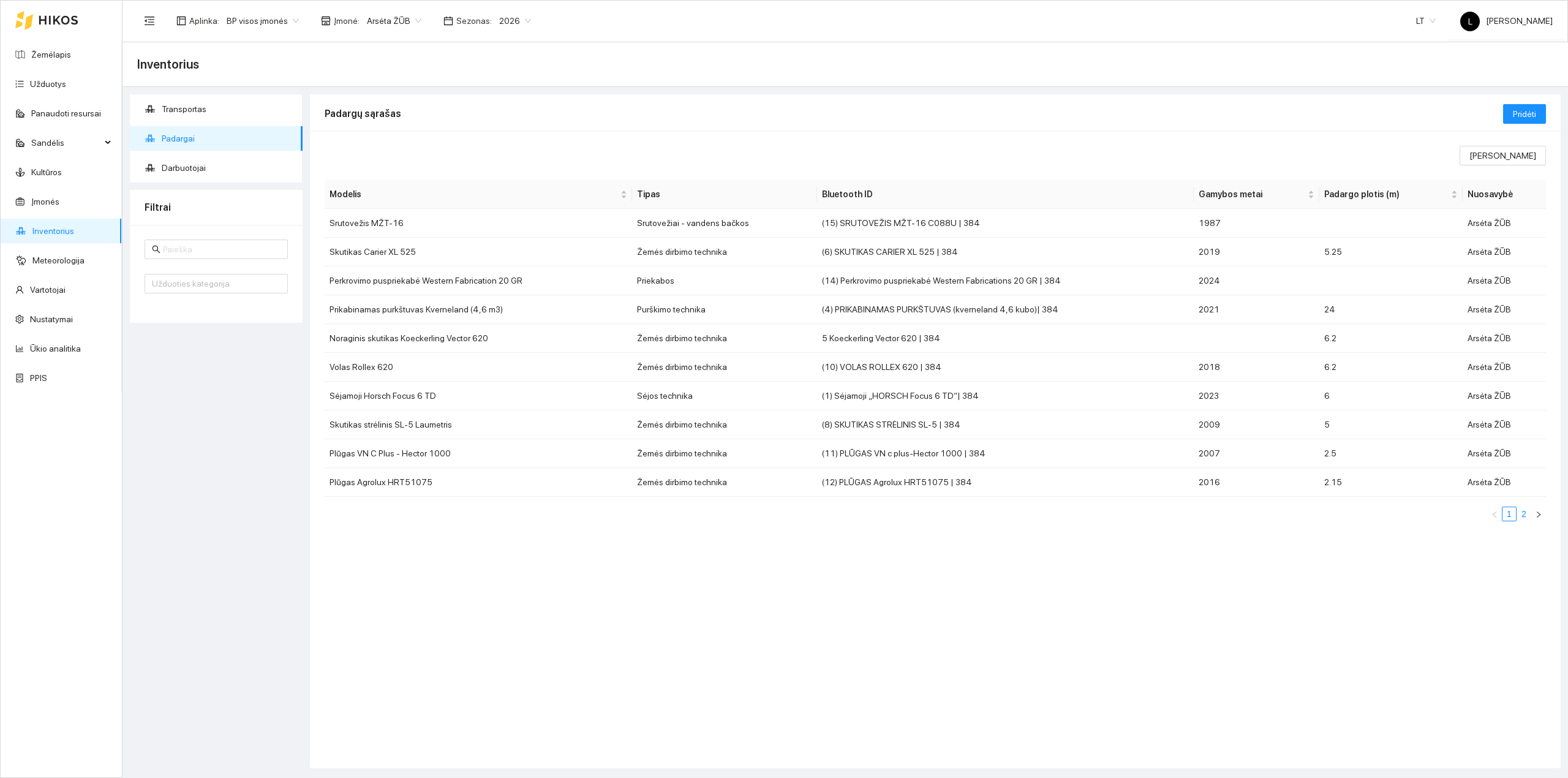
click at [1521, 519] on link "2" at bounding box center [1524, 514] width 13 height 13
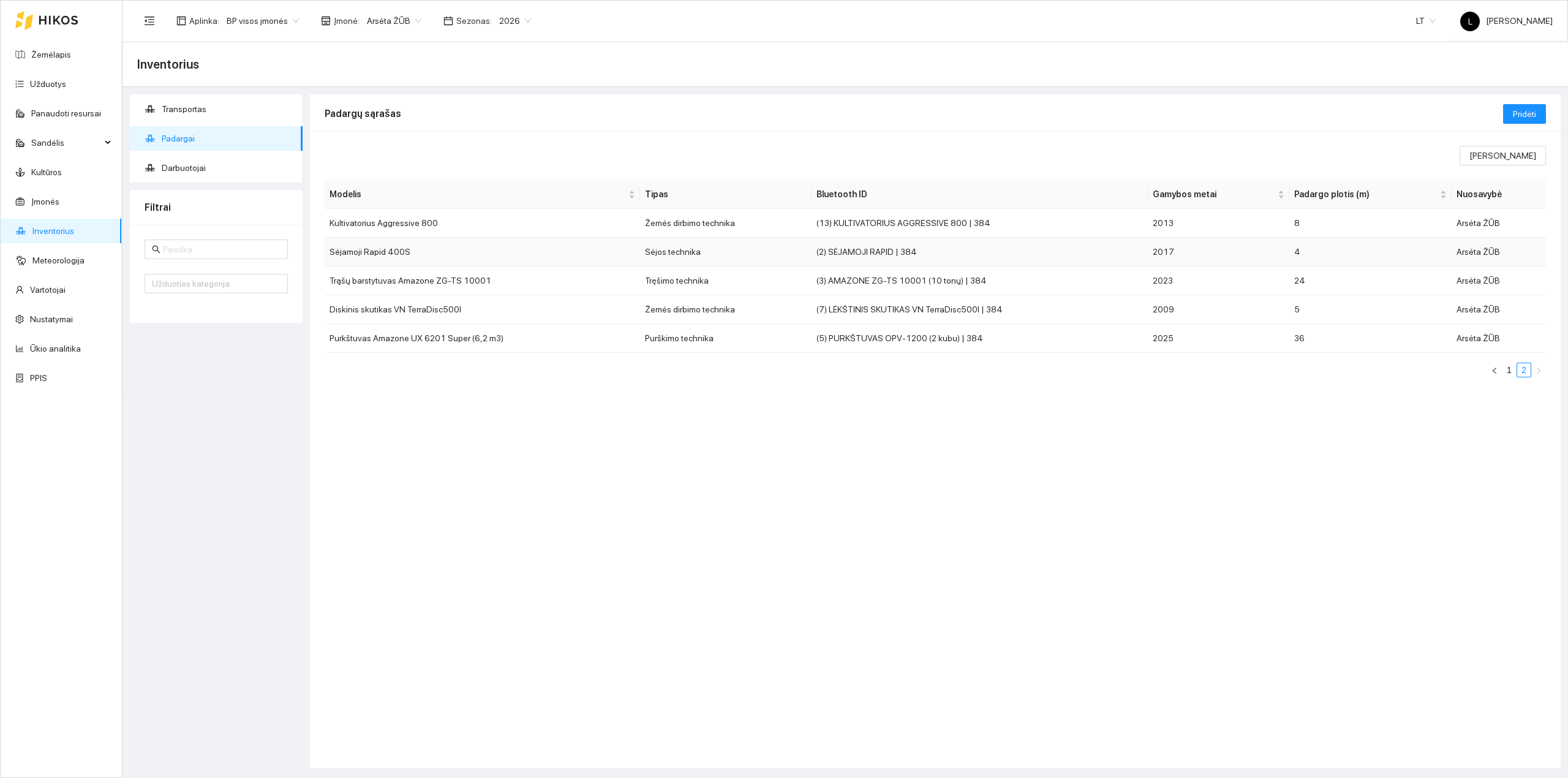
click at [459, 255] on td "Sėjamoji Rapid 400S" at bounding box center [482, 251] width 315 height 29
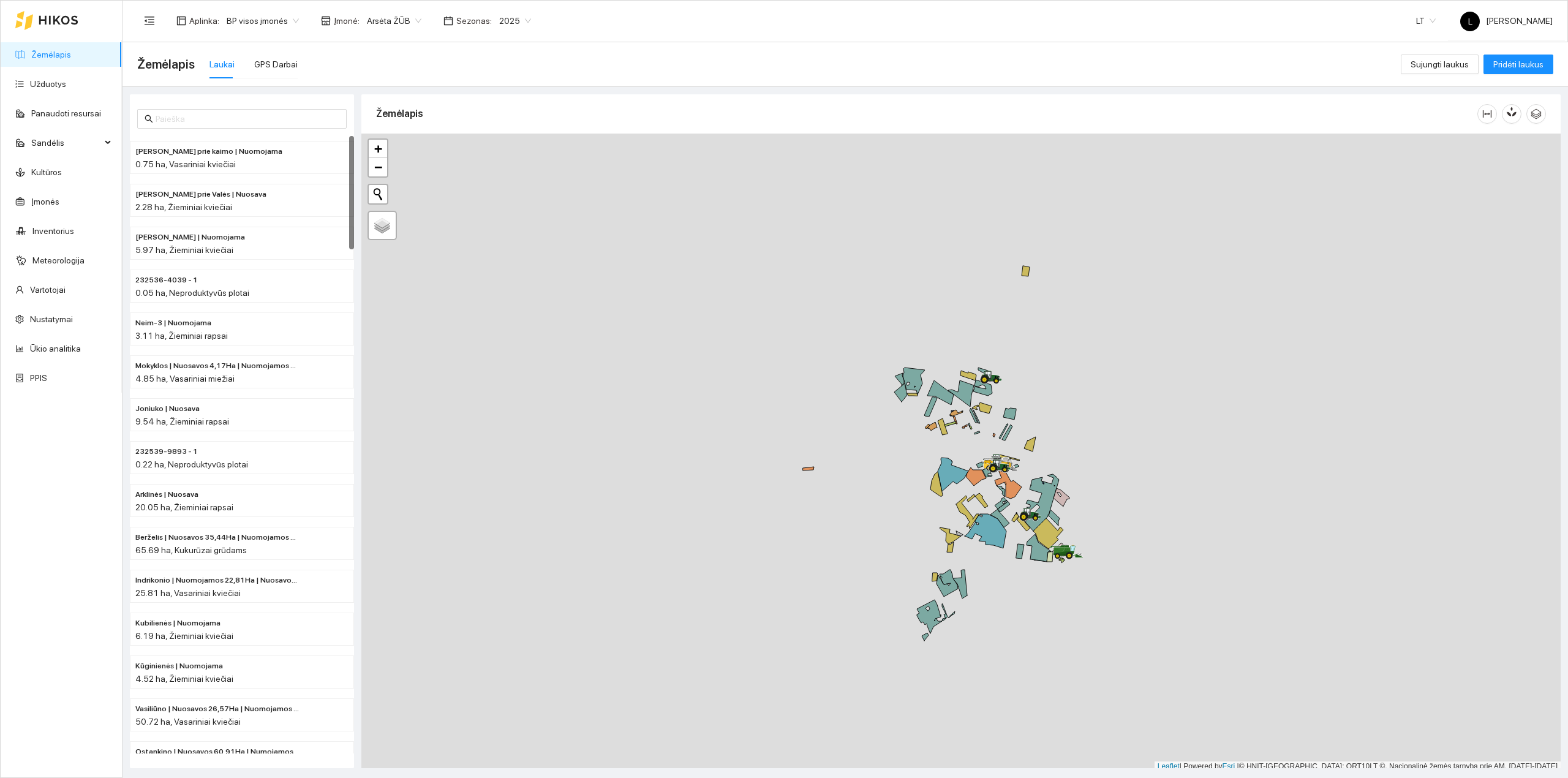
scroll to position [3, 0]
drag, startPoint x: 1091, startPoint y: 510, endPoint x: 1020, endPoint y: 510, distance: 71.0
click at [1020, 510] on div at bounding box center [961, 449] width 1199 height 638
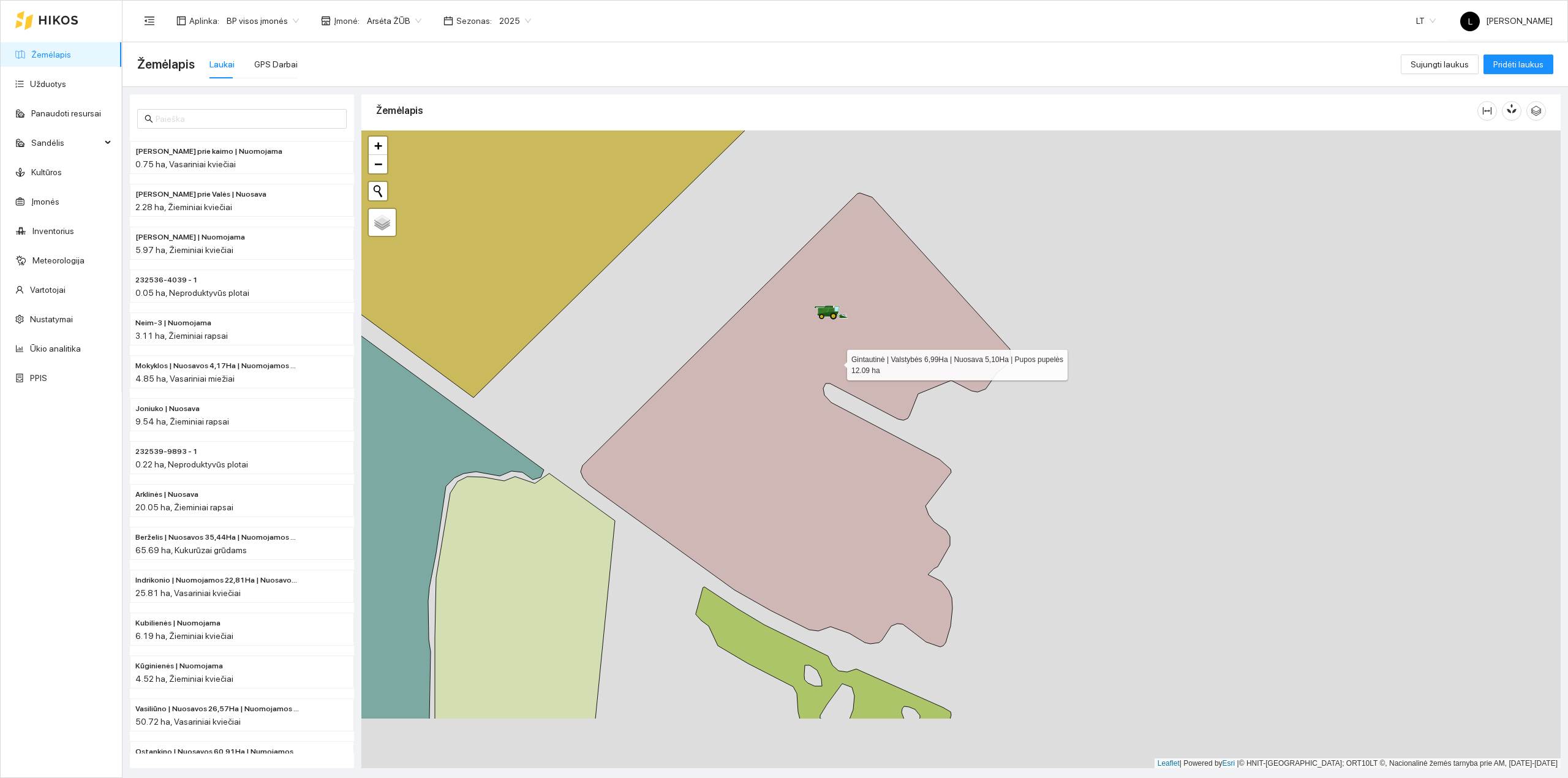
drag, startPoint x: 910, startPoint y: 481, endPoint x: 833, endPoint y: 360, distance: 143.4
click at [836, 361] on icon at bounding box center [795, 419] width 430 height 454
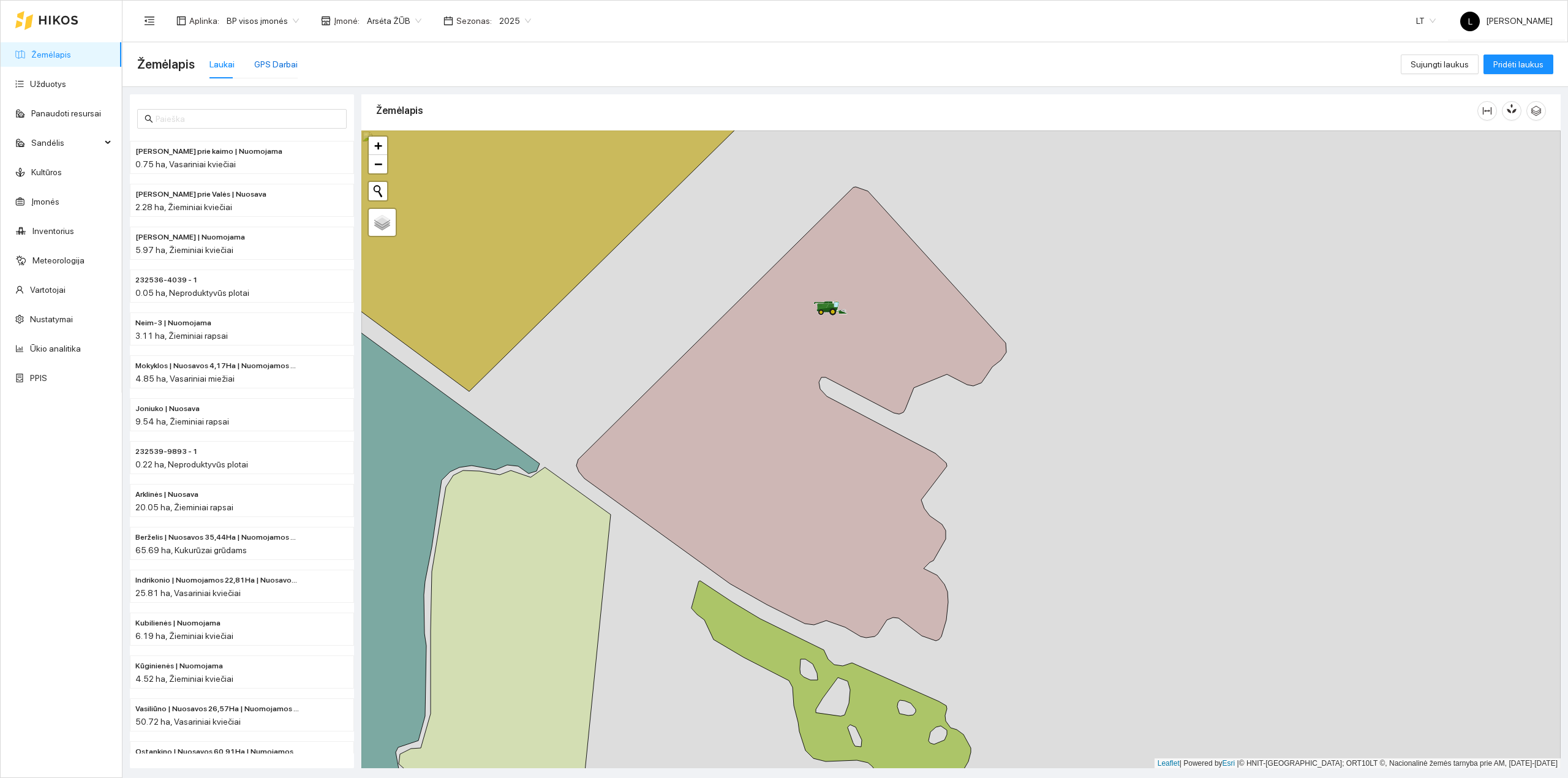
click at [256, 59] on div "GPS Darbai" at bounding box center [276, 64] width 44 height 13
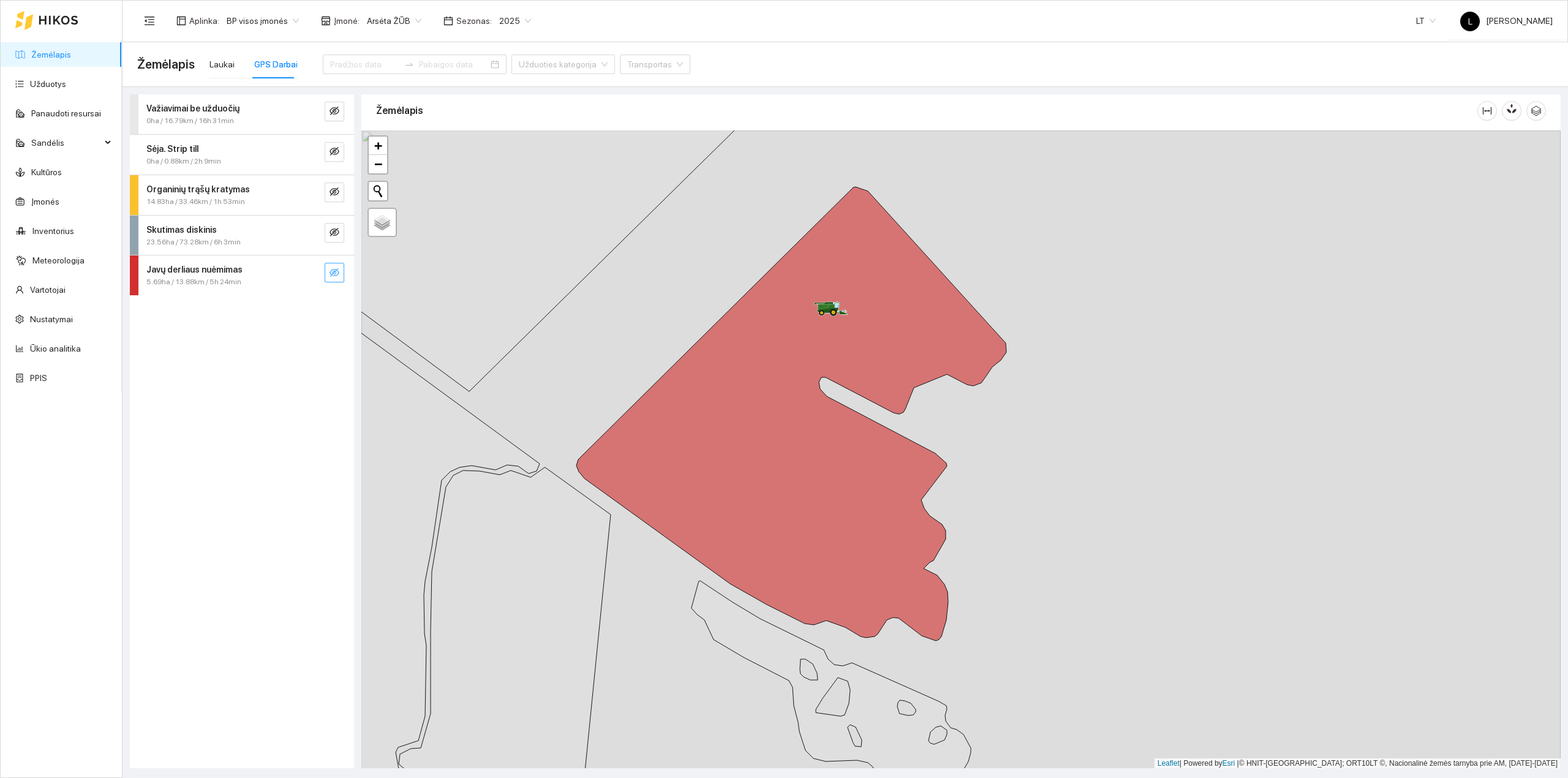
click at [334, 269] on icon "eye-invisible" at bounding box center [334, 272] width 10 height 10
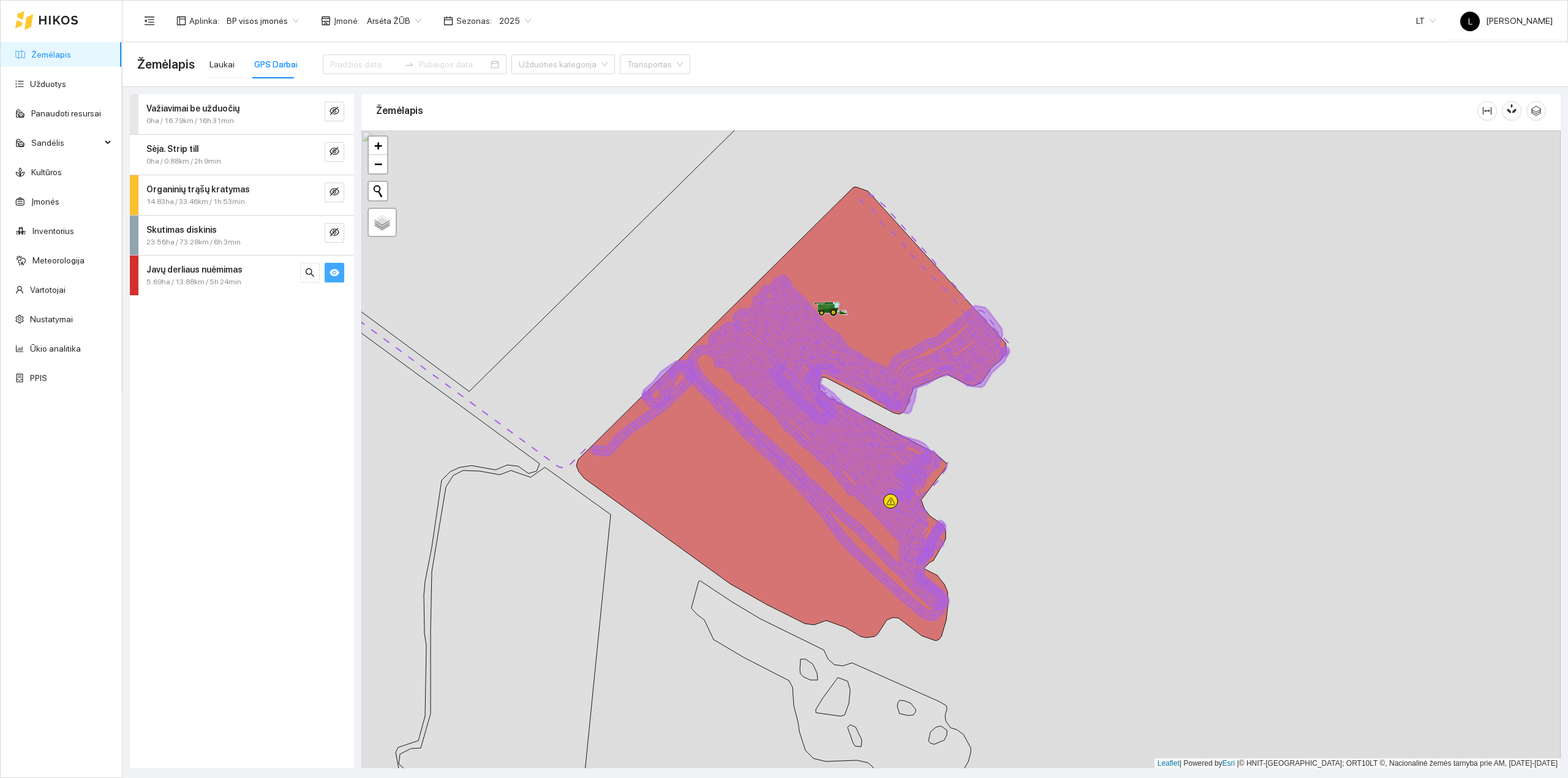
click at [334, 269] on icon "eye" at bounding box center [334, 272] width 10 height 10
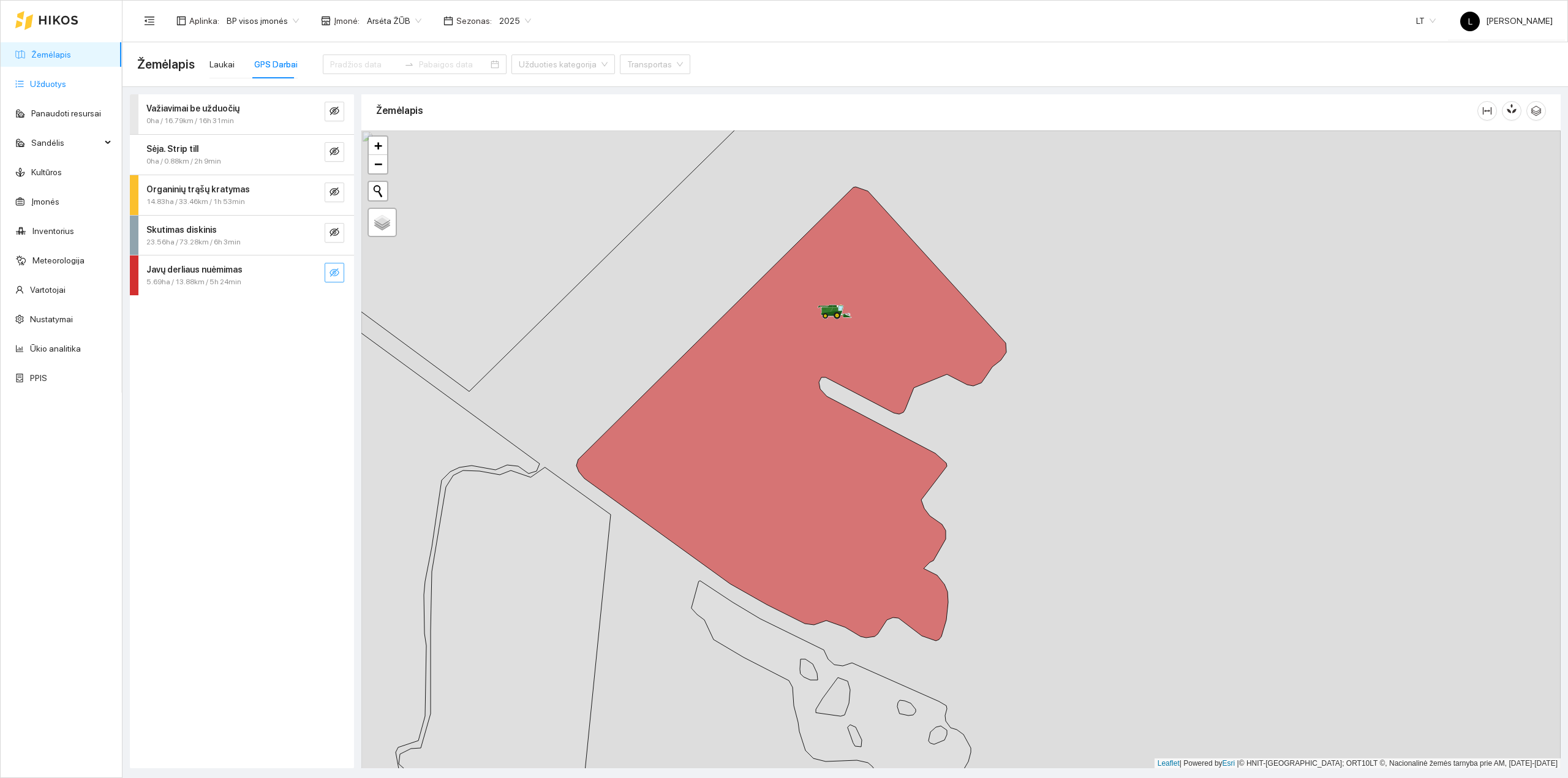
click at [65, 79] on link "Užduotys" at bounding box center [48, 84] width 36 height 10
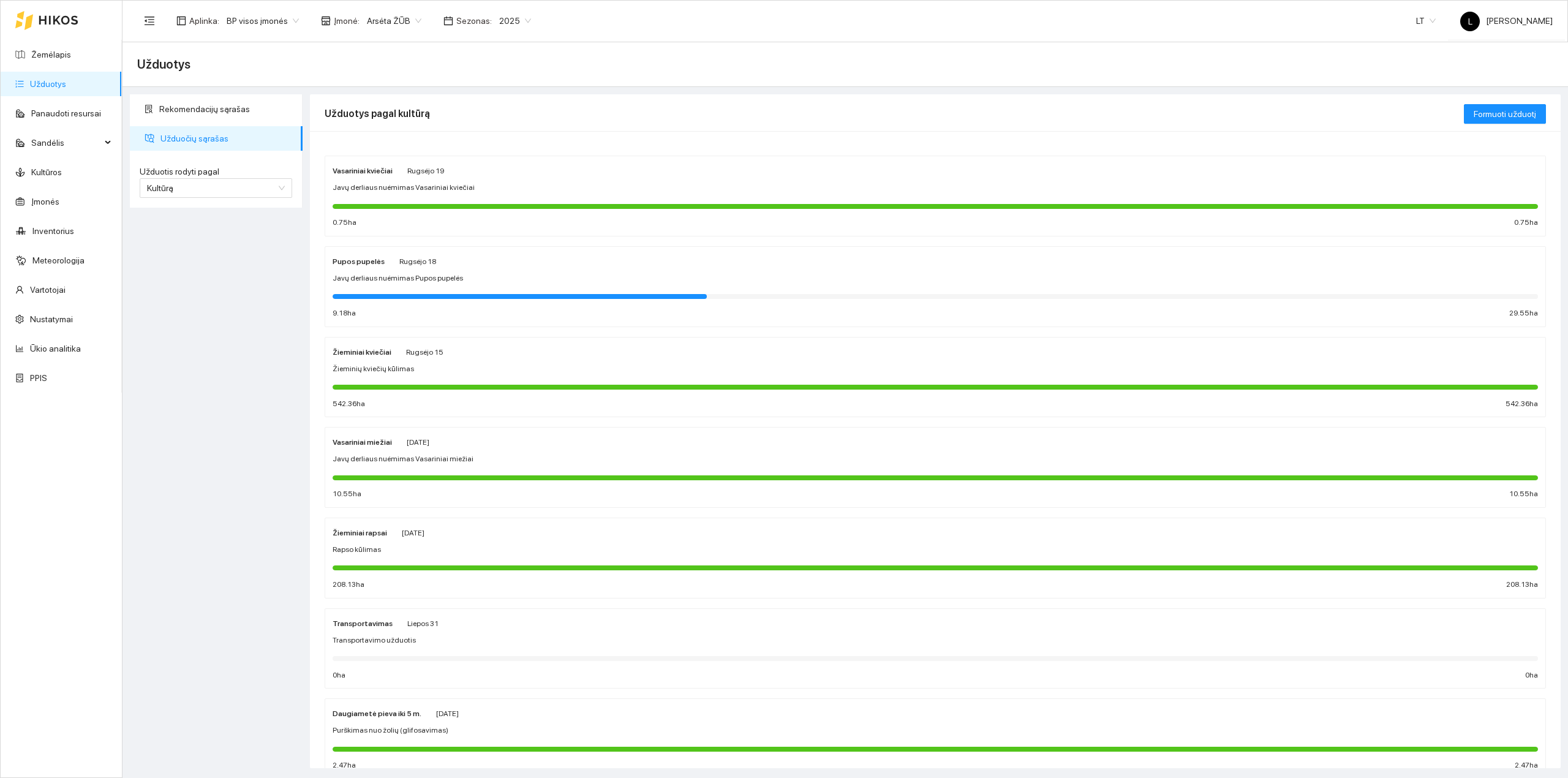
click at [414, 296] on div at bounding box center [520, 296] width 374 height 5
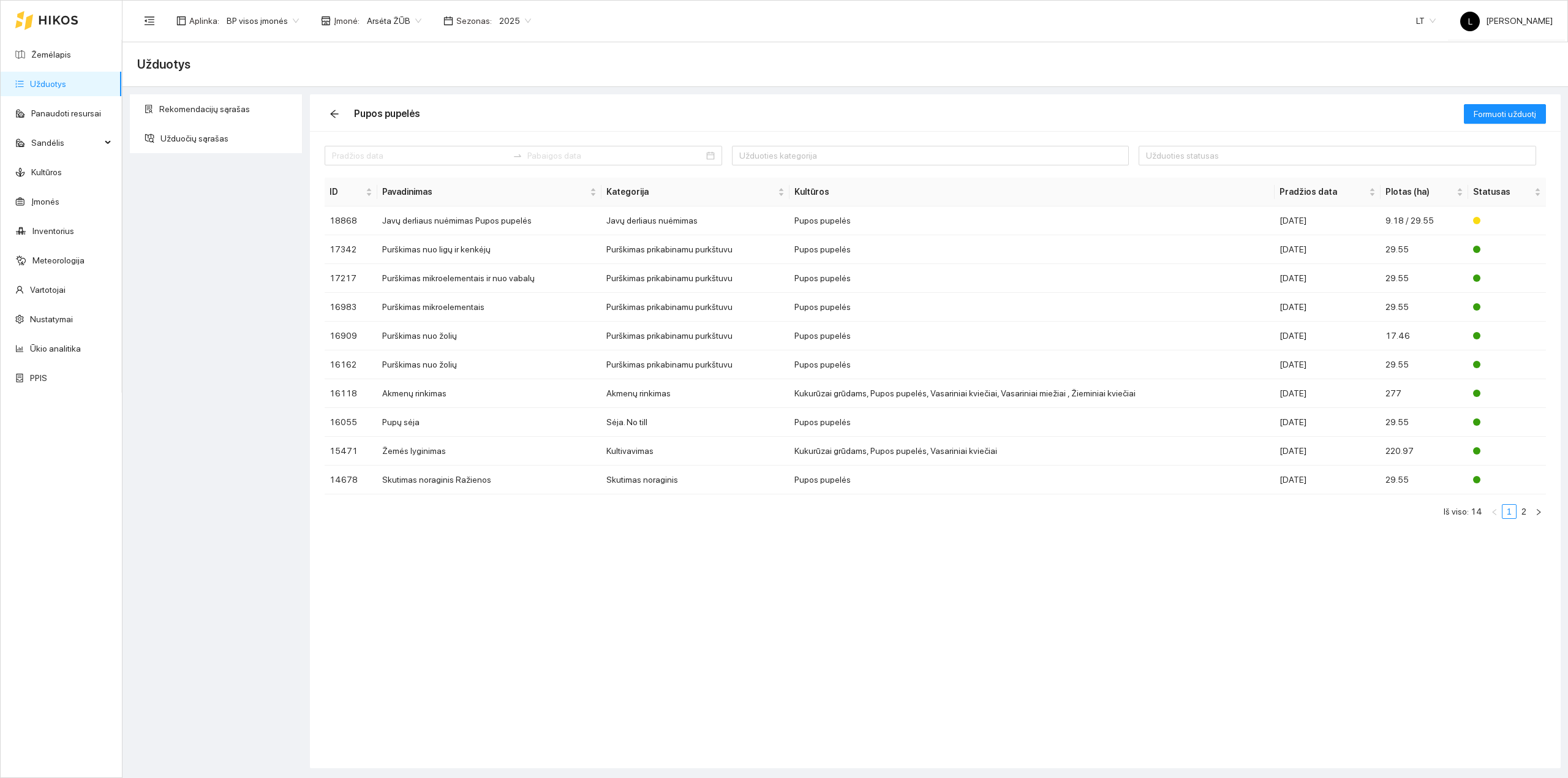
click at [894, 196] on th "Kultūros" at bounding box center [1032, 191] width 485 height 29
click at [891, 214] on td "Pupos pupelės" at bounding box center [1032, 220] width 485 height 29
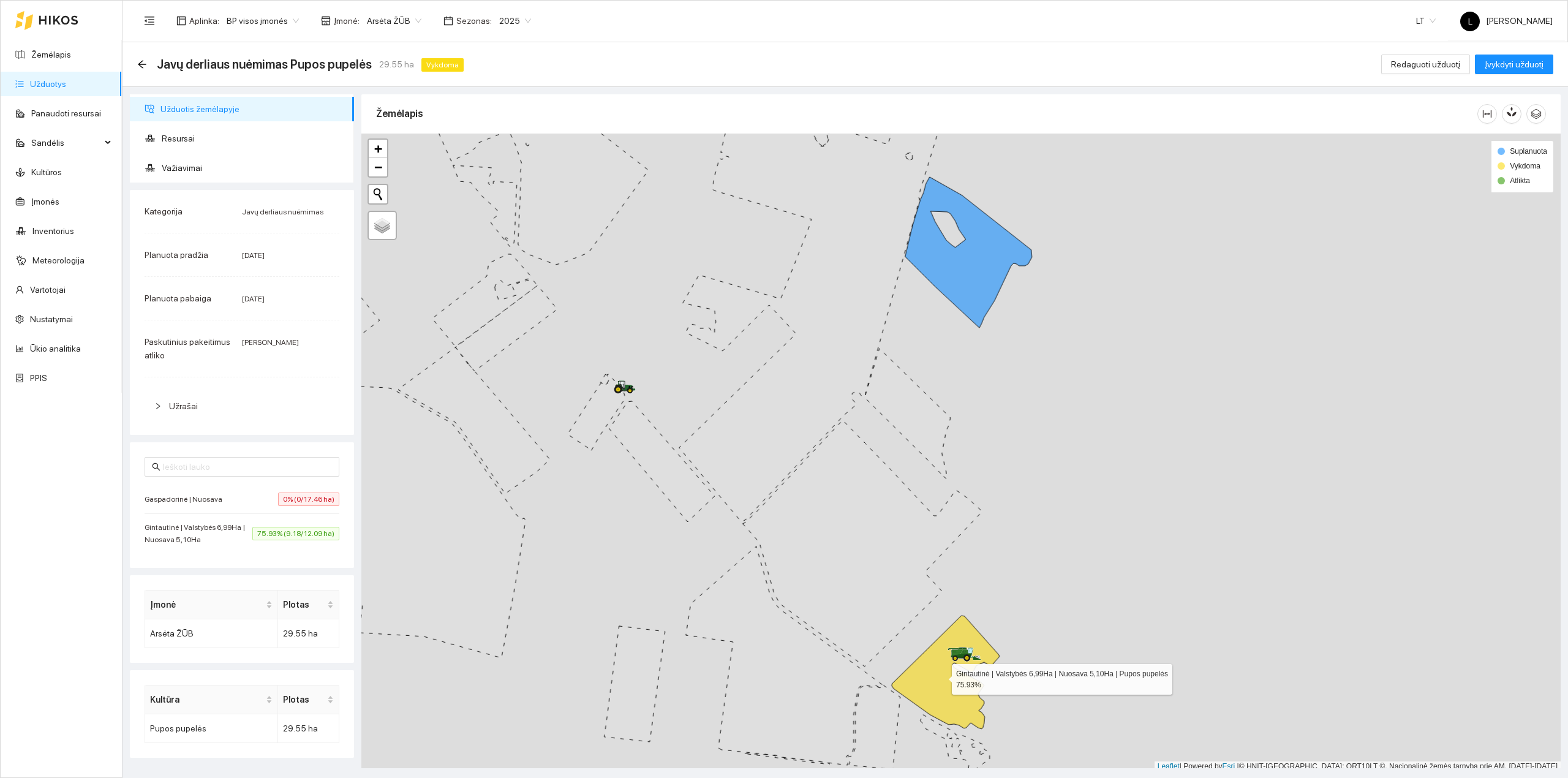
click at [941, 676] on icon at bounding box center [945, 672] width 108 height 113
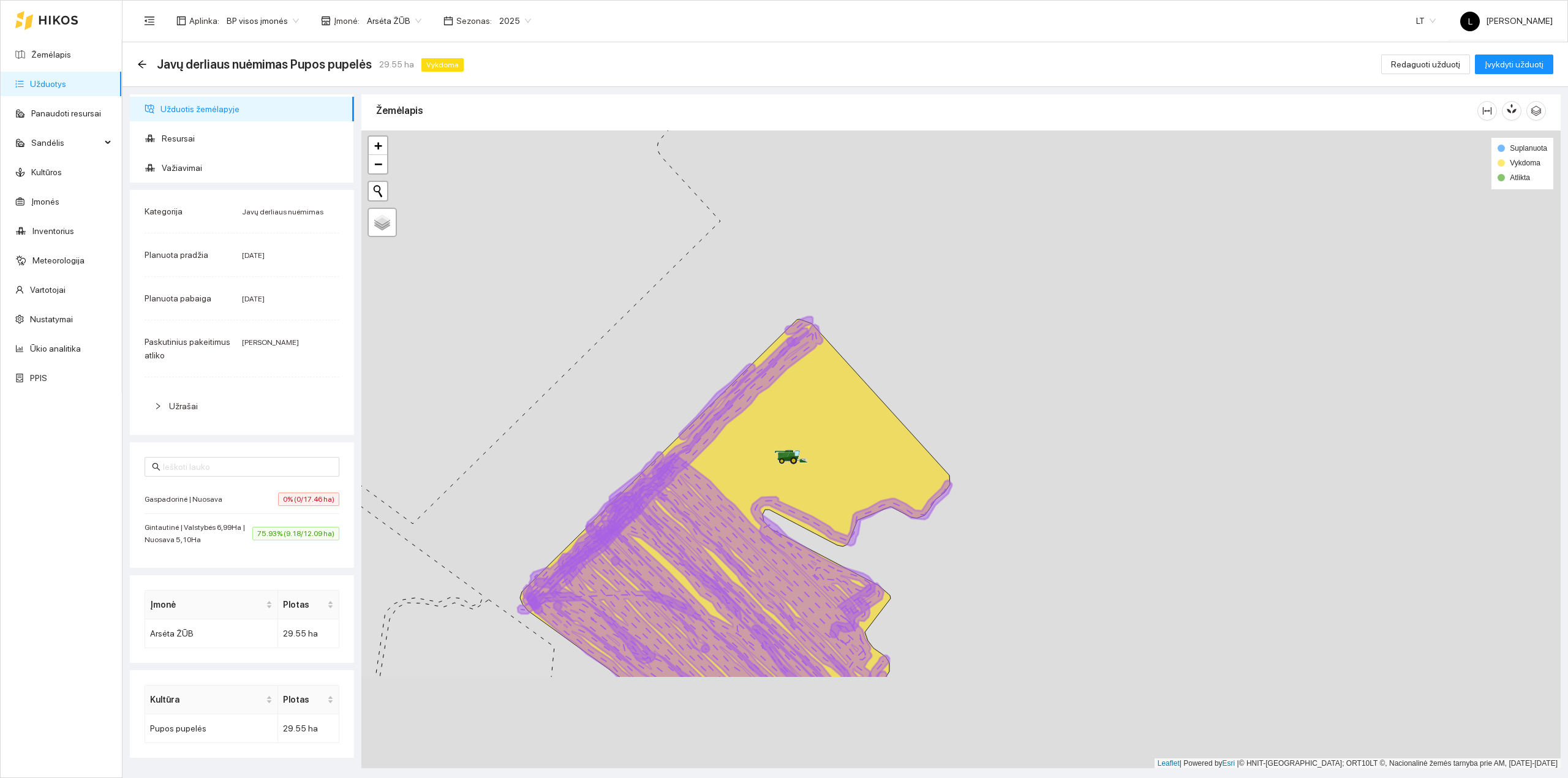
drag, startPoint x: 956, startPoint y: 625, endPoint x: 951, endPoint y: 462, distance: 163.1
click at [954, 471] on div at bounding box center [961, 449] width 1199 height 638
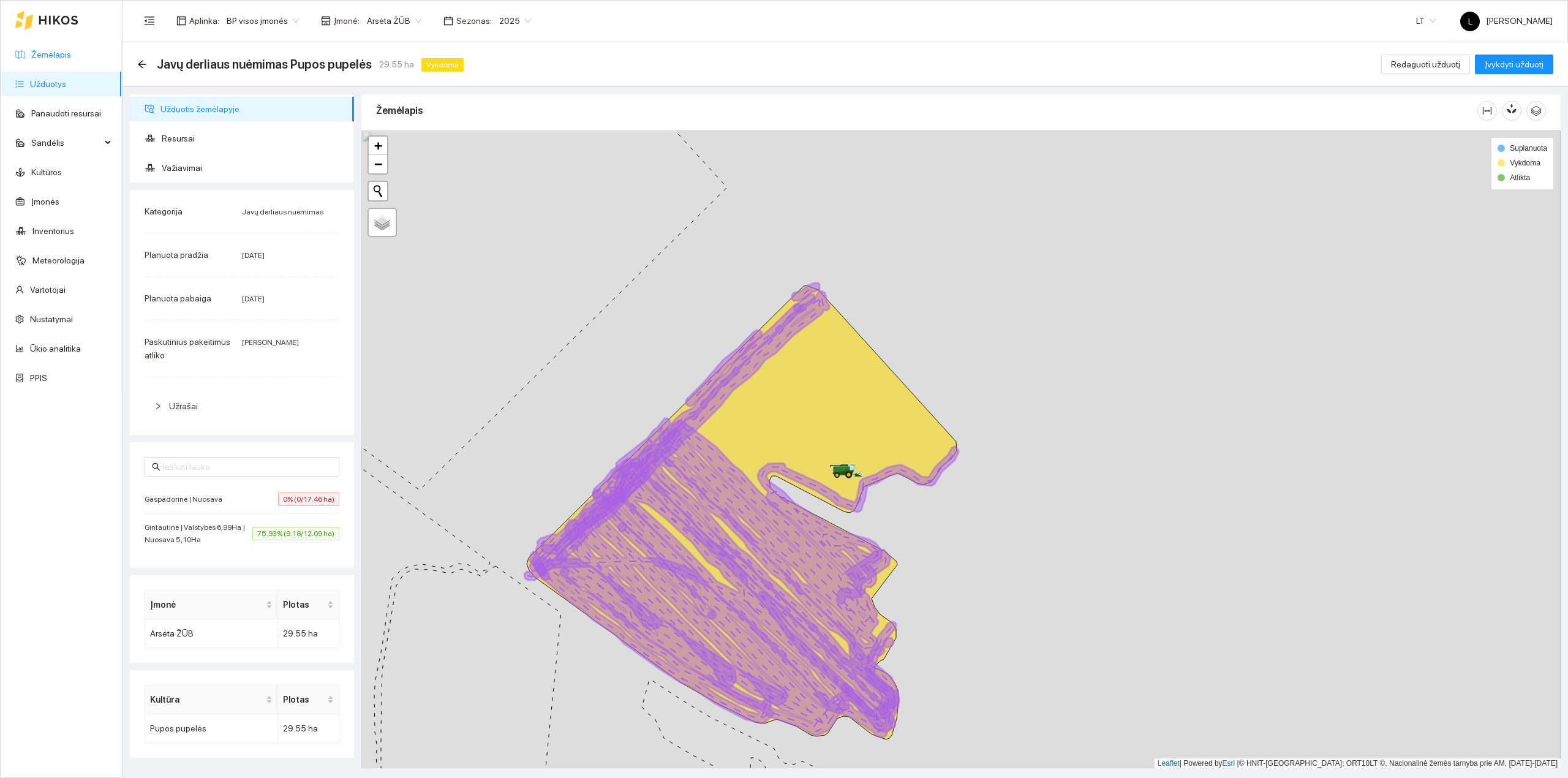
click at [62, 53] on link "Žemėlapis" at bounding box center [51, 54] width 39 height 10
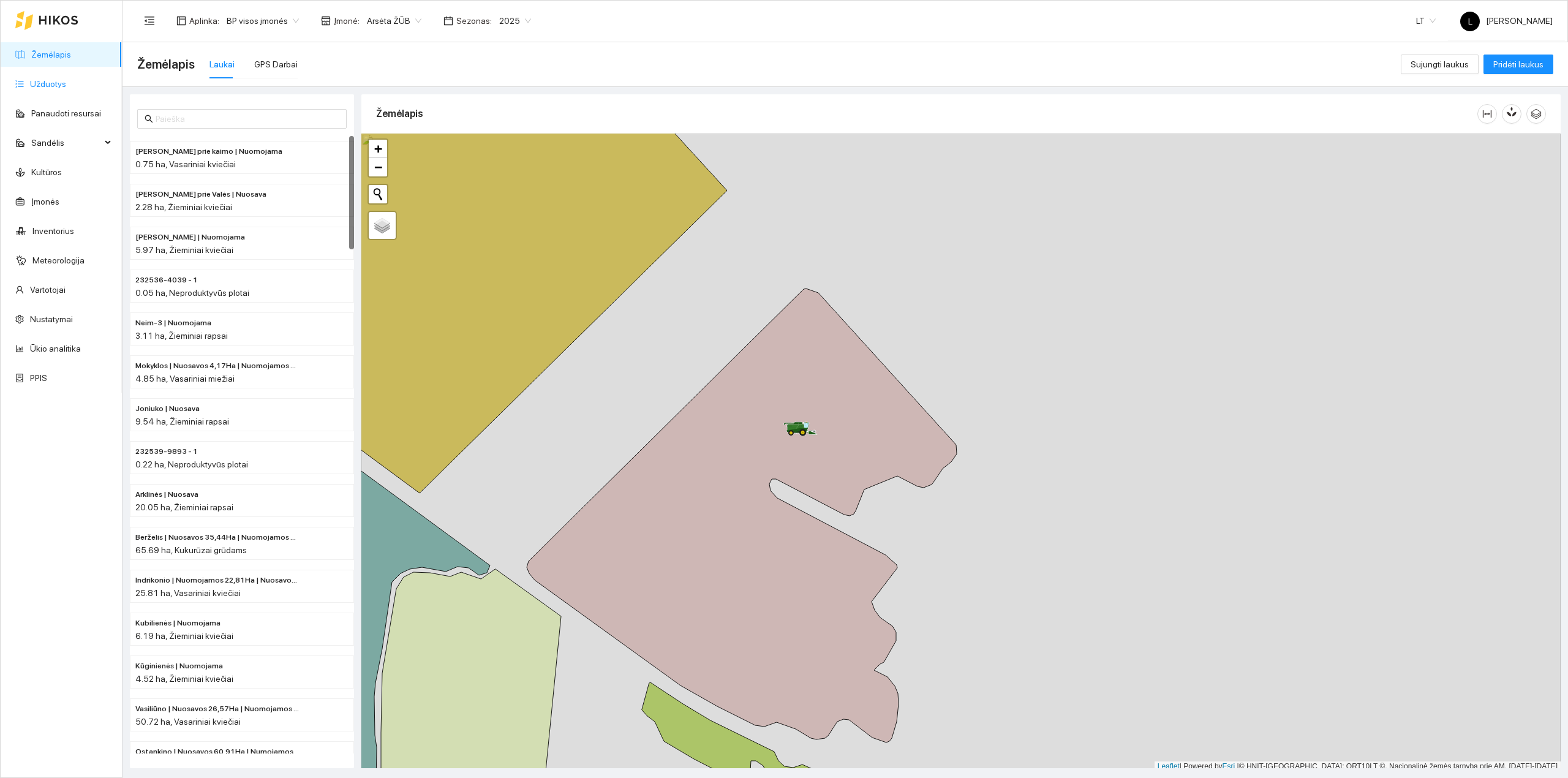
click at [64, 87] on link "Užduotys" at bounding box center [48, 84] width 36 height 10
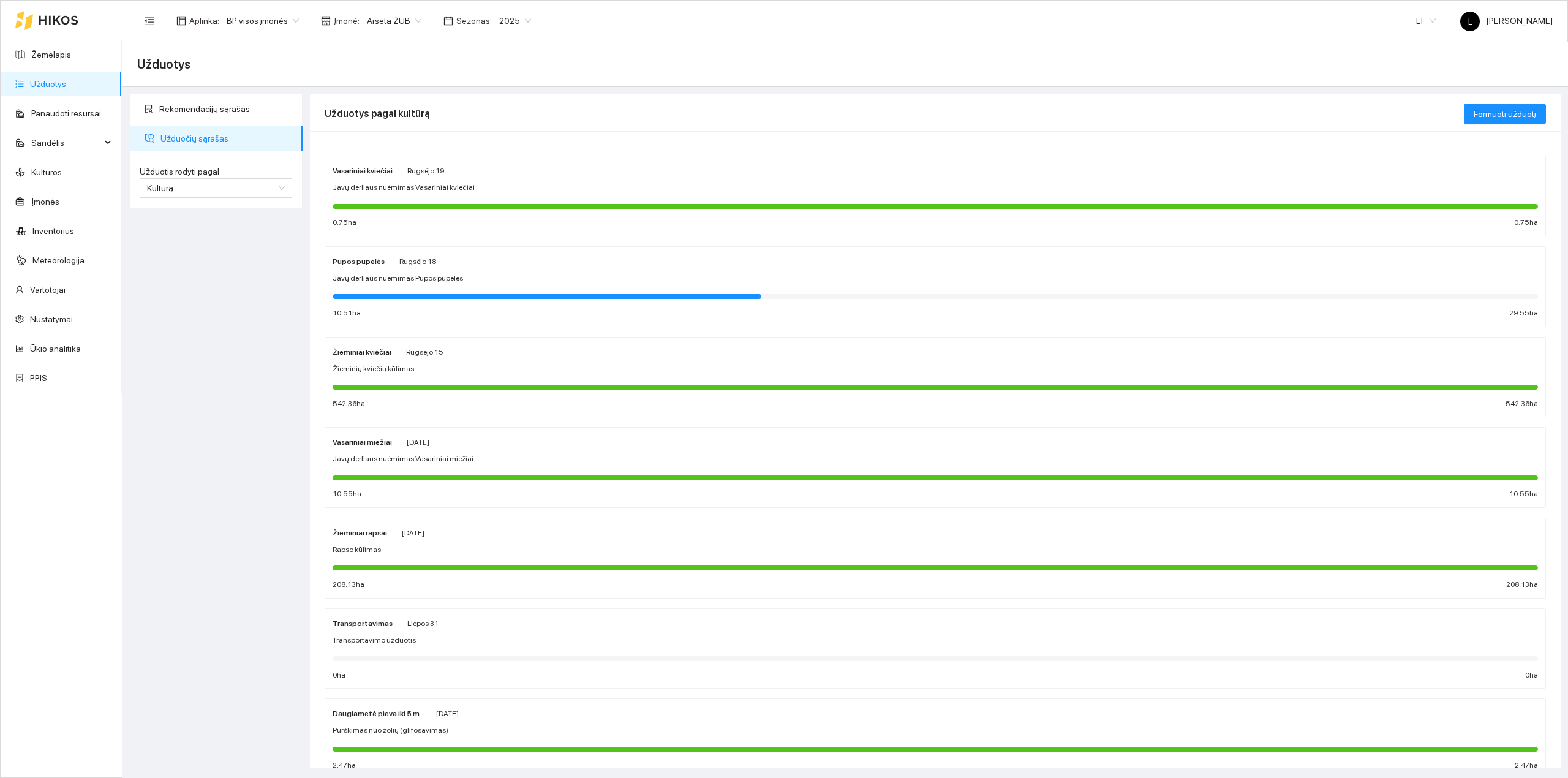
click at [503, 294] on div at bounding box center [547, 296] width 429 height 5
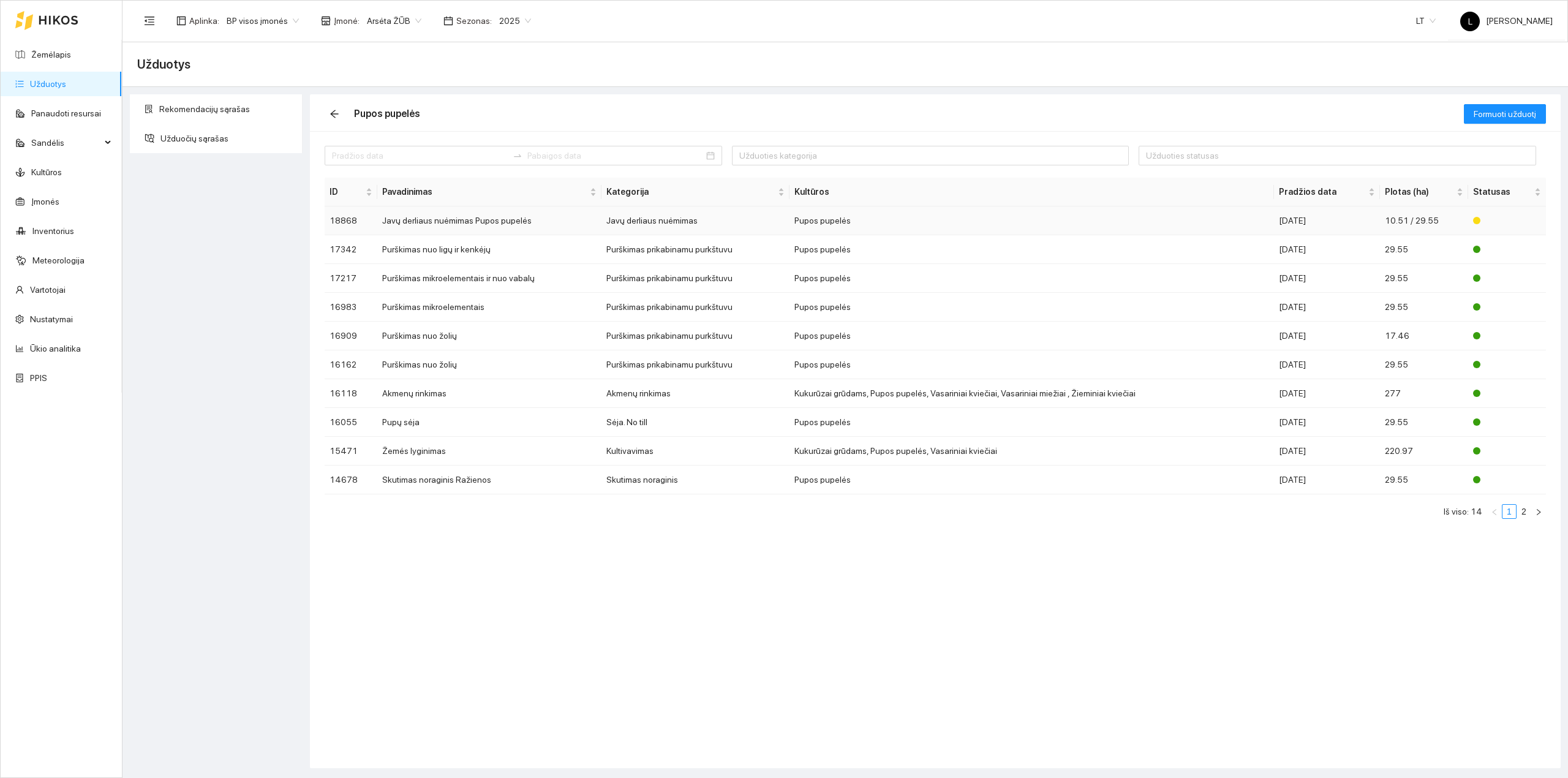
click at [1089, 231] on td "Pupos pupelės" at bounding box center [1032, 220] width 485 height 29
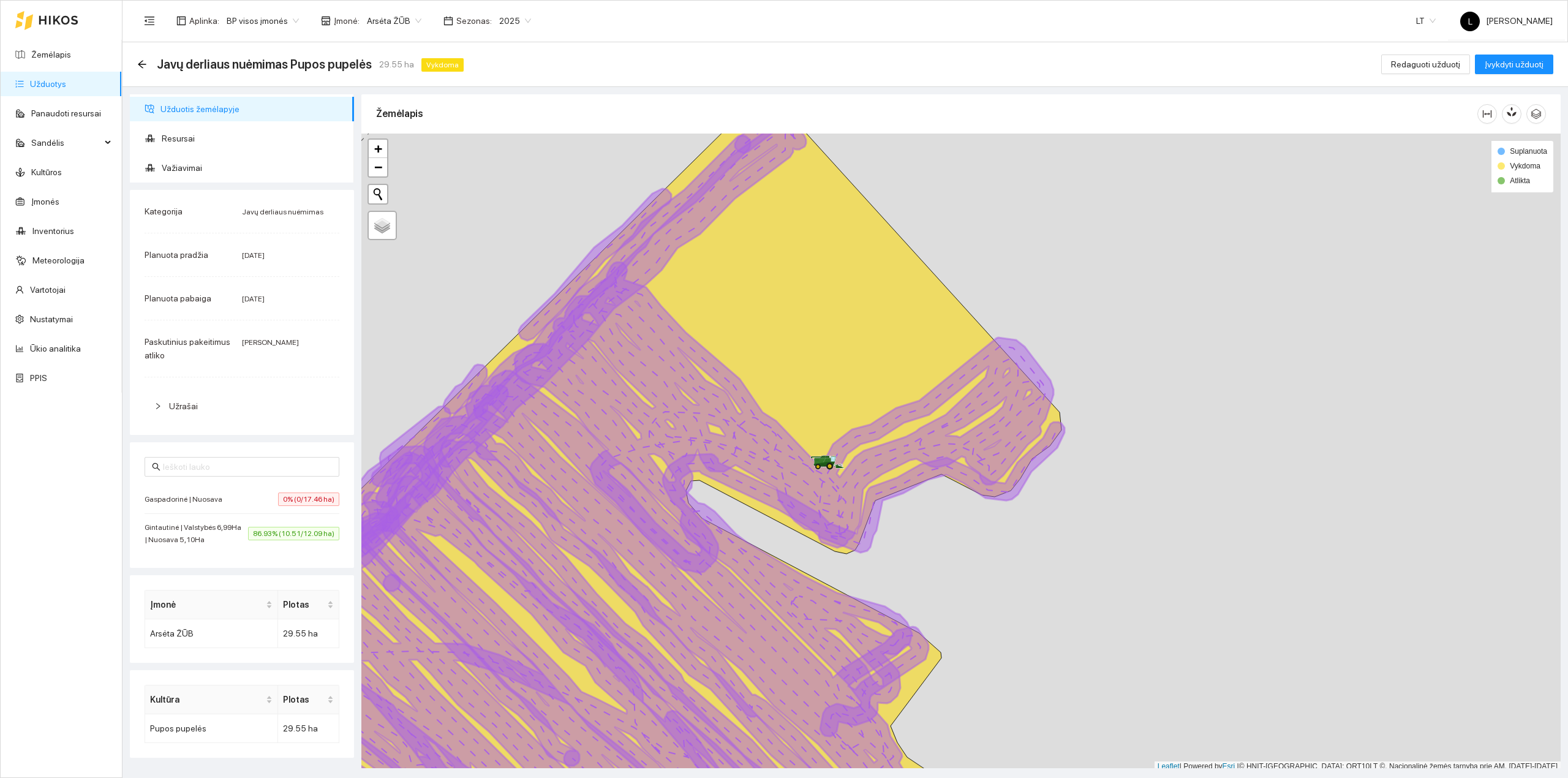
scroll to position [3, 0]
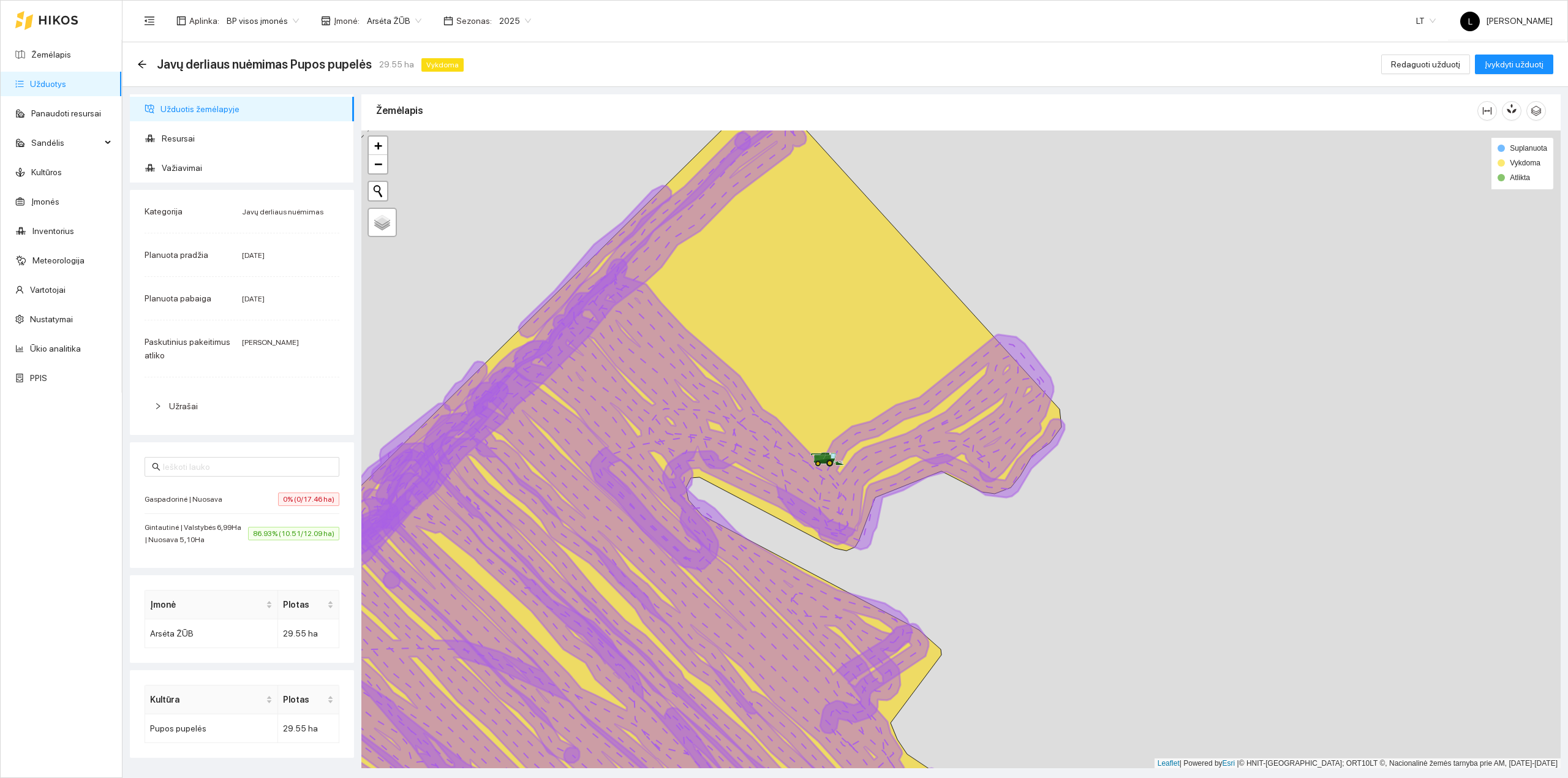
drag, startPoint x: 869, startPoint y: 412, endPoint x: 921, endPoint y: 554, distance: 151.2
click at [901, 498] on icon at bounding box center [659, 499] width 805 height 768
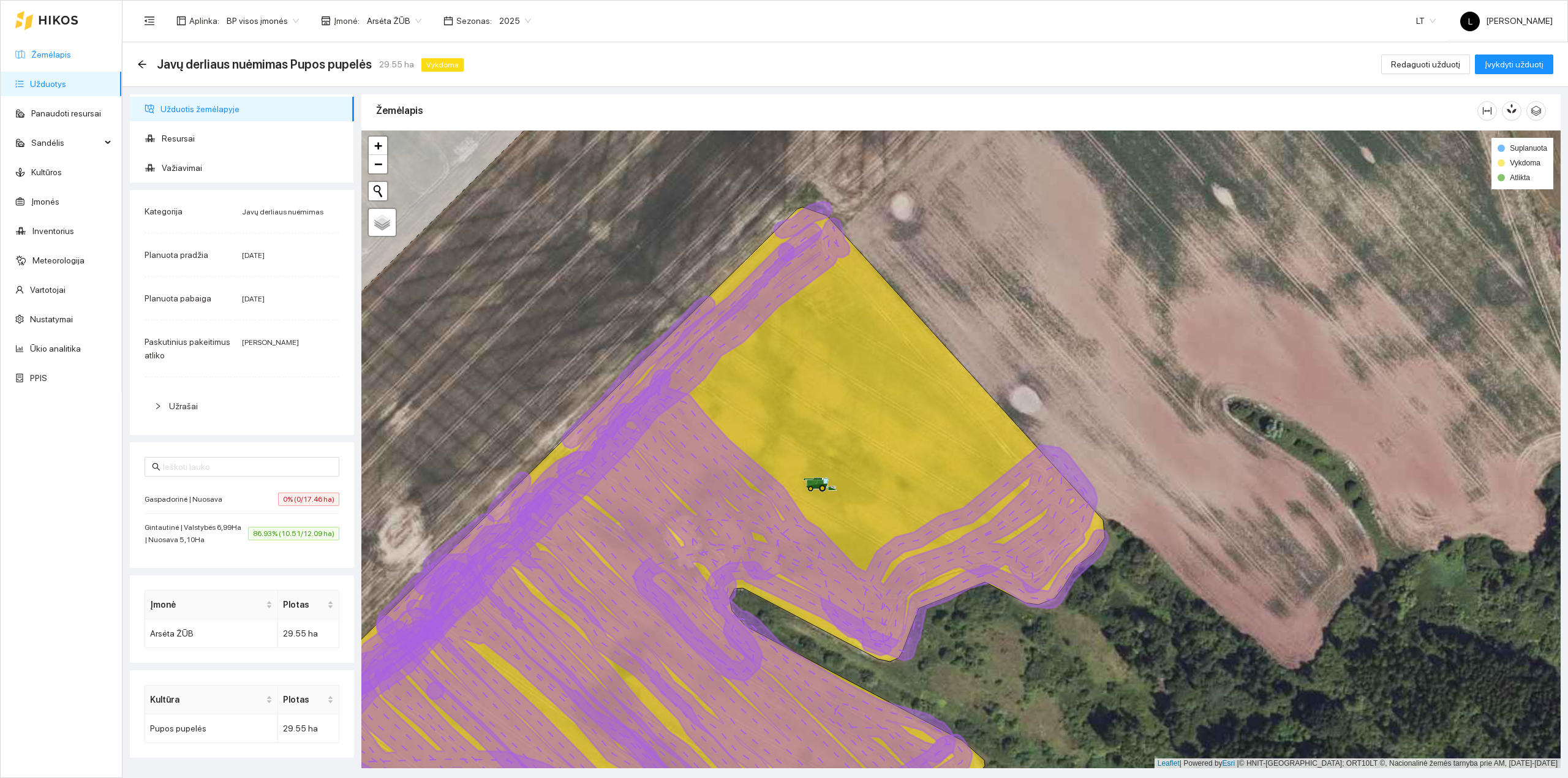
click at [59, 55] on link "Žemėlapis" at bounding box center [51, 54] width 39 height 10
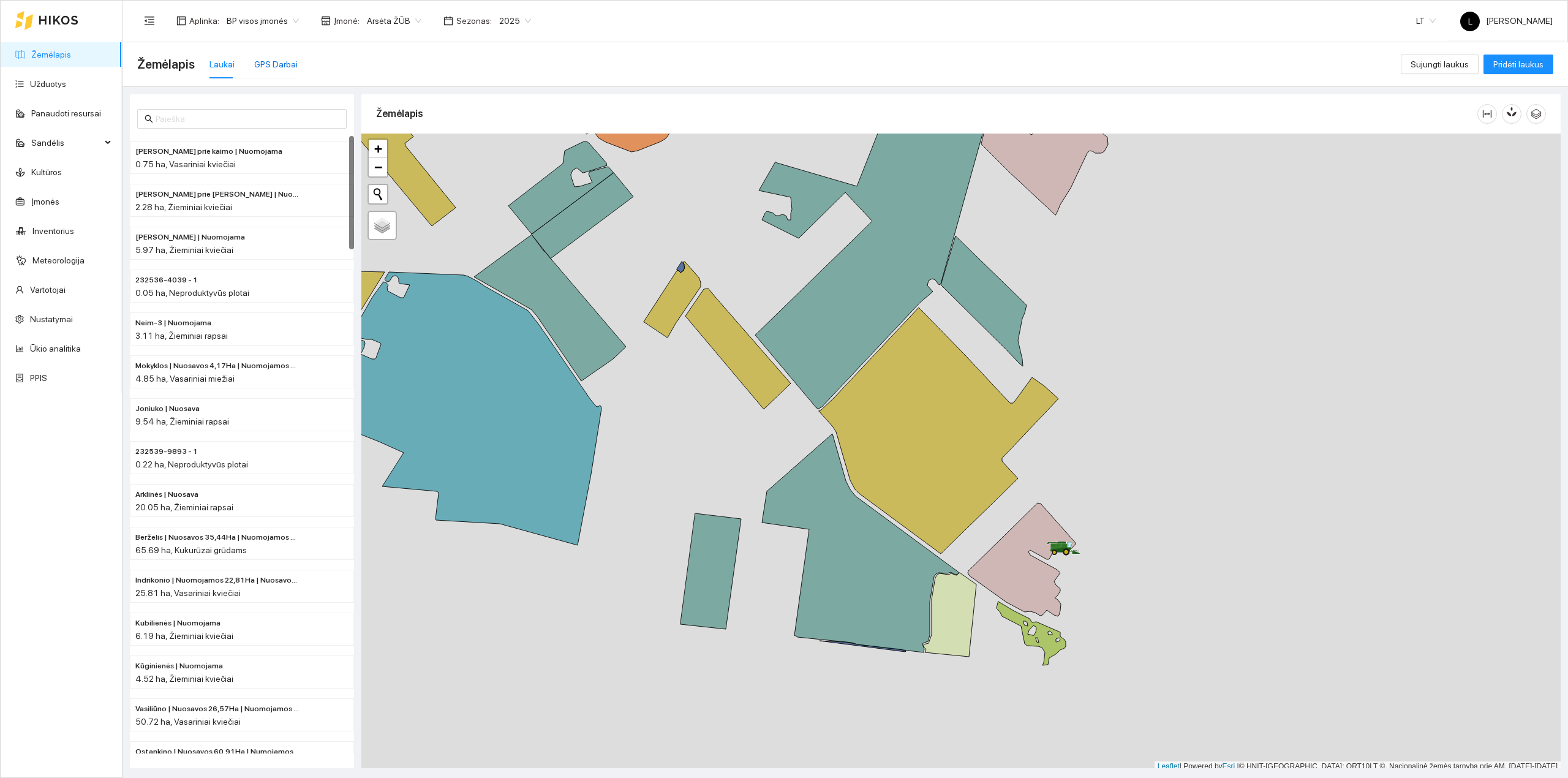
click at [277, 69] on div "GPS Darbai" at bounding box center [276, 64] width 44 height 13
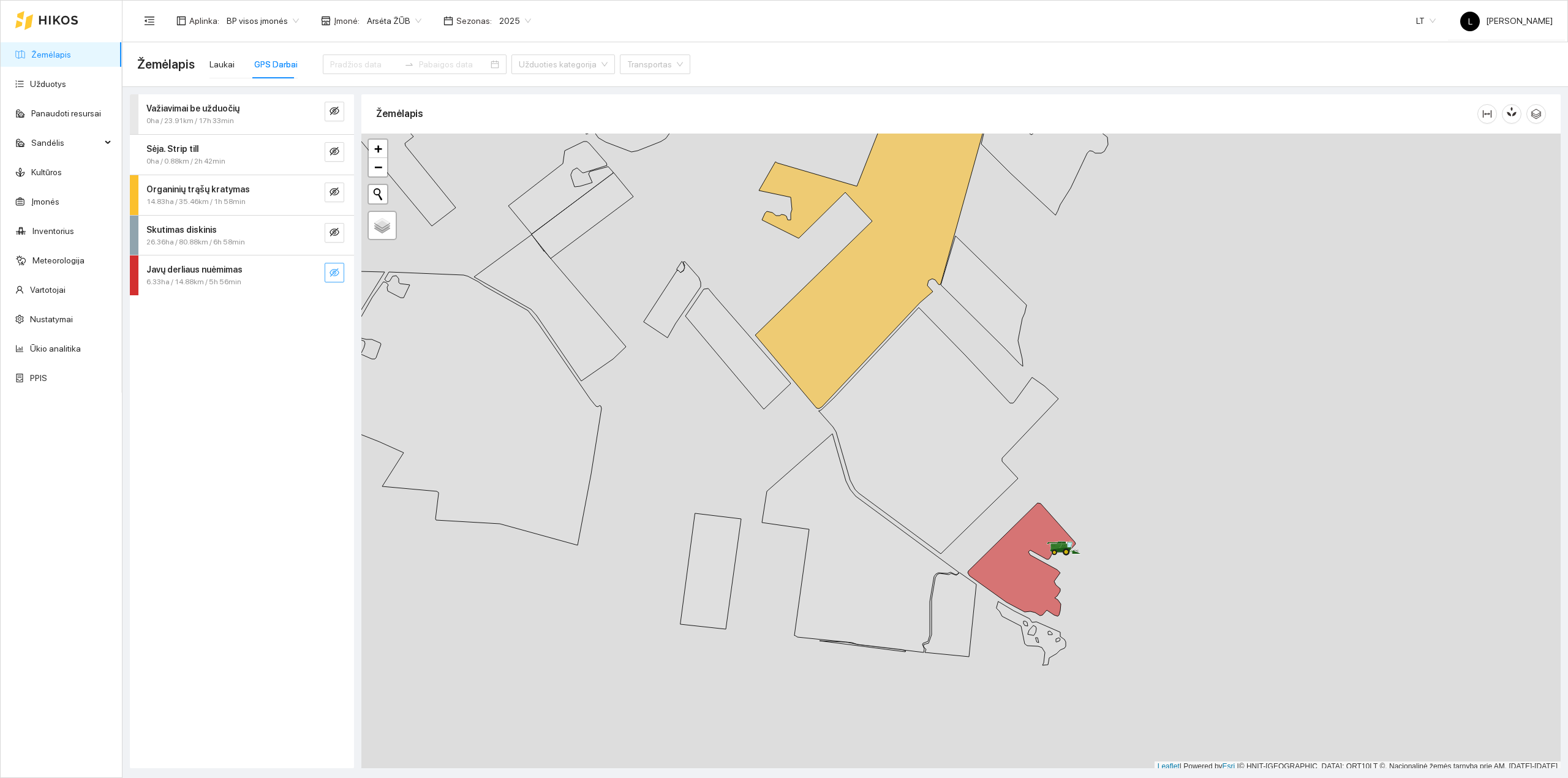
click at [334, 280] on button "button" at bounding box center [334, 272] width 20 height 20
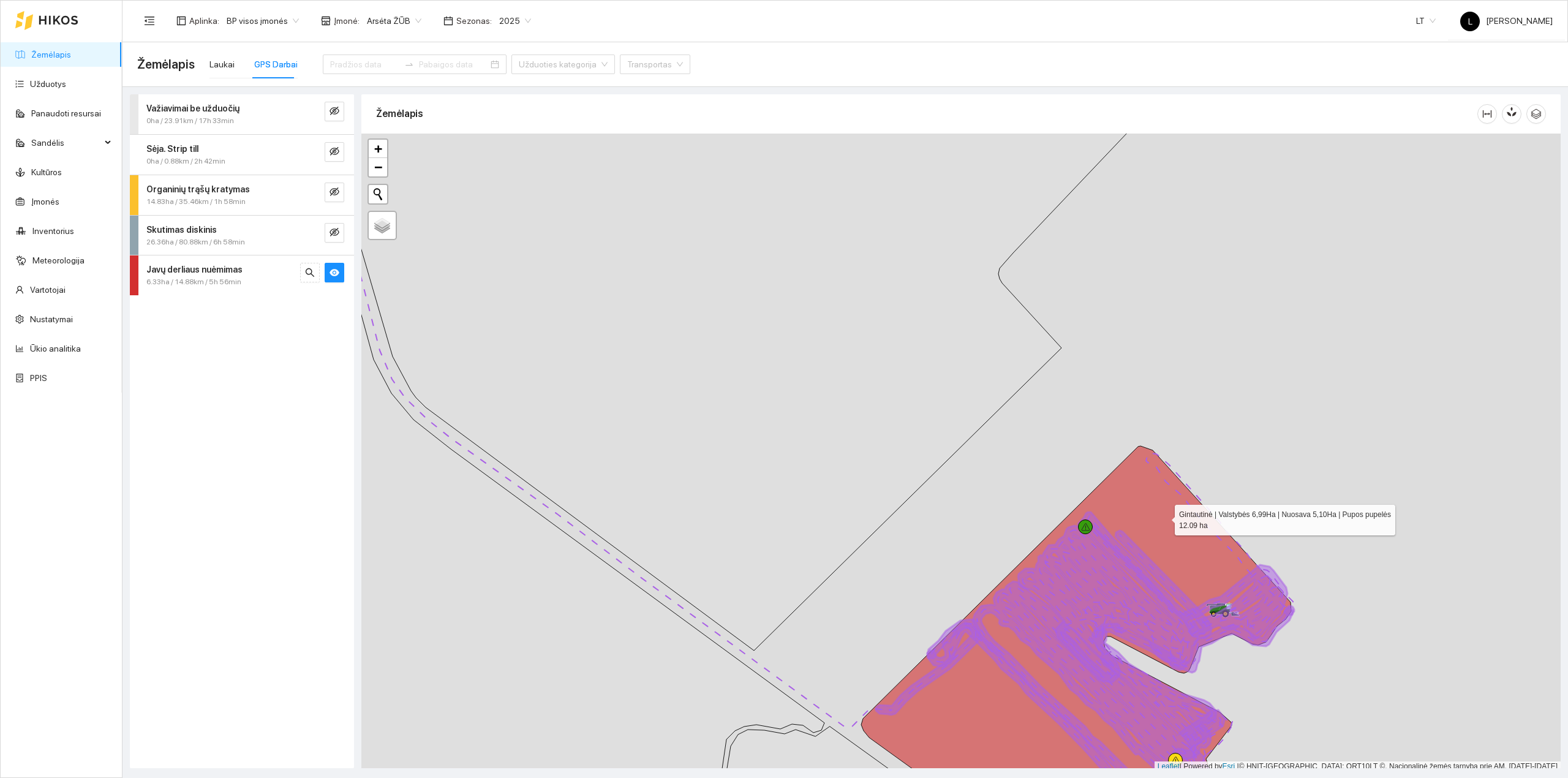
scroll to position [3, 0]
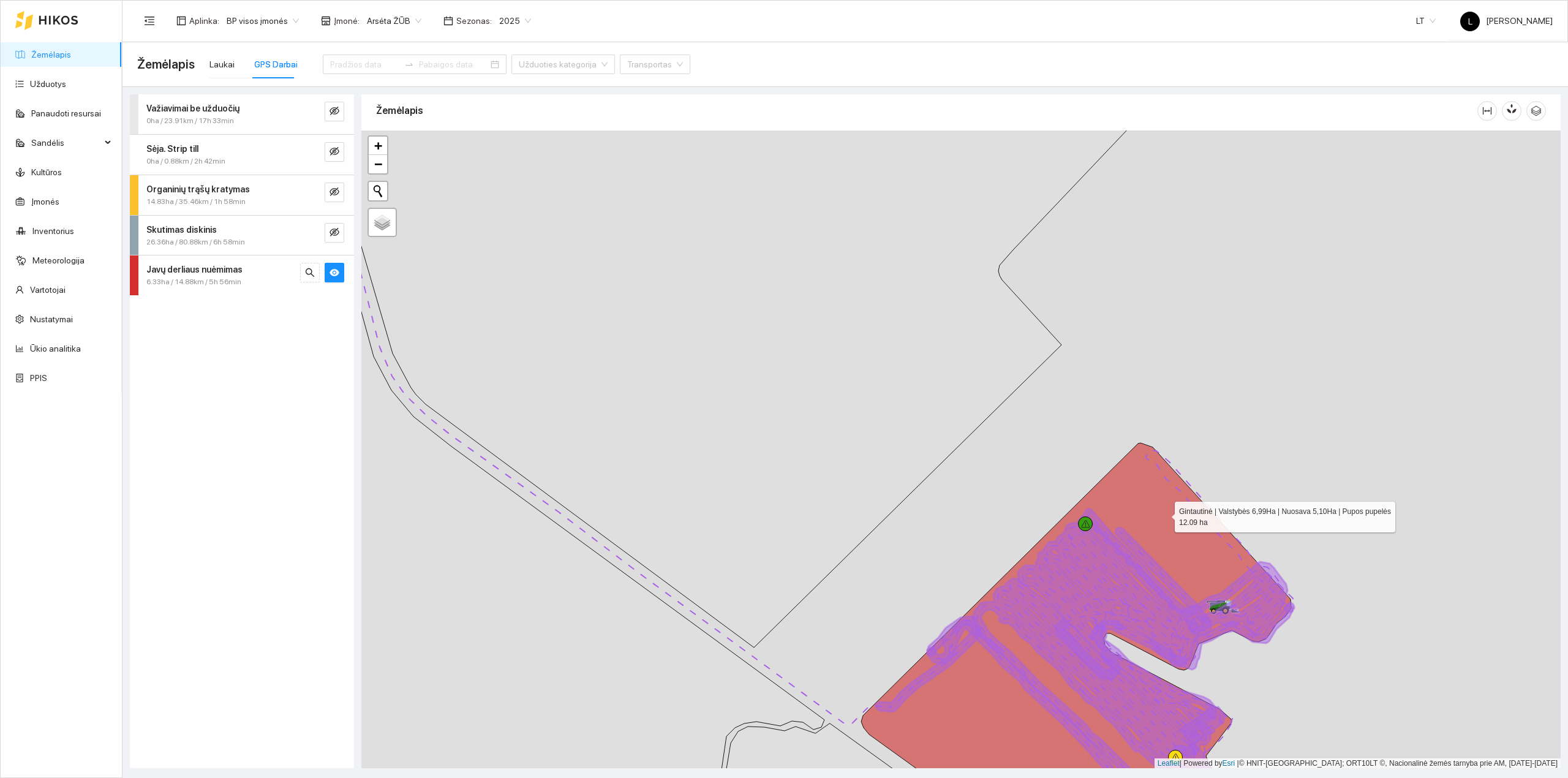
drag, startPoint x: 1164, startPoint y: 517, endPoint x: 1173, endPoint y: 588, distance: 71.6
click at [1173, 588] on icon at bounding box center [1076, 638] width 430 height 391
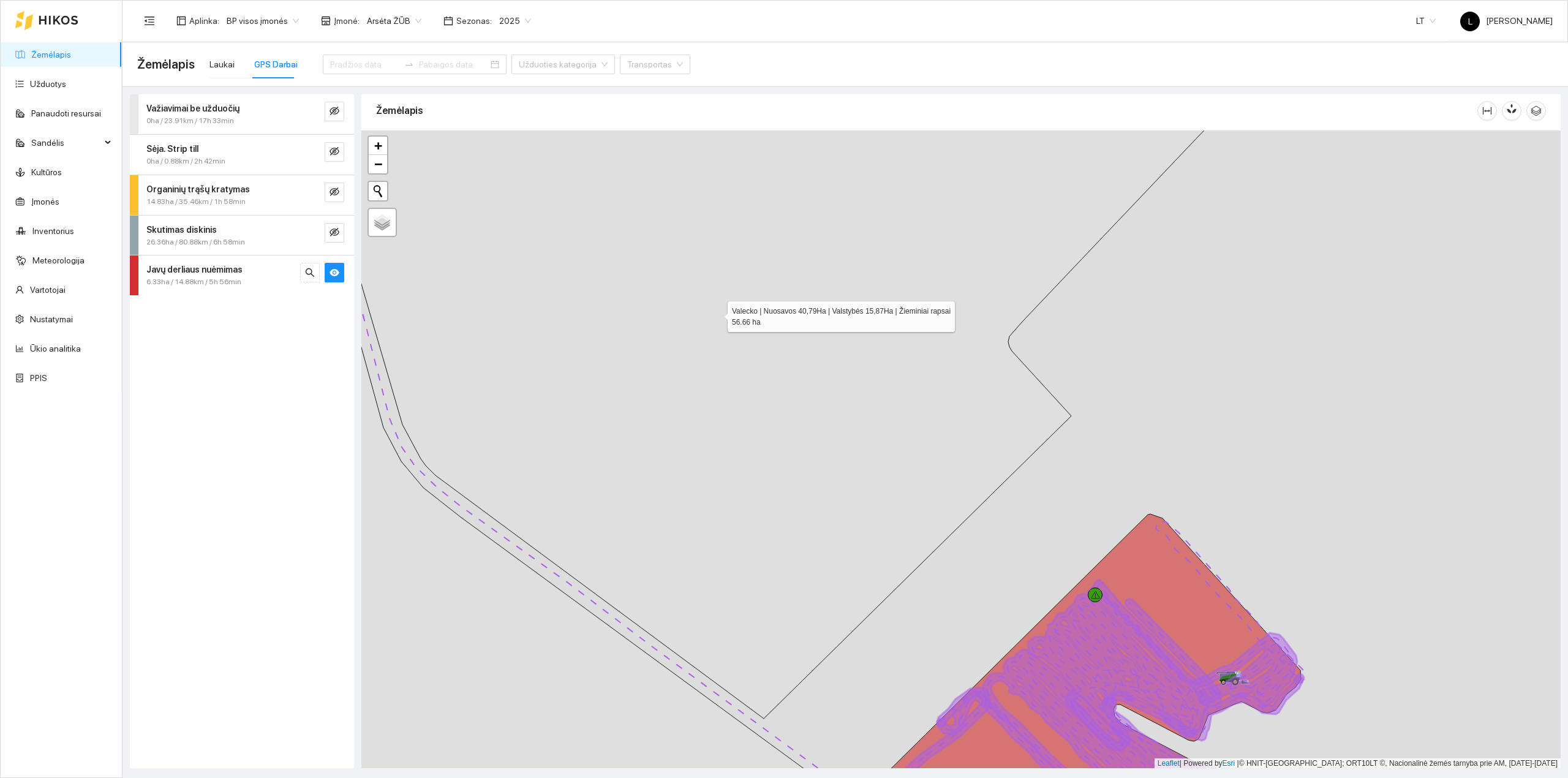
drag, startPoint x: 1028, startPoint y: 601, endPoint x: 1046, endPoint y: 625, distance: 30.0
click at [1046, 625] on icon at bounding box center [754, 392] width 959 height 652
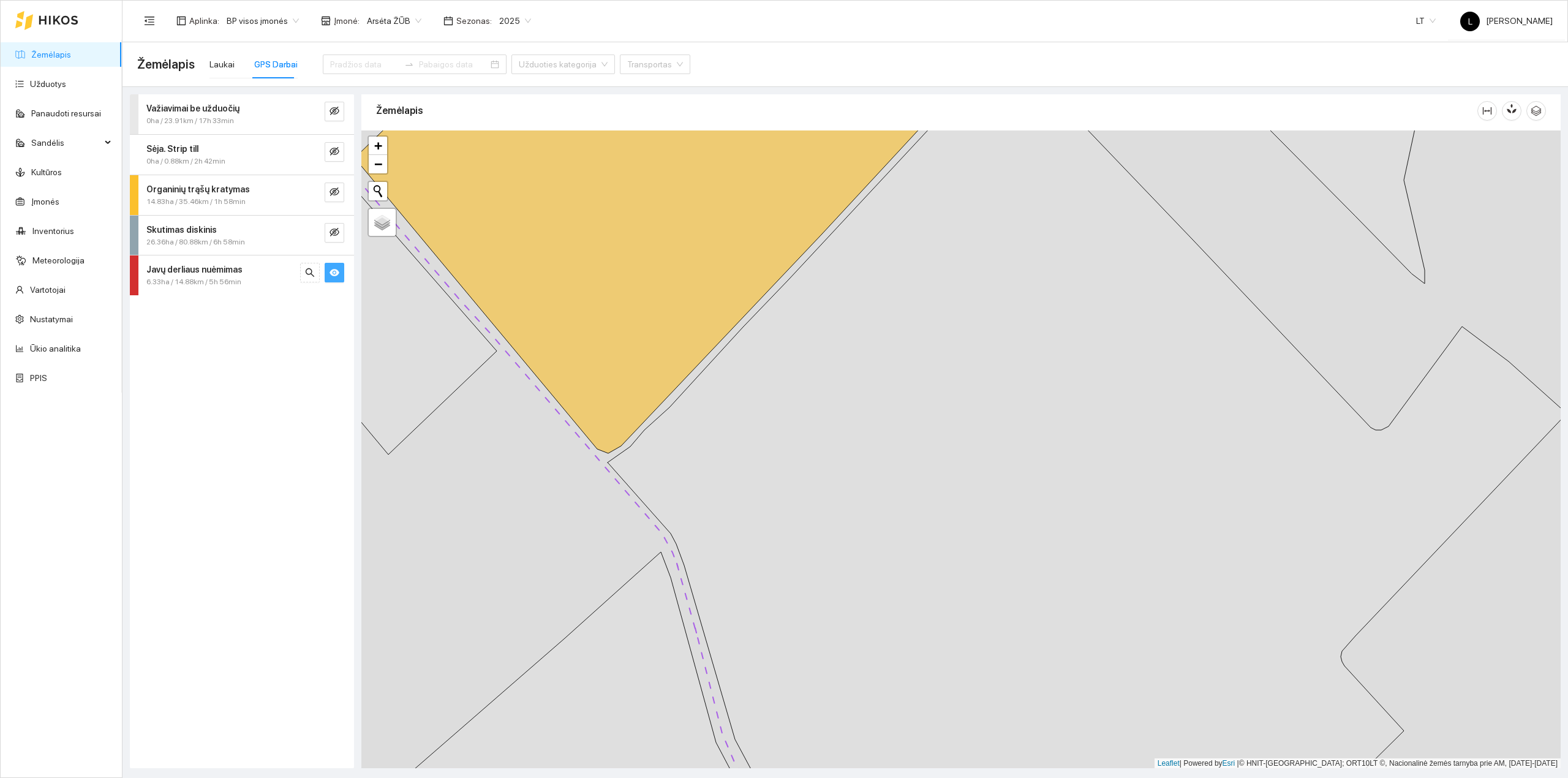
click at [338, 274] on icon "eye" at bounding box center [334, 272] width 10 height 7
drag, startPoint x: 645, startPoint y: 495, endPoint x: 743, endPoint y: 617, distance: 156.5
click at [707, 586] on icon at bounding box center [1087, 451] width 959 height 768
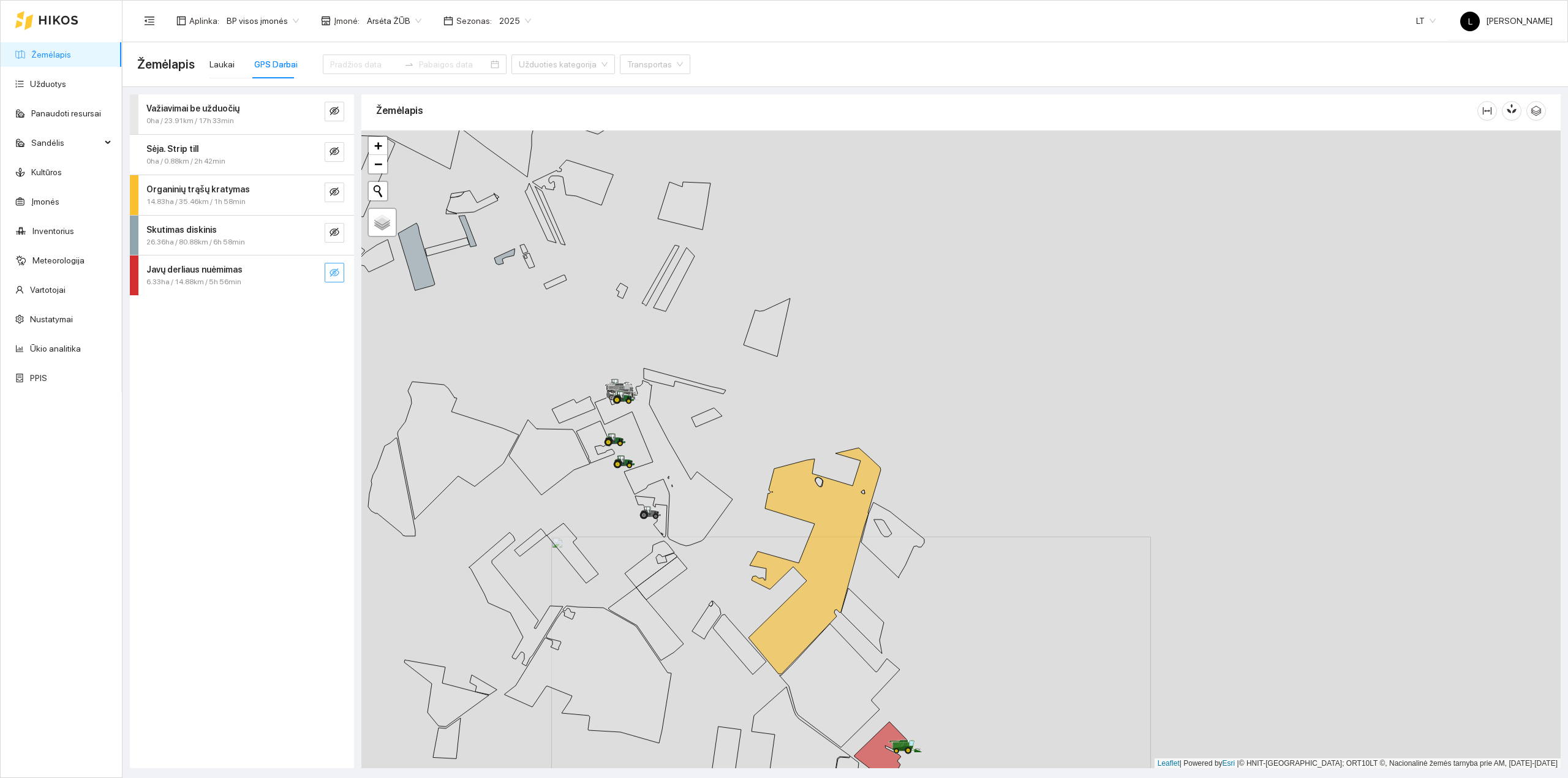
drag, startPoint x: 686, startPoint y: 501, endPoint x: 720, endPoint y: 542, distance: 53.3
click at [721, 544] on icon at bounding box center [663, 462] width 138 height 165
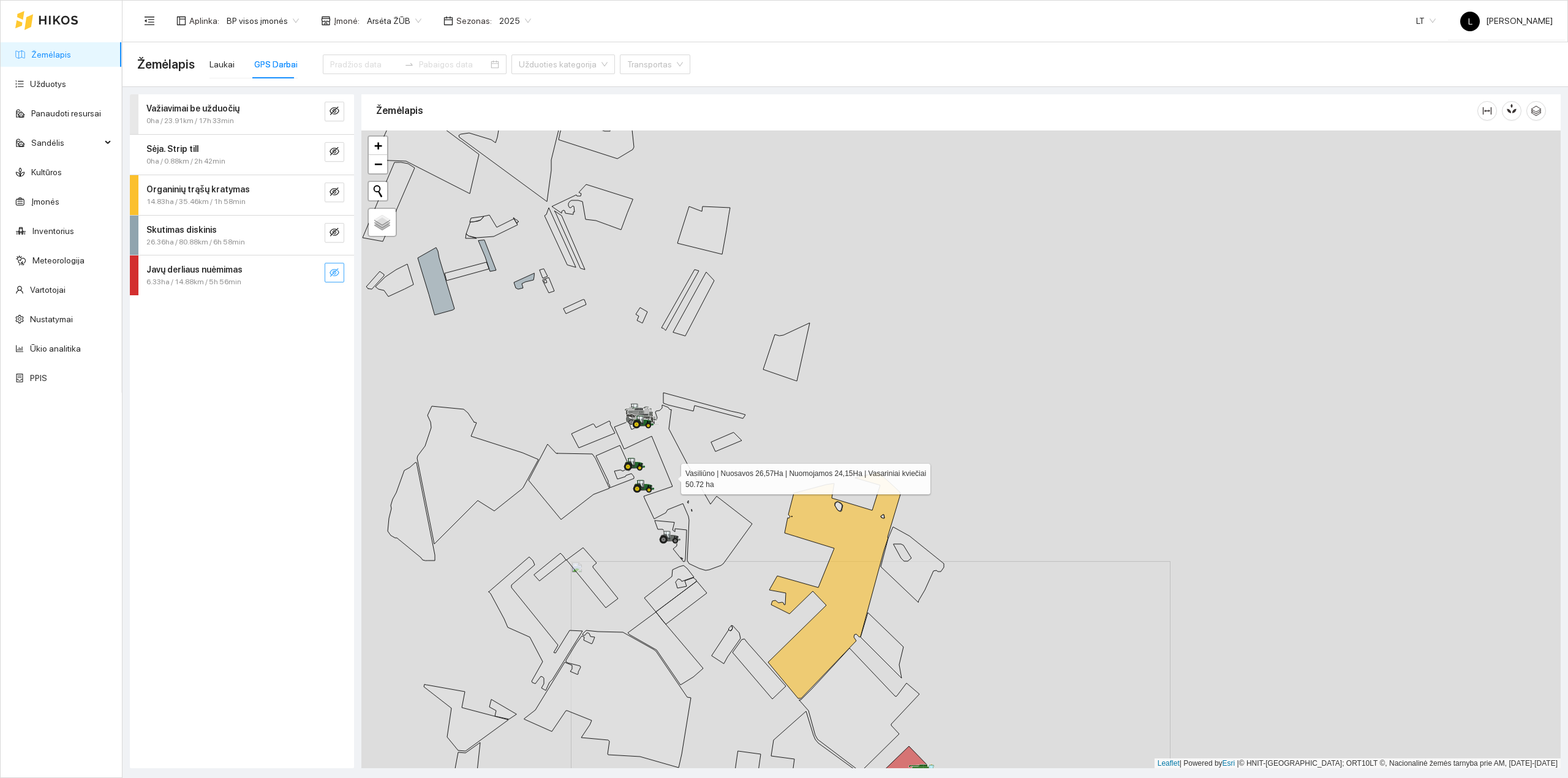
drag, startPoint x: 669, startPoint y: 474, endPoint x: 704, endPoint y: 542, distance: 76.5
click at [704, 542] on icon at bounding box center [683, 487] width 138 height 165
